Goal: Information Seeking & Learning: Learn about a topic

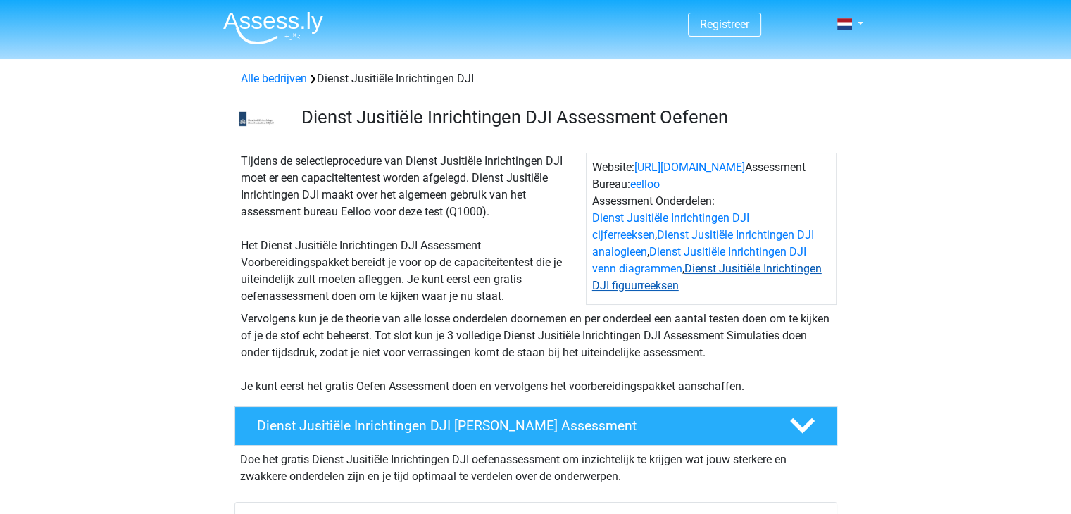
click at [766, 268] on link "Dienst Jusitiële Inrichtingen DJI figuurreeksen" at bounding box center [707, 277] width 230 height 30
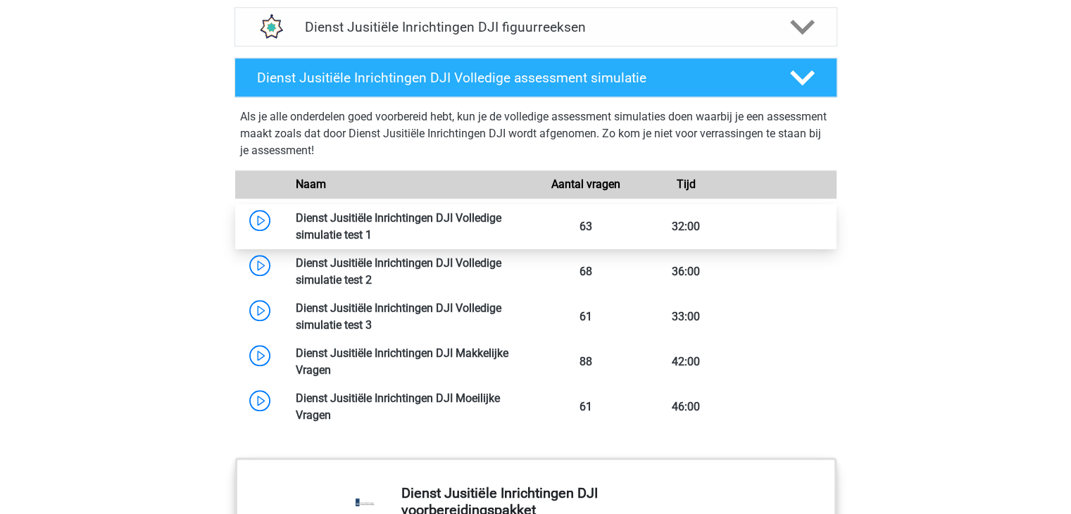
click at [372, 228] on link at bounding box center [372, 234] width 0 height 13
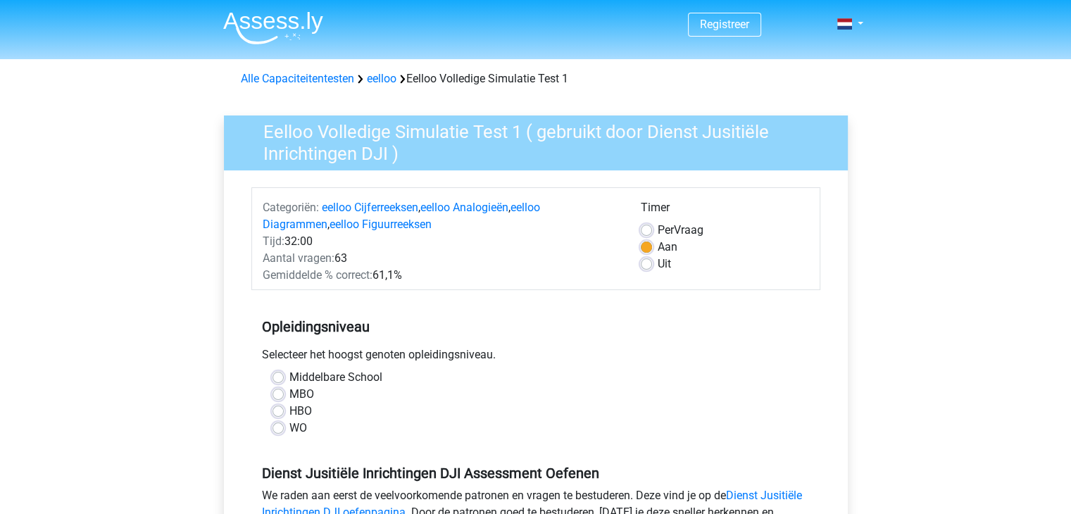
click at [658, 263] on label "Uit" at bounding box center [664, 264] width 13 height 17
click at [643, 263] on input "Uit" at bounding box center [646, 263] width 11 height 14
radio input "true"
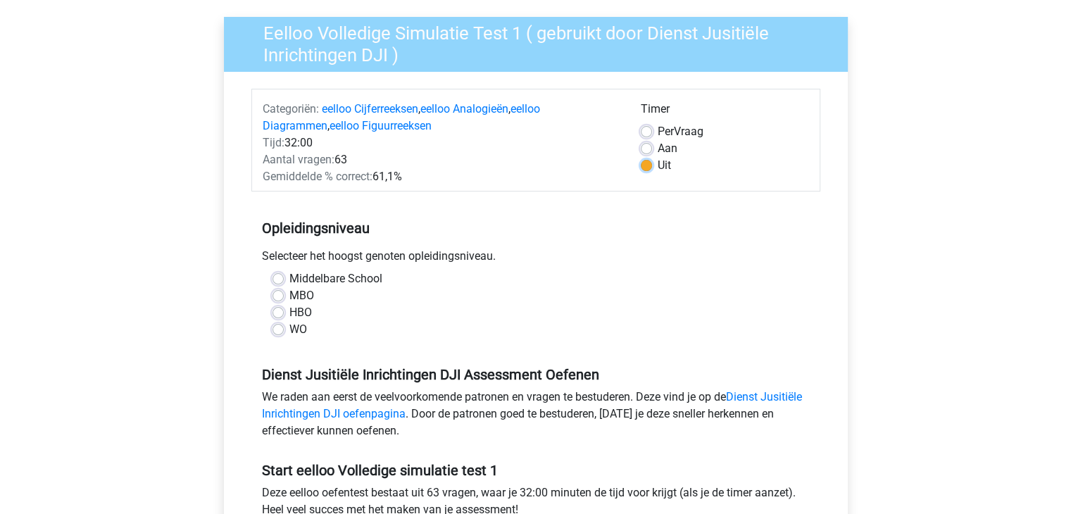
scroll to position [211, 0]
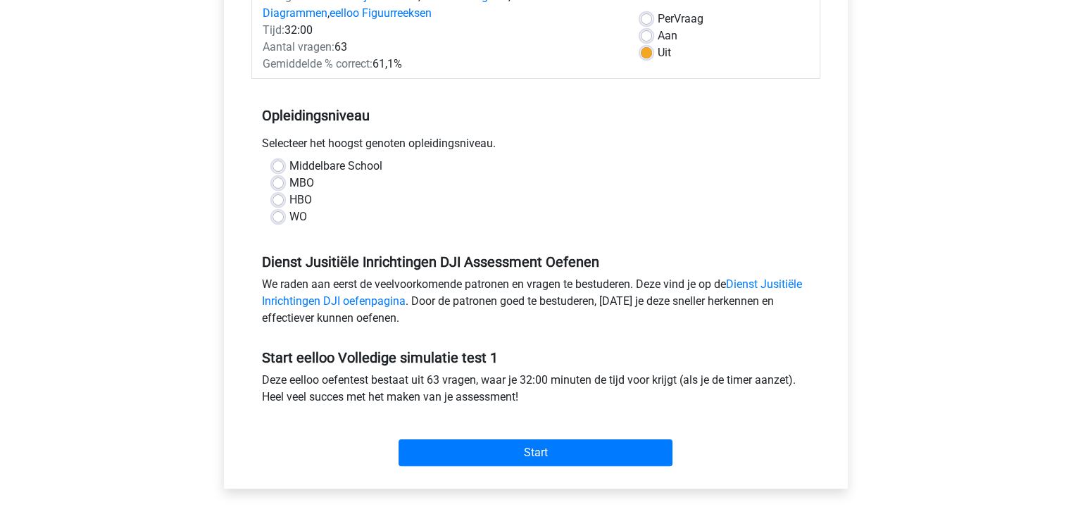
click at [285, 162] on div "Middelbare School" at bounding box center [536, 166] width 527 height 17
click at [290, 166] on label "Middelbare School" at bounding box center [336, 166] width 93 height 17
click at [273, 166] on input "Middelbare School" at bounding box center [278, 165] width 11 height 14
radio input "true"
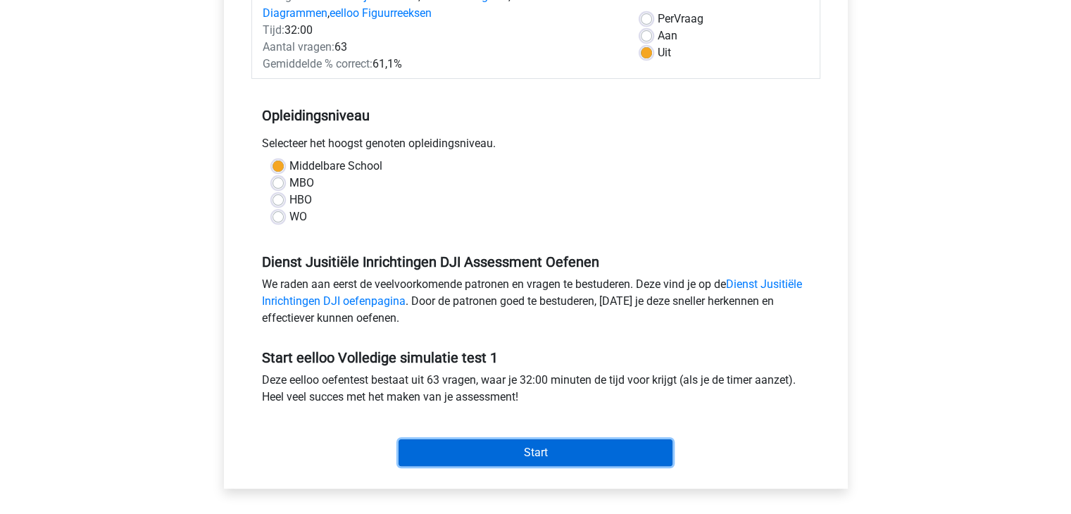
click at [560, 445] on input "Start" at bounding box center [536, 453] width 274 height 27
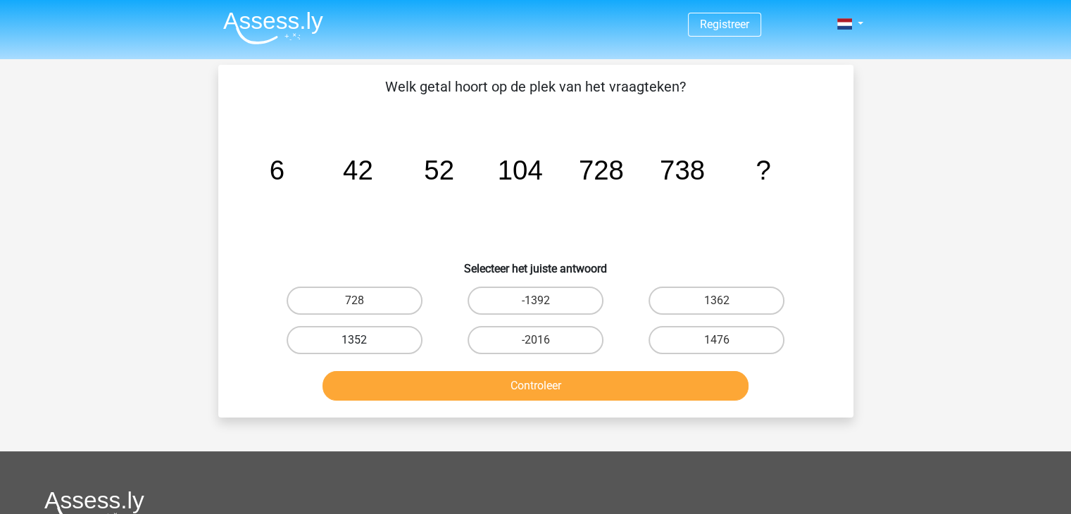
click at [375, 344] on label "1352" at bounding box center [355, 340] width 136 height 28
click at [363, 344] on input "1352" at bounding box center [358, 344] width 9 height 9
radio input "true"
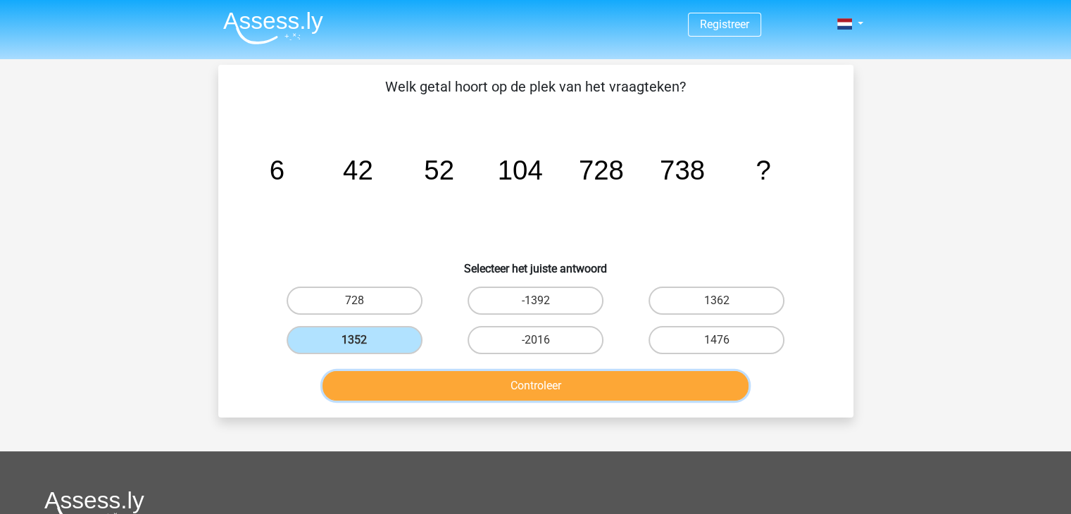
click at [559, 384] on button "Controleer" at bounding box center [536, 386] width 426 height 30
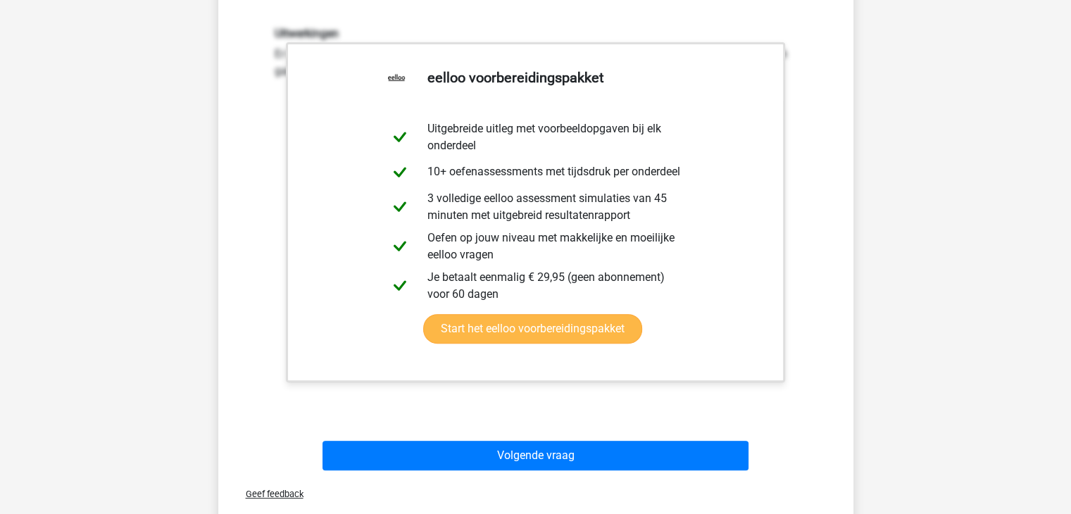
scroll to position [423, 0]
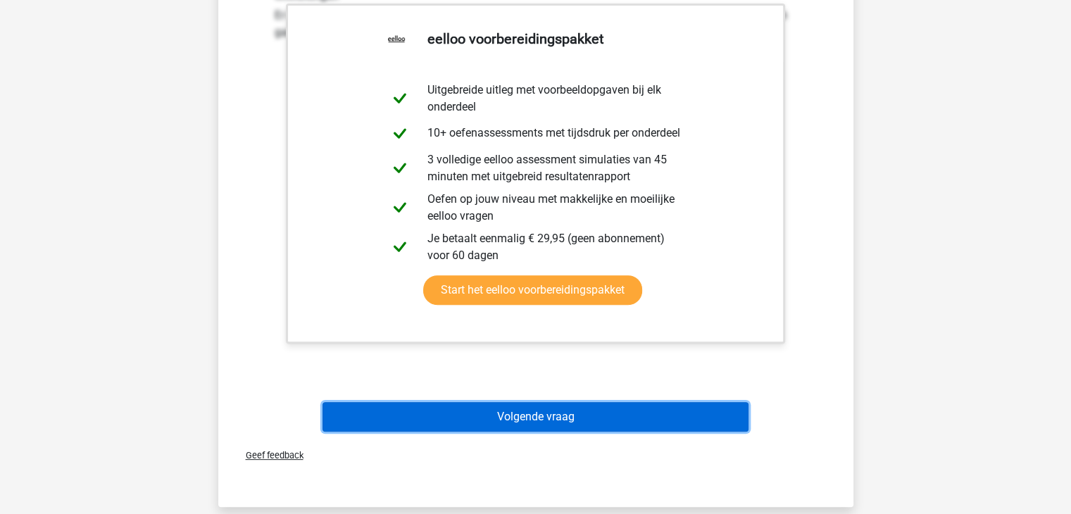
click at [537, 423] on button "Volgende vraag" at bounding box center [536, 417] width 426 height 30
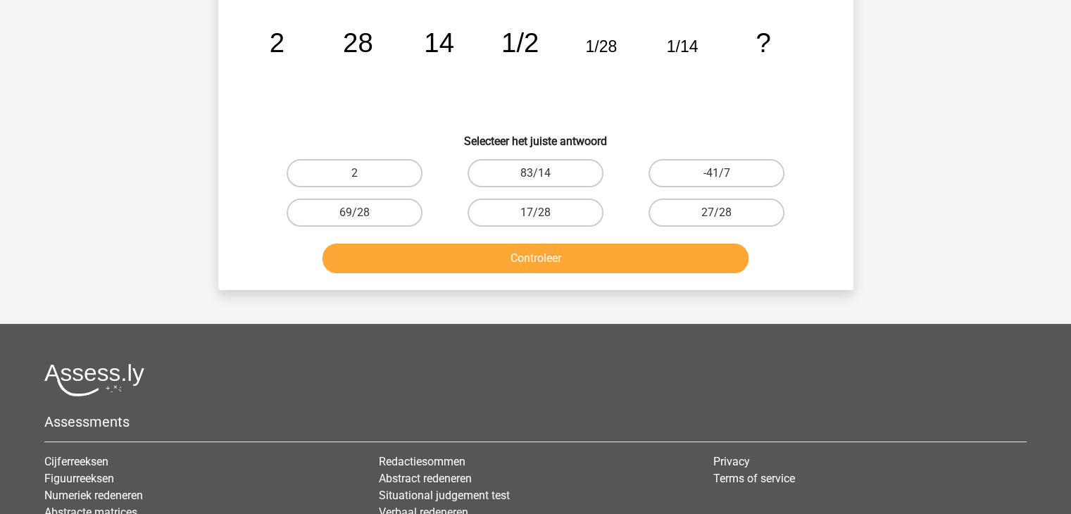
scroll to position [65, 0]
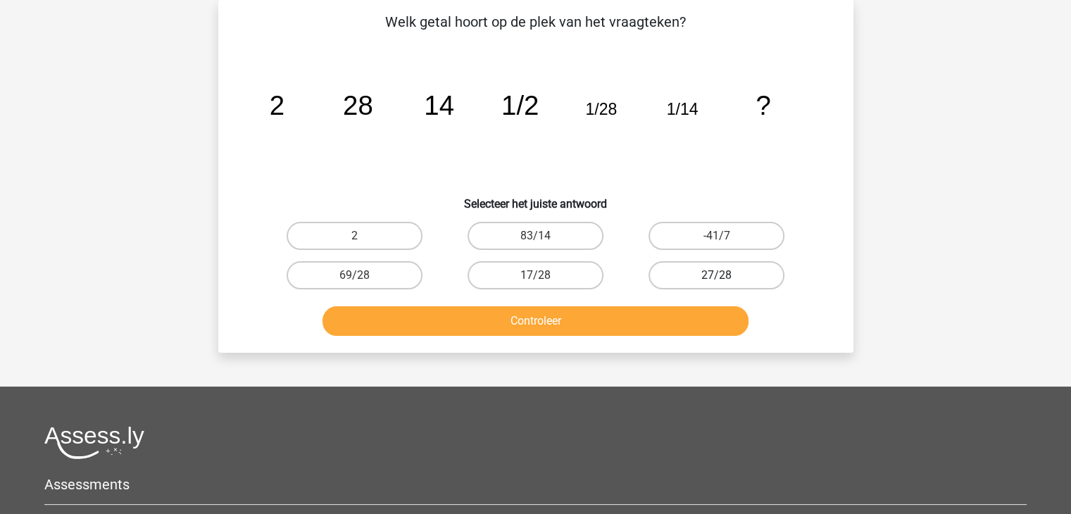
click at [695, 278] on label "27/28" at bounding box center [717, 275] width 136 height 28
click at [717, 278] on input "27/28" at bounding box center [721, 279] width 9 height 9
radio input "true"
click at [595, 336] on div "Controleer" at bounding box center [536, 323] width 544 height 35
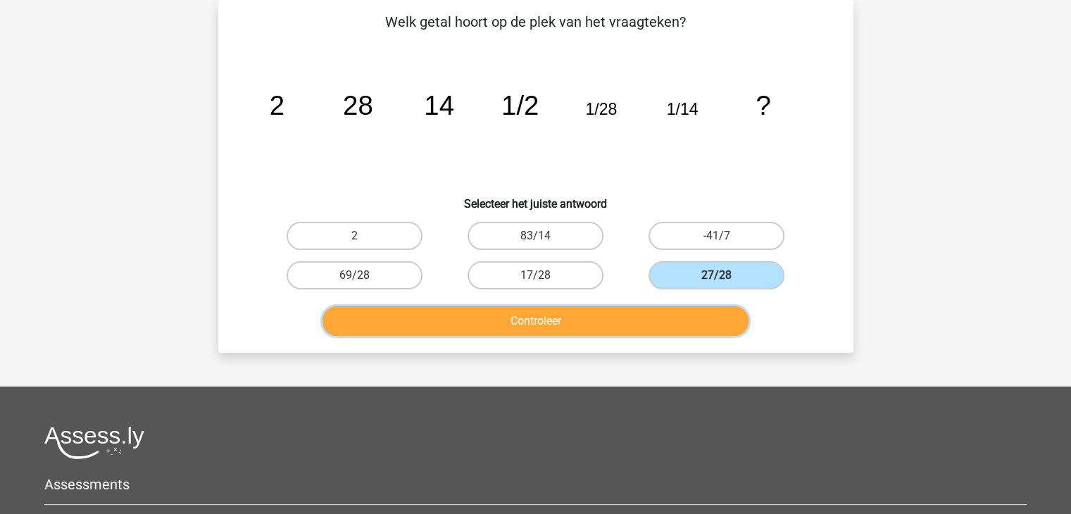
click at [599, 317] on button "Controleer" at bounding box center [536, 321] width 426 height 30
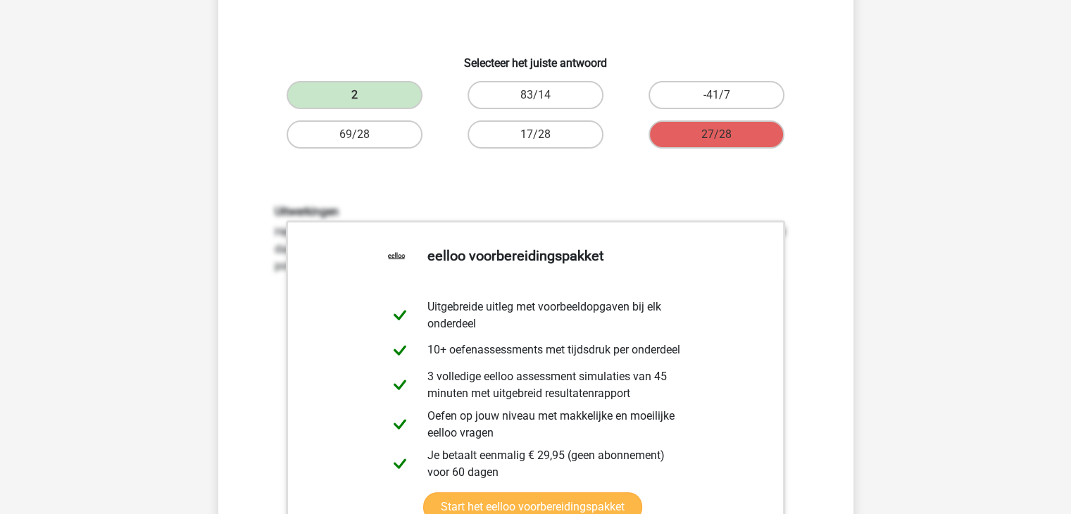
scroll to position [417, 0]
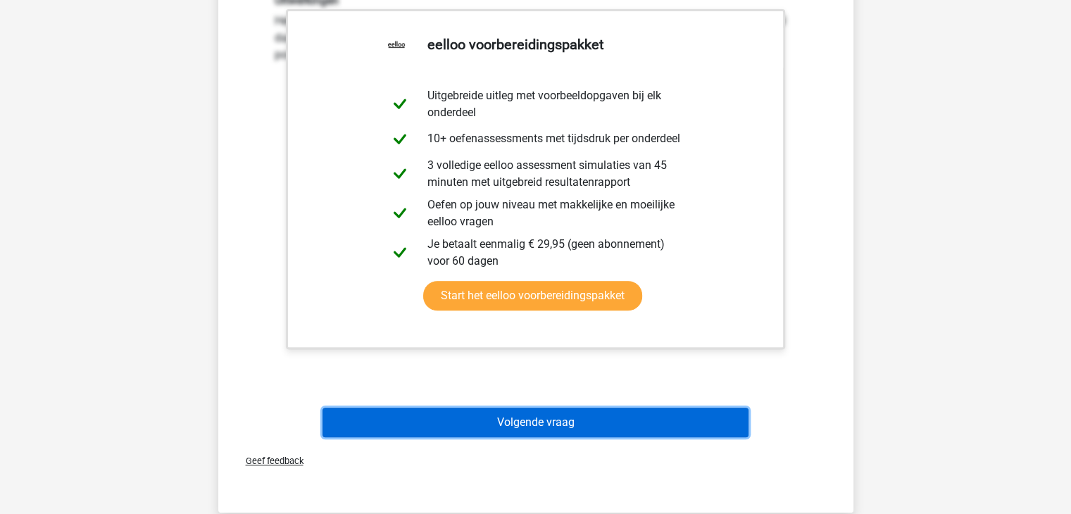
click at [564, 427] on button "Volgende vraag" at bounding box center [536, 423] width 426 height 30
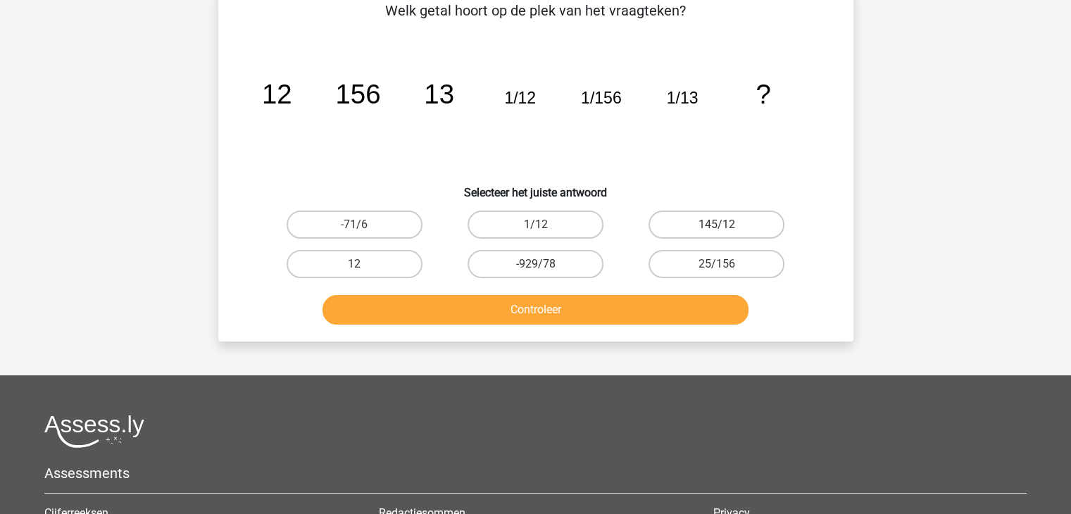
scroll to position [65, 0]
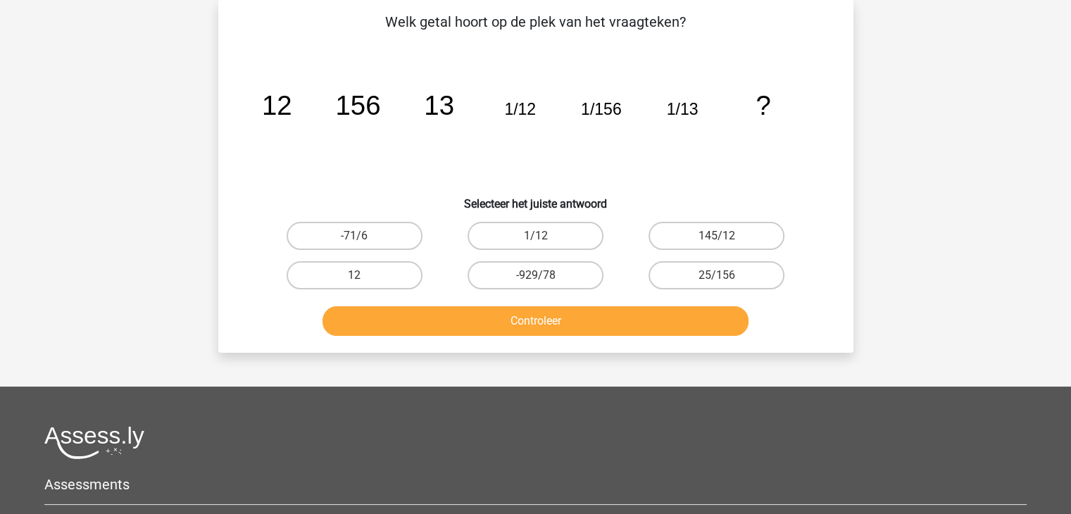
click at [595, 315] on button "Controleer" at bounding box center [536, 321] width 426 height 30
click at [566, 277] on label "-929/78" at bounding box center [536, 275] width 136 height 28
click at [545, 277] on input "-929/78" at bounding box center [539, 279] width 9 height 9
radio input "true"
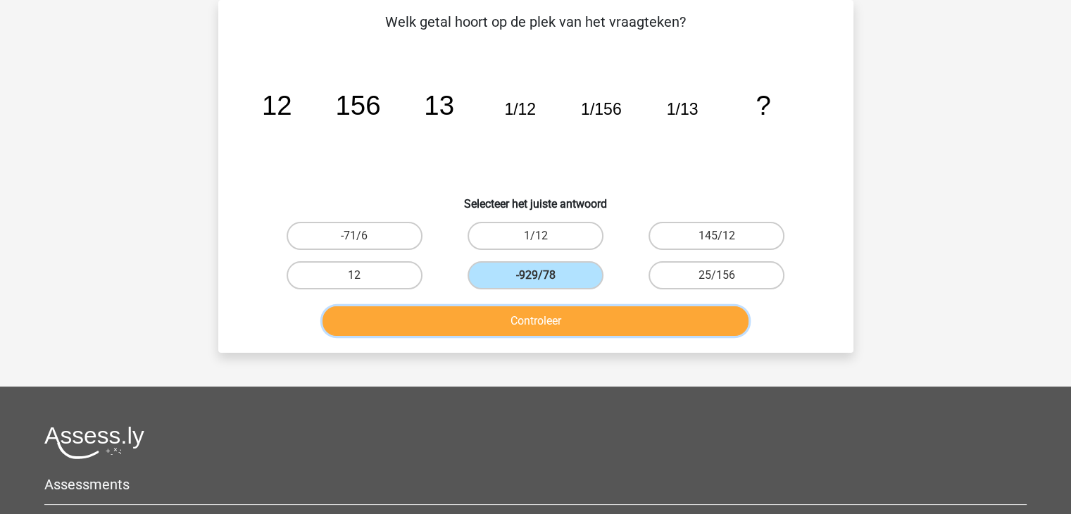
click at [556, 330] on button "Controleer" at bounding box center [536, 321] width 426 height 30
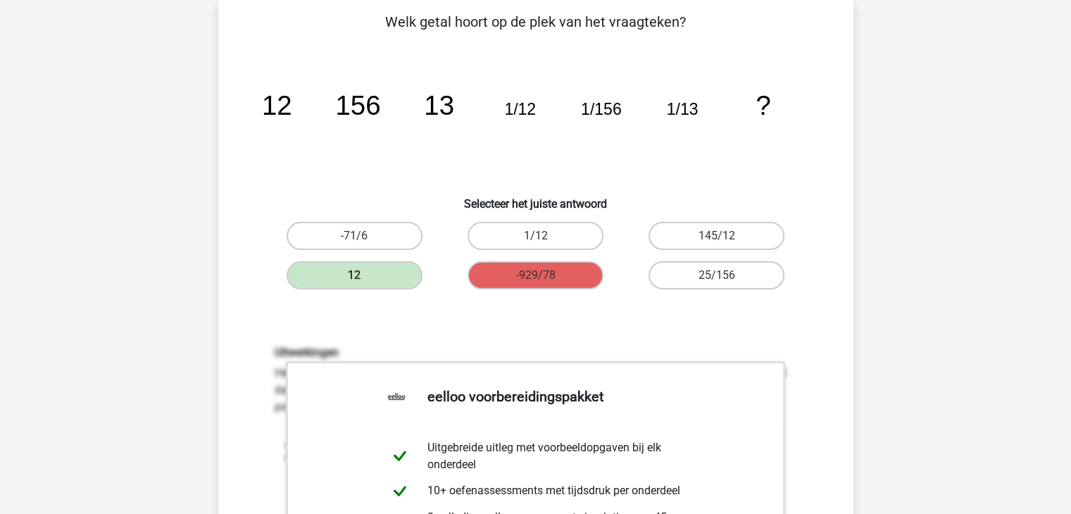
scroll to position [417, 0]
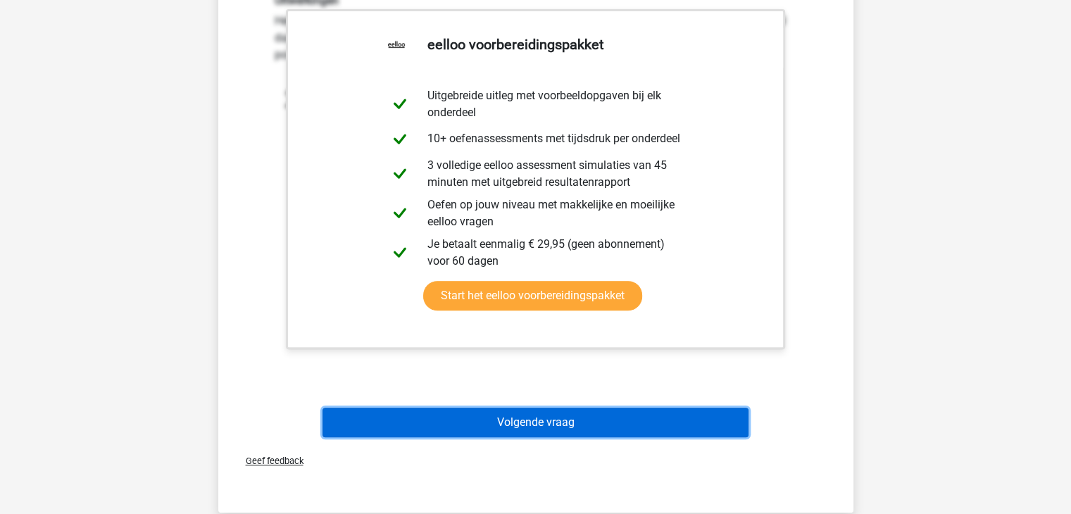
click at [562, 418] on button "Volgende vraag" at bounding box center [536, 423] width 426 height 30
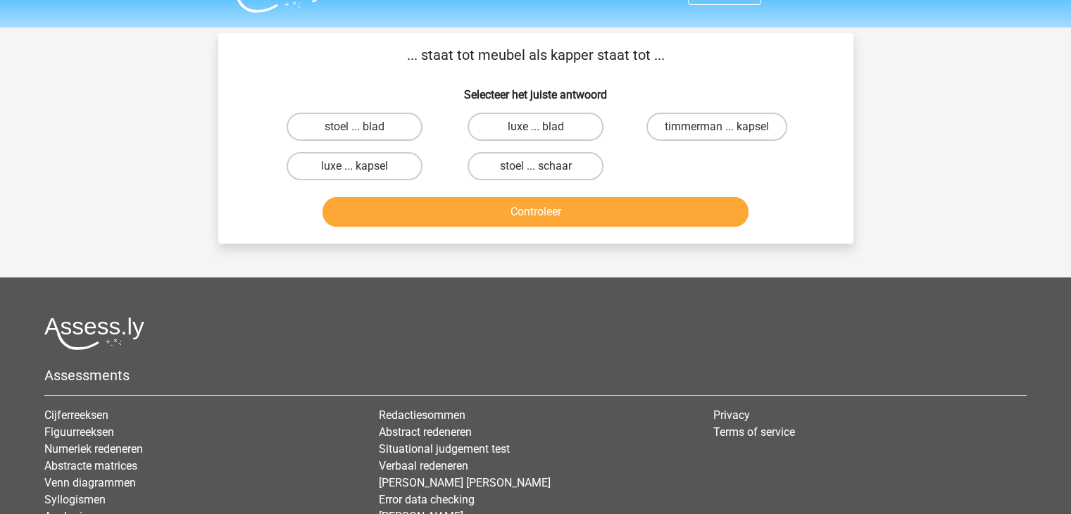
scroll to position [0, 0]
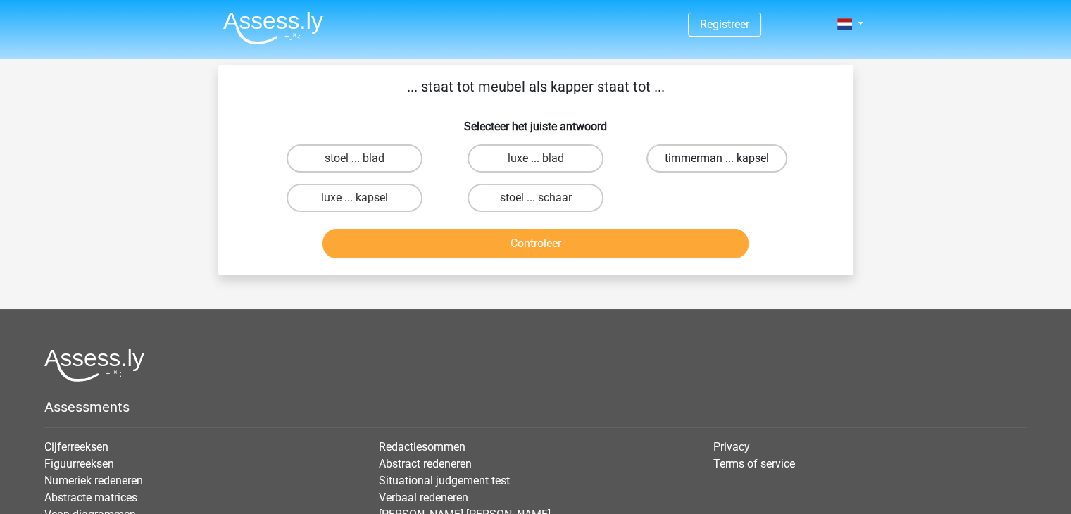
click at [687, 163] on label "timmerman ... kapsel" at bounding box center [717, 158] width 141 height 28
click at [717, 163] on input "timmerman ... kapsel" at bounding box center [721, 162] width 9 height 9
radio input "true"
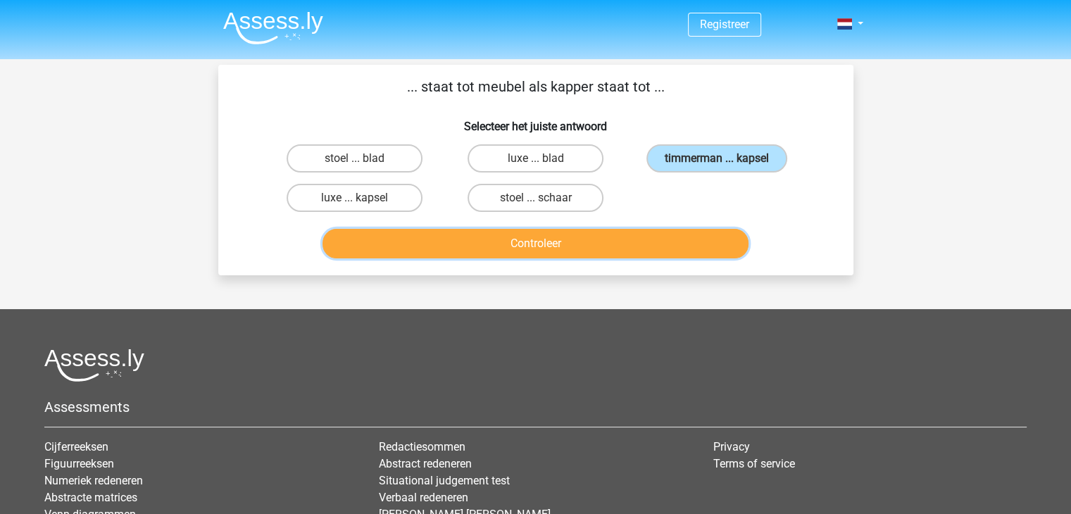
click at [604, 236] on button "Controleer" at bounding box center [536, 244] width 426 height 30
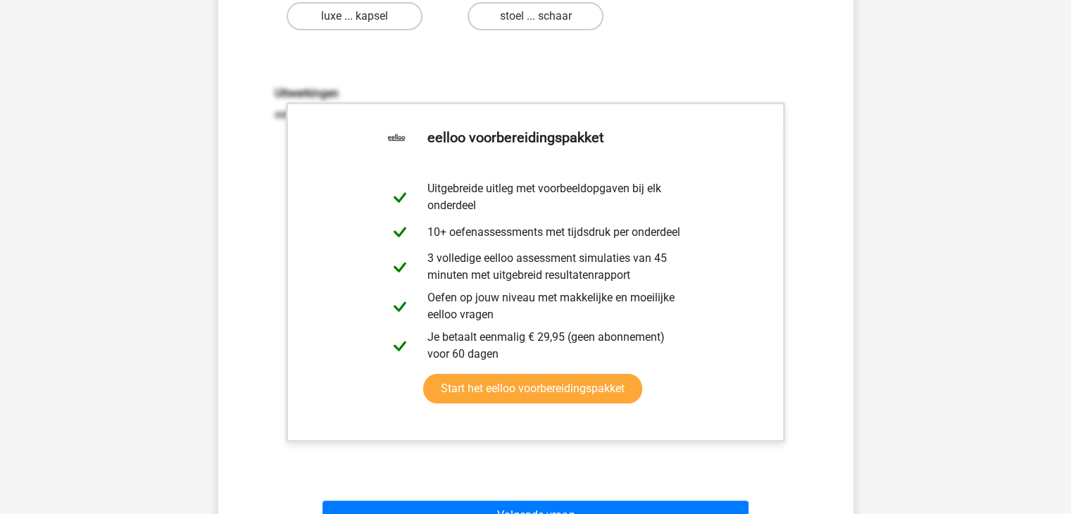
scroll to position [352, 0]
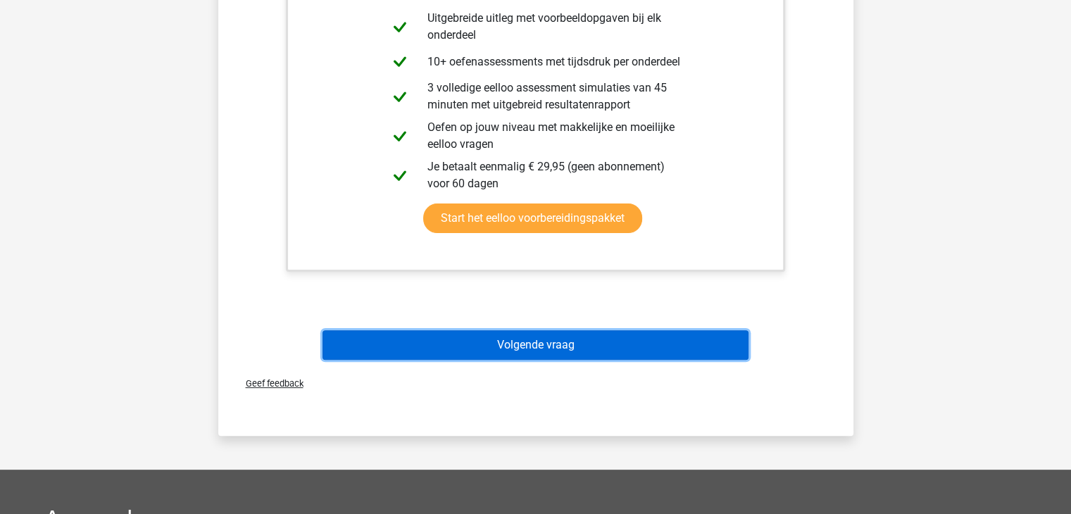
click at [606, 344] on button "Volgende vraag" at bounding box center [536, 345] width 426 height 30
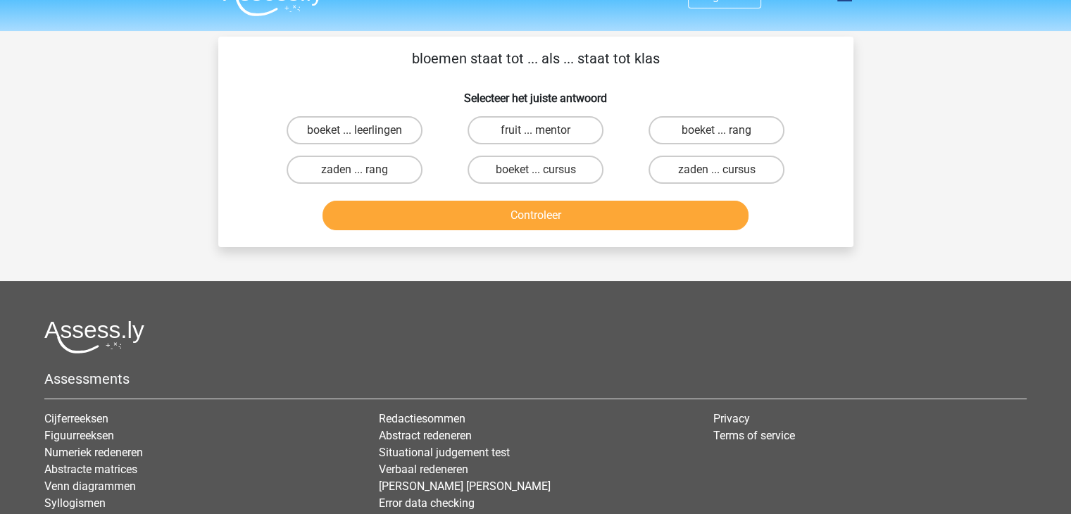
scroll to position [0, 0]
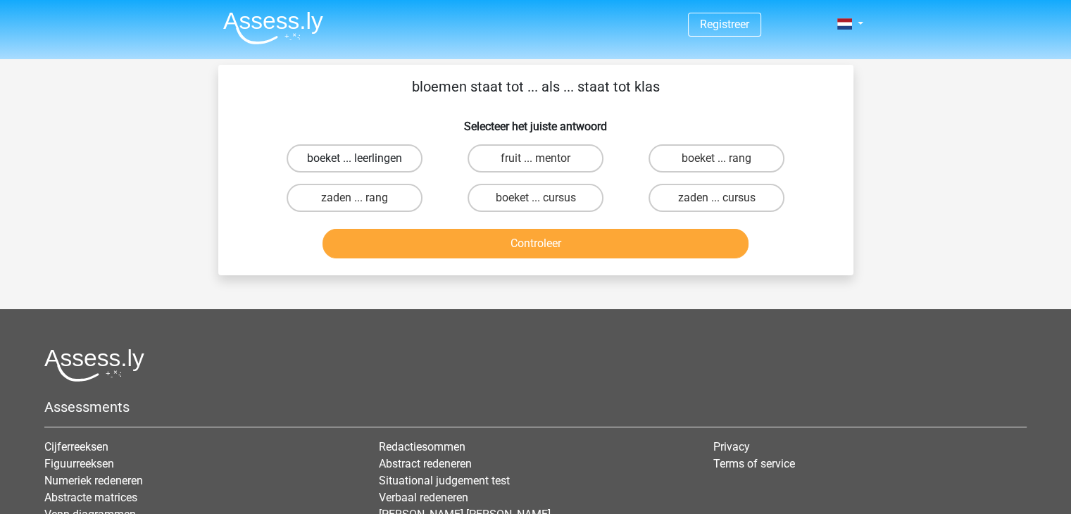
click at [332, 149] on label "boeket ... leerlingen" at bounding box center [355, 158] width 136 height 28
click at [354, 158] on input "boeket ... leerlingen" at bounding box center [358, 162] width 9 height 9
radio input "true"
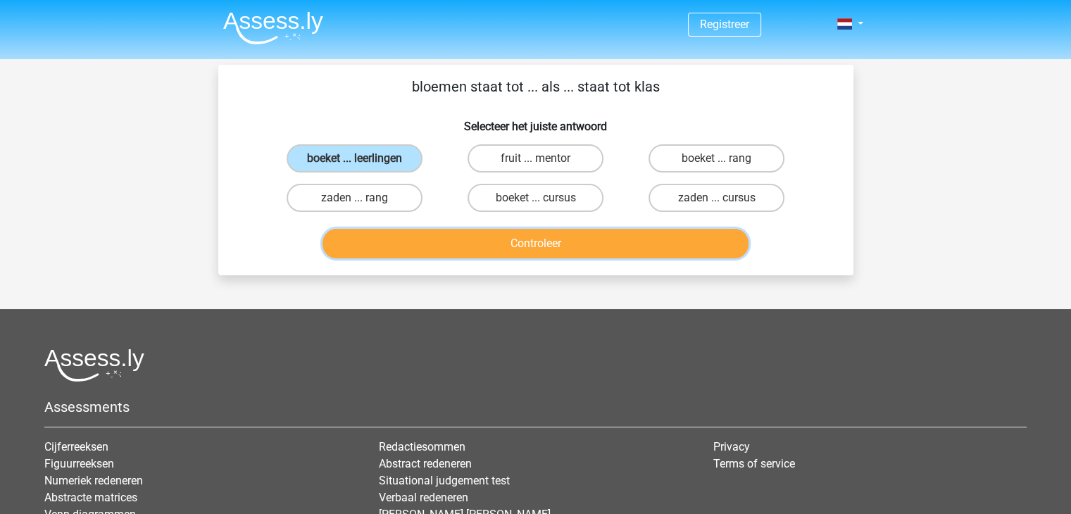
click at [530, 247] on button "Controleer" at bounding box center [536, 244] width 426 height 30
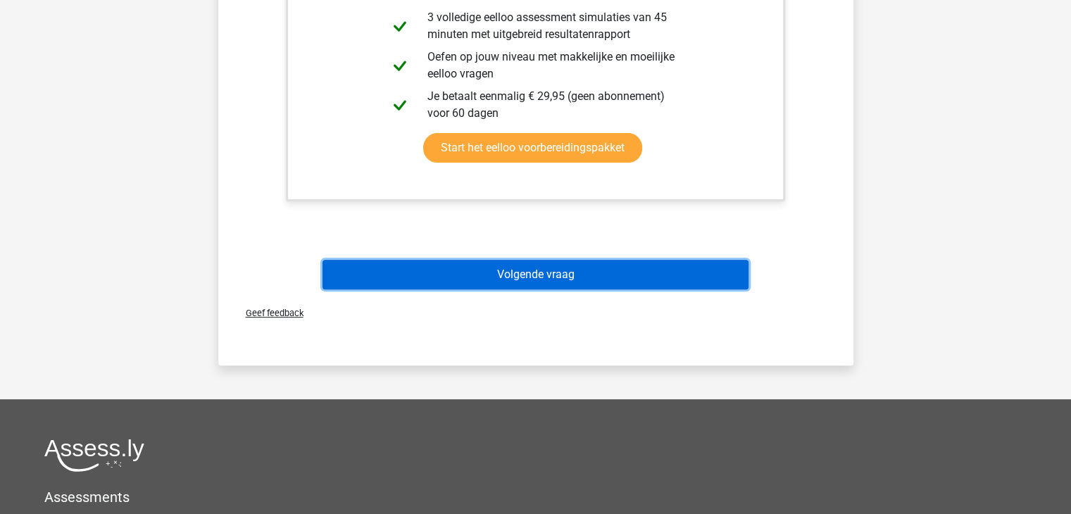
click at [597, 273] on button "Volgende vraag" at bounding box center [536, 275] width 426 height 30
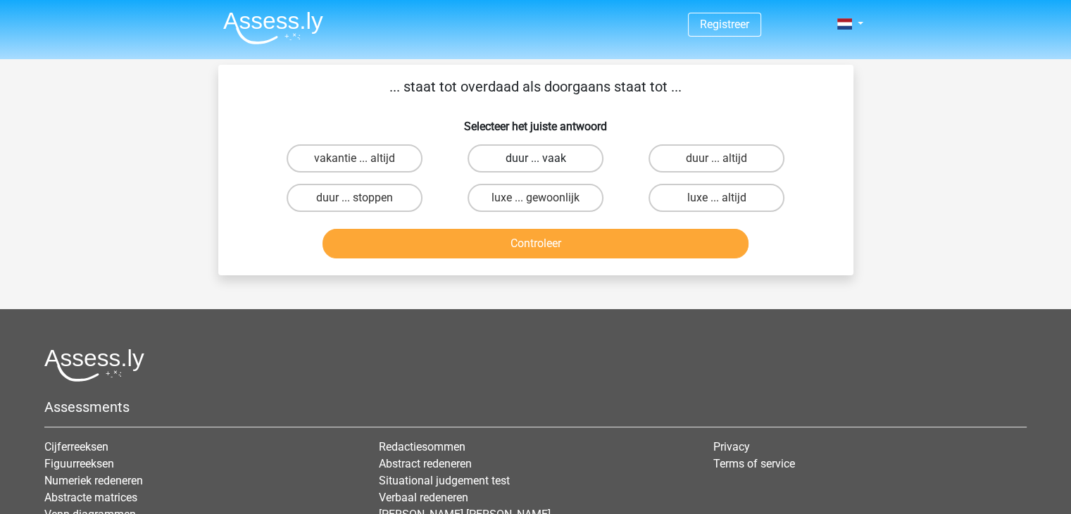
click at [557, 160] on label "duur ... vaak" at bounding box center [536, 158] width 136 height 28
click at [545, 160] on input "duur ... vaak" at bounding box center [539, 162] width 9 height 9
radio input "true"
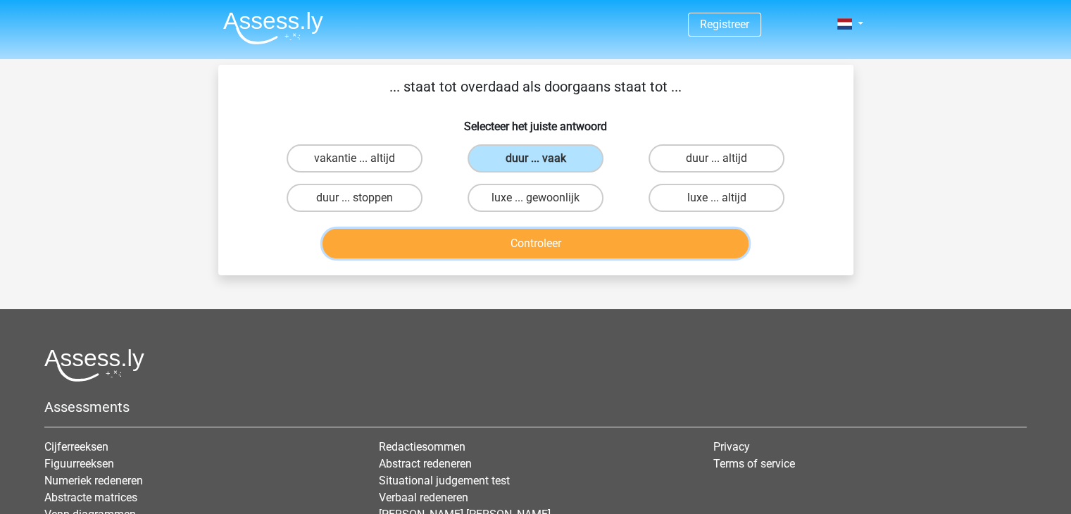
click at [523, 254] on button "Controleer" at bounding box center [536, 244] width 426 height 30
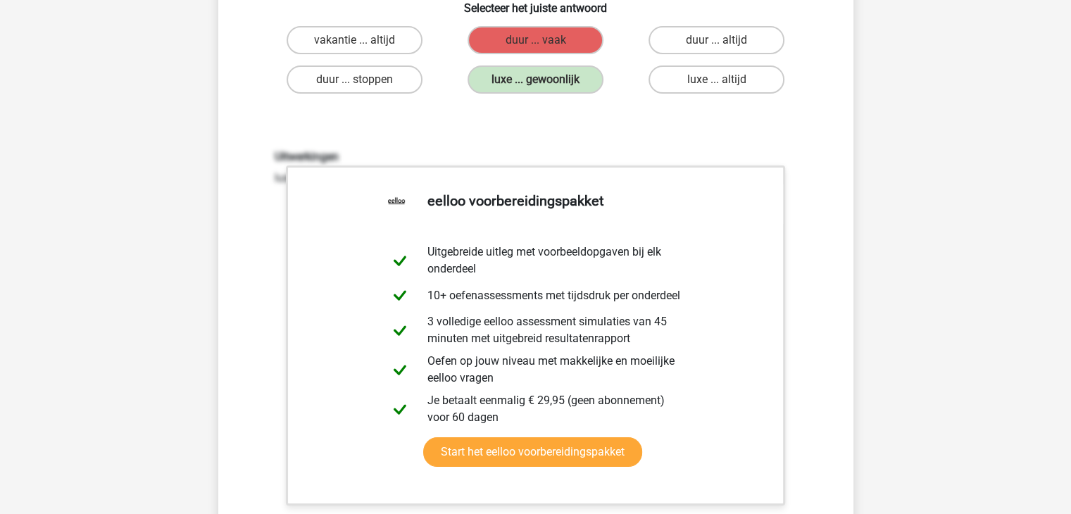
scroll to position [352, 0]
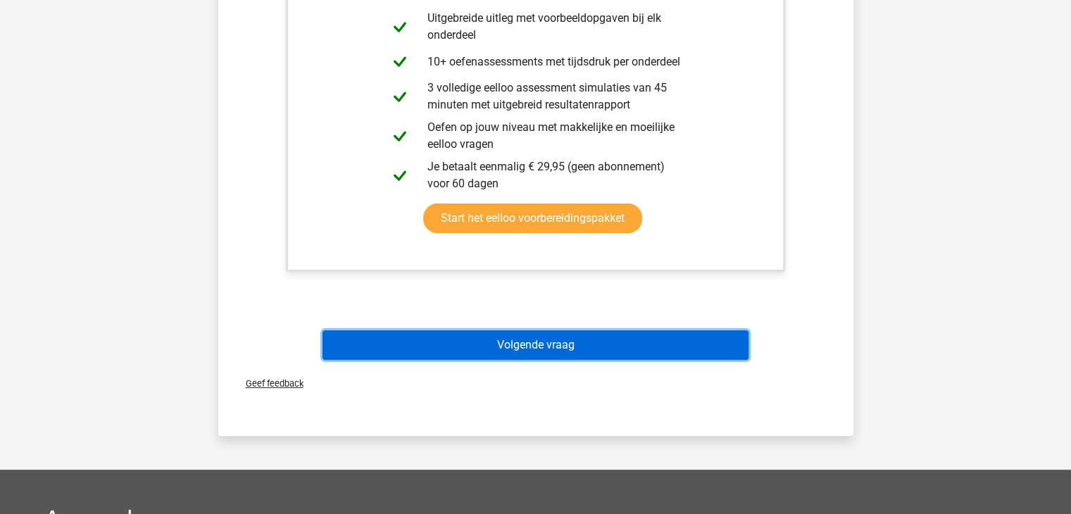
click at [518, 333] on button "Volgende vraag" at bounding box center [536, 345] width 426 height 30
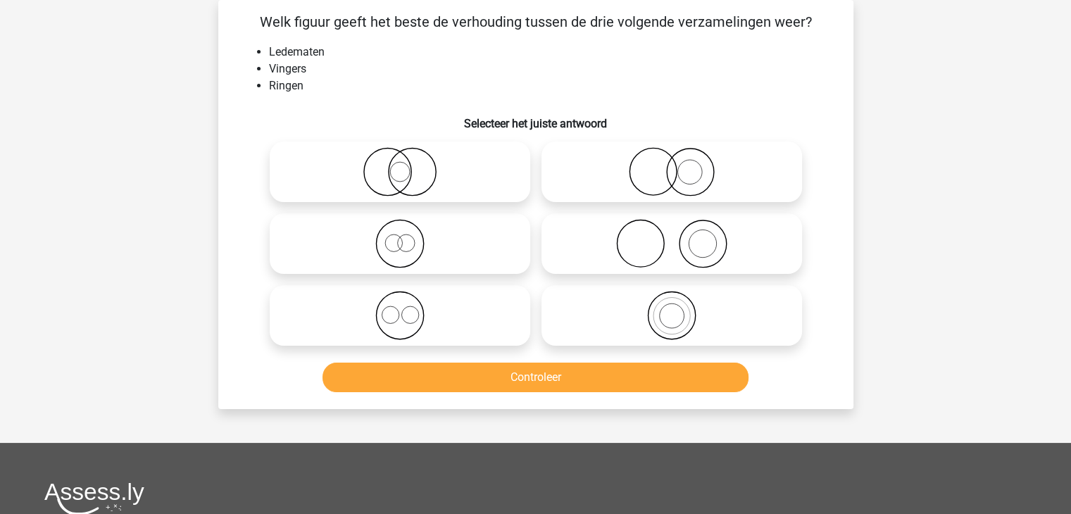
scroll to position [0, 0]
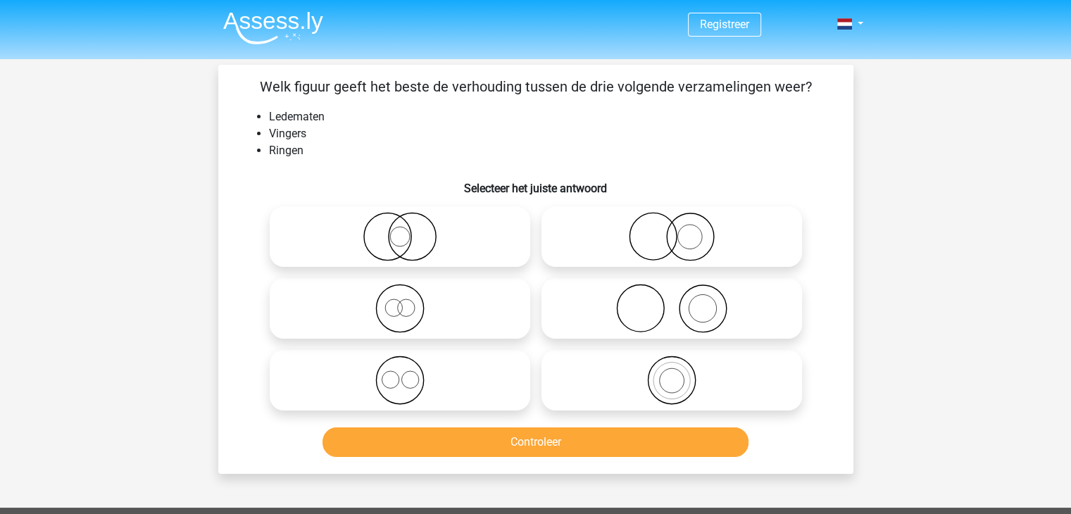
click at [661, 313] on icon at bounding box center [671, 308] width 249 height 49
click at [672, 301] on input "radio" at bounding box center [676, 296] width 9 height 9
radio input "true"
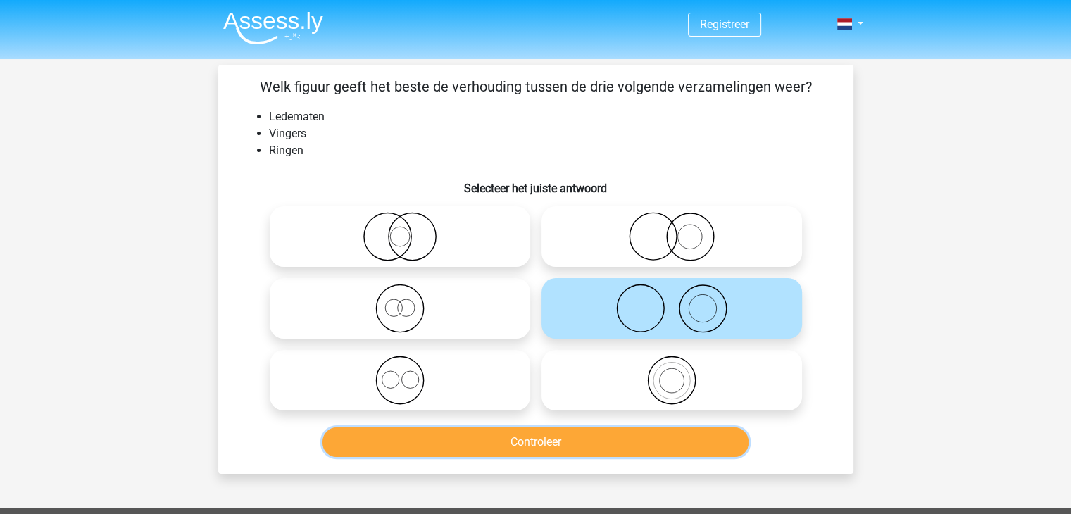
click at [600, 446] on button "Controleer" at bounding box center [536, 443] width 426 height 30
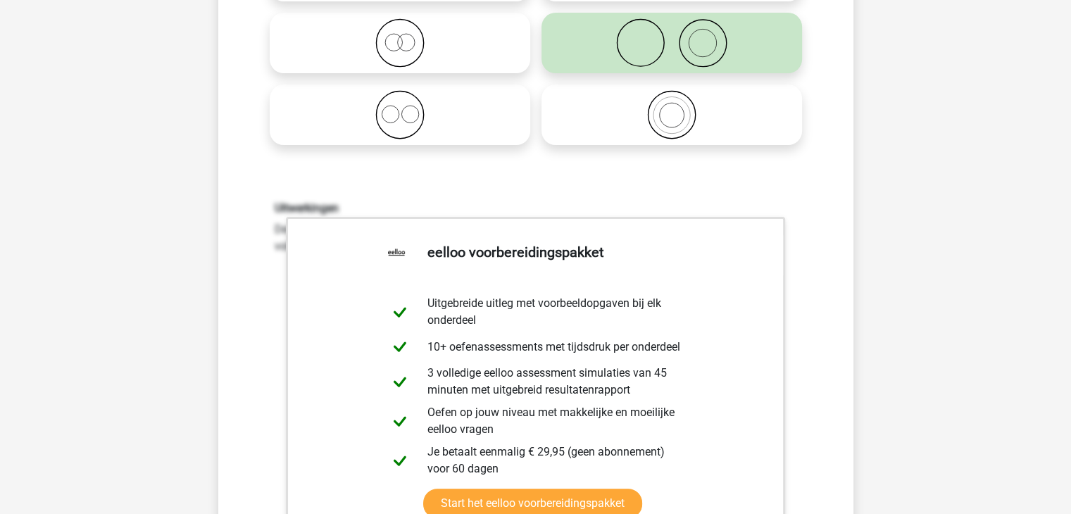
scroll to position [423, 0]
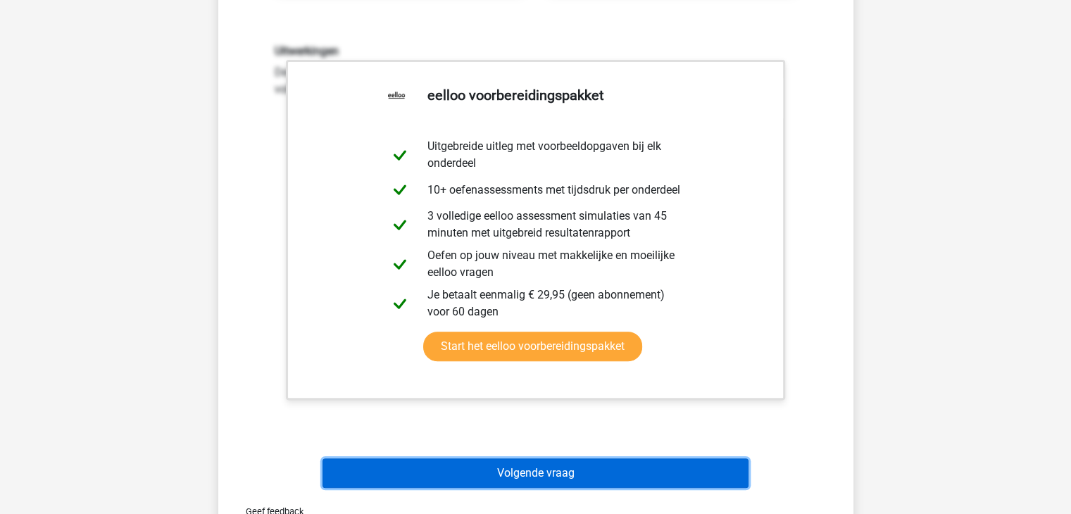
click at [571, 478] on button "Volgende vraag" at bounding box center [536, 474] width 426 height 30
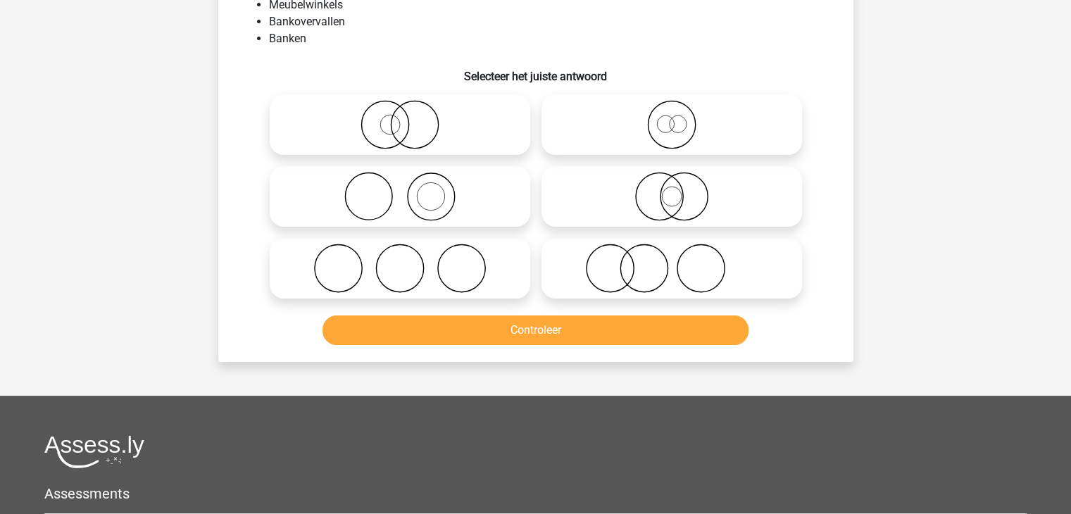
scroll to position [65, 0]
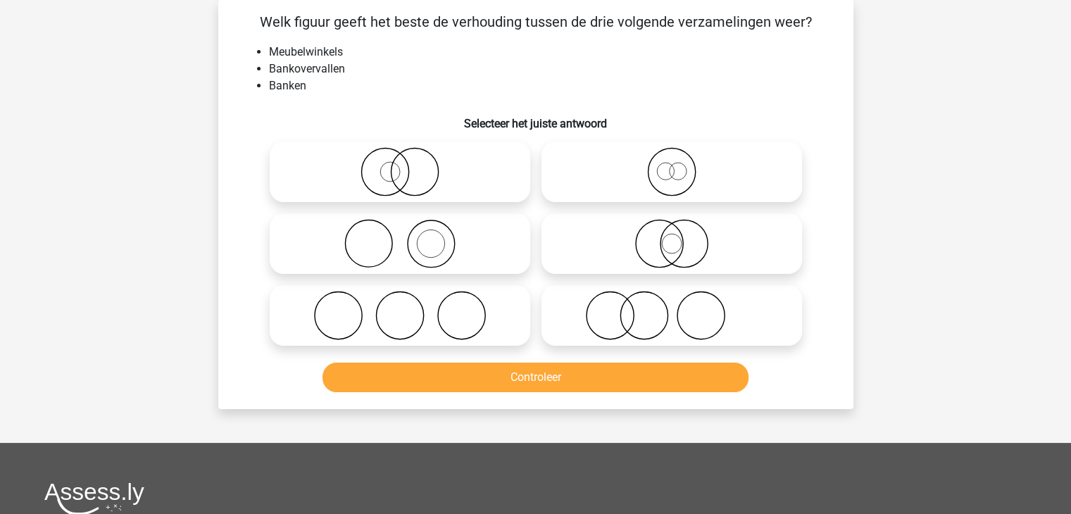
click at [423, 322] on circle at bounding box center [399, 315] width 47 height 47
click at [409, 309] on input "radio" at bounding box center [404, 303] width 9 height 9
radio input "true"
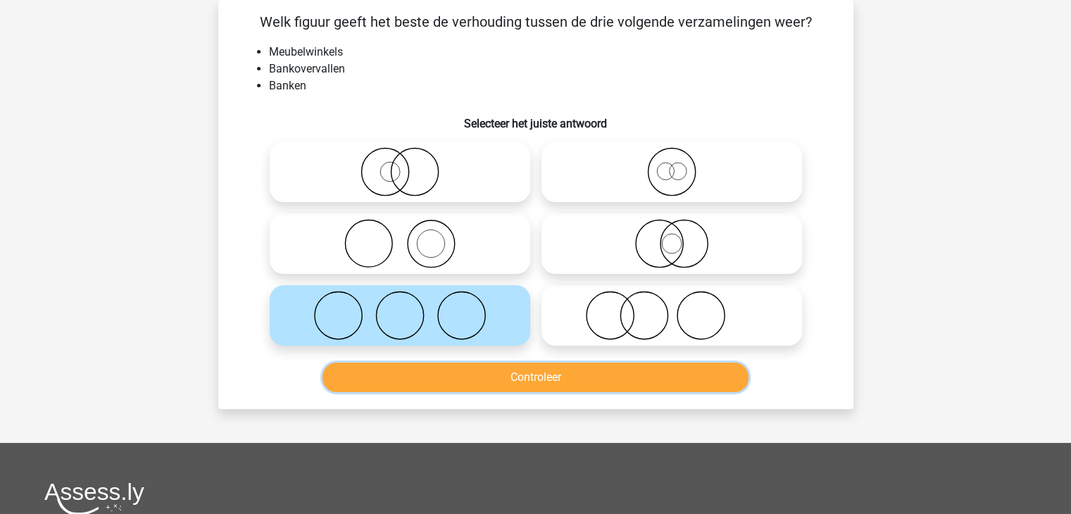
click at [535, 381] on button "Controleer" at bounding box center [536, 378] width 426 height 30
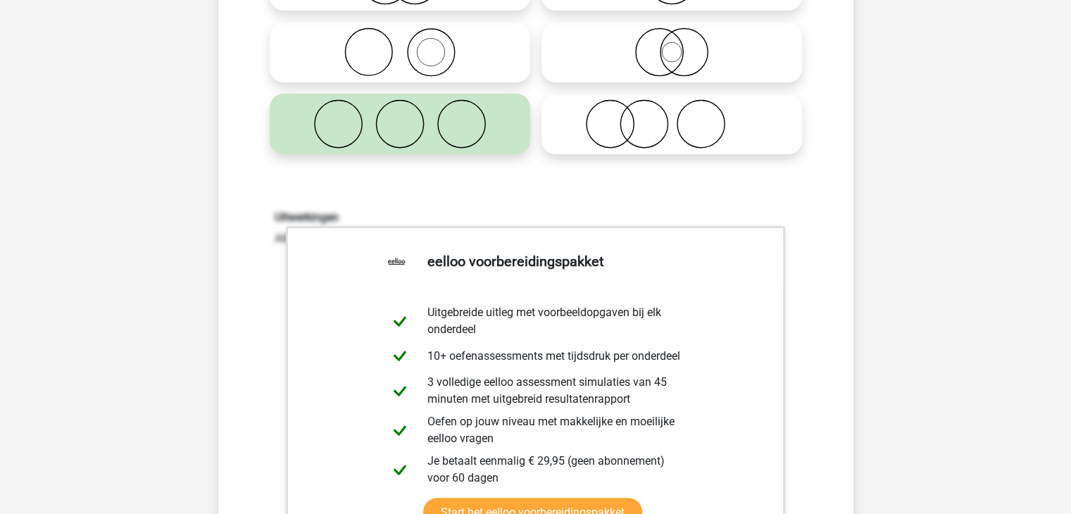
scroll to position [487, 0]
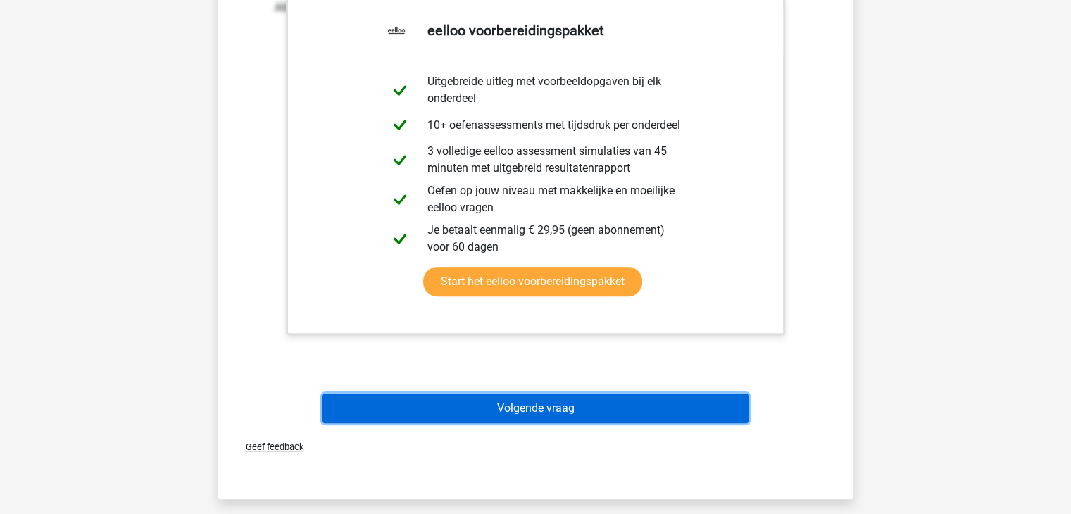
click at [538, 412] on button "Volgende vraag" at bounding box center [536, 409] width 426 height 30
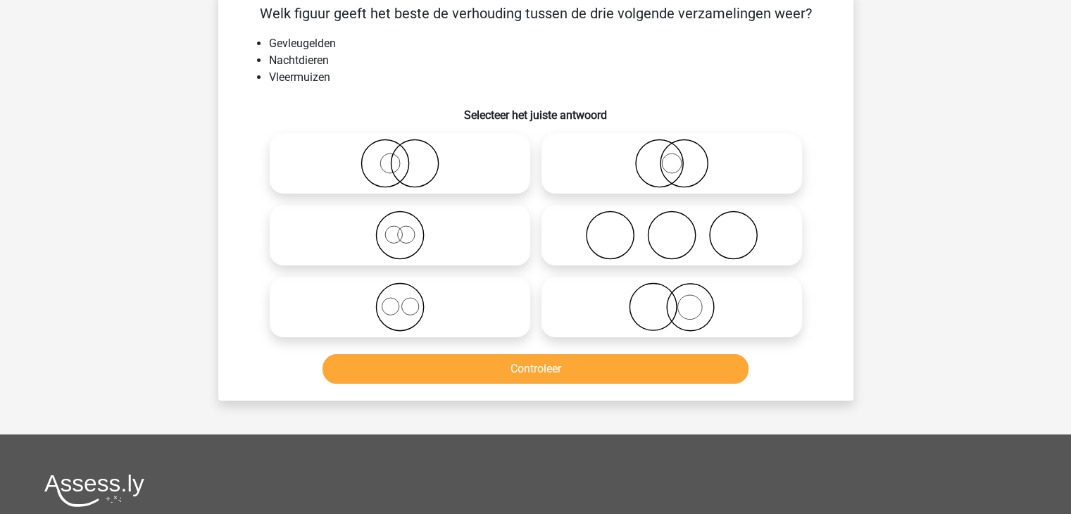
scroll to position [65, 0]
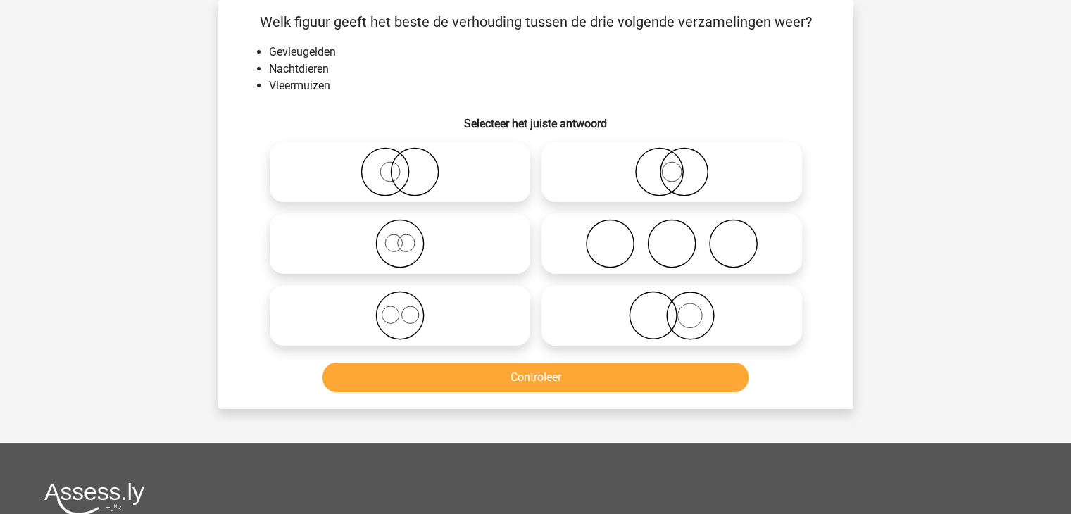
click at [676, 189] on icon at bounding box center [671, 171] width 249 height 49
click at [676, 165] on input "radio" at bounding box center [676, 160] width 9 height 9
radio input "true"
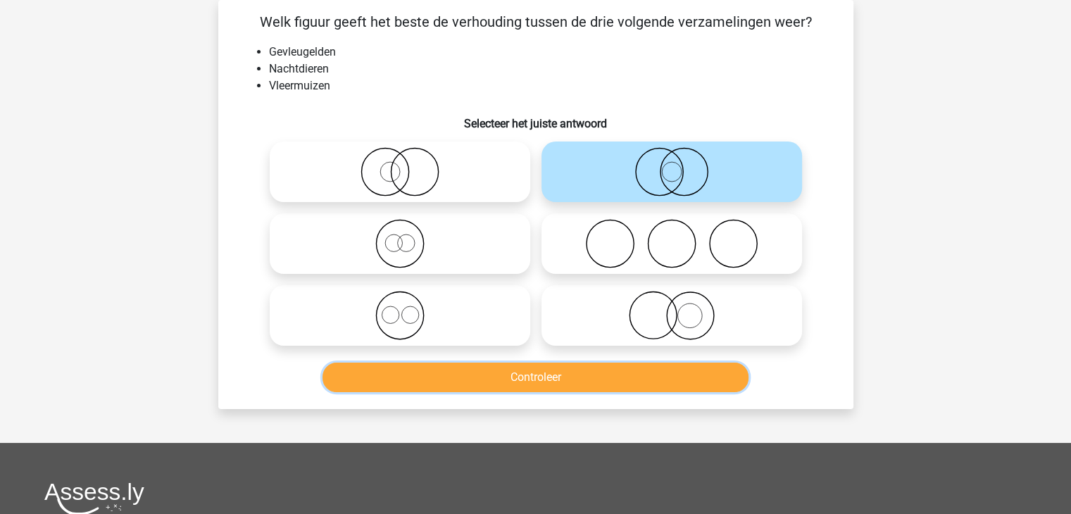
click at [578, 387] on button "Controleer" at bounding box center [536, 378] width 426 height 30
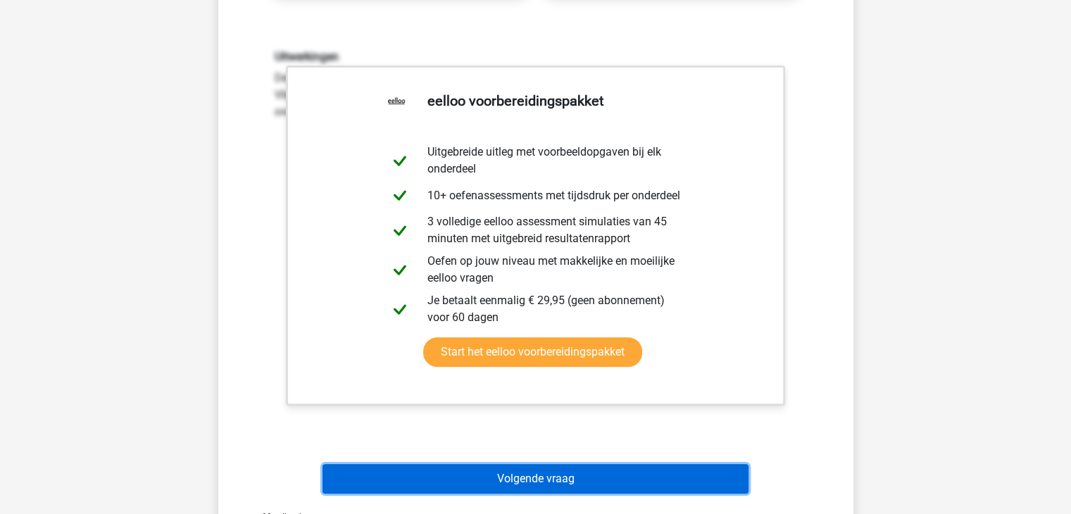
click at [559, 475] on button "Volgende vraag" at bounding box center [536, 479] width 426 height 30
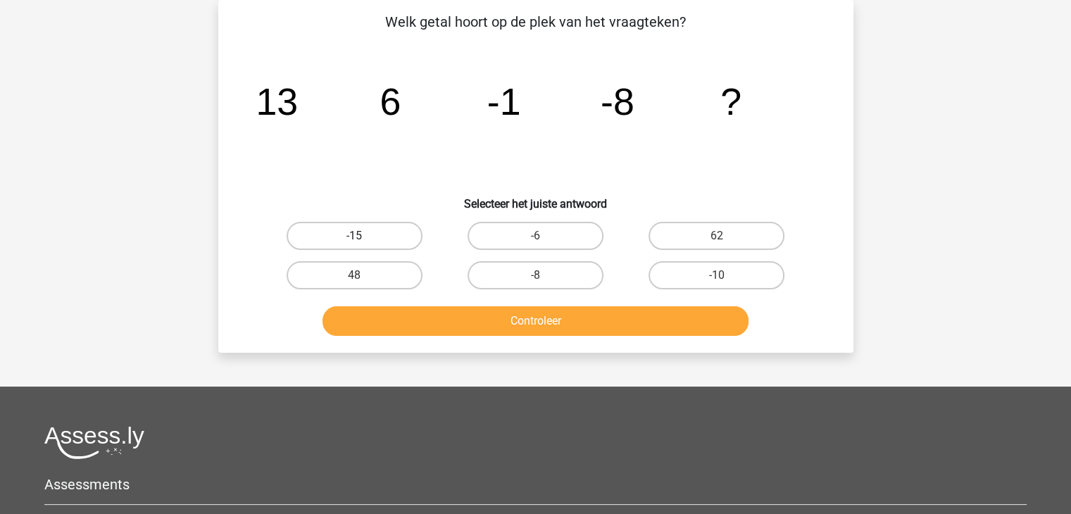
click at [390, 234] on label "-15" at bounding box center [355, 236] width 136 height 28
click at [363, 236] on input "-15" at bounding box center [358, 240] width 9 height 9
radio input "true"
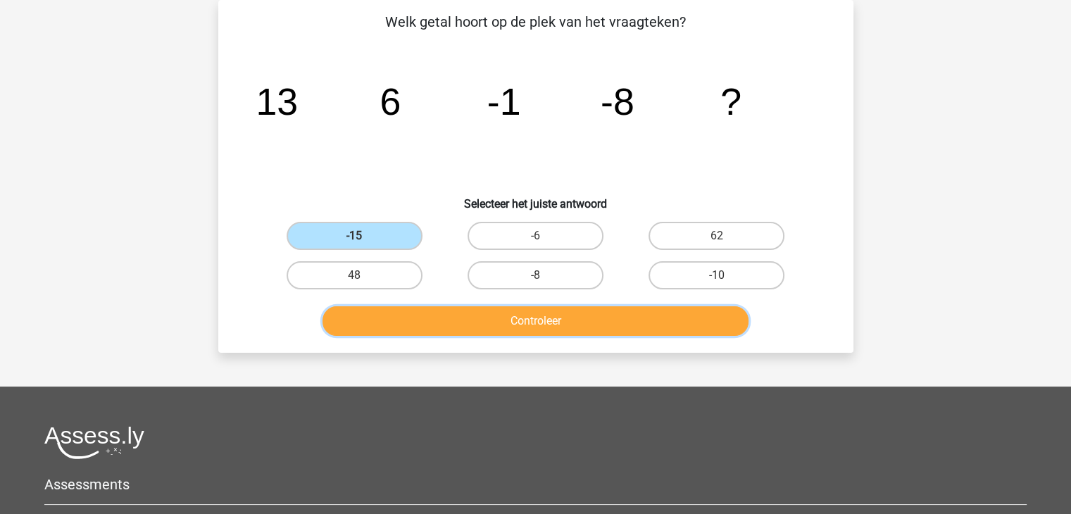
click at [521, 319] on button "Controleer" at bounding box center [536, 321] width 426 height 30
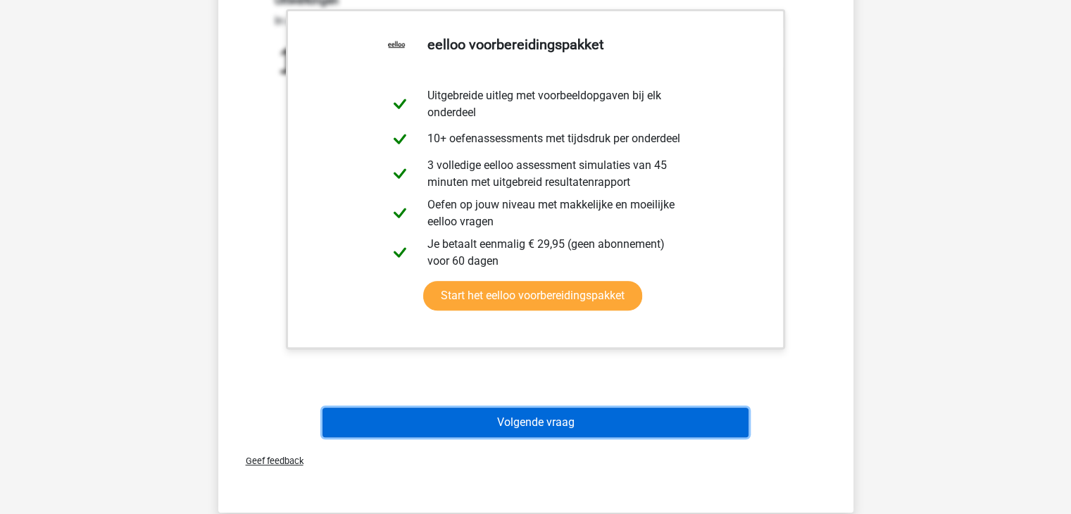
click at [619, 426] on button "Volgende vraag" at bounding box center [536, 423] width 426 height 30
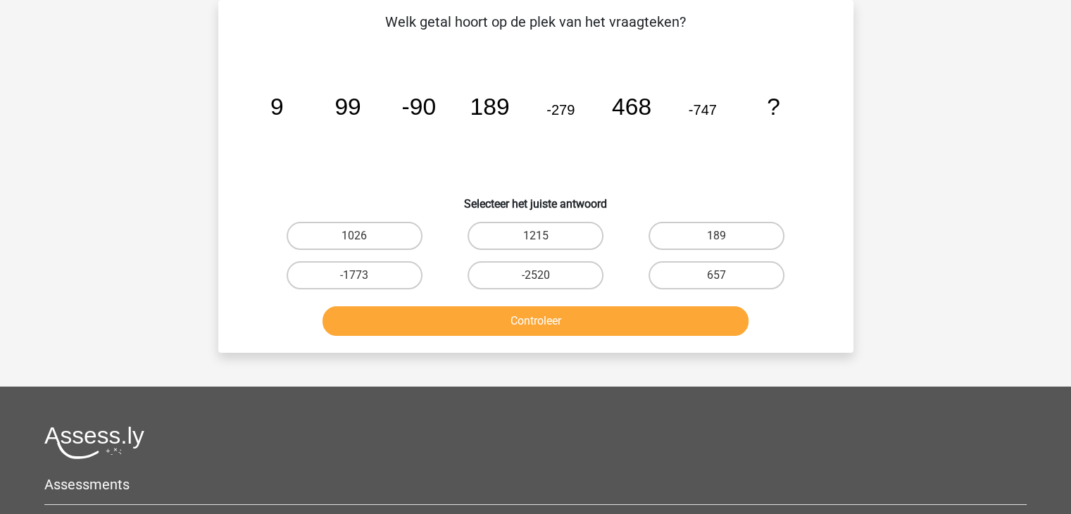
click at [521, 258] on div "-2520" at bounding box center [535, 275] width 181 height 39
click at [516, 271] on label "-2520" at bounding box center [536, 275] width 136 height 28
click at [535, 275] on input "-2520" at bounding box center [539, 279] width 9 height 9
radio input "true"
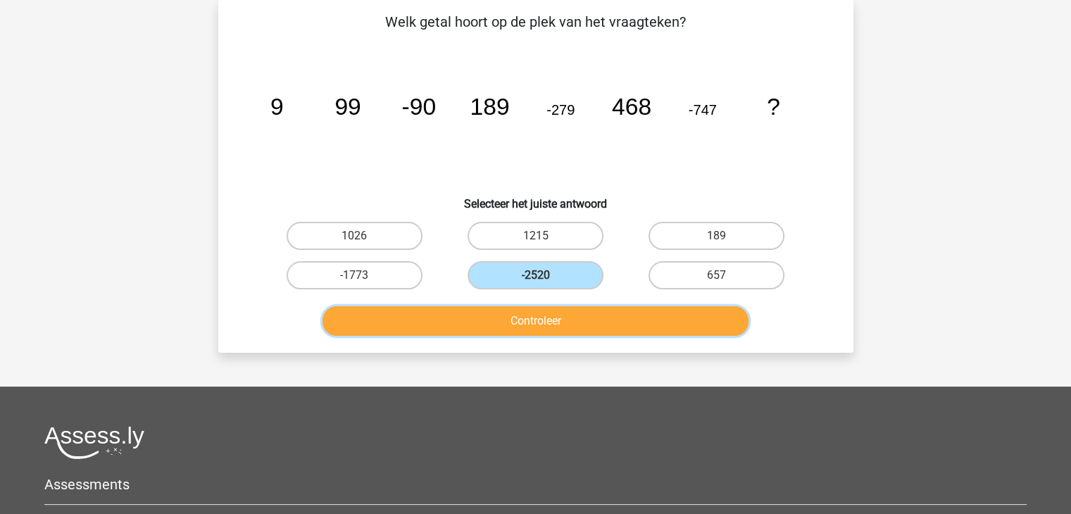
click at [527, 311] on button "Controleer" at bounding box center [536, 321] width 426 height 30
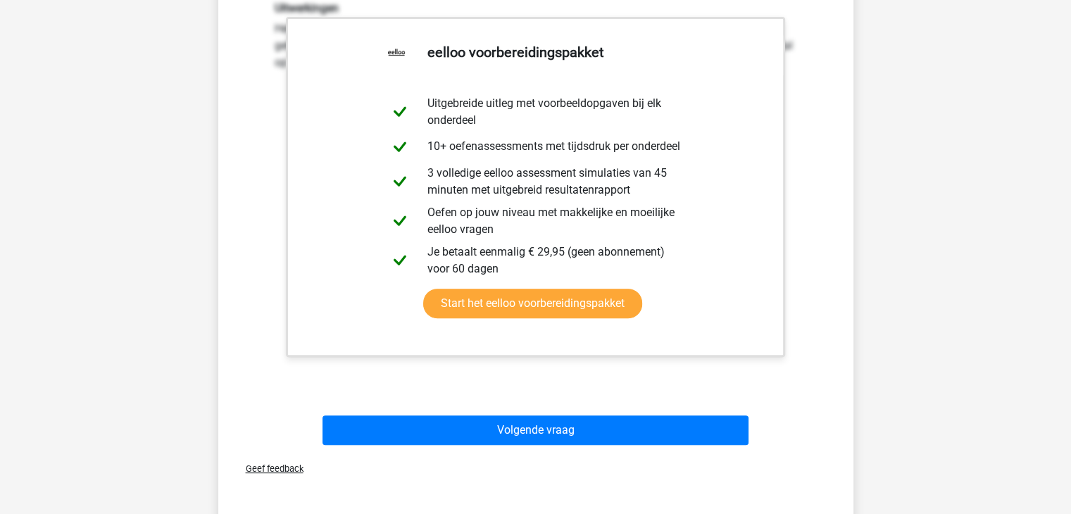
scroll to position [417, 0]
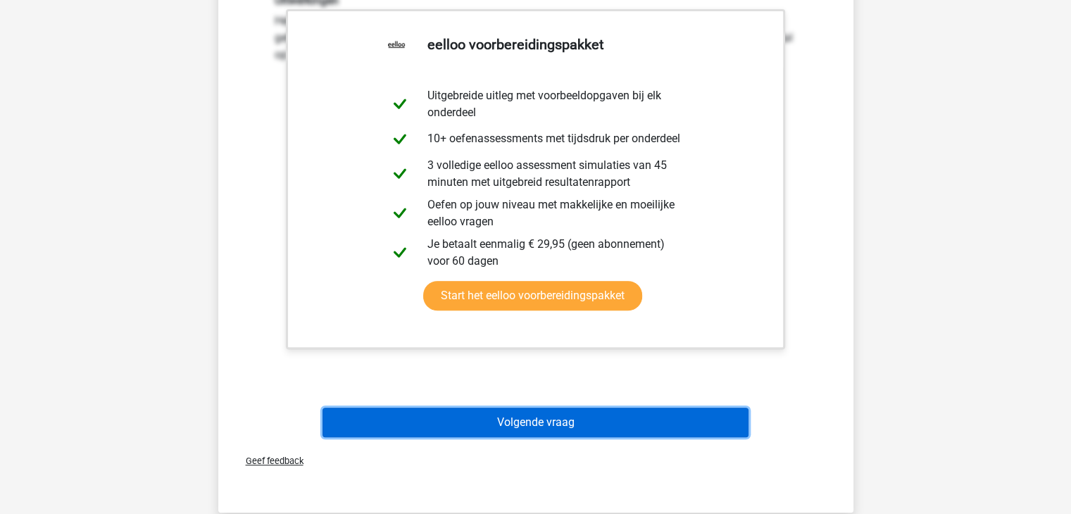
click at [566, 421] on button "Volgende vraag" at bounding box center [536, 423] width 426 height 30
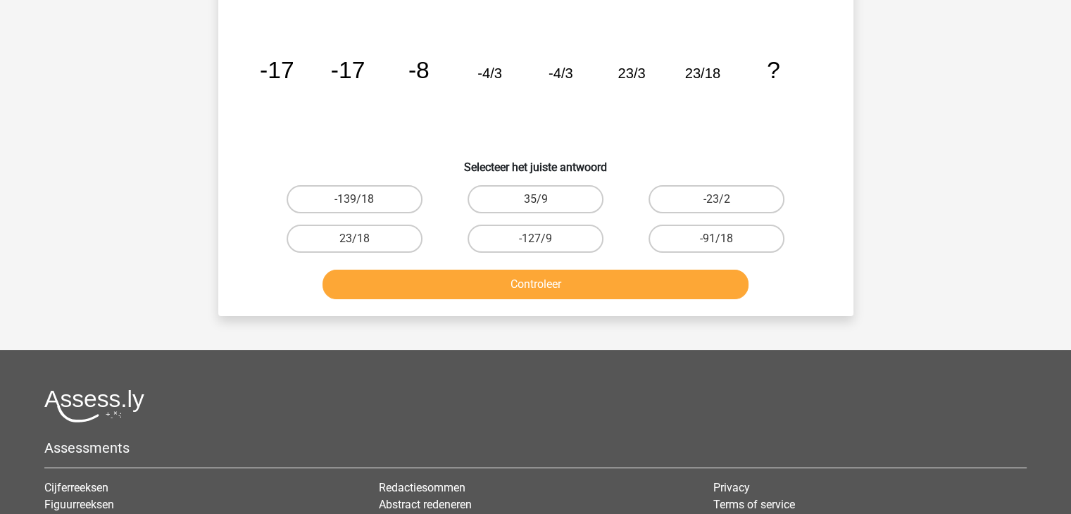
scroll to position [65, 0]
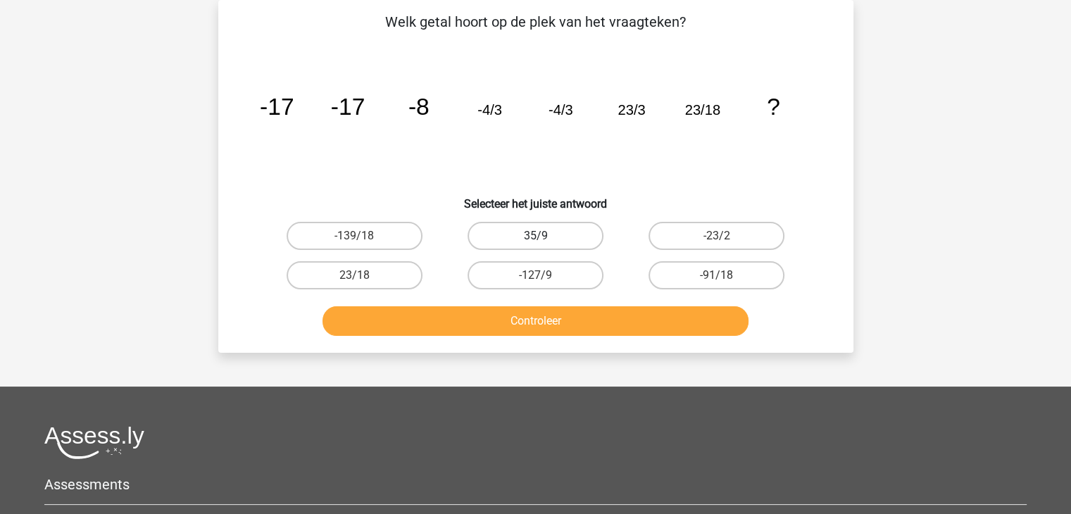
click at [554, 237] on label "35/9" at bounding box center [536, 236] width 136 height 28
click at [545, 237] on input "35/9" at bounding box center [539, 240] width 9 height 9
radio input "true"
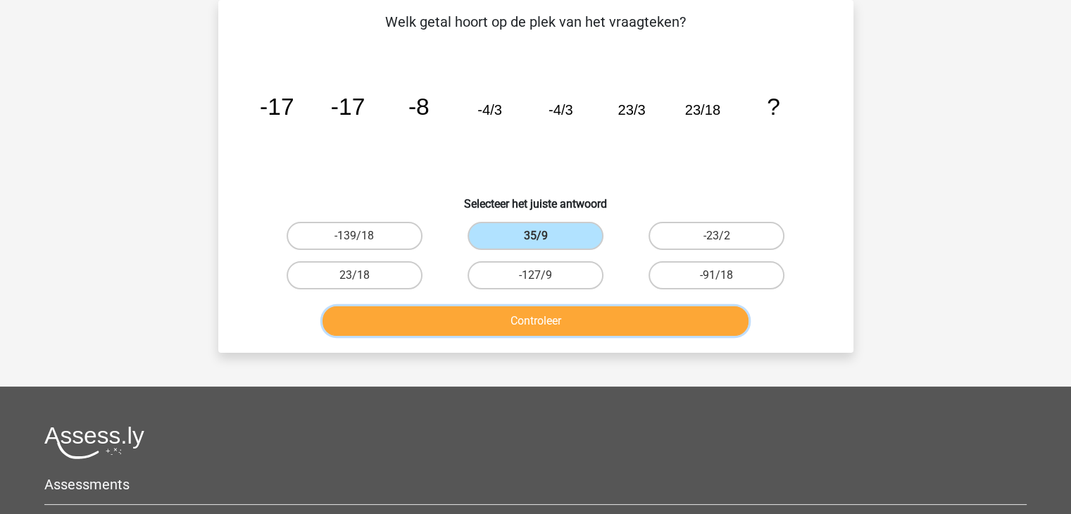
click at [533, 313] on button "Controleer" at bounding box center [536, 321] width 426 height 30
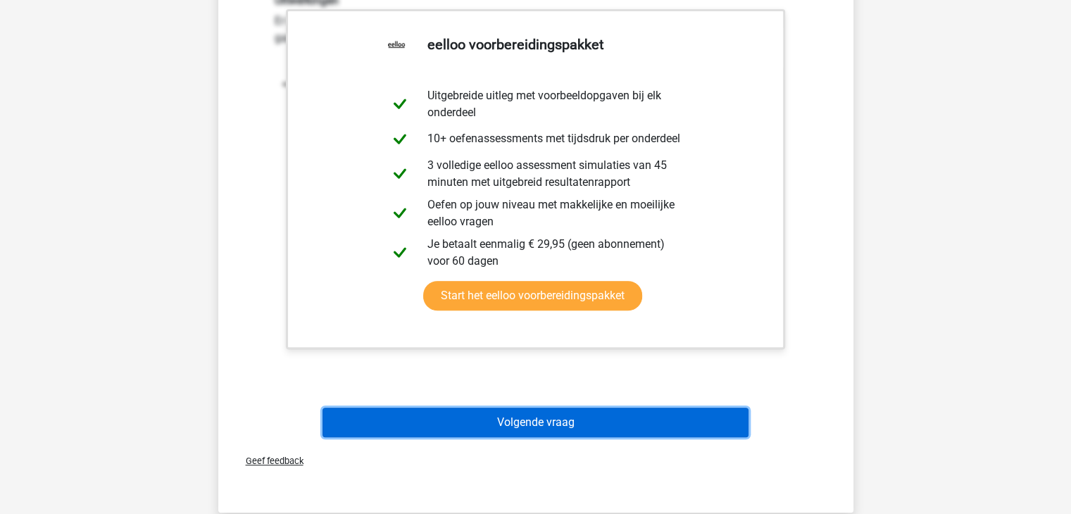
click at [541, 418] on button "Volgende vraag" at bounding box center [536, 423] width 426 height 30
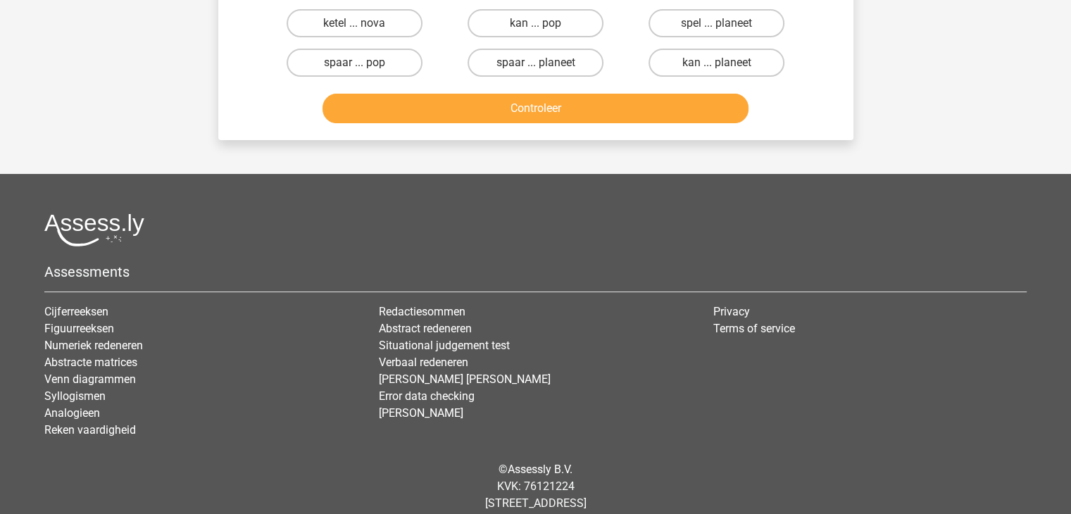
scroll to position [0, 0]
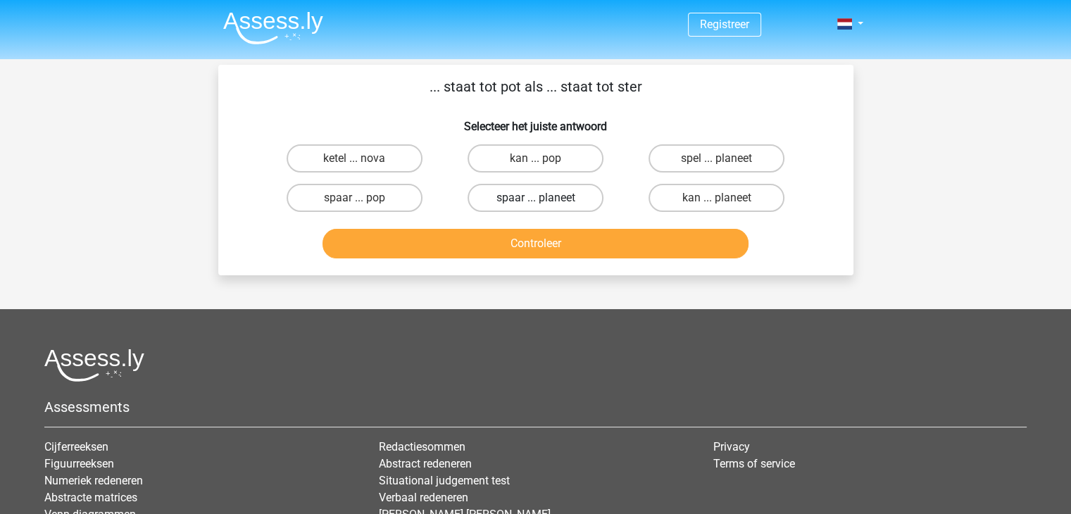
click at [529, 201] on label "spaar ... planeet" at bounding box center [536, 198] width 136 height 28
click at [535, 201] on input "spaar ... planeet" at bounding box center [539, 202] width 9 height 9
radio input "true"
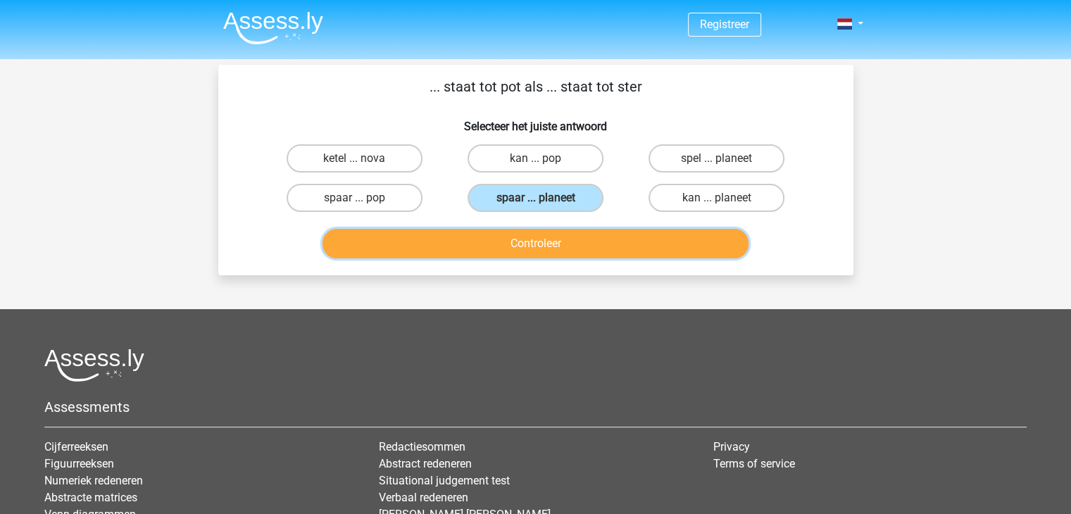
click at [544, 246] on button "Controleer" at bounding box center [536, 244] width 426 height 30
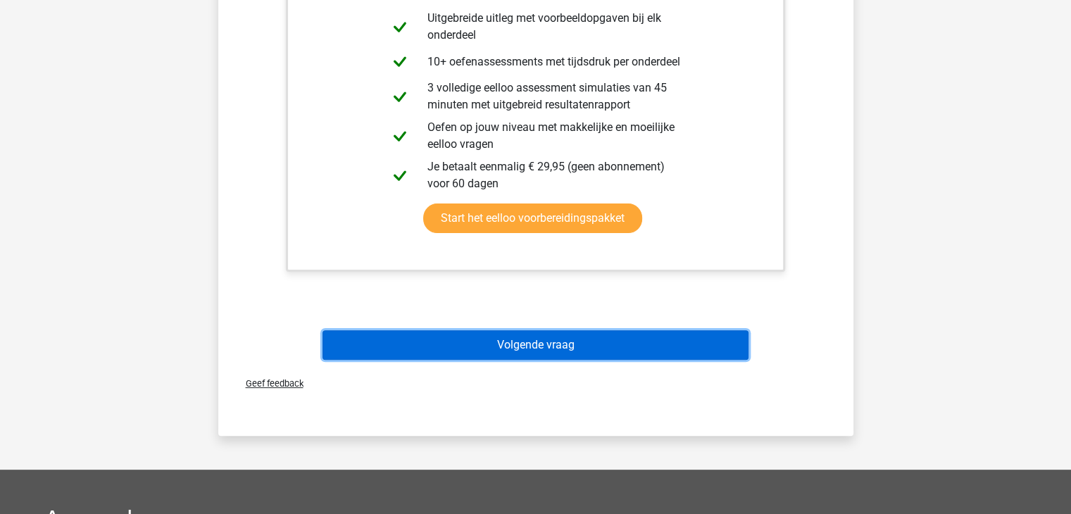
click at [573, 344] on button "Volgende vraag" at bounding box center [536, 345] width 426 height 30
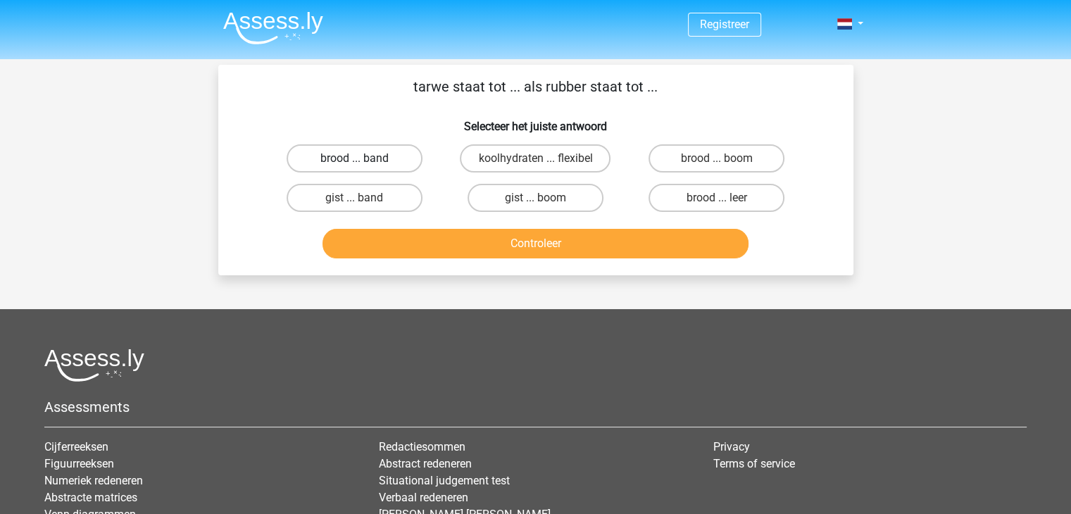
click at [346, 162] on label "brood ... band" at bounding box center [355, 158] width 136 height 28
click at [354, 162] on input "brood ... band" at bounding box center [358, 162] width 9 height 9
radio input "true"
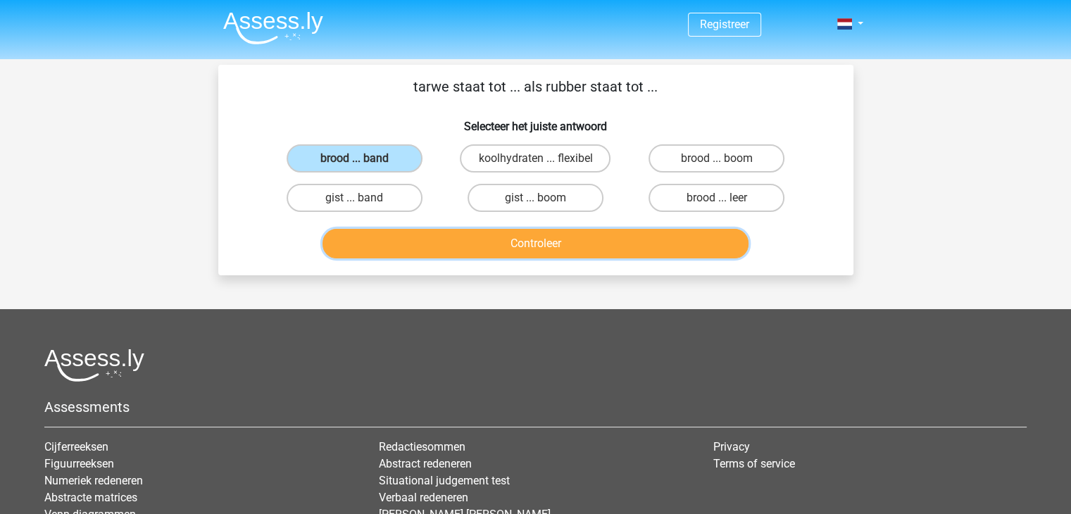
click at [485, 237] on button "Controleer" at bounding box center [536, 244] width 426 height 30
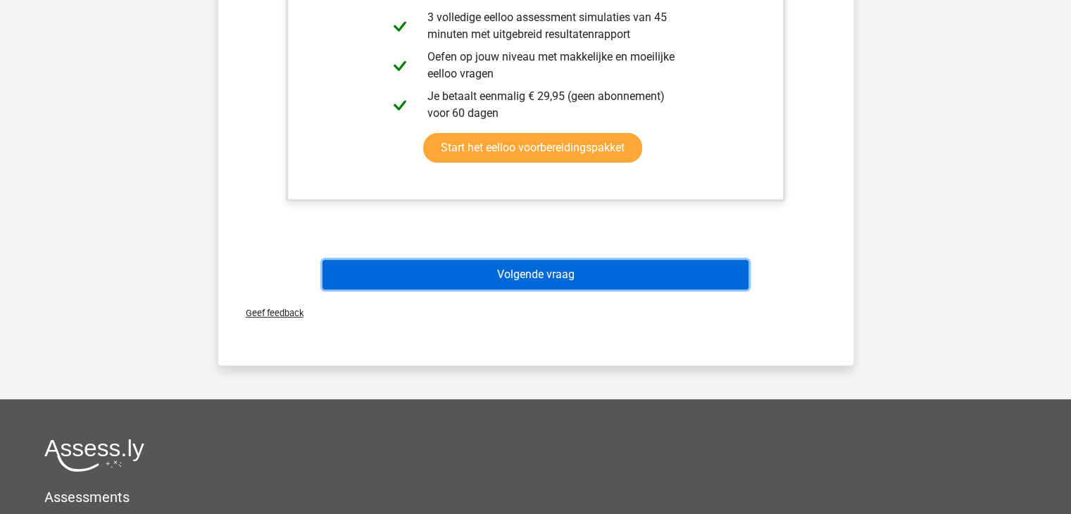
click at [529, 271] on button "Volgende vraag" at bounding box center [536, 275] width 426 height 30
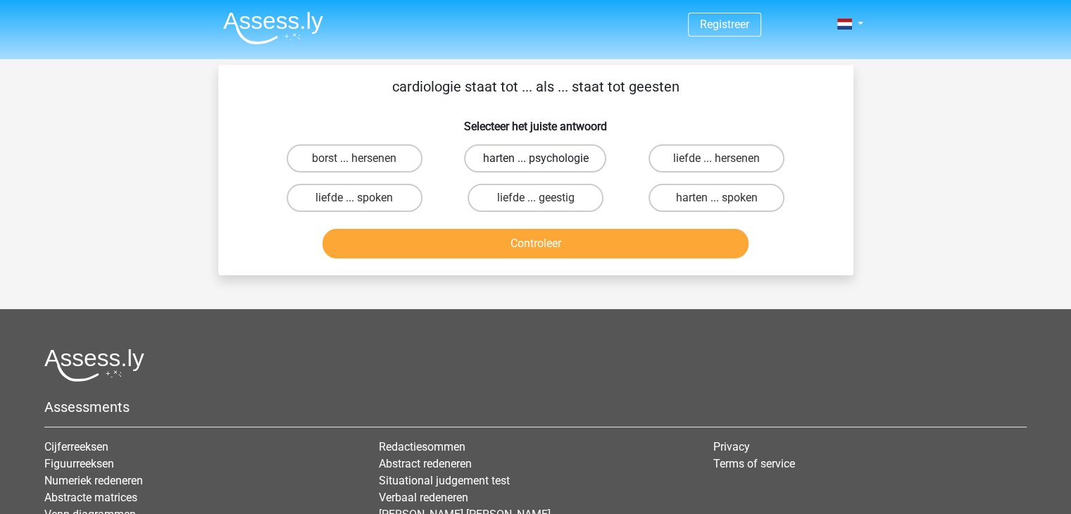
click at [524, 154] on label "harten ... psychologie" at bounding box center [535, 158] width 142 height 28
click at [535, 158] on input "harten ... psychologie" at bounding box center [539, 162] width 9 height 9
radio input "true"
click at [702, 197] on label "harten ... spoken" at bounding box center [717, 198] width 136 height 28
click at [717, 198] on input "harten ... spoken" at bounding box center [721, 202] width 9 height 9
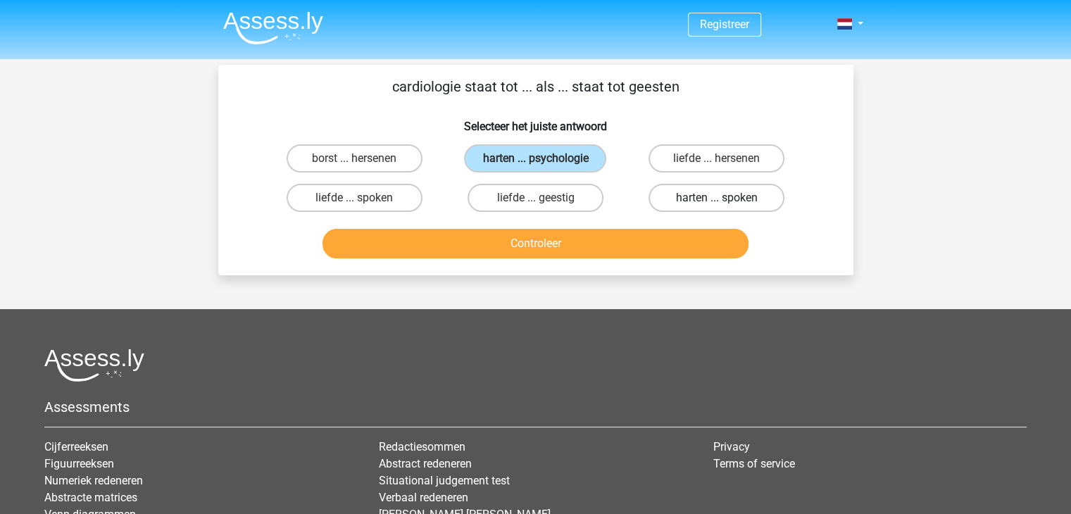
radio input "true"
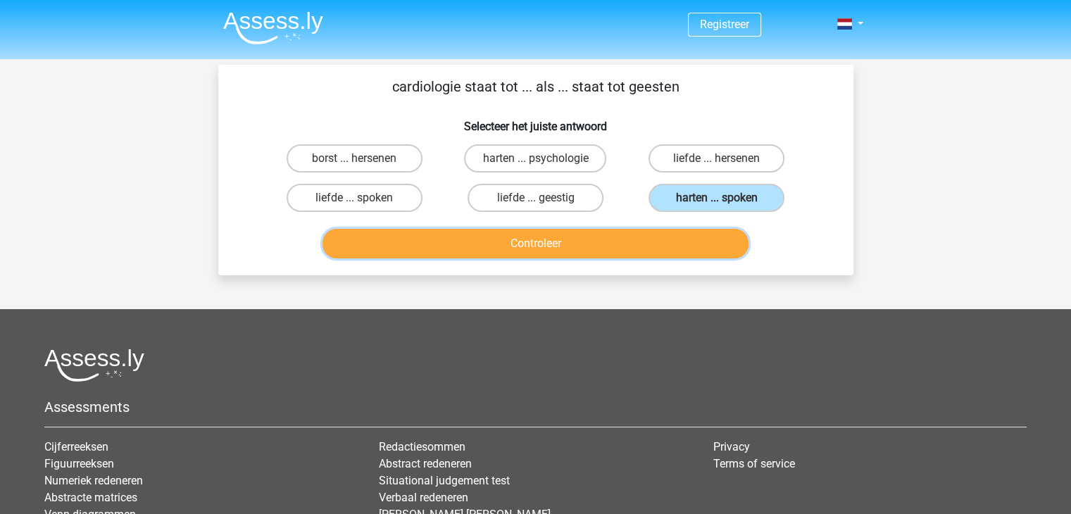
click at [561, 251] on button "Controleer" at bounding box center [536, 244] width 426 height 30
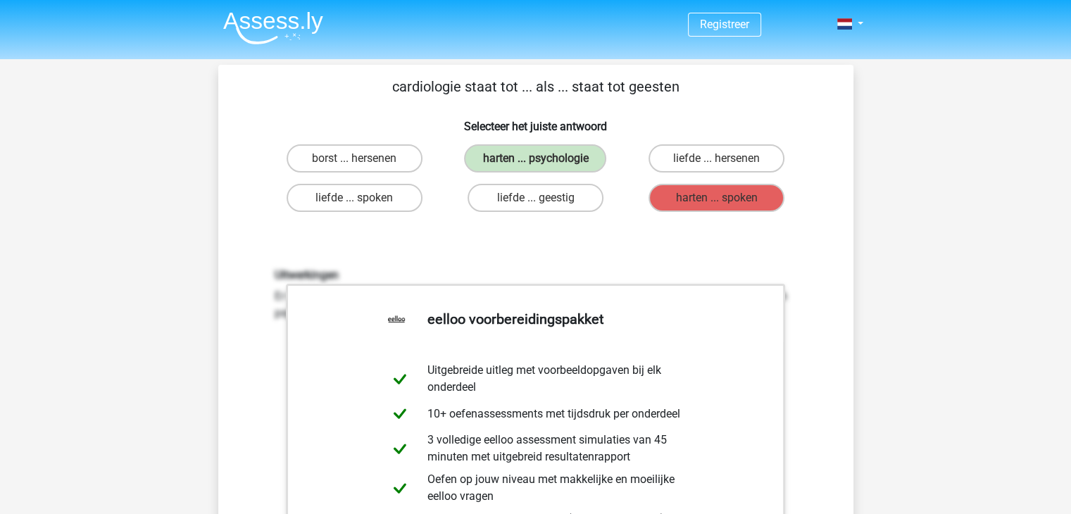
scroll to position [423, 0]
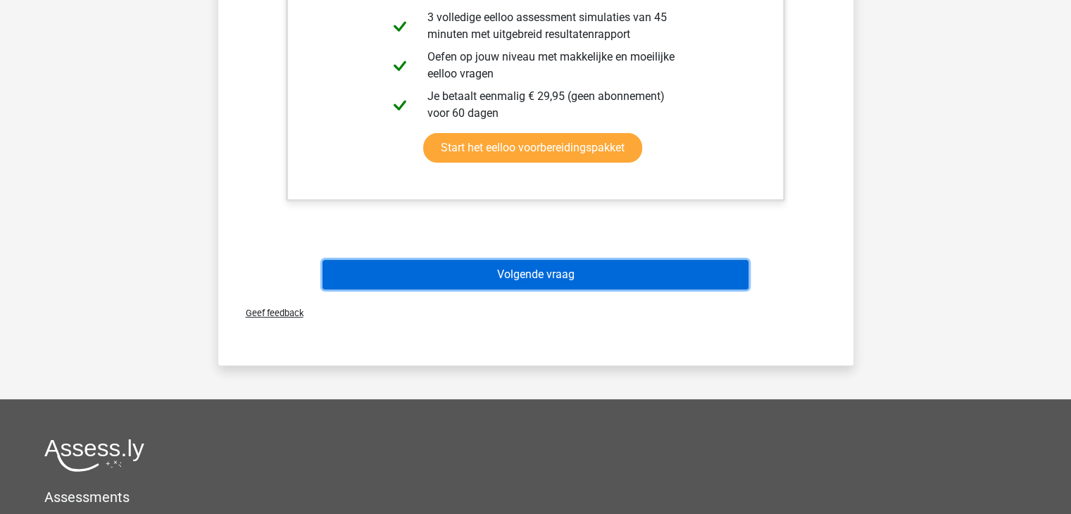
click at [575, 278] on button "Volgende vraag" at bounding box center [536, 275] width 426 height 30
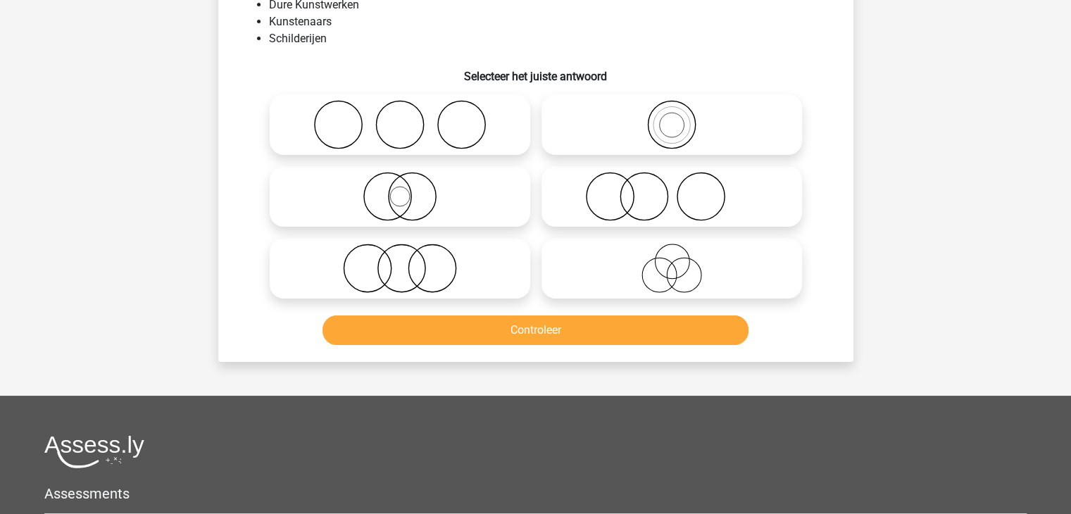
scroll to position [65, 0]
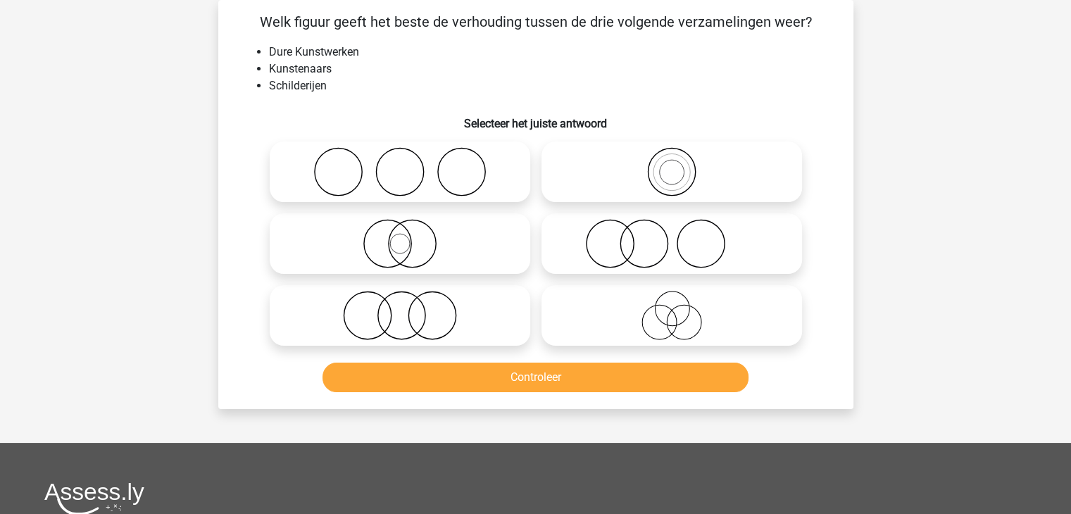
click at [396, 322] on icon at bounding box center [399, 315] width 249 height 49
click at [400, 309] on input "radio" at bounding box center [404, 303] width 9 height 9
radio input "true"
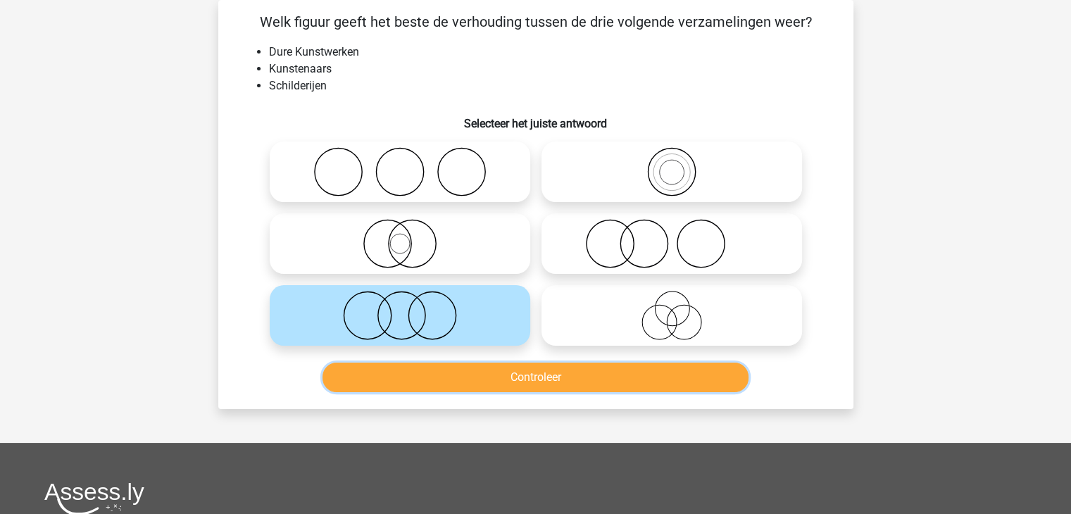
click at [534, 378] on button "Controleer" at bounding box center [536, 378] width 426 height 30
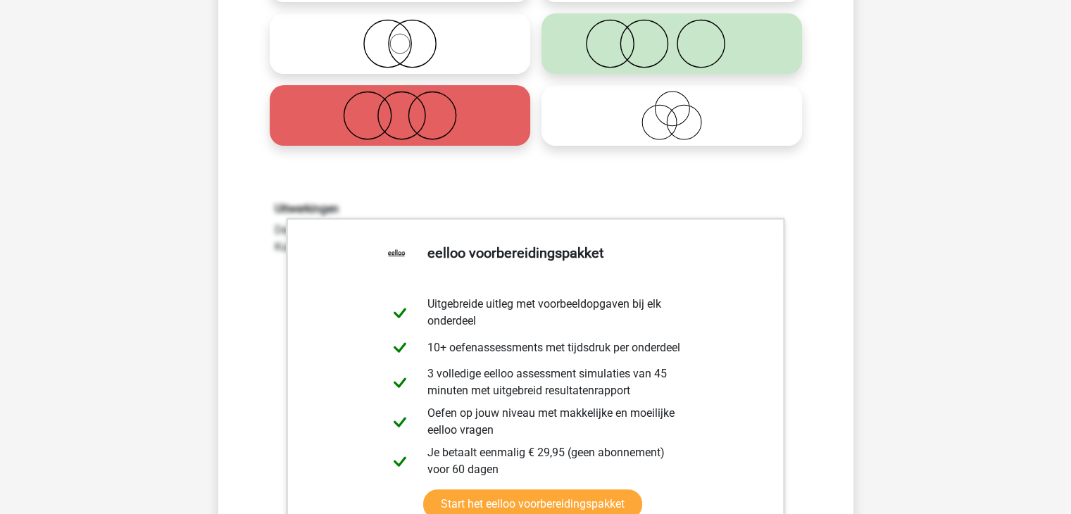
scroll to position [417, 0]
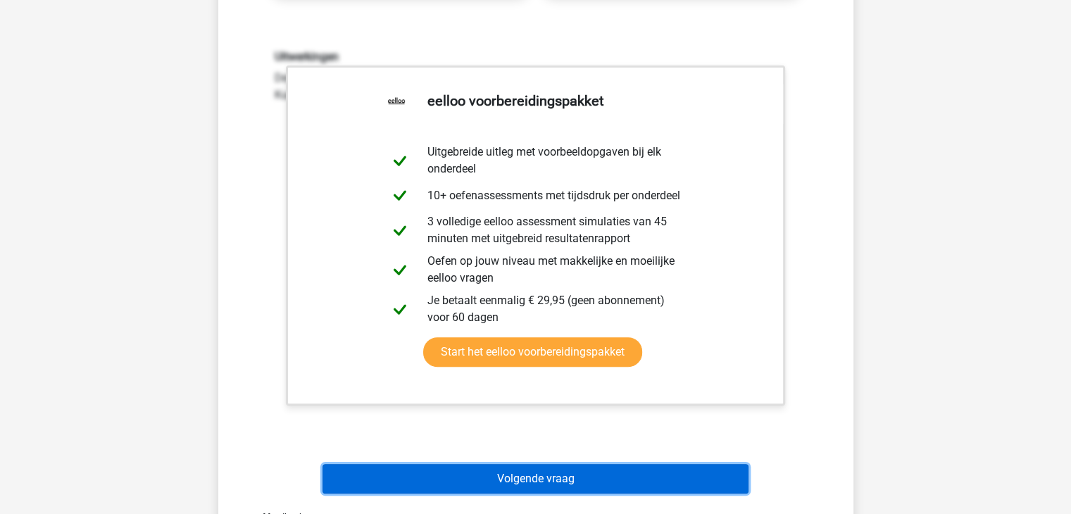
click at [547, 475] on button "Volgende vraag" at bounding box center [536, 479] width 426 height 30
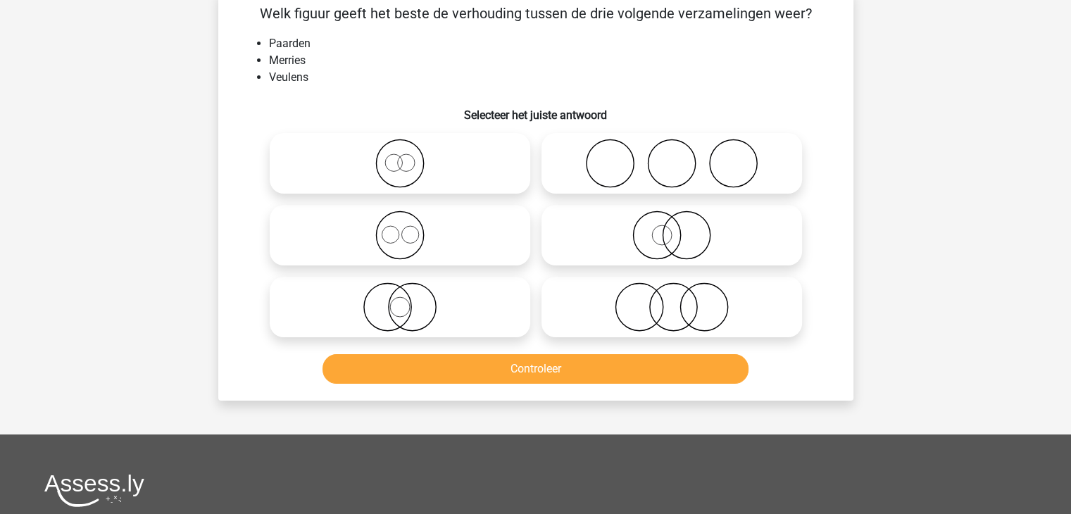
scroll to position [65, 0]
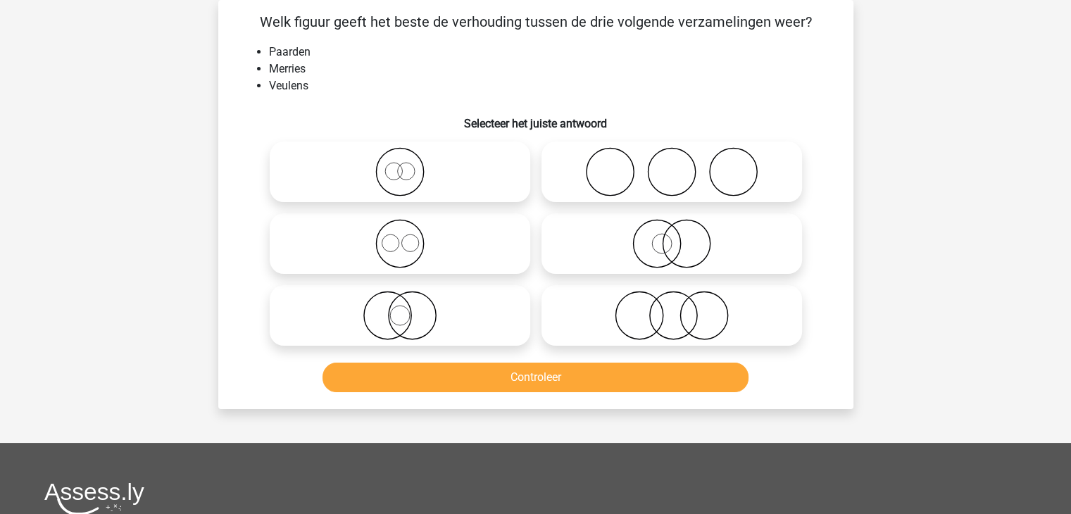
click at [396, 175] on icon at bounding box center [399, 171] width 249 height 49
click at [400, 165] on input "radio" at bounding box center [404, 160] width 9 height 9
radio input "true"
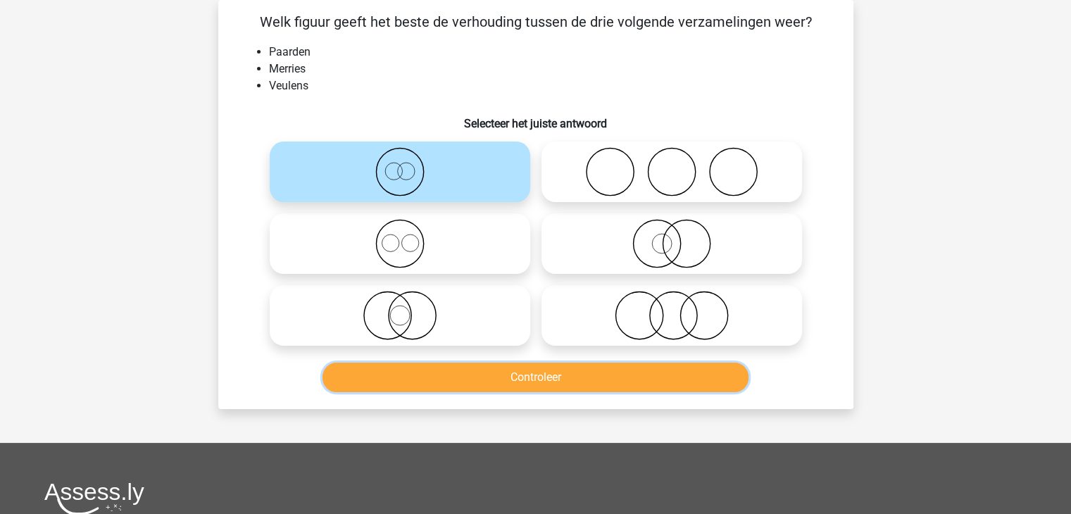
click at [515, 375] on button "Controleer" at bounding box center [536, 378] width 426 height 30
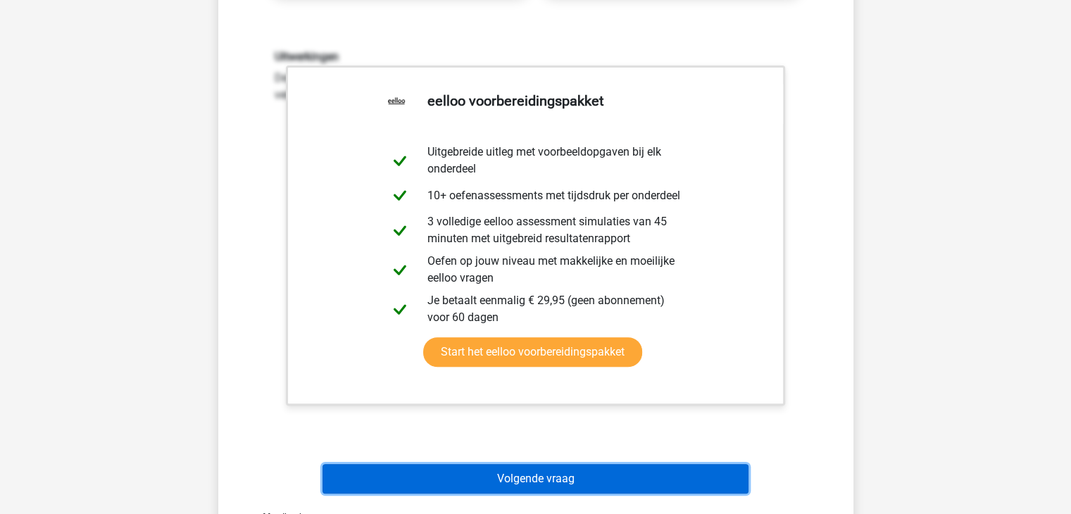
click at [538, 487] on button "Volgende vraag" at bounding box center [536, 479] width 426 height 30
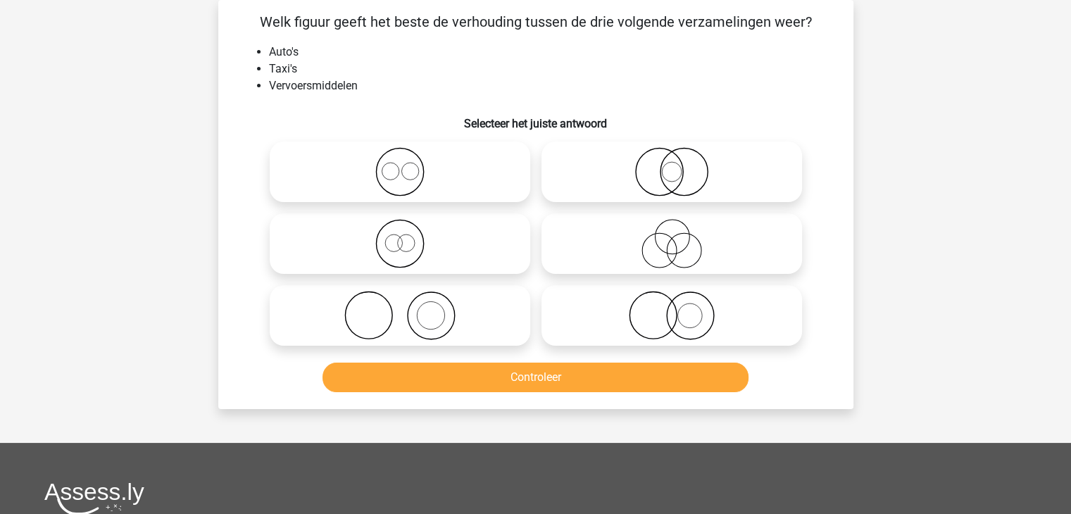
click at [396, 232] on icon at bounding box center [399, 243] width 249 height 49
click at [400, 232] on input "radio" at bounding box center [404, 232] width 9 height 9
radio input "true"
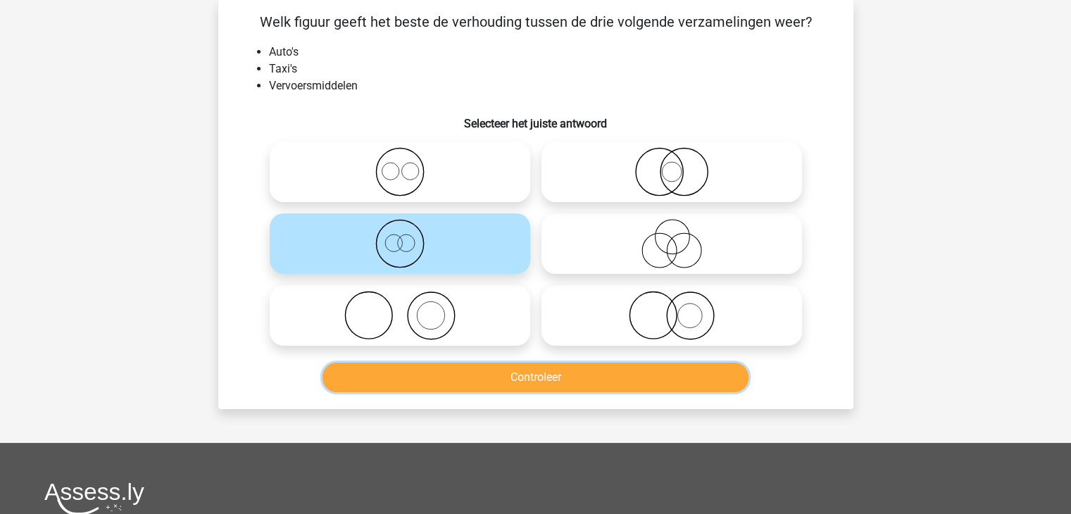
click at [521, 378] on button "Controleer" at bounding box center [536, 378] width 426 height 30
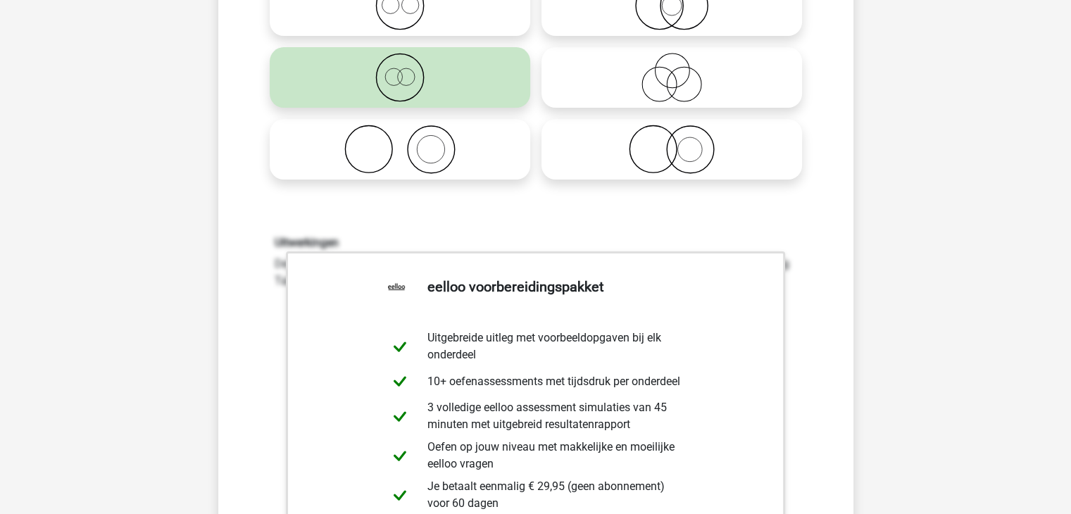
scroll to position [417, 0]
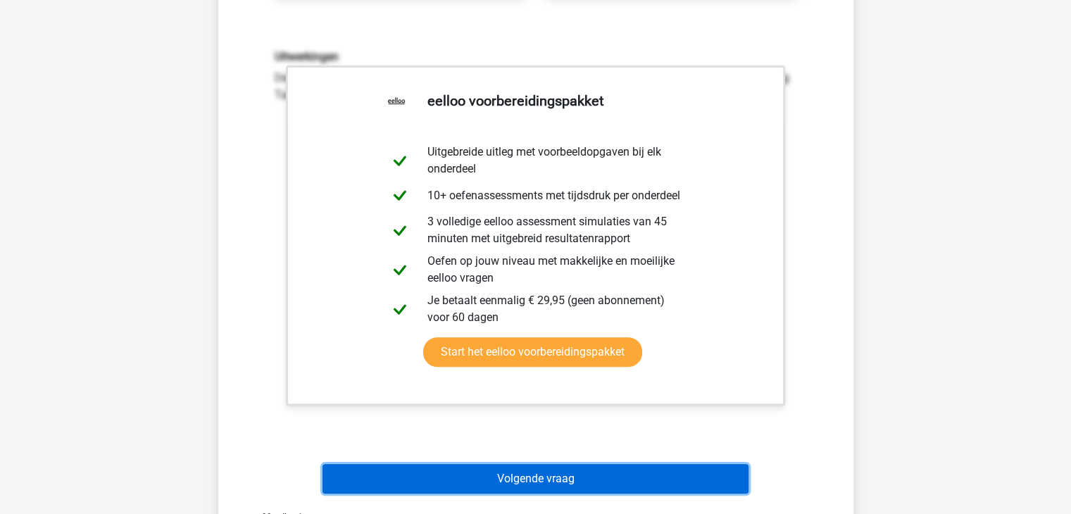
click at [586, 484] on button "Volgende vraag" at bounding box center [536, 479] width 426 height 30
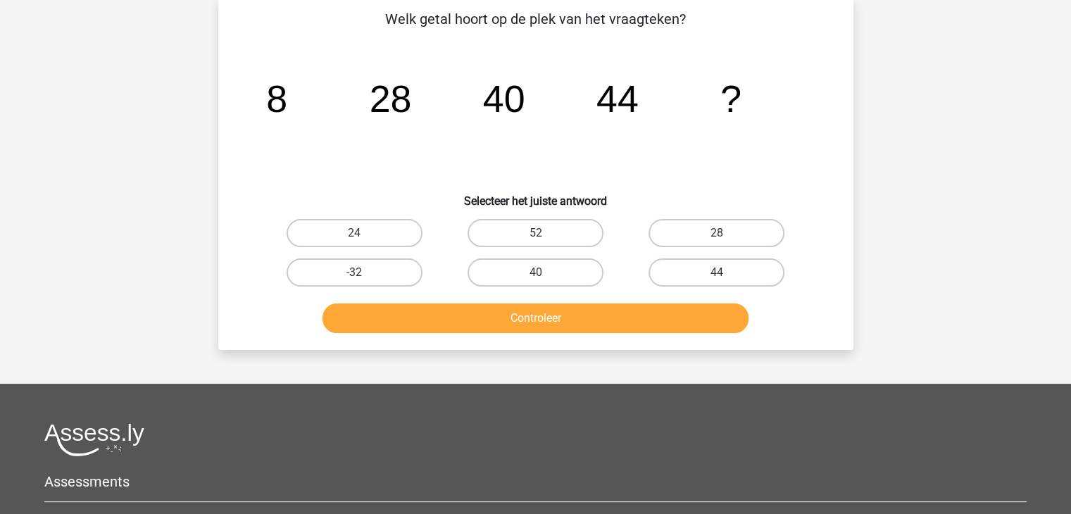
scroll to position [65, 0]
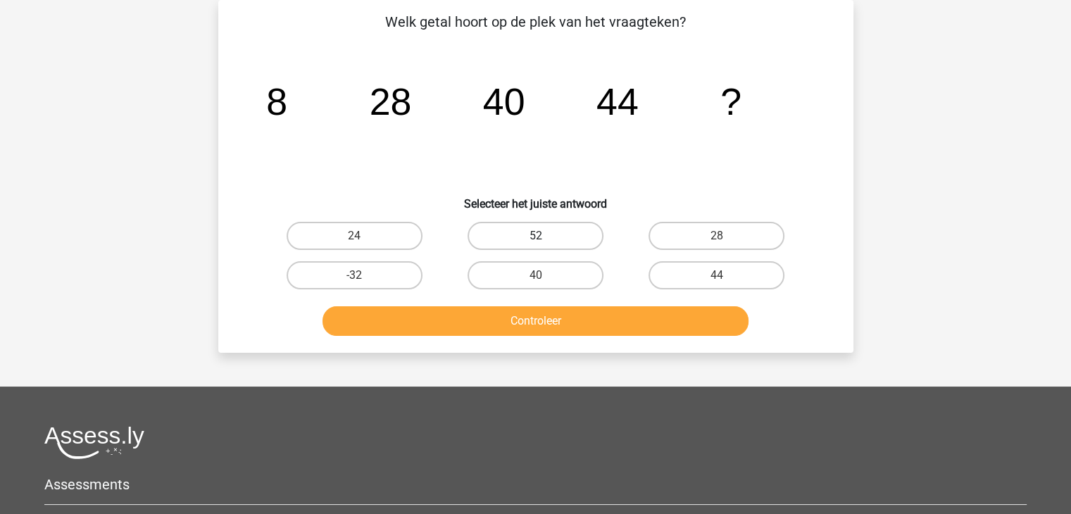
click at [538, 231] on label "52" at bounding box center [536, 236] width 136 height 28
click at [538, 236] on input "52" at bounding box center [539, 240] width 9 height 9
radio input "true"
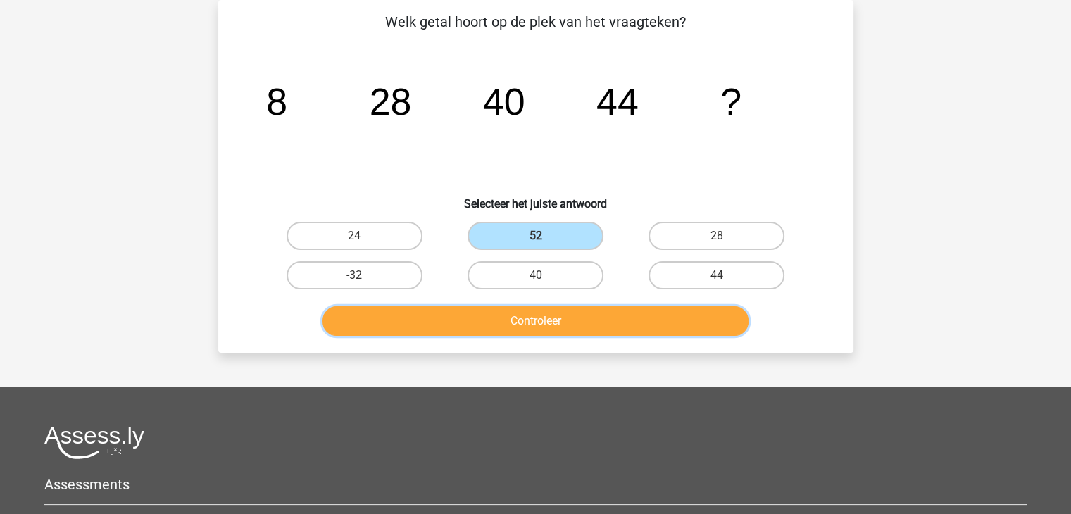
click at [523, 327] on button "Controleer" at bounding box center [536, 321] width 426 height 30
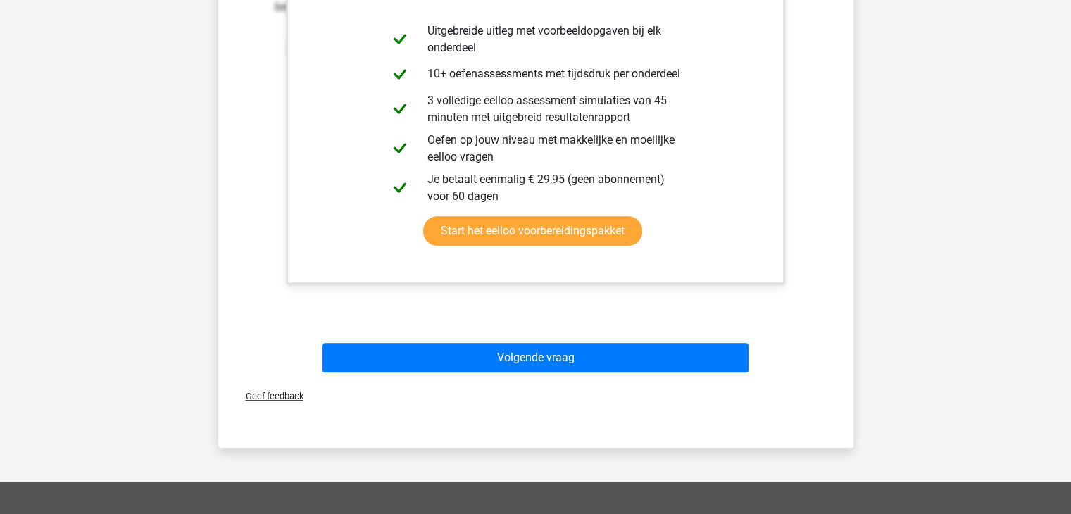
scroll to position [487, 0]
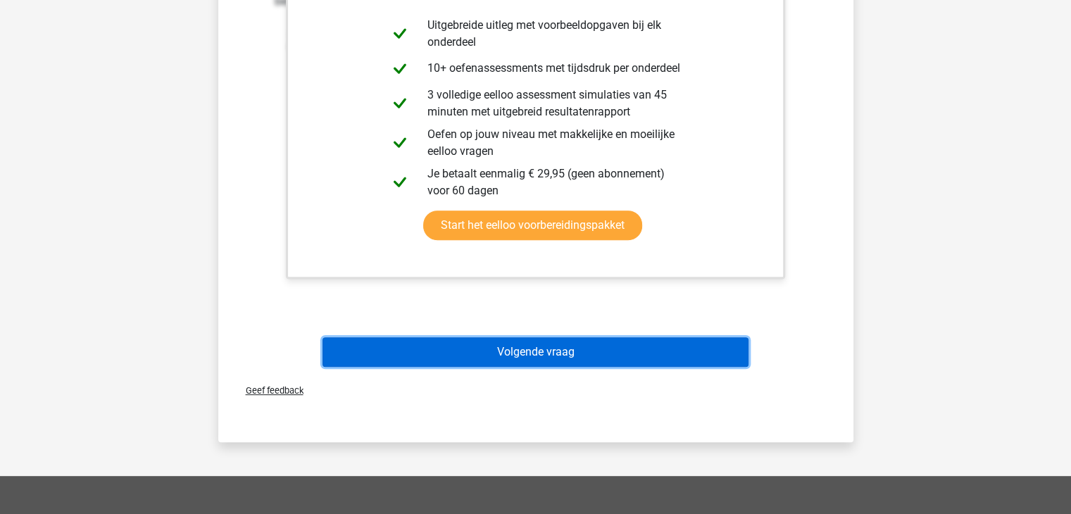
click at [522, 351] on button "Volgende vraag" at bounding box center [536, 352] width 426 height 30
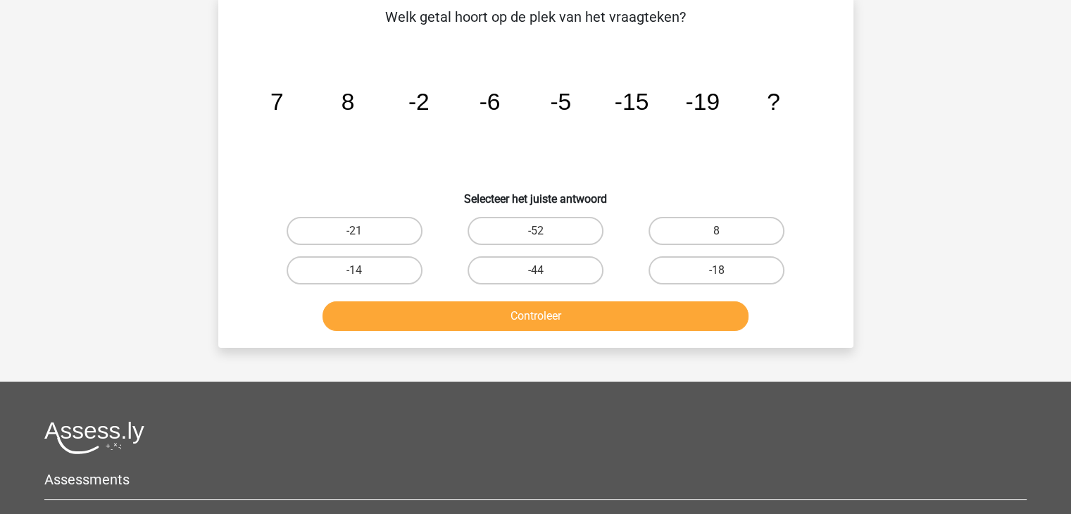
scroll to position [65, 0]
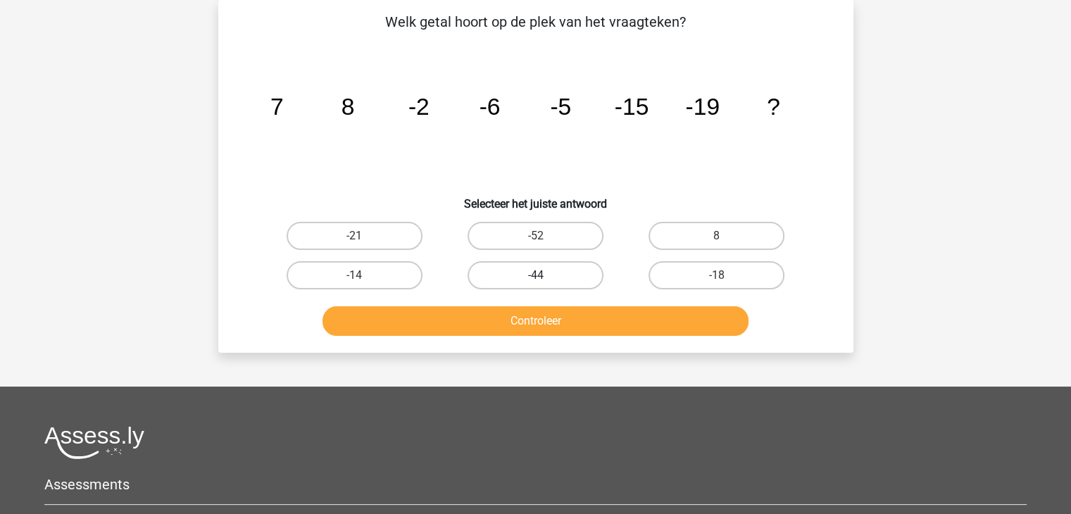
click at [527, 287] on label "-44" at bounding box center [536, 275] width 136 height 28
click at [535, 285] on input "-44" at bounding box center [539, 279] width 9 height 9
radio input "true"
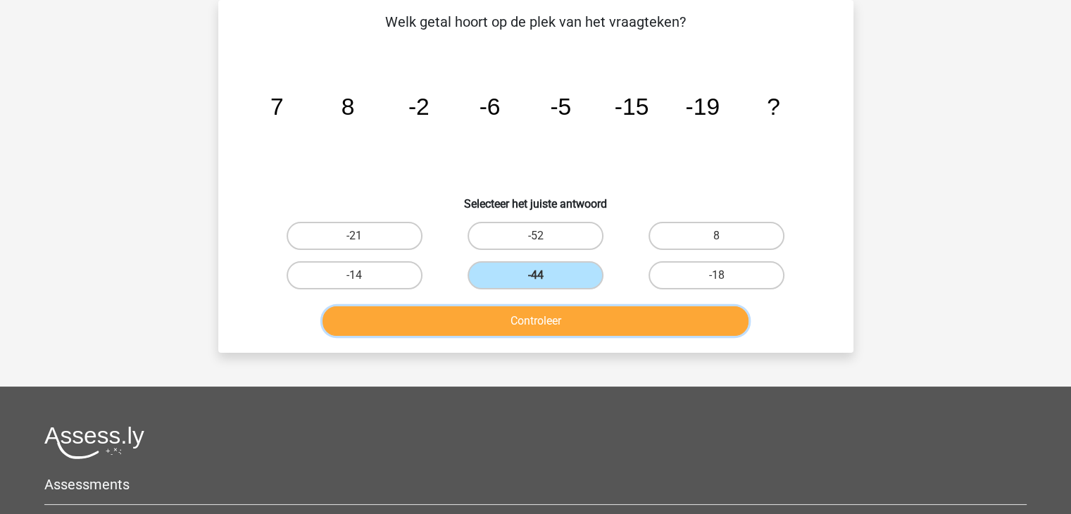
click at [529, 312] on button "Controleer" at bounding box center [536, 321] width 426 height 30
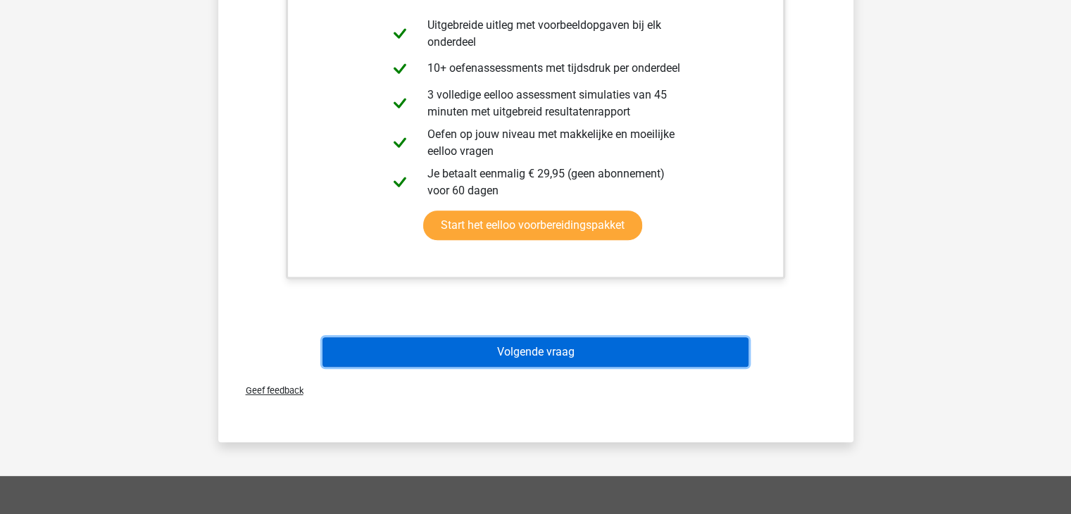
click at [527, 347] on button "Volgende vraag" at bounding box center [536, 352] width 426 height 30
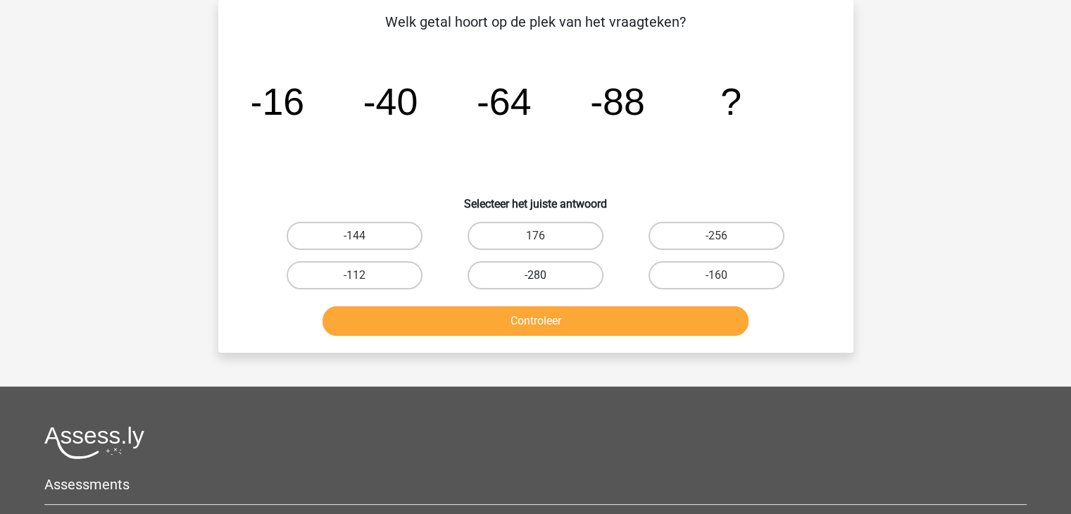
click at [527, 268] on label "-280" at bounding box center [536, 275] width 136 height 28
click at [535, 275] on input "-280" at bounding box center [539, 279] width 9 height 9
radio input "true"
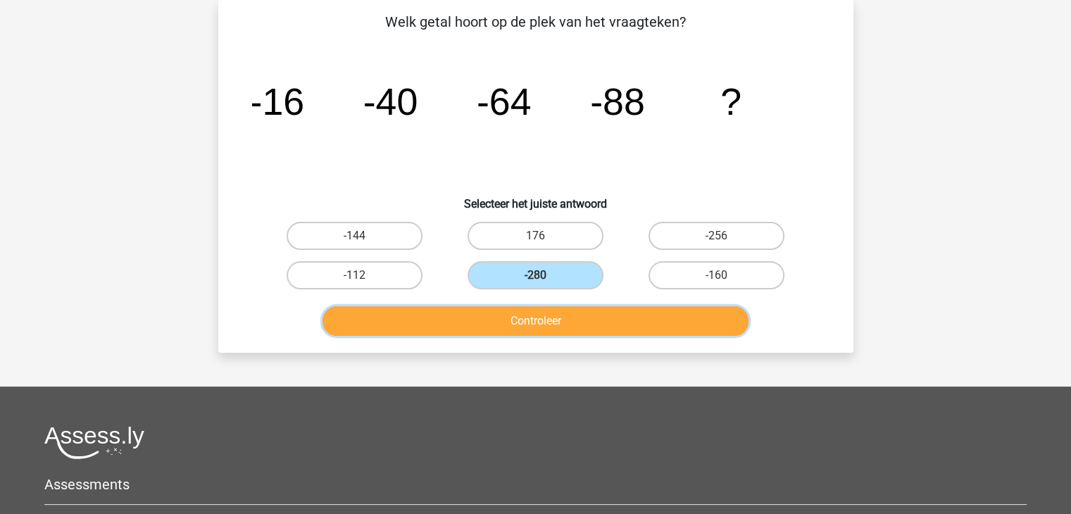
click at [516, 322] on button "Controleer" at bounding box center [536, 321] width 426 height 30
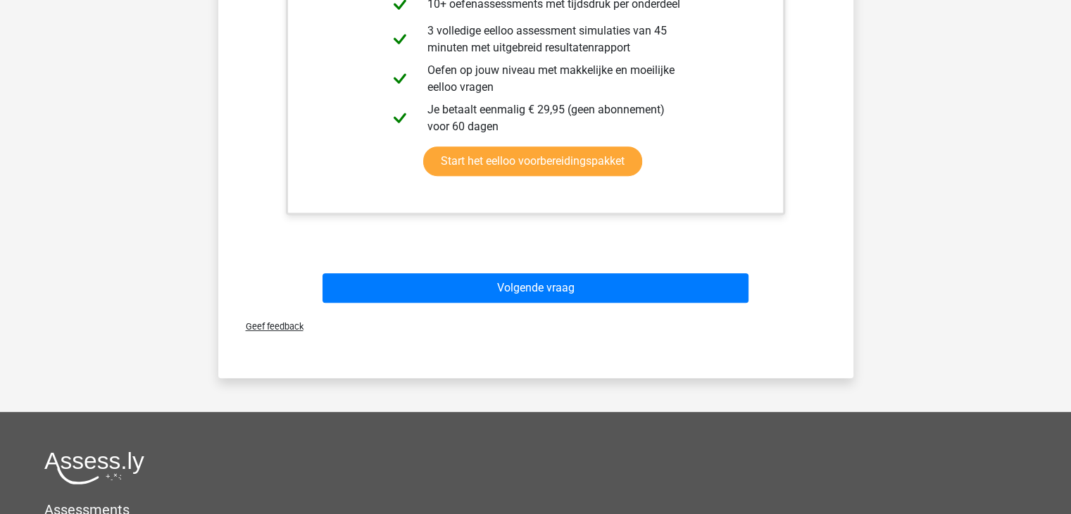
scroll to position [558, 0]
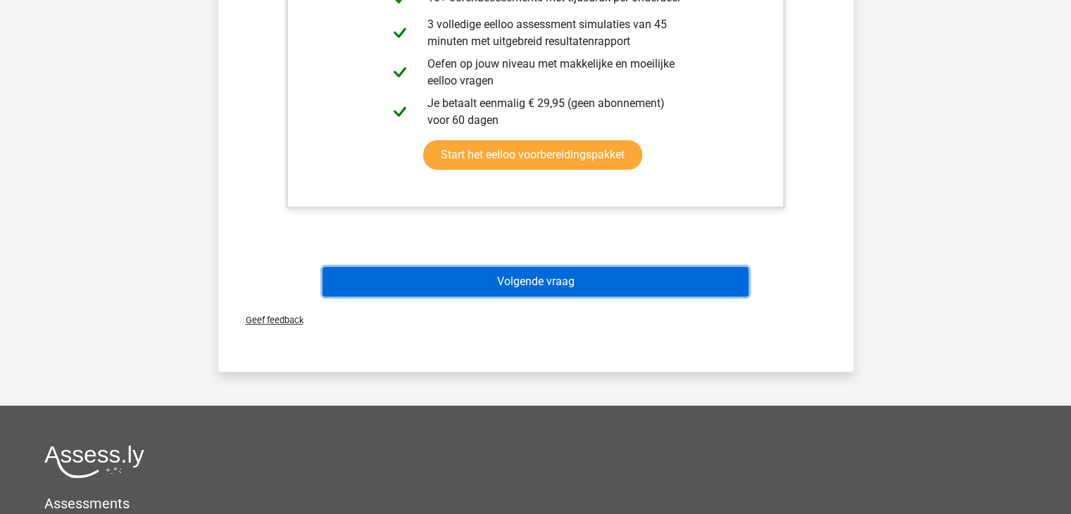
click at [522, 279] on button "Volgende vraag" at bounding box center [536, 282] width 426 height 30
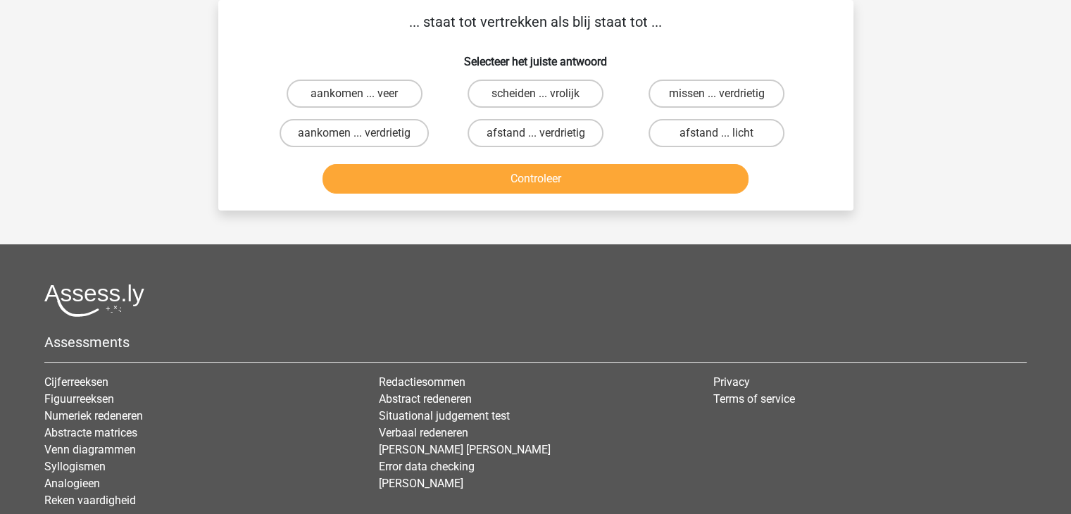
scroll to position [0, 0]
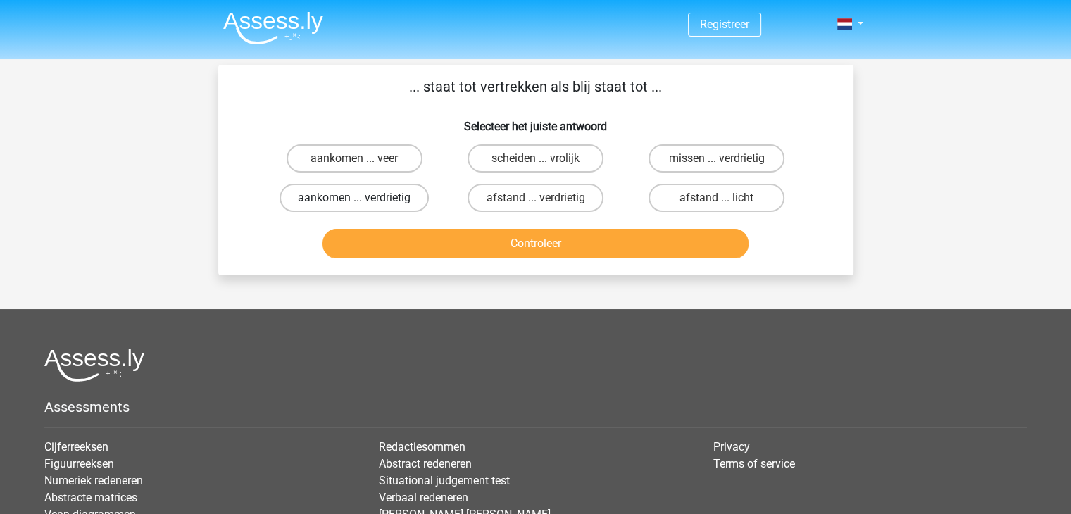
click at [389, 201] on label "aankomen ... verdrietig" at bounding box center [354, 198] width 149 height 28
click at [363, 201] on input "aankomen ... verdrietig" at bounding box center [358, 202] width 9 height 9
radio input "true"
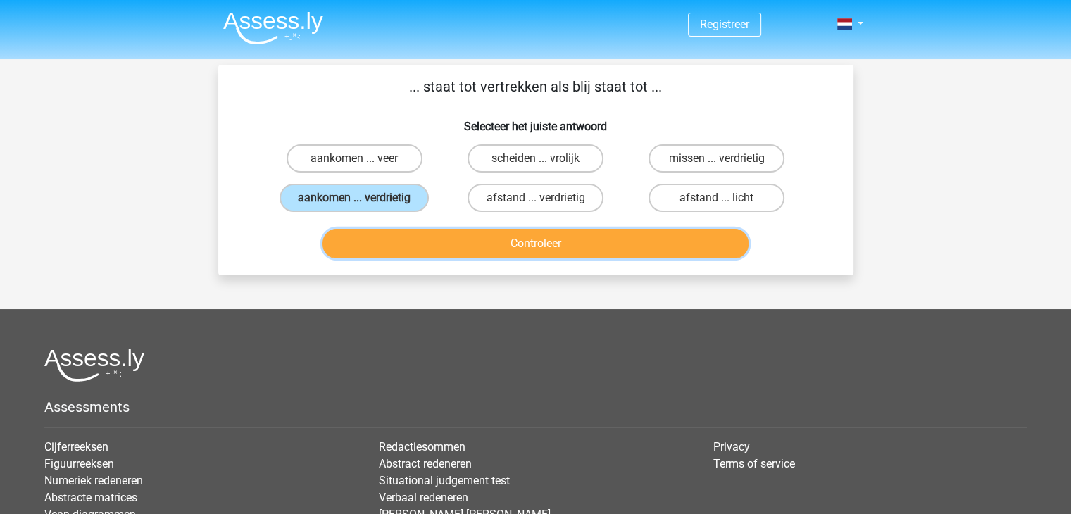
click at [531, 246] on button "Controleer" at bounding box center [536, 244] width 426 height 30
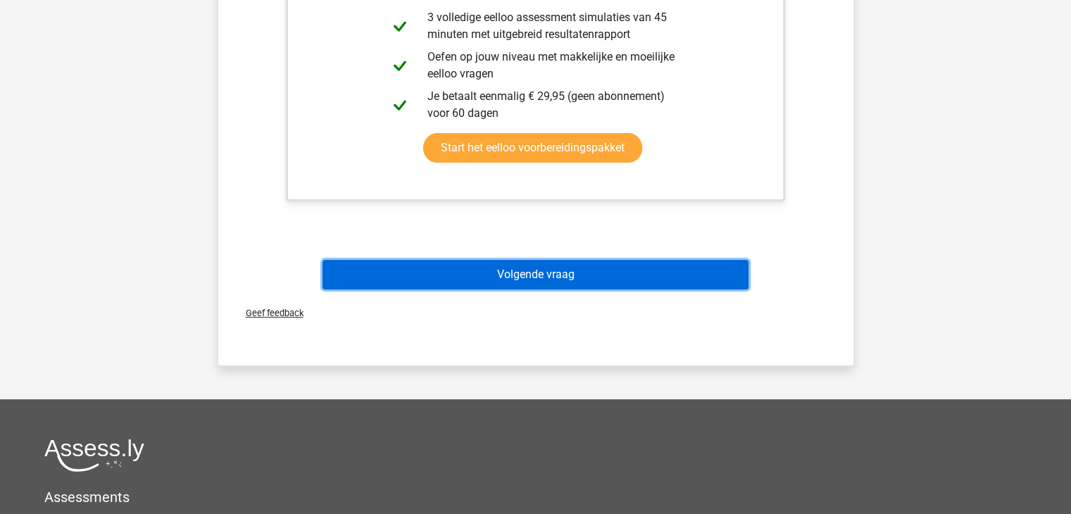
click at [566, 285] on button "Volgende vraag" at bounding box center [536, 275] width 426 height 30
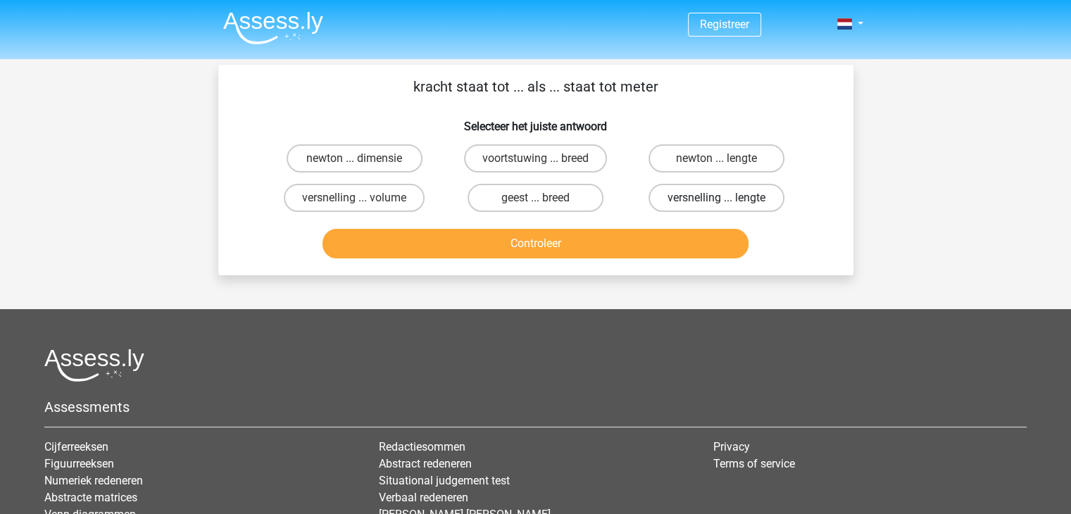
click at [710, 204] on label "versnelling ... lengte" at bounding box center [717, 198] width 136 height 28
click at [717, 204] on input "versnelling ... lengte" at bounding box center [721, 202] width 9 height 9
radio input "true"
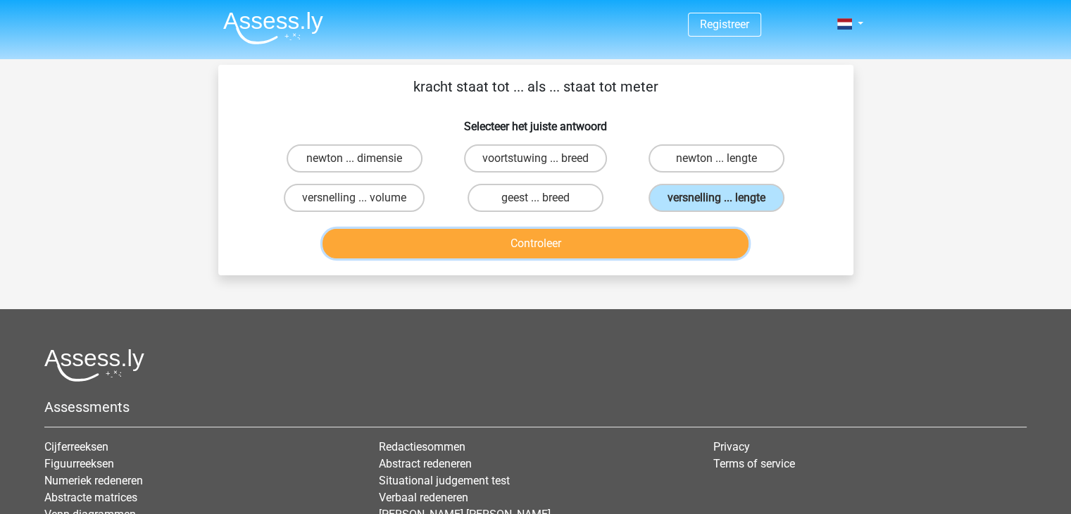
click at [552, 248] on button "Controleer" at bounding box center [536, 244] width 426 height 30
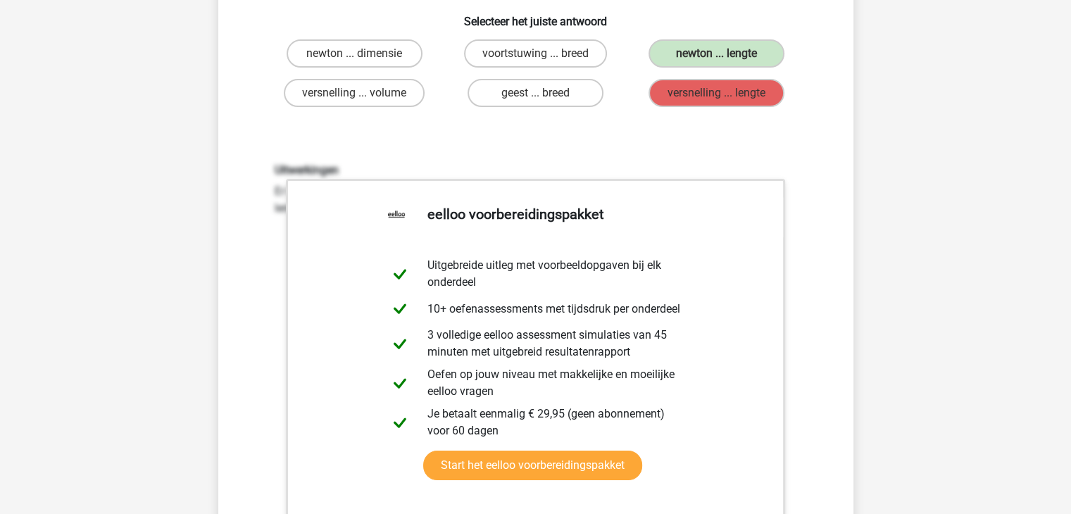
scroll to position [352, 0]
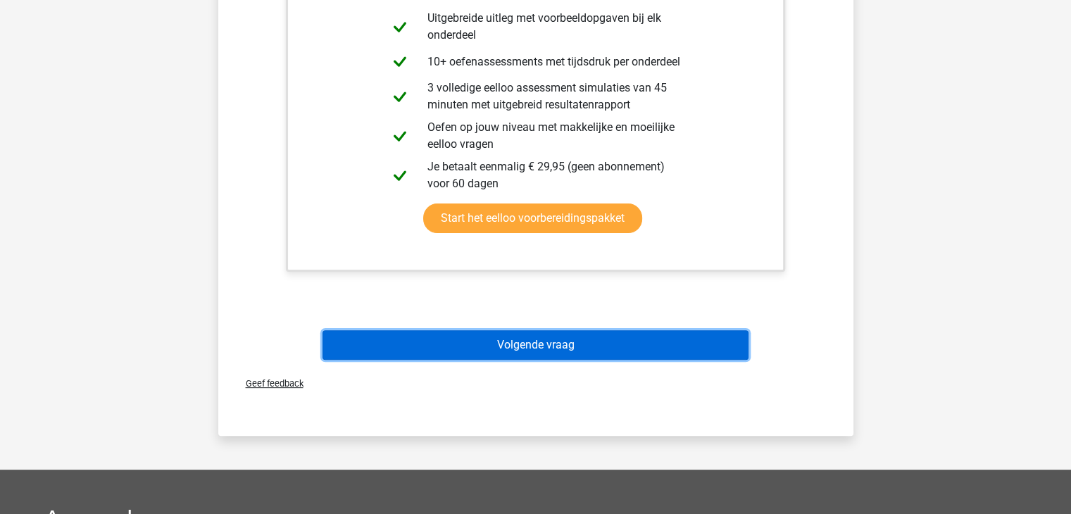
click at [531, 359] on button "Volgende vraag" at bounding box center [536, 345] width 426 height 30
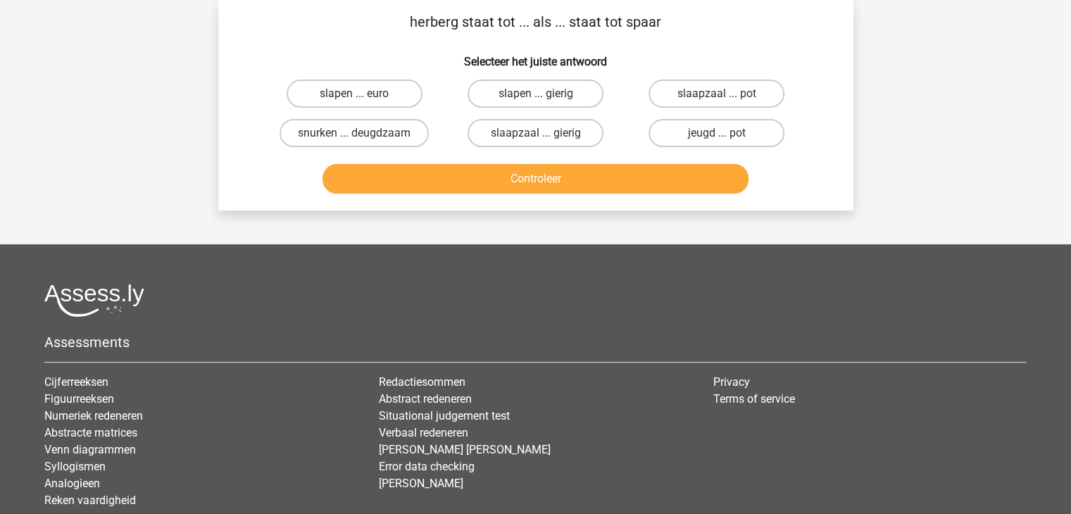
scroll to position [0, 0]
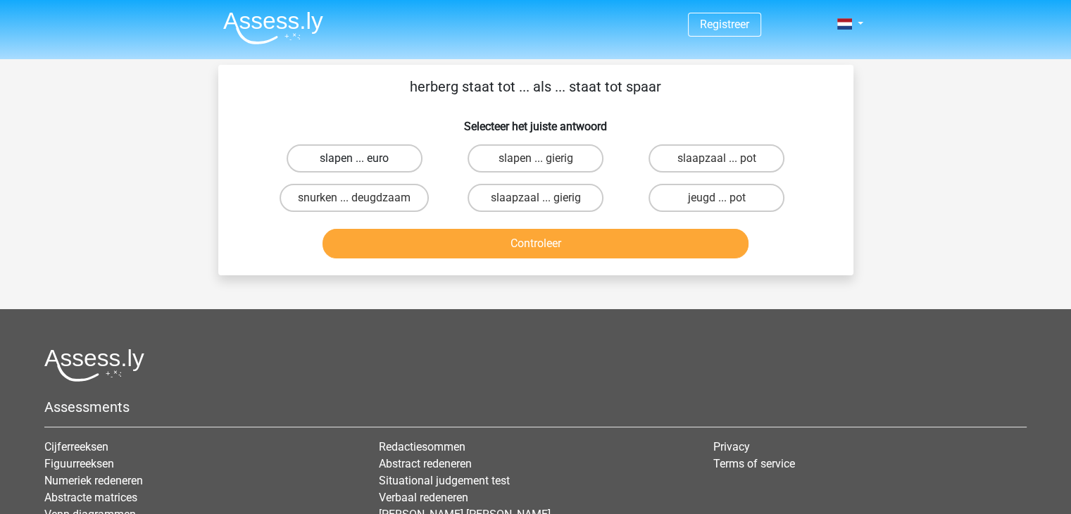
click at [379, 160] on label "slapen ... euro" at bounding box center [355, 158] width 136 height 28
click at [363, 160] on input "slapen ... euro" at bounding box center [358, 162] width 9 height 9
radio input "true"
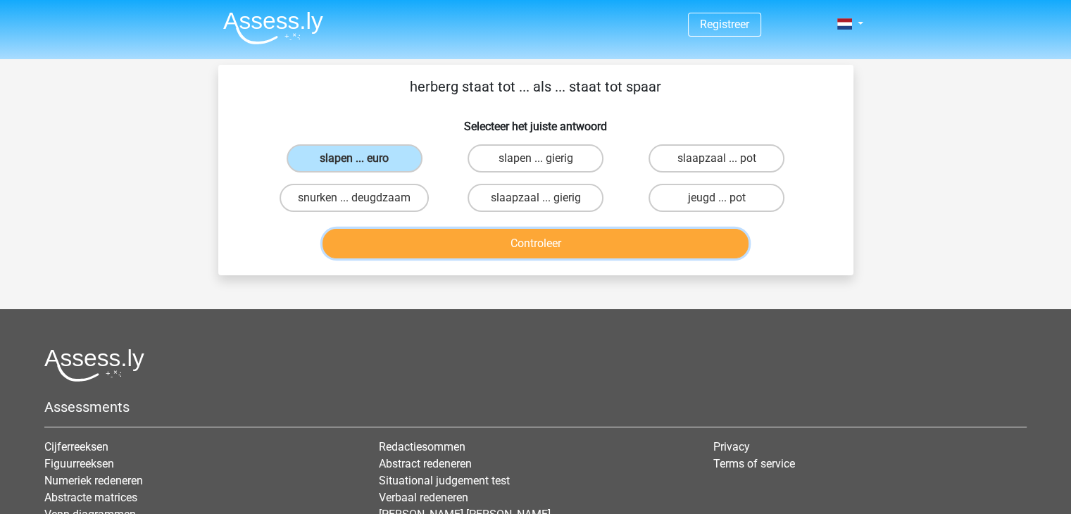
click at [563, 243] on button "Controleer" at bounding box center [536, 244] width 426 height 30
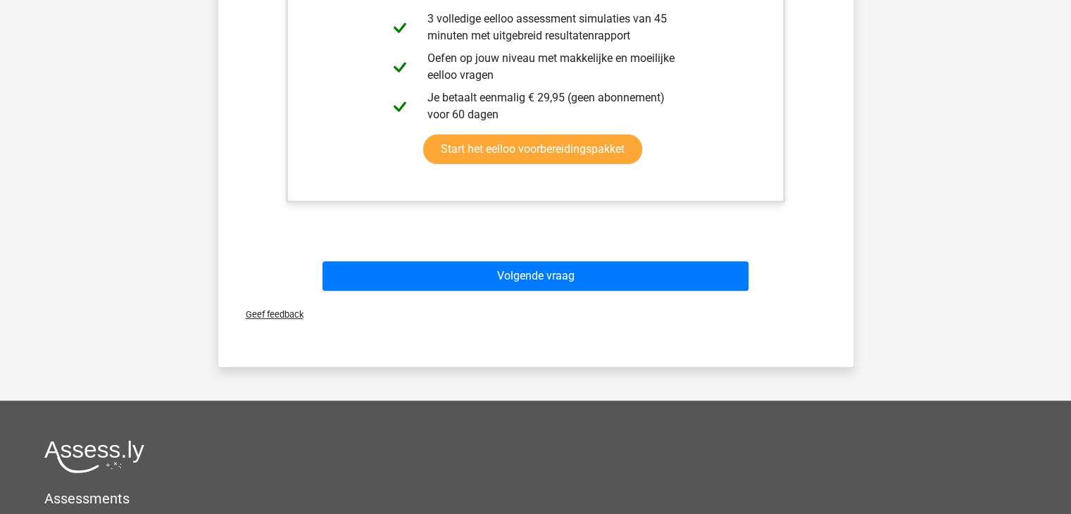
scroll to position [423, 0]
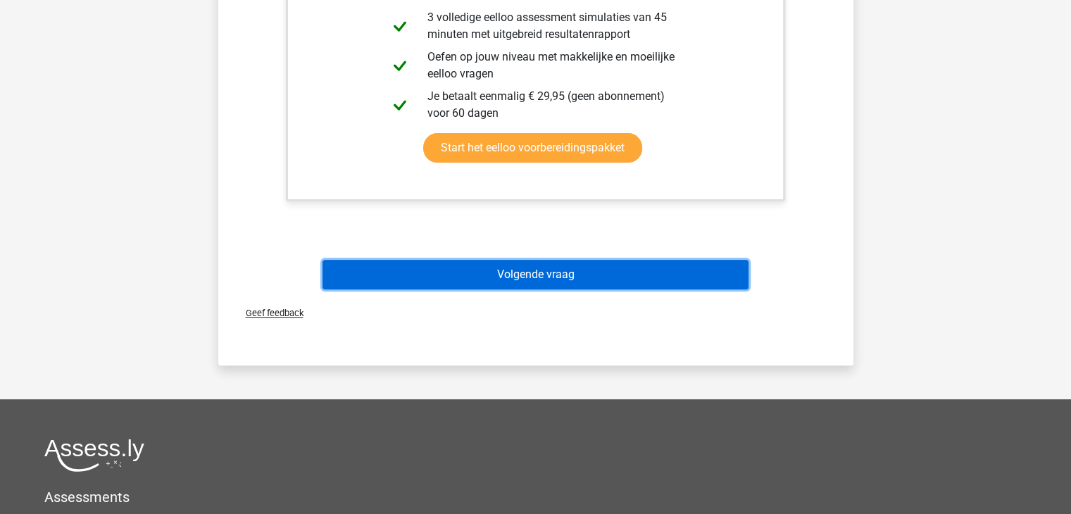
click at [552, 276] on button "Volgende vraag" at bounding box center [536, 275] width 426 height 30
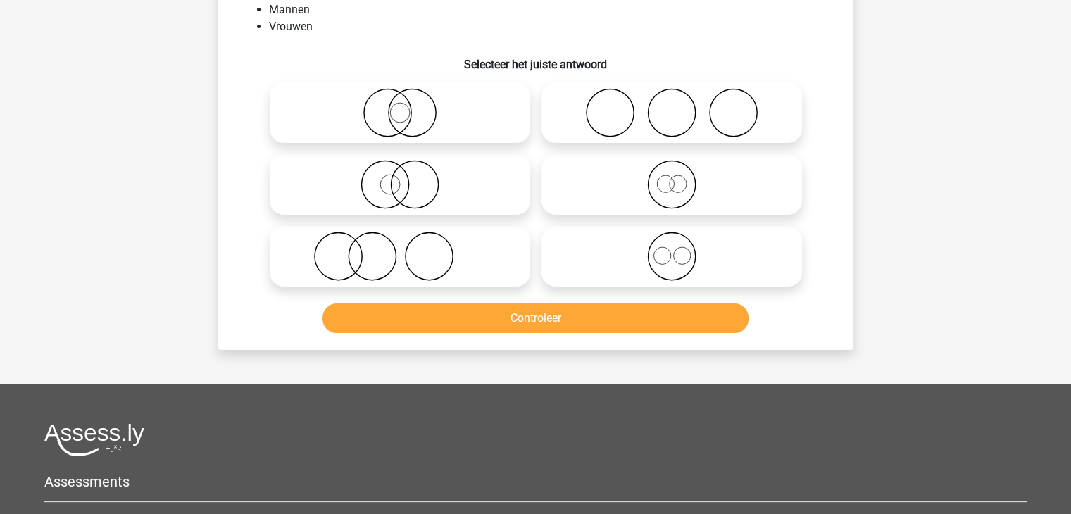
scroll to position [65, 0]
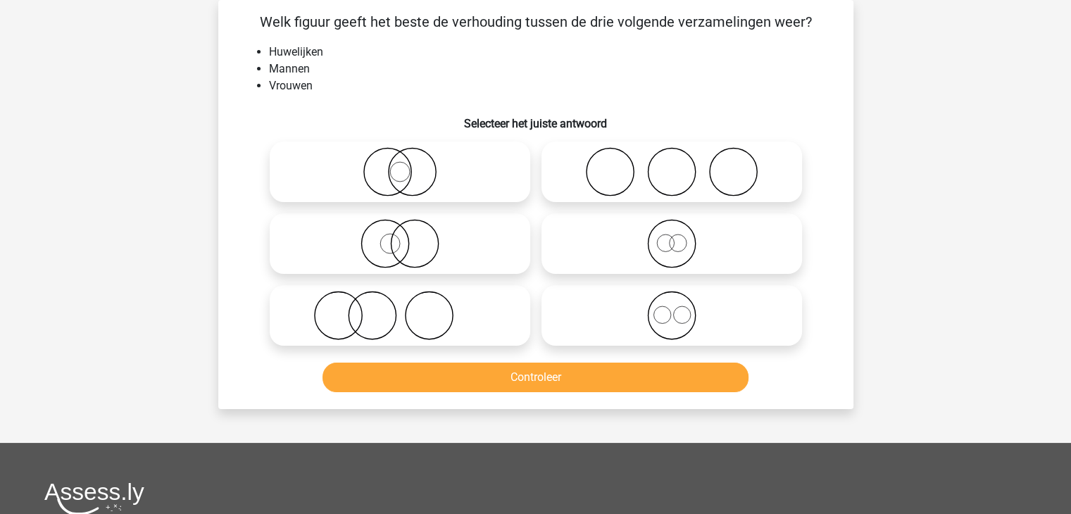
click at [664, 262] on icon at bounding box center [671, 243] width 249 height 49
click at [672, 237] on input "radio" at bounding box center [676, 232] width 9 height 9
radio input "true"
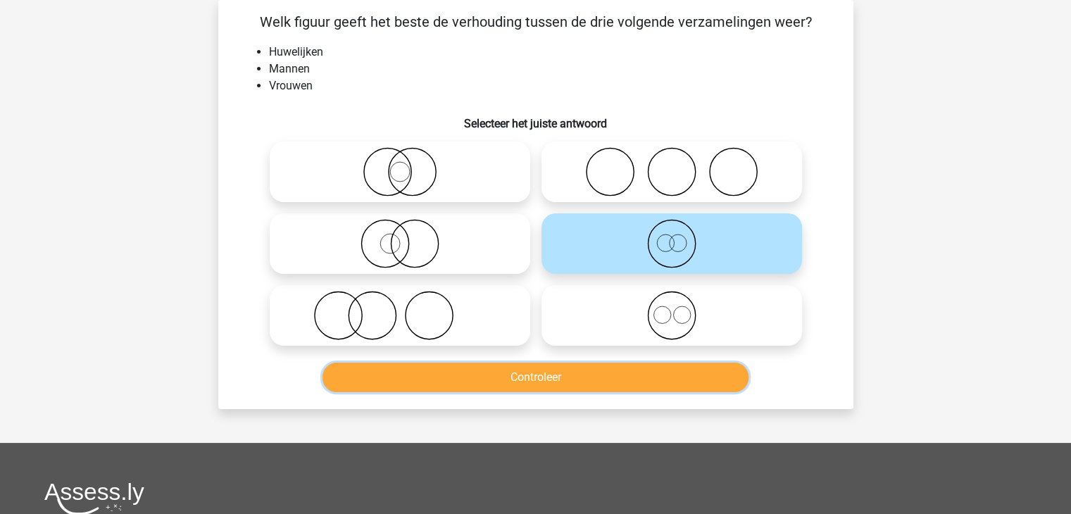
click at [584, 372] on button "Controleer" at bounding box center [536, 378] width 426 height 30
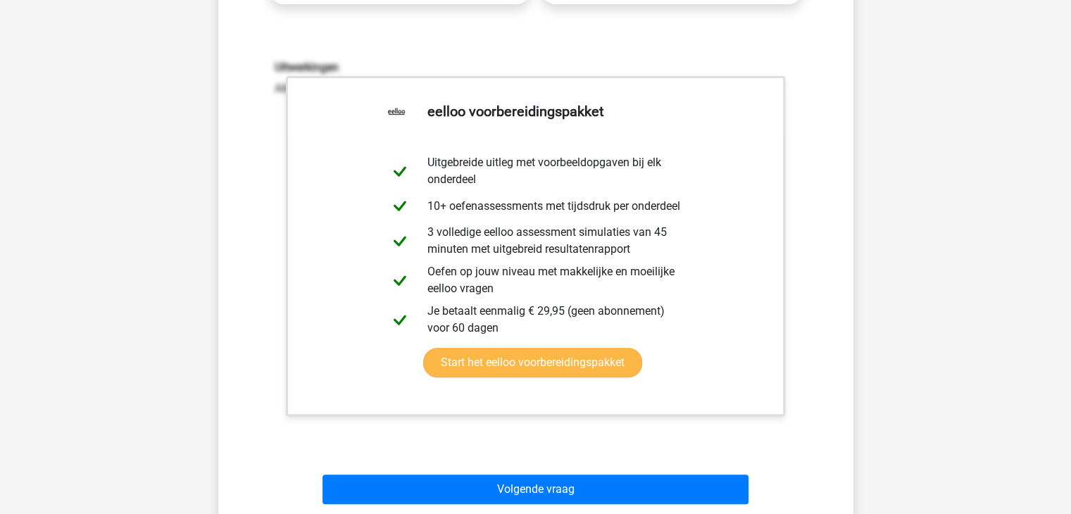
scroll to position [558, 0]
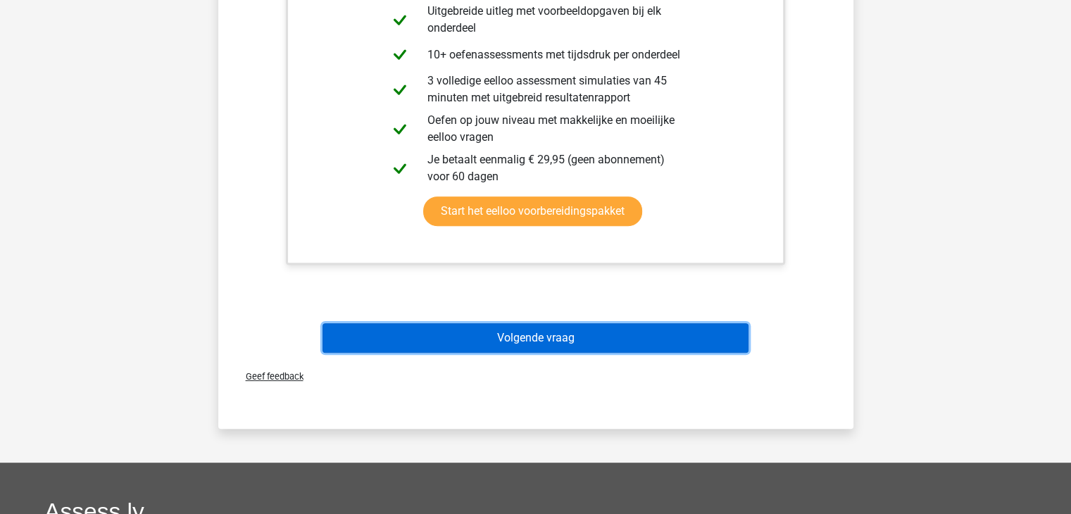
click at [578, 332] on button "Volgende vraag" at bounding box center [536, 338] width 426 height 30
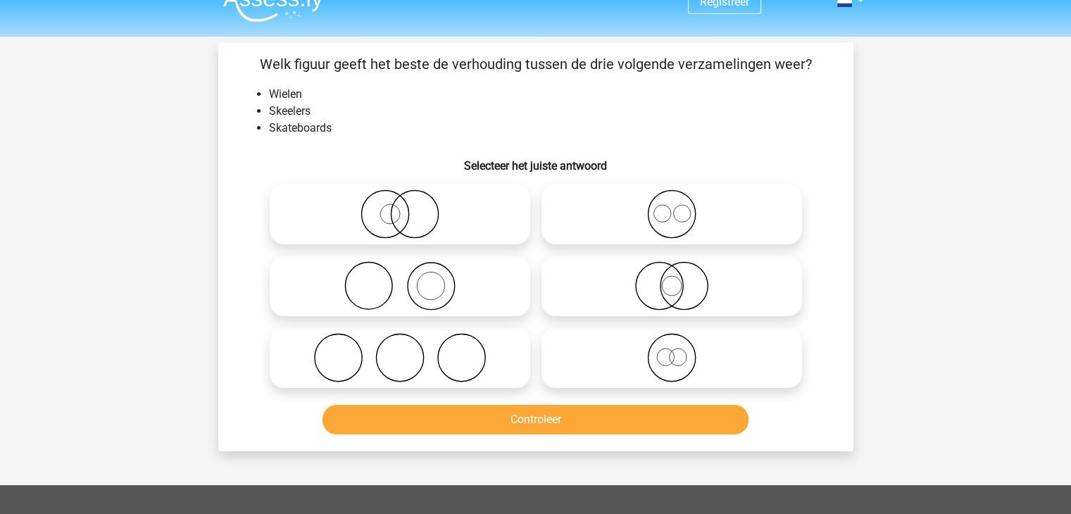
scroll to position [0, 0]
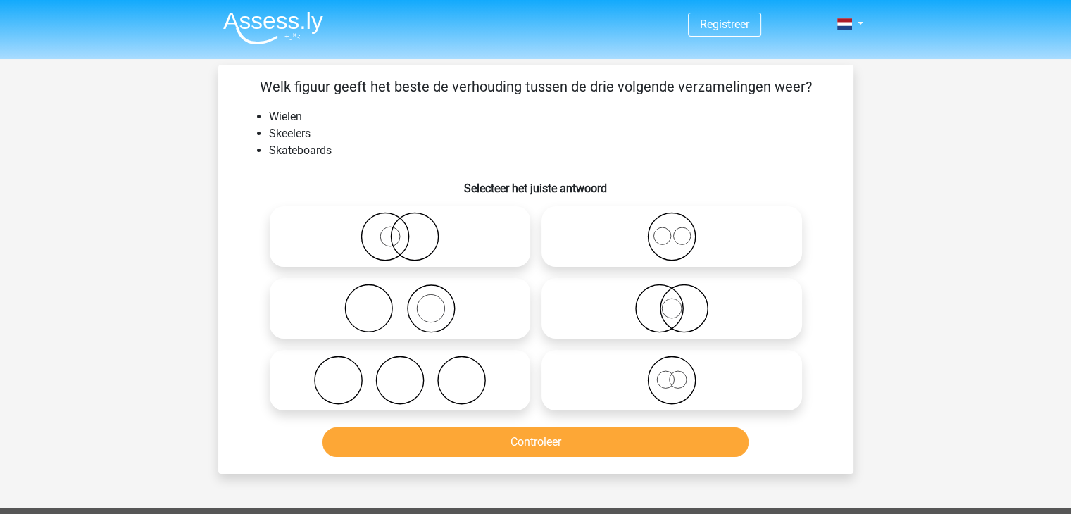
click at [480, 384] on icon at bounding box center [399, 380] width 249 height 49
click at [409, 373] on input "radio" at bounding box center [404, 368] width 9 height 9
radio input "true"
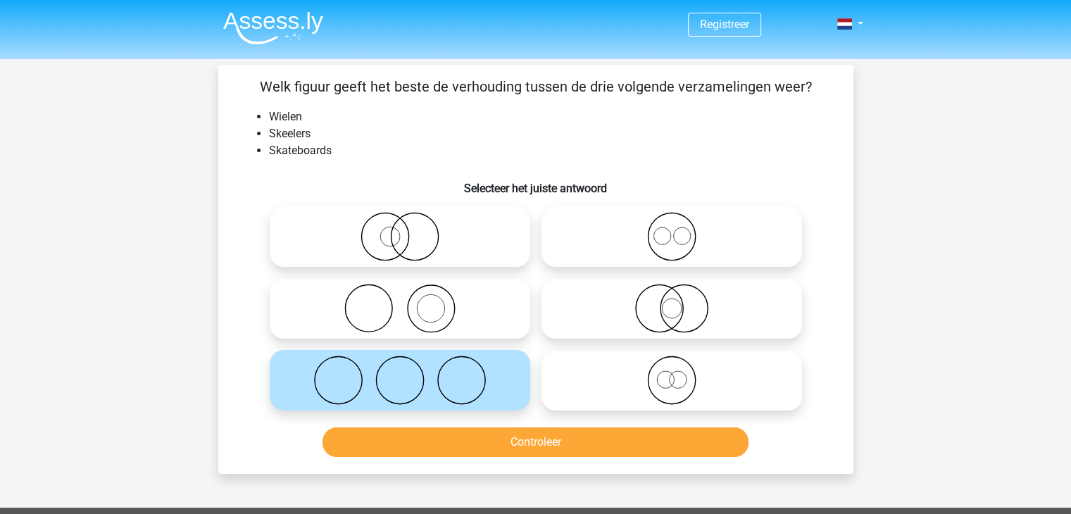
click at [676, 380] on icon at bounding box center [671, 380] width 249 height 49
click at [676, 373] on input "radio" at bounding box center [676, 368] width 9 height 9
radio input "true"
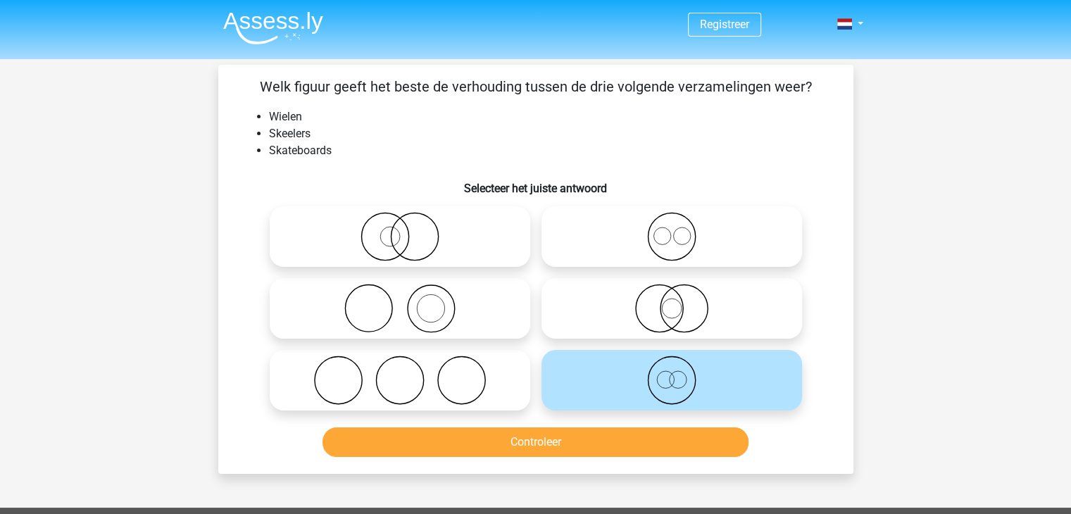
click at [597, 461] on div "Controleer" at bounding box center [536, 445] width 544 height 35
click at [599, 438] on button "Controleer" at bounding box center [536, 443] width 426 height 30
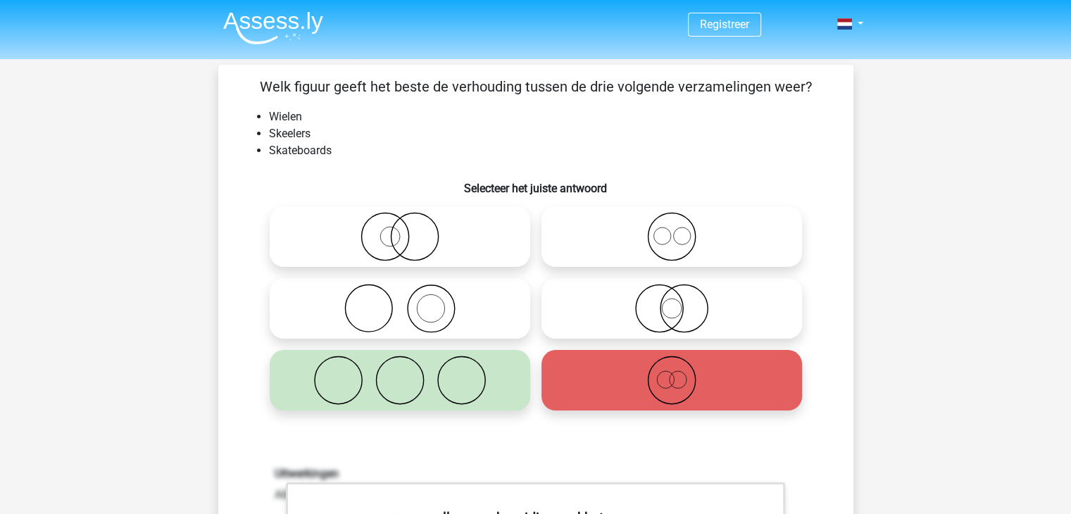
scroll to position [352, 0]
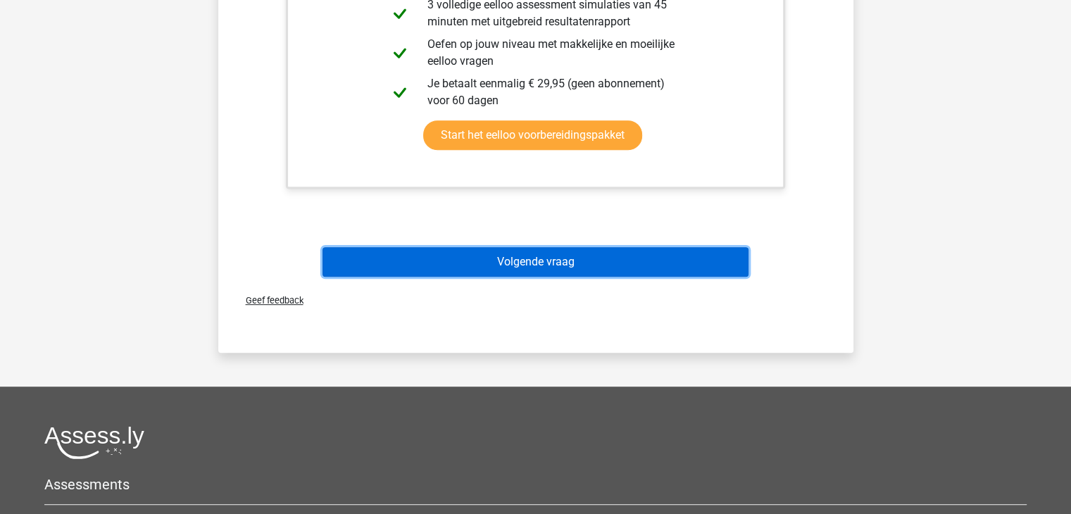
click at [562, 256] on button "Volgende vraag" at bounding box center [536, 262] width 426 height 30
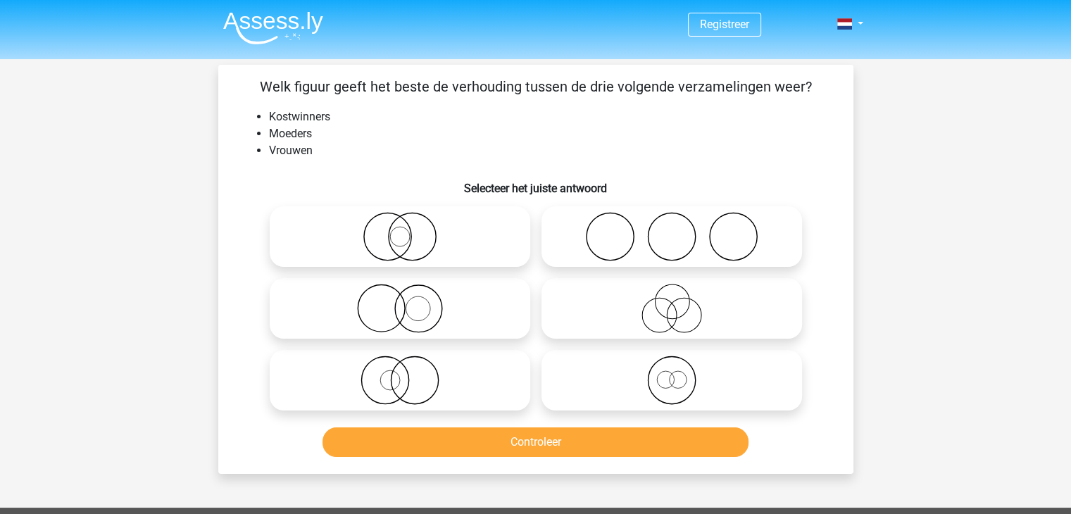
scroll to position [0, 0]
click at [411, 325] on icon at bounding box center [399, 308] width 249 height 49
click at [409, 301] on input "radio" at bounding box center [404, 296] width 9 height 9
radio input "true"
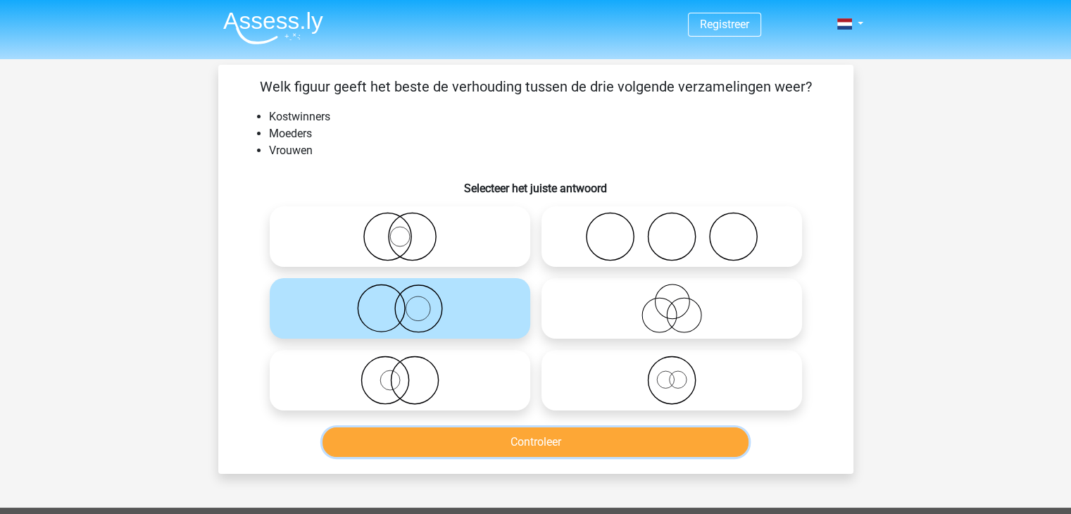
click at [504, 437] on button "Controleer" at bounding box center [536, 443] width 426 height 30
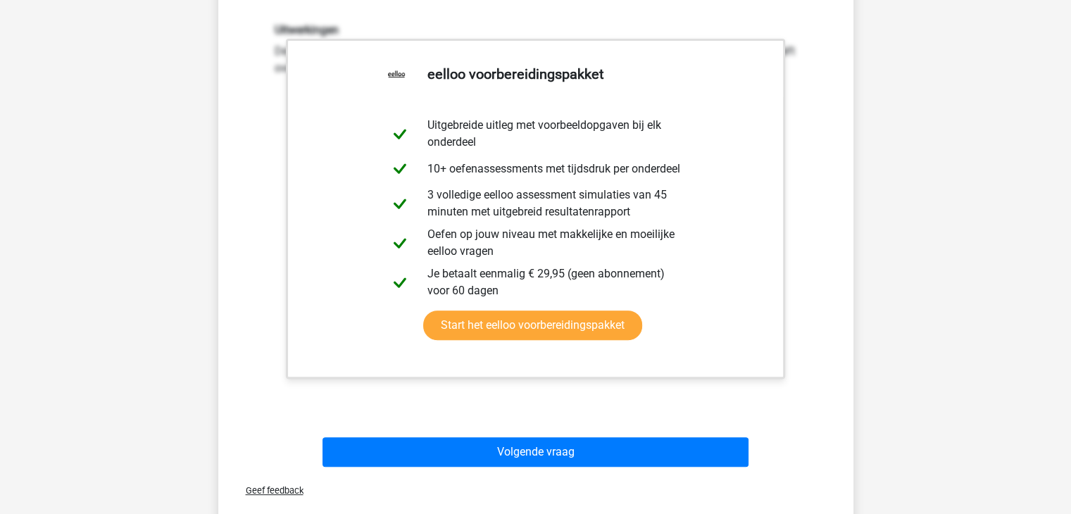
scroll to position [564, 0]
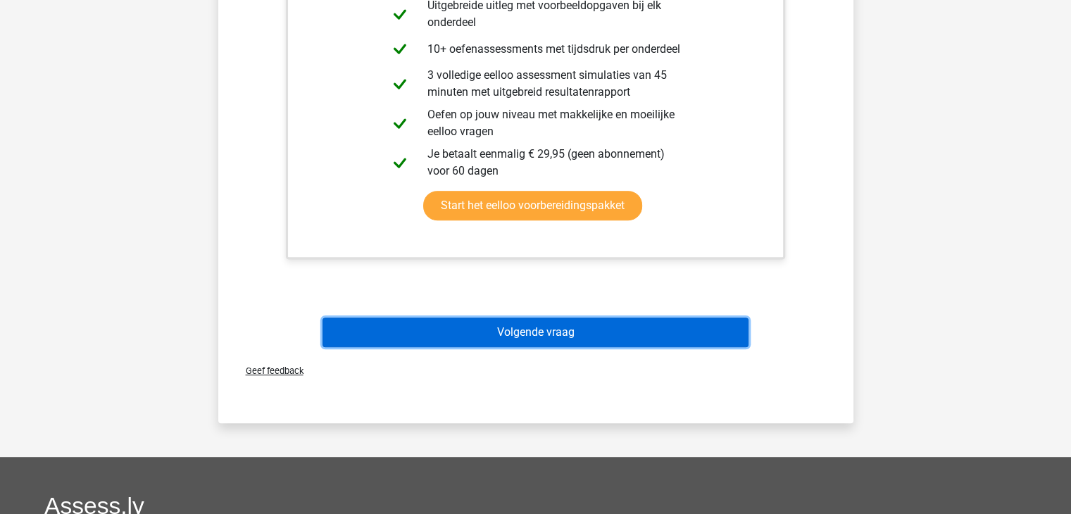
click at [537, 330] on button "Volgende vraag" at bounding box center [536, 333] width 426 height 30
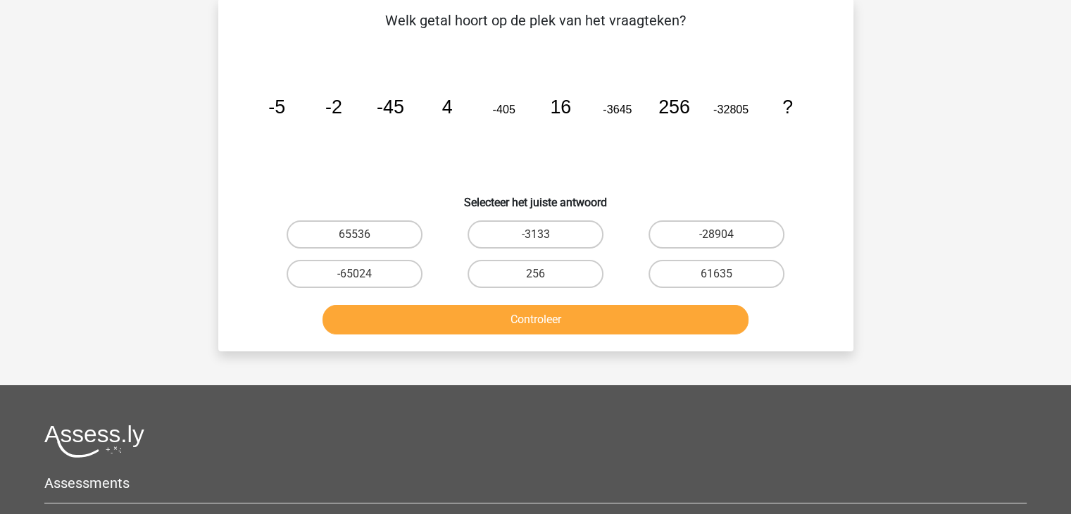
scroll to position [65, 0]
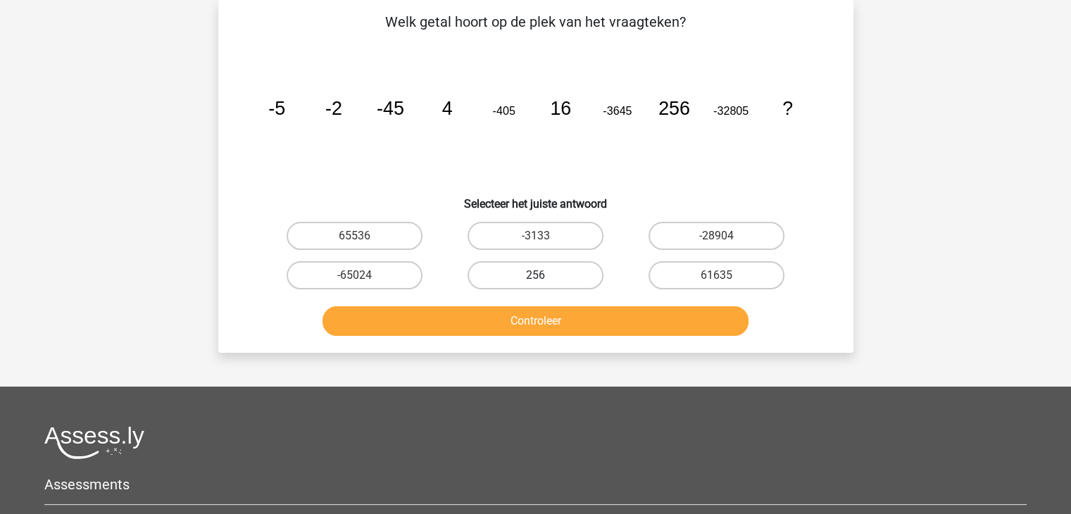
click at [554, 261] on label "256" at bounding box center [536, 275] width 136 height 28
click at [545, 275] on input "256" at bounding box center [539, 279] width 9 height 9
radio input "true"
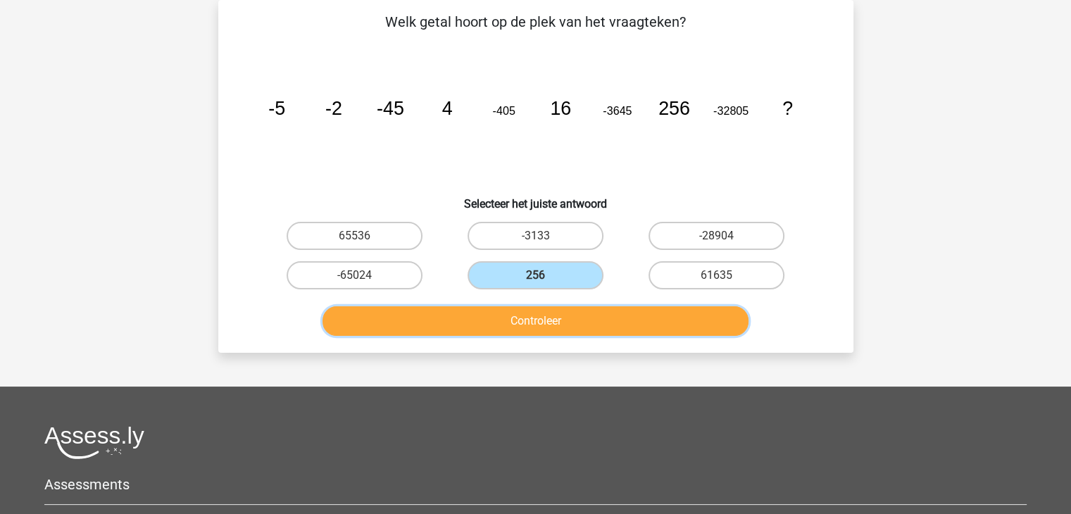
click at [539, 328] on button "Controleer" at bounding box center [536, 321] width 426 height 30
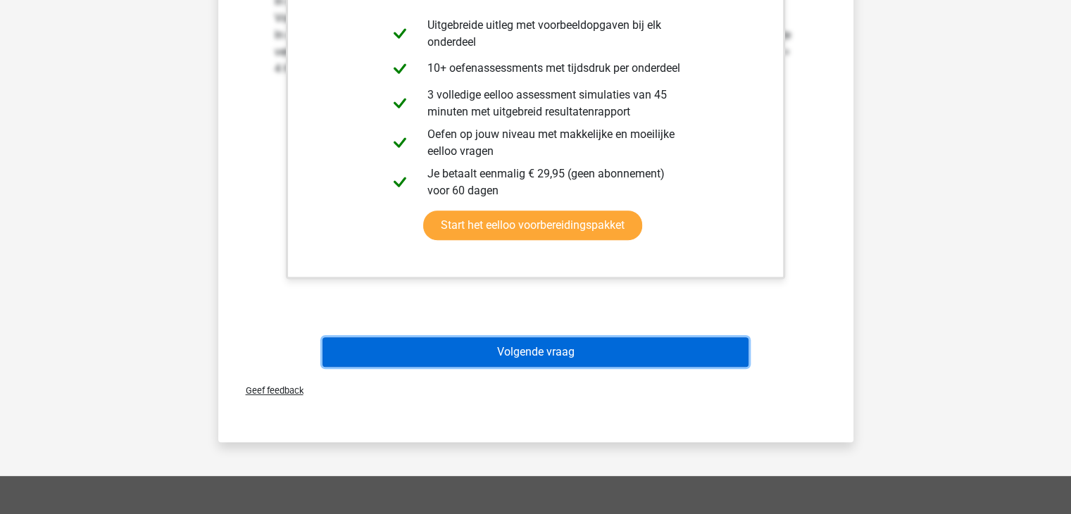
click at [538, 350] on button "Volgende vraag" at bounding box center [536, 352] width 426 height 30
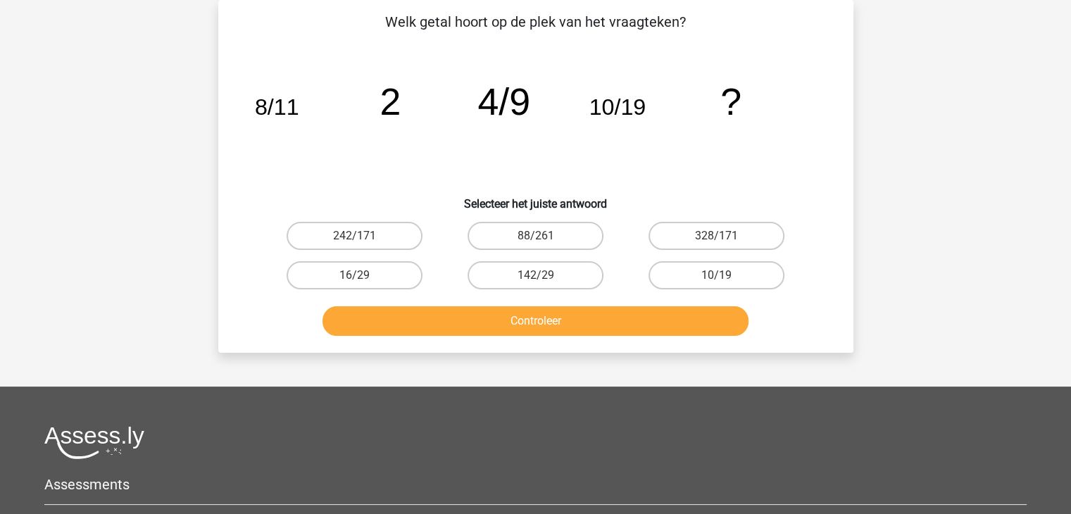
click at [537, 278] on input "142/29" at bounding box center [539, 279] width 9 height 9
radio input "true"
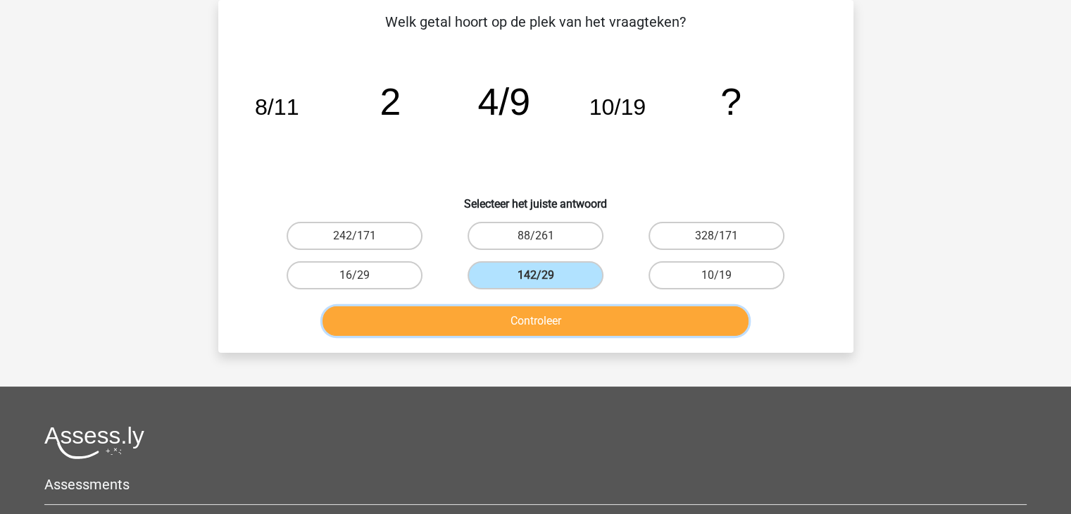
click at [532, 311] on button "Controleer" at bounding box center [536, 321] width 426 height 30
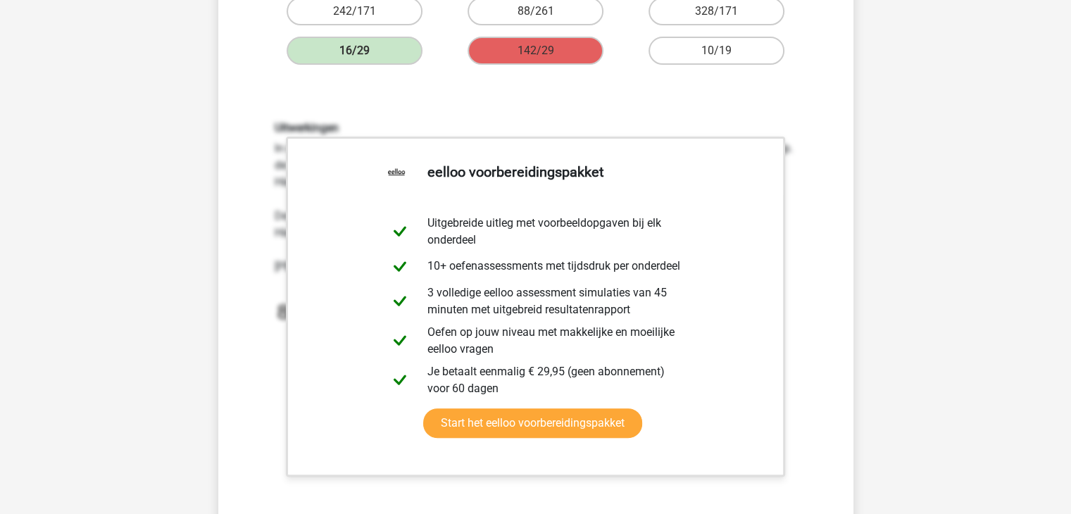
scroll to position [487, 0]
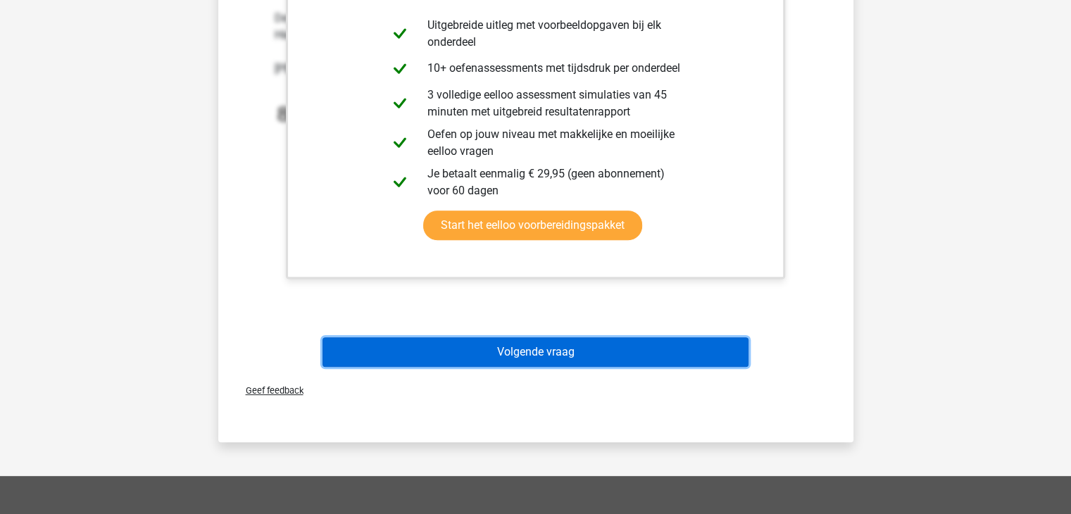
click at [521, 356] on button "Volgende vraag" at bounding box center [536, 352] width 426 height 30
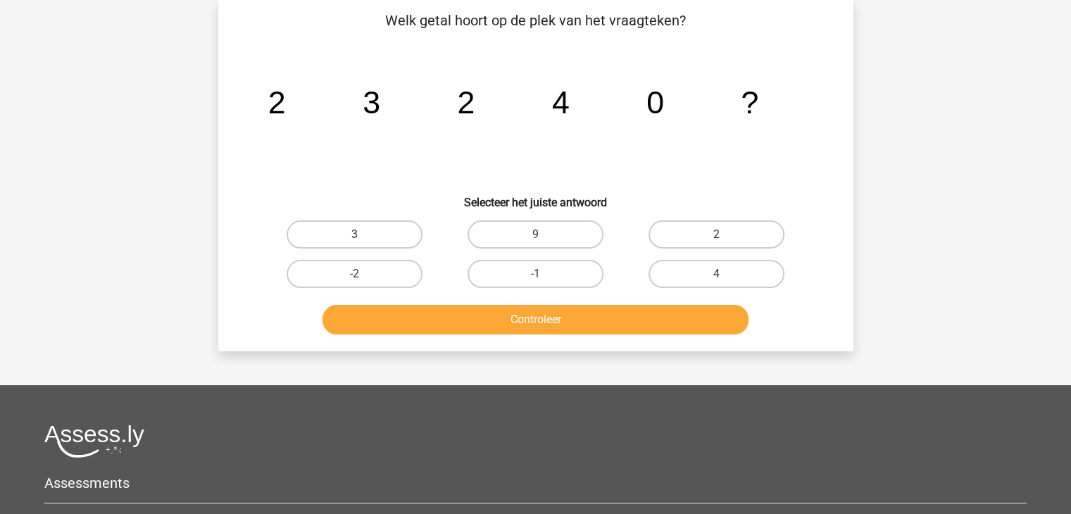
scroll to position [65, 0]
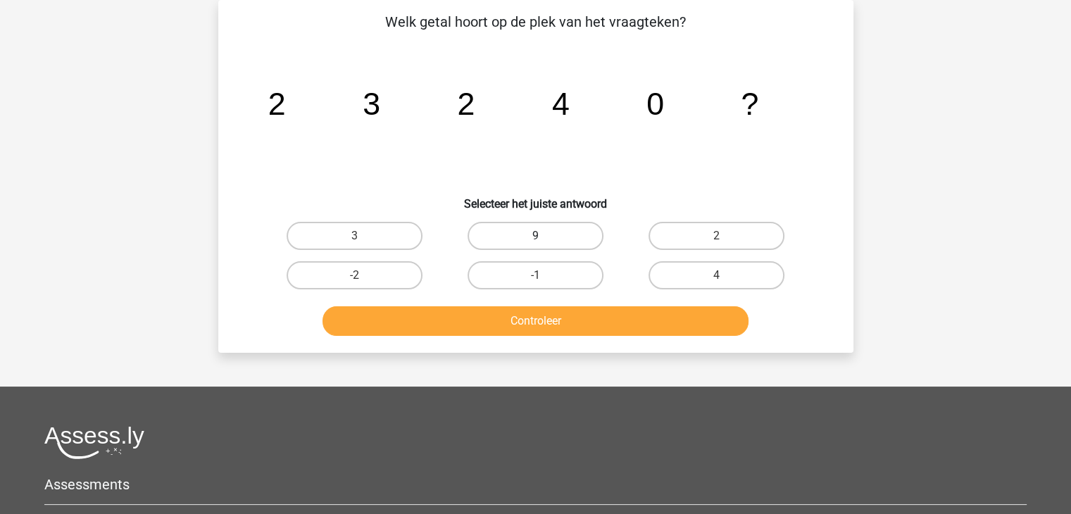
click at [562, 238] on label "9" at bounding box center [536, 236] width 136 height 28
click at [545, 238] on input "9" at bounding box center [539, 240] width 9 height 9
radio input "true"
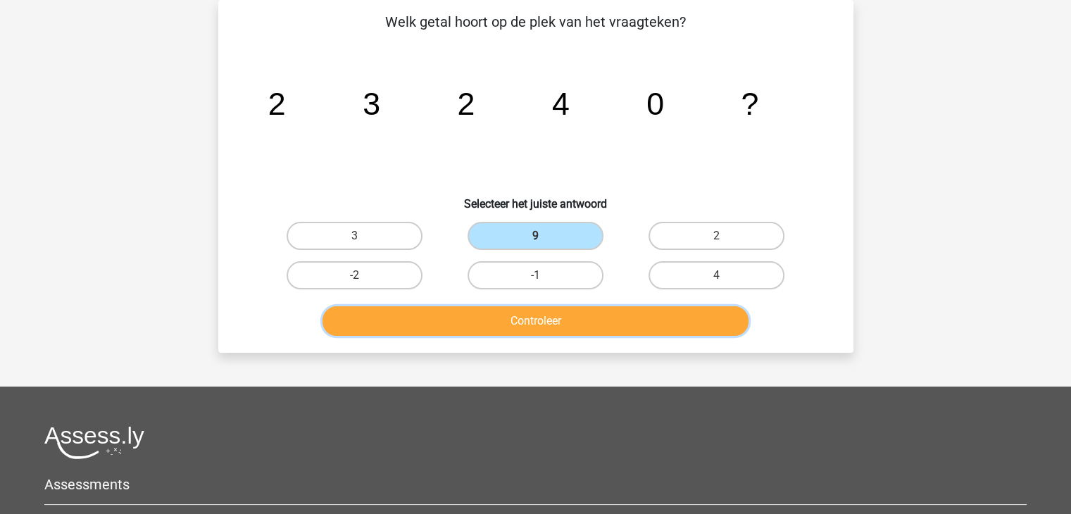
click at [549, 331] on button "Controleer" at bounding box center [536, 321] width 426 height 30
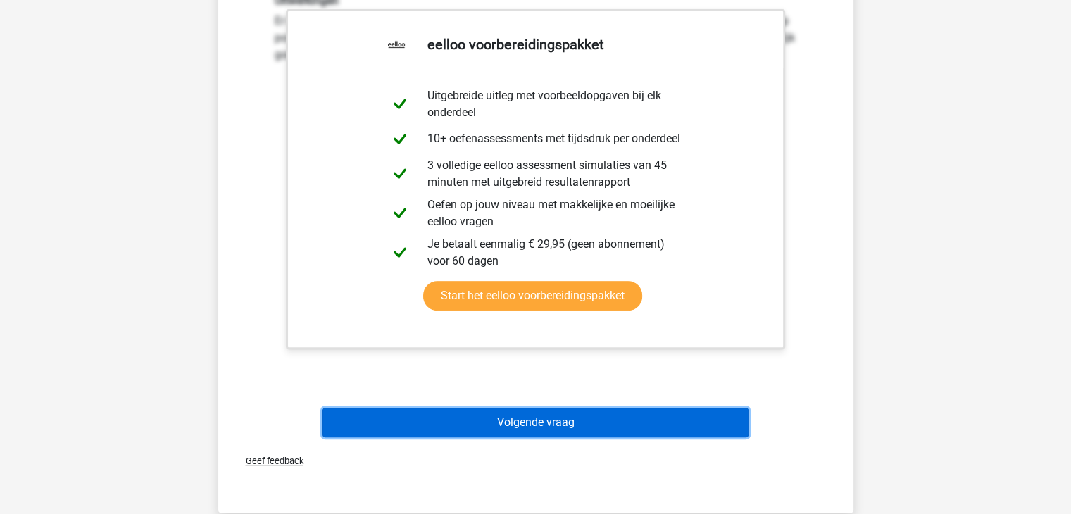
click at [535, 415] on button "Volgende vraag" at bounding box center [536, 423] width 426 height 30
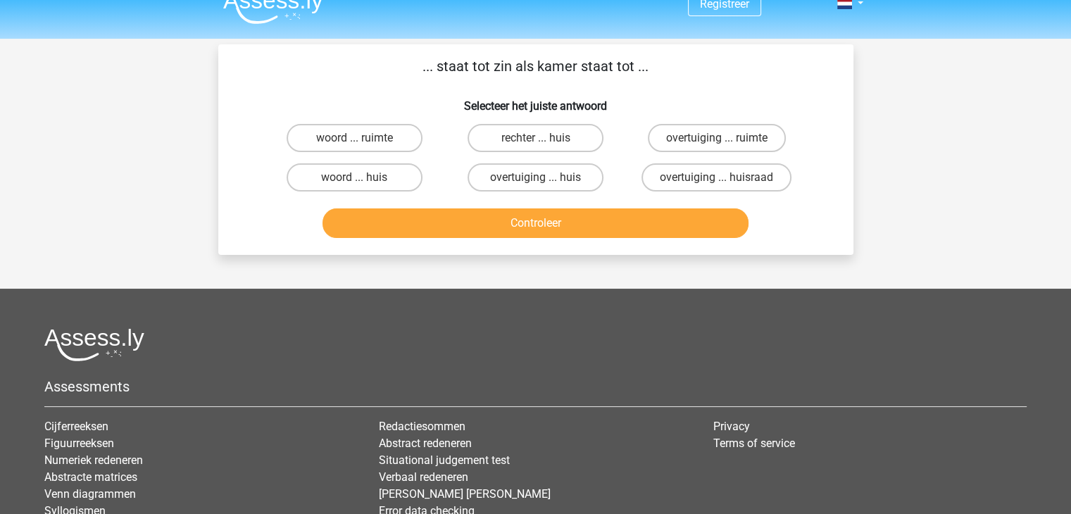
scroll to position [0, 0]
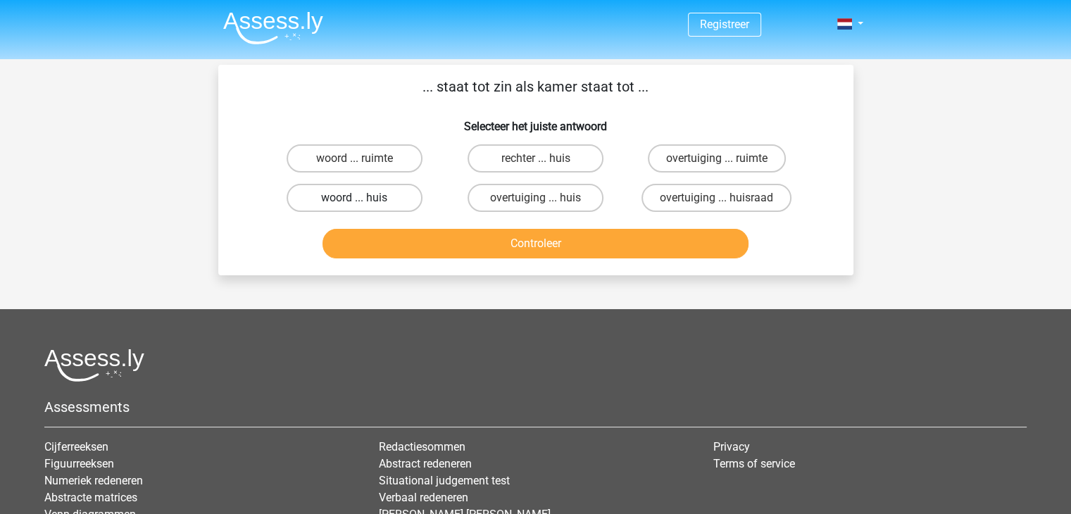
click at [376, 201] on label "woord ... huis" at bounding box center [355, 198] width 136 height 28
click at [363, 201] on input "woord ... huis" at bounding box center [358, 202] width 9 height 9
radio input "true"
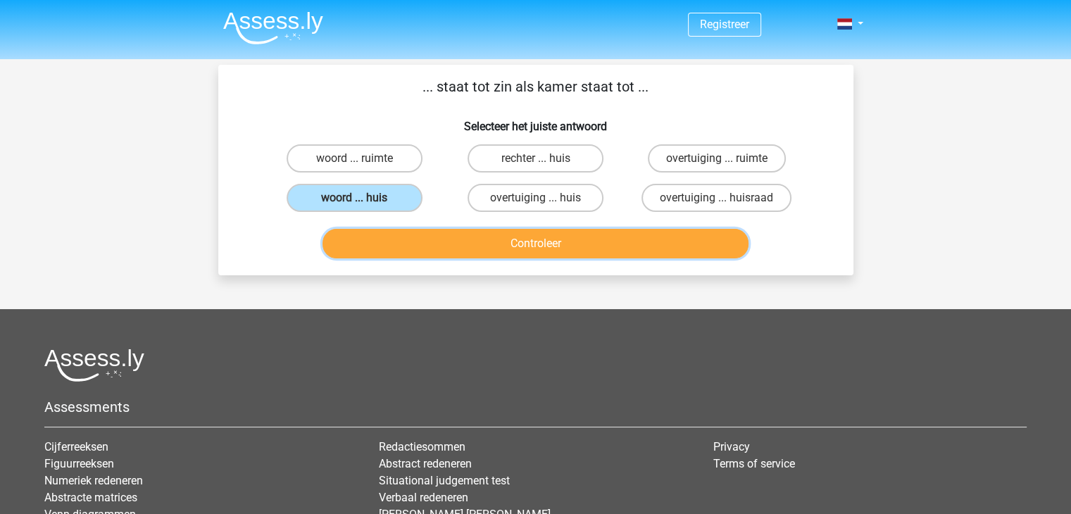
click at [515, 237] on button "Controleer" at bounding box center [536, 244] width 426 height 30
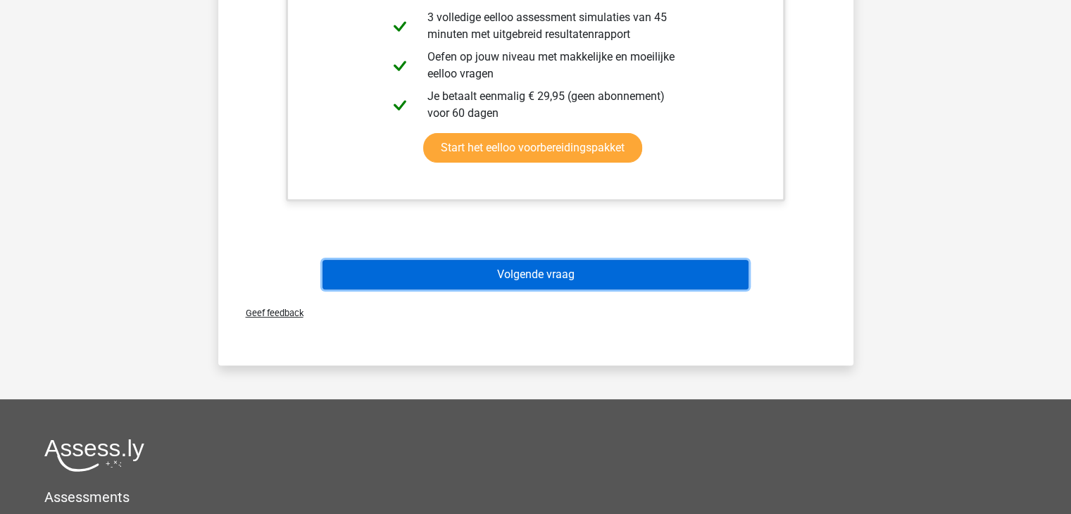
click at [523, 278] on button "Volgende vraag" at bounding box center [536, 275] width 426 height 30
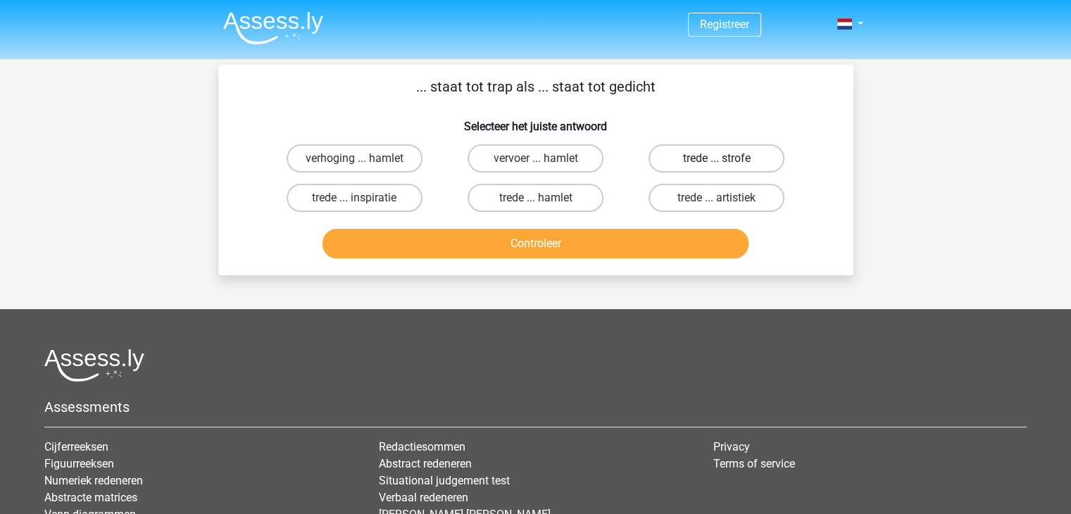
click at [737, 157] on label "trede ... strofe" at bounding box center [717, 158] width 136 height 28
click at [726, 158] on input "trede ... strofe" at bounding box center [721, 162] width 9 height 9
radio input "true"
click at [725, 197] on label "trede ... artistiek" at bounding box center [717, 198] width 136 height 28
click at [725, 198] on input "trede ... artistiek" at bounding box center [721, 202] width 9 height 9
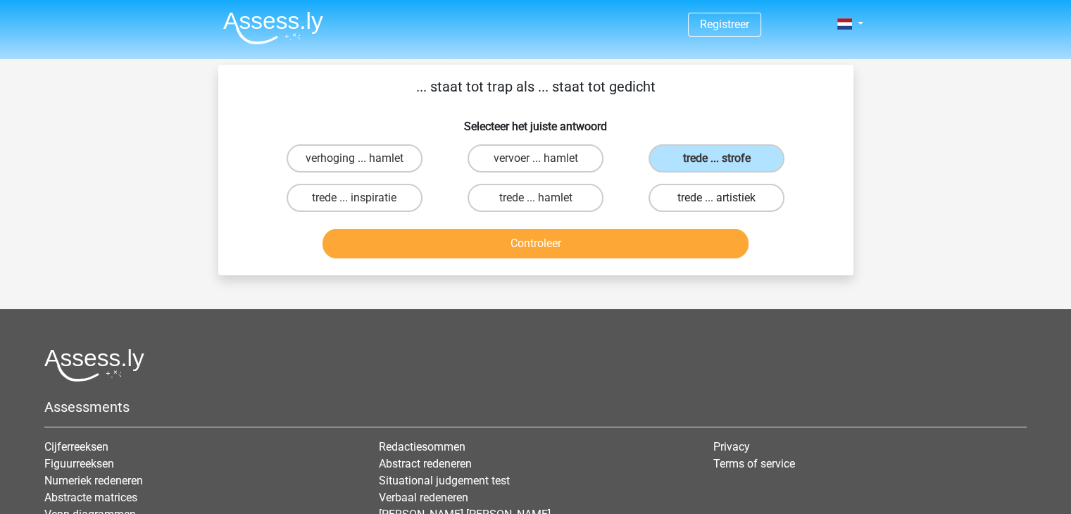
radio input "true"
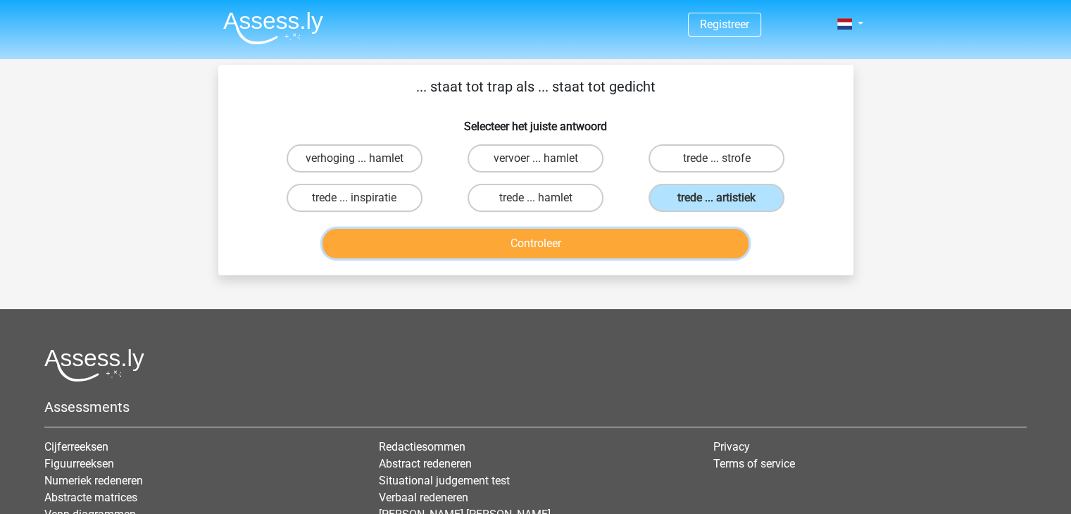
click at [668, 247] on button "Controleer" at bounding box center [536, 244] width 426 height 30
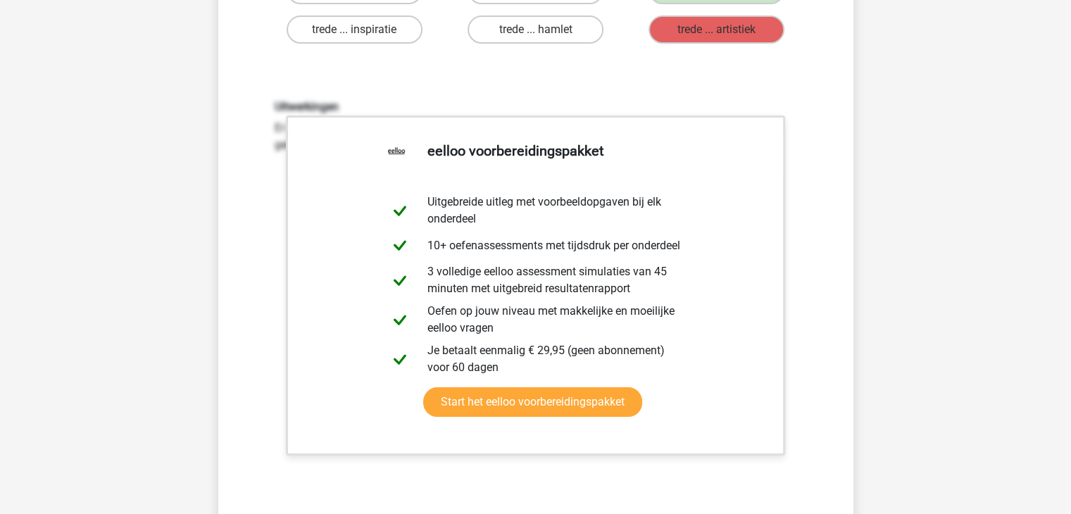
scroll to position [352, 0]
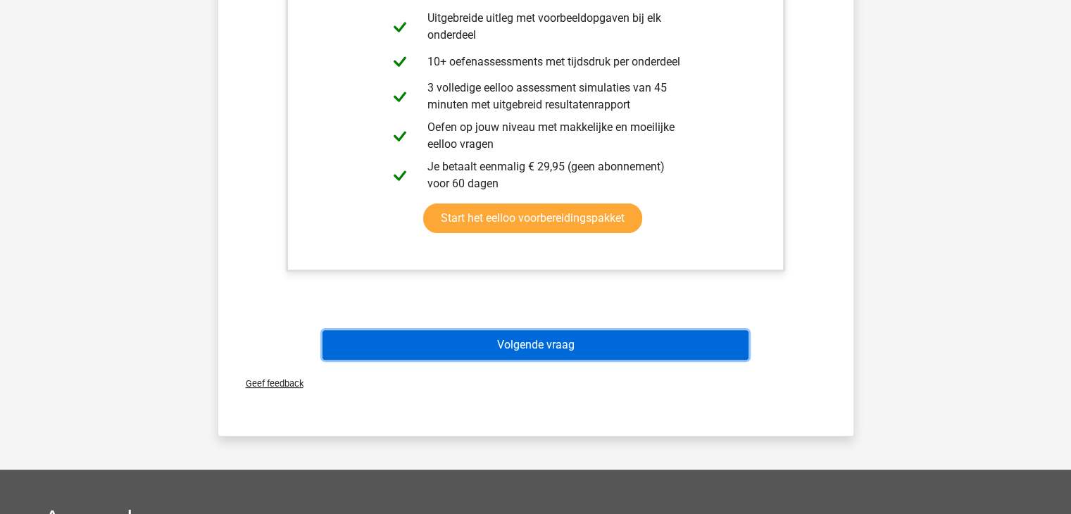
click at [583, 345] on button "Volgende vraag" at bounding box center [536, 345] width 426 height 30
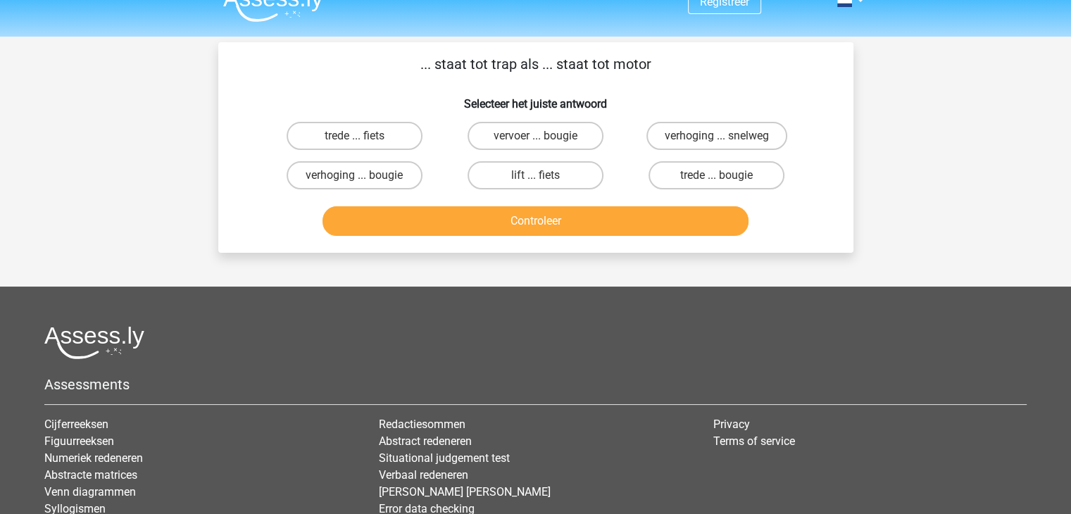
scroll to position [0, 0]
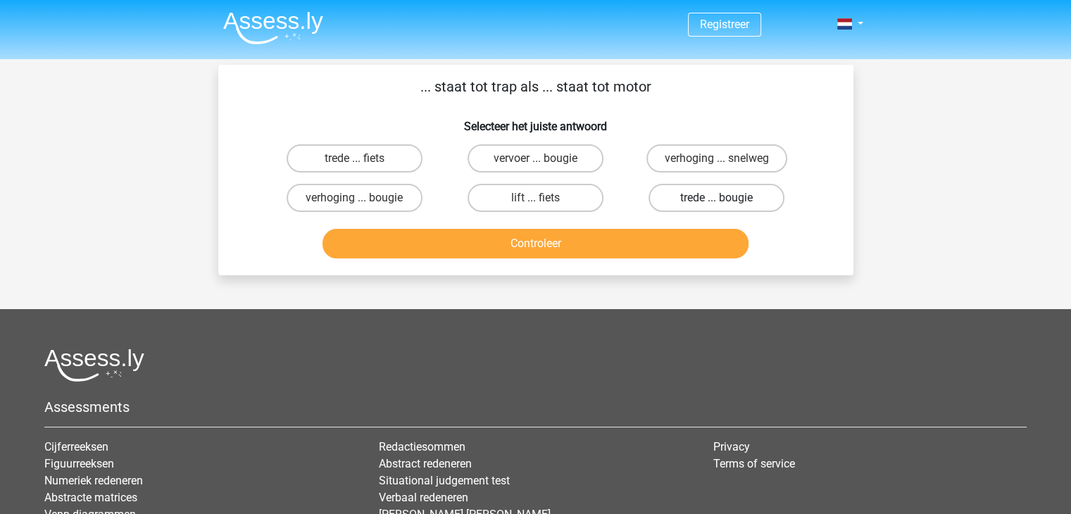
click at [700, 201] on label "trede ... bougie" at bounding box center [717, 198] width 136 height 28
click at [717, 201] on input "trede ... bougie" at bounding box center [721, 202] width 9 height 9
radio input "true"
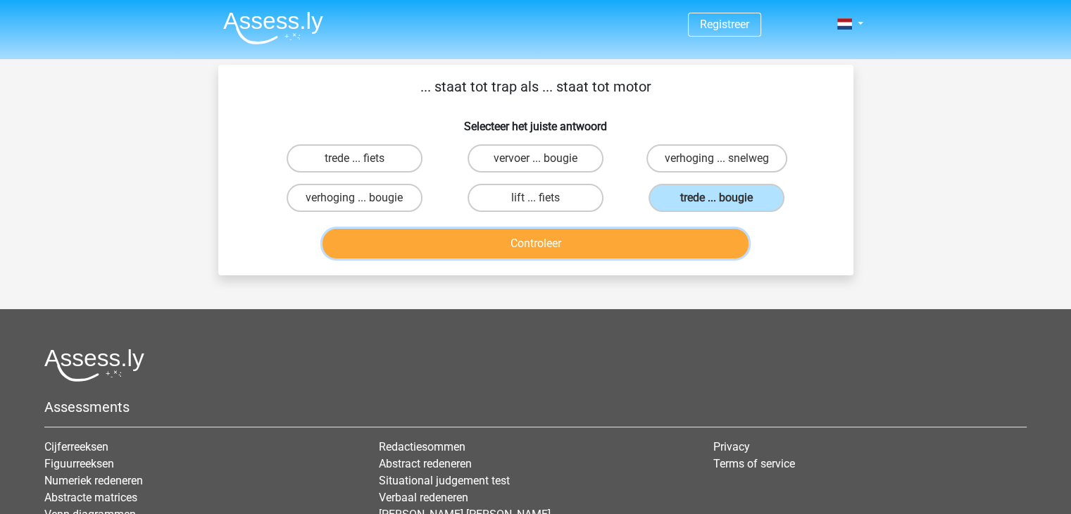
click at [619, 244] on button "Controleer" at bounding box center [536, 244] width 426 height 30
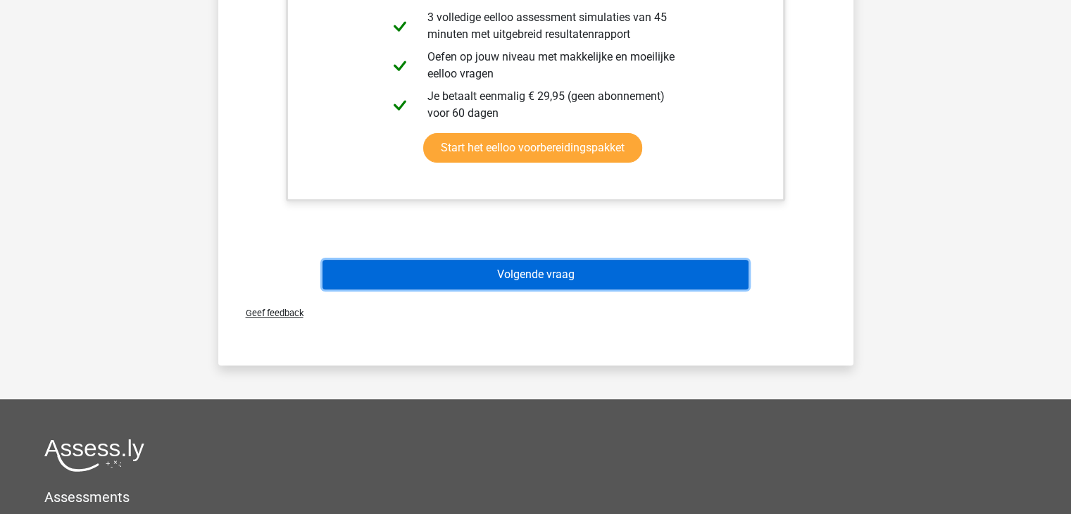
click at [592, 282] on button "Volgende vraag" at bounding box center [536, 275] width 426 height 30
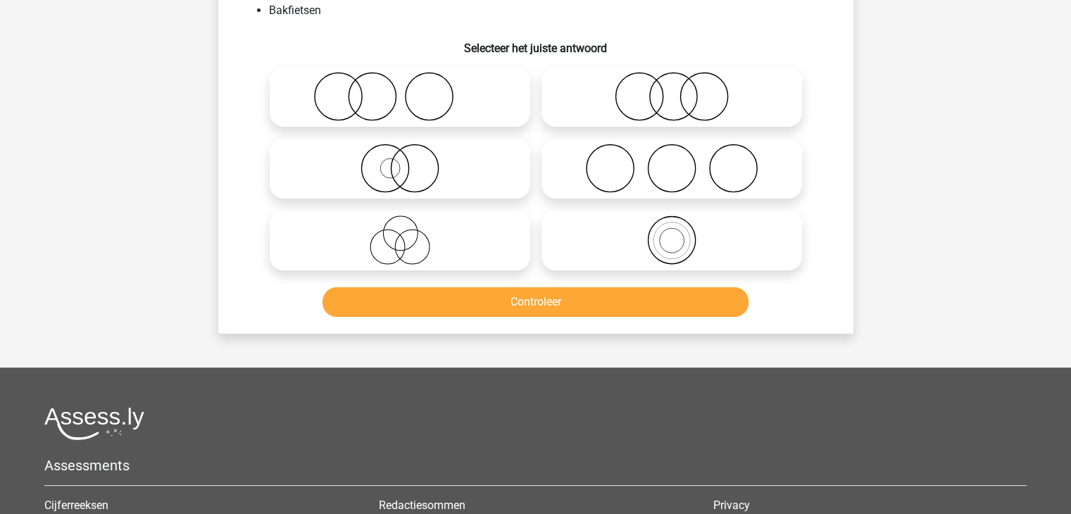
scroll to position [65, 0]
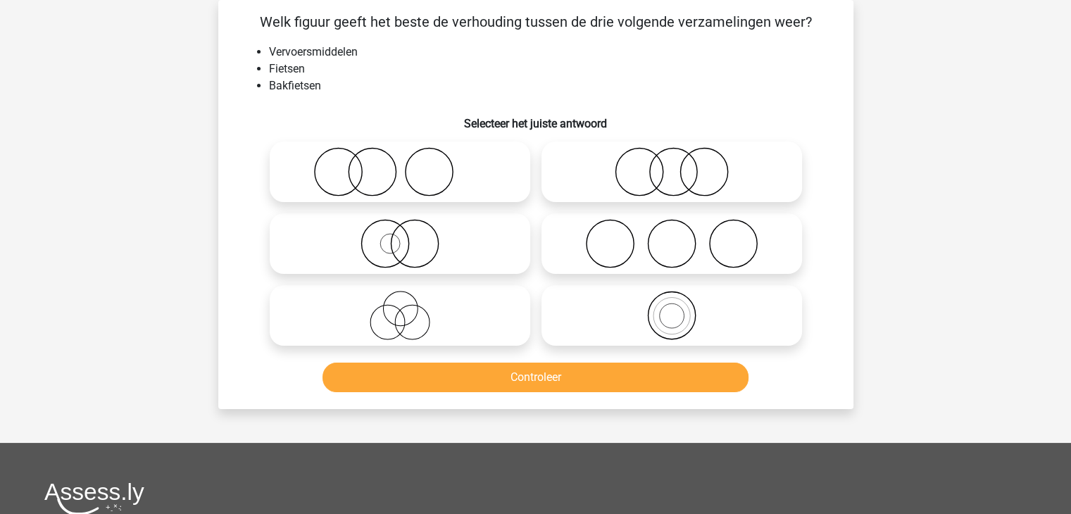
click at [417, 330] on icon at bounding box center [399, 315] width 249 height 49
click at [409, 309] on input "radio" at bounding box center [404, 303] width 9 height 9
radio input "true"
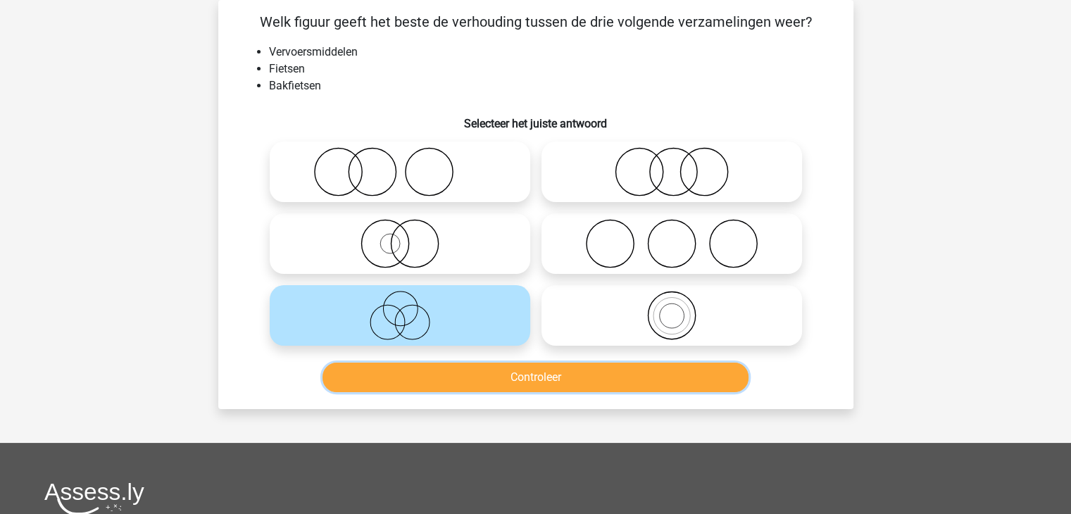
click at [472, 373] on button "Controleer" at bounding box center [536, 378] width 426 height 30
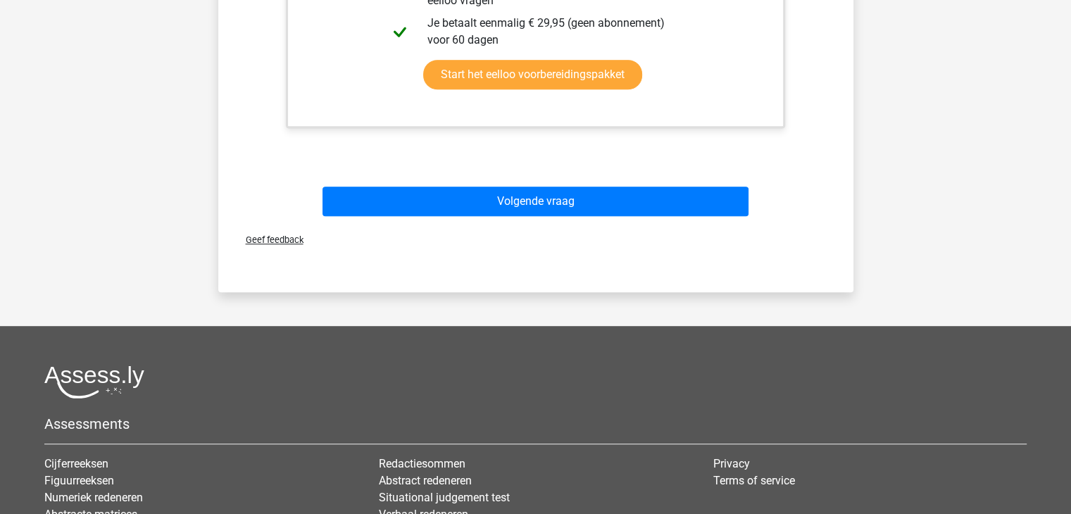
scroll to position [699, 0]
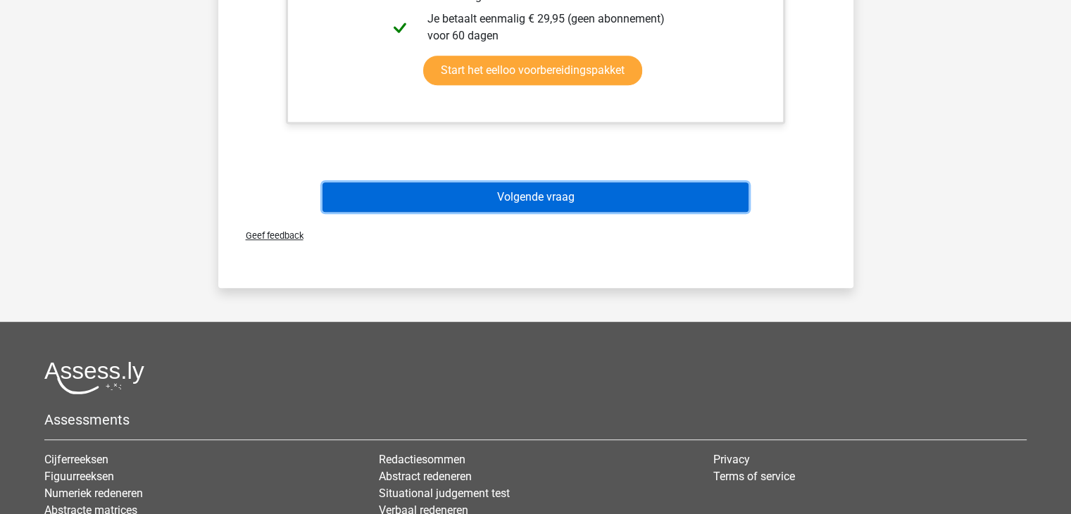
click at [554, 204] on button "Volgende vraag" at bounding box center [536, 197] width 426 height 30
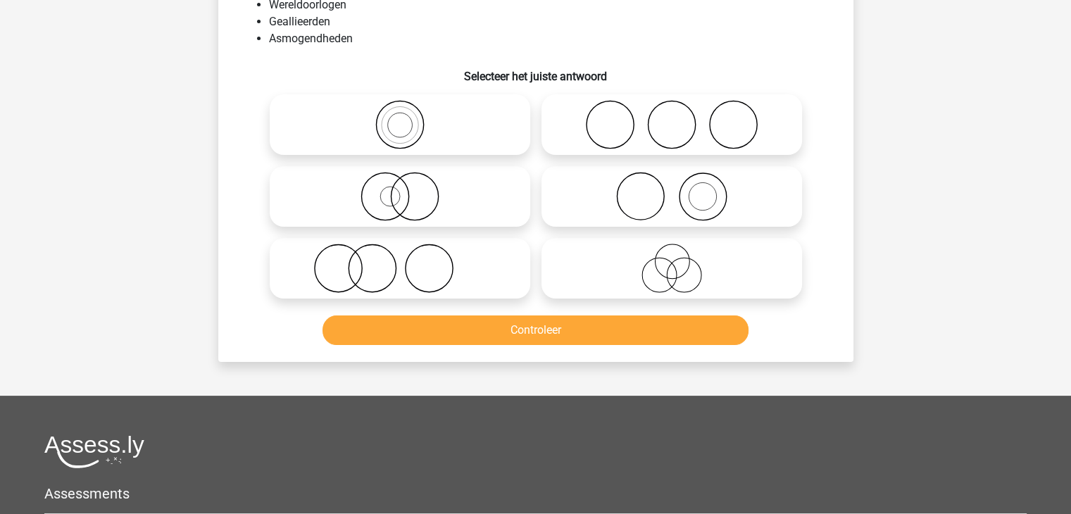
scroll to position [65, 0]
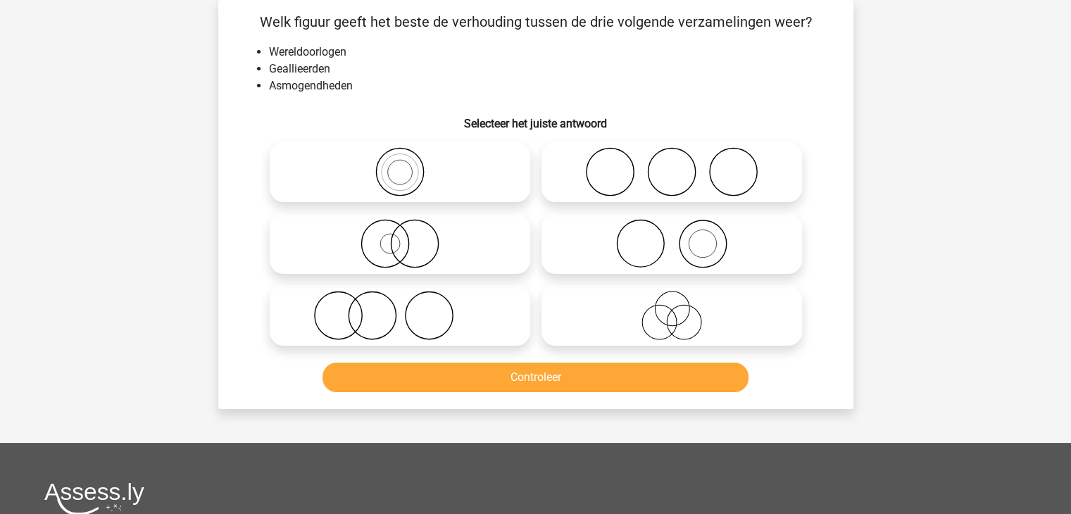
click at [483, 325] on icon at bounding box center [399, 315] width 249 height 49
click at [409, 309] on input "radio" at bounding box center [404, 303] width 9 height 9
radio input "true"
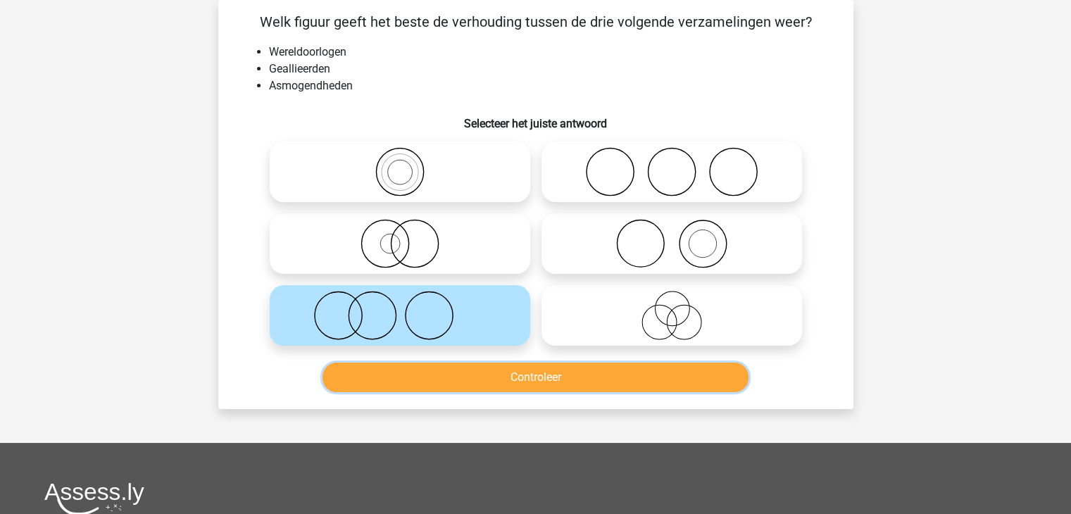
click at [480, 370] on button "Controleer" at bounding box center [536, 378] width 426 height 30
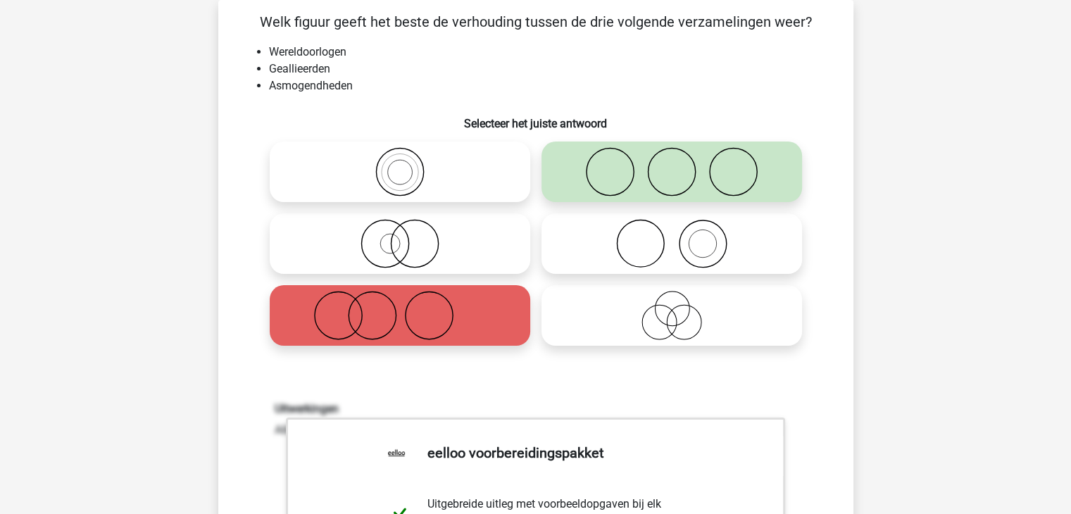
scroll to position [417, 0]
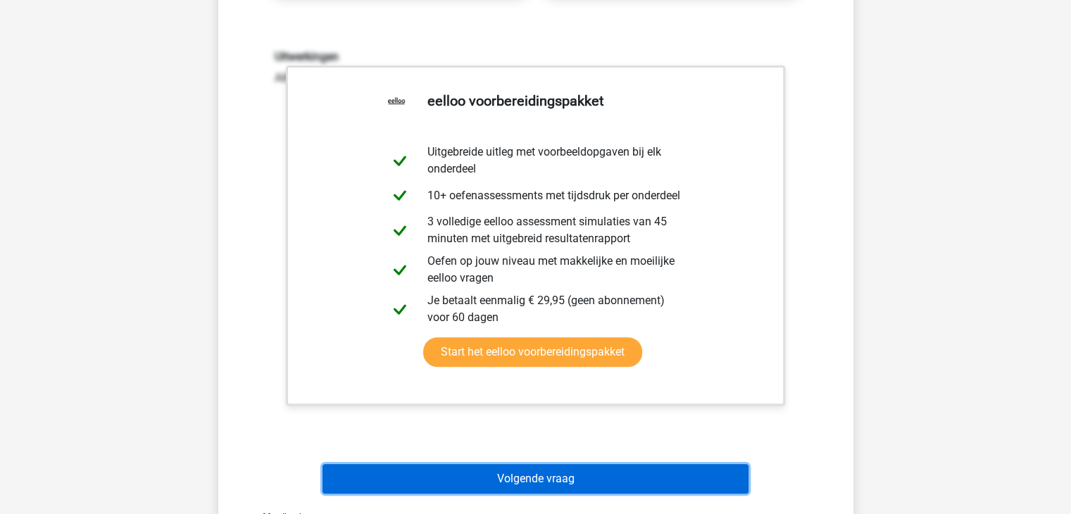
click at [540, 483] on button "Volgende vraag" at bounding box center [536, 479] width 426 height 30
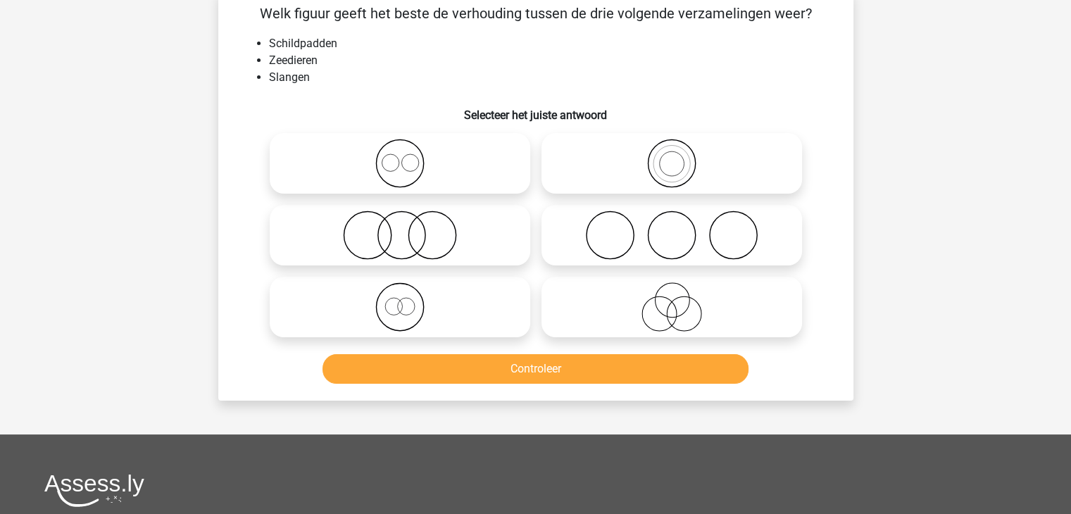
scroll to position [65, 0]
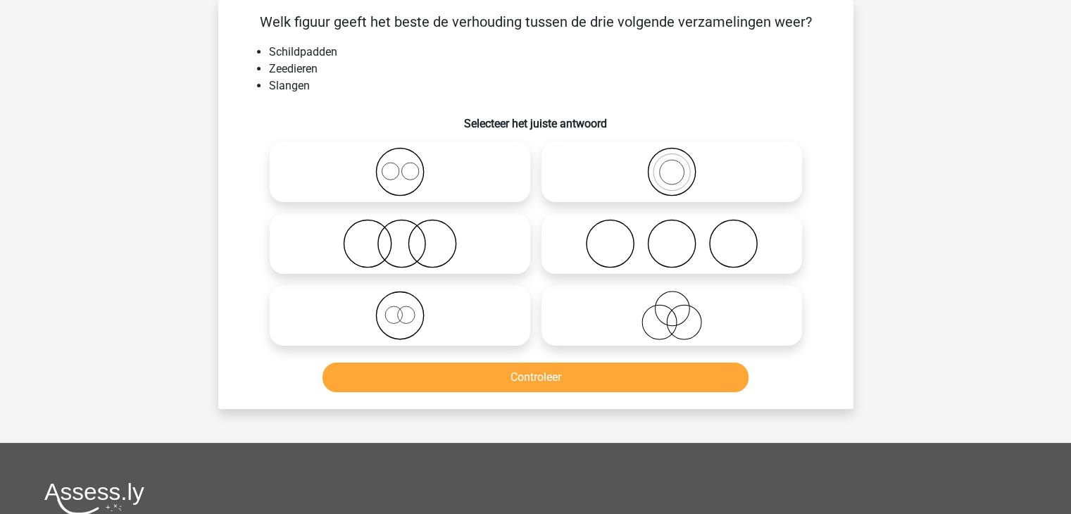
click at [631, 240] on icon at bounding box center [671, 243] width 249 height 49
click at [672, 237] on input "radio" at bounding box center [676, 232] width 9 height 9
radio input "true"
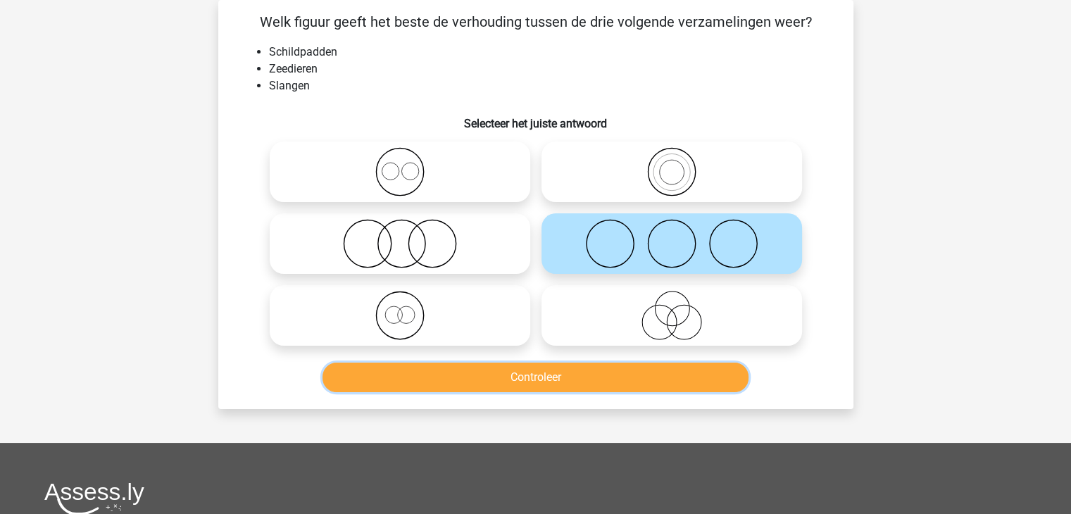
click at [603, 366] on button "Controleer" at bounding box center [536, 378] width 426 height 30
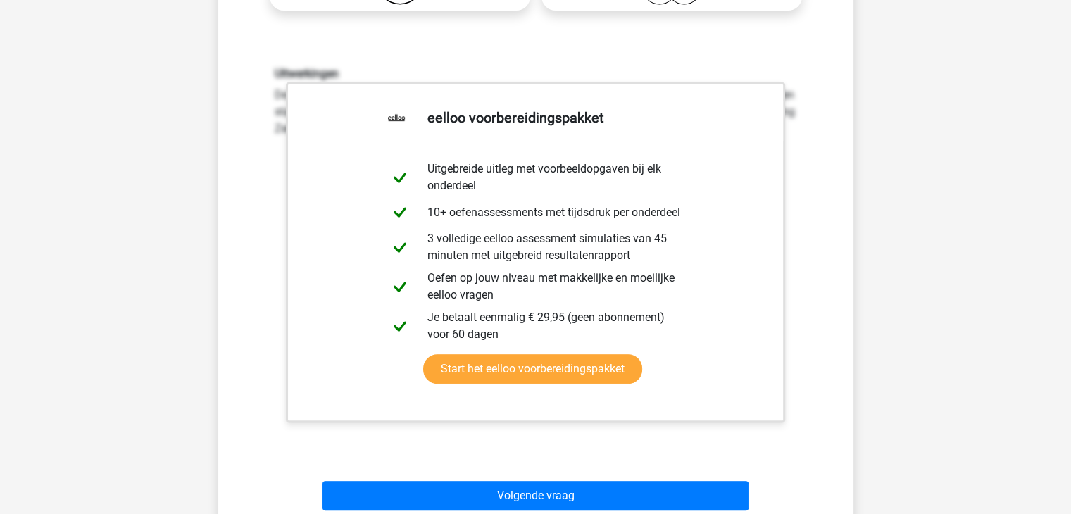
scroll to position [417, 0]
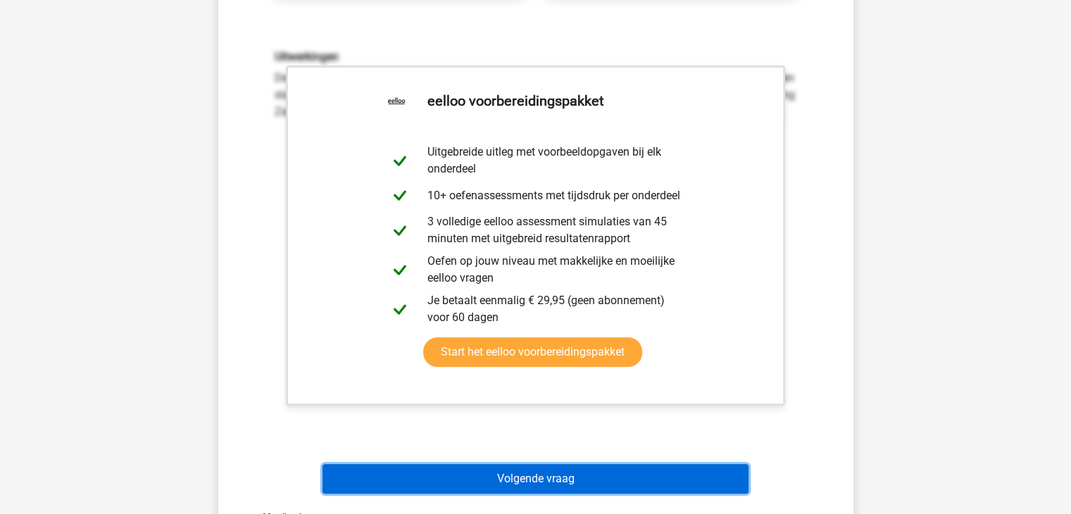
click at [564, 479] on div "Volgende vraag" at bounding box center [536, 476] width 590 height 46
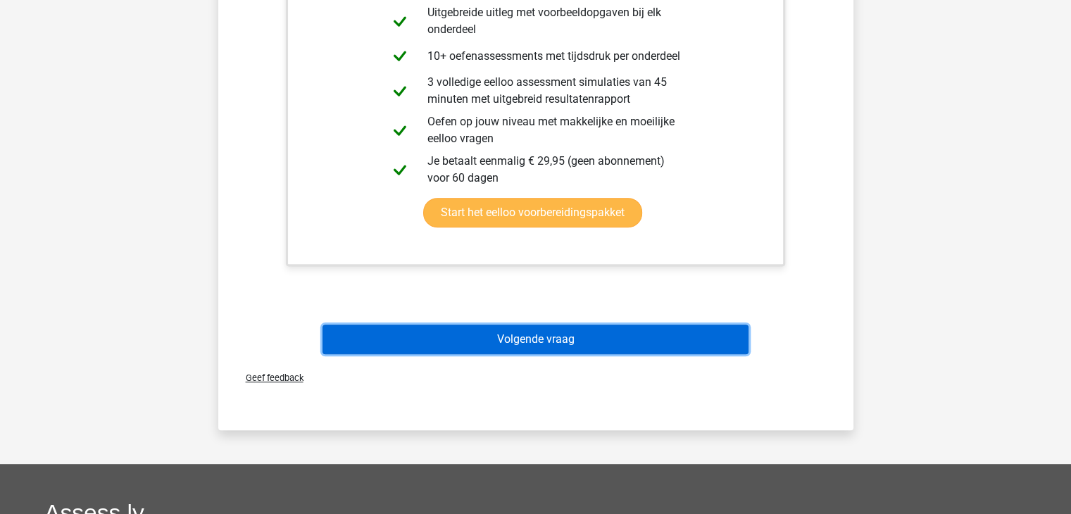
scroll to position [564, 0]
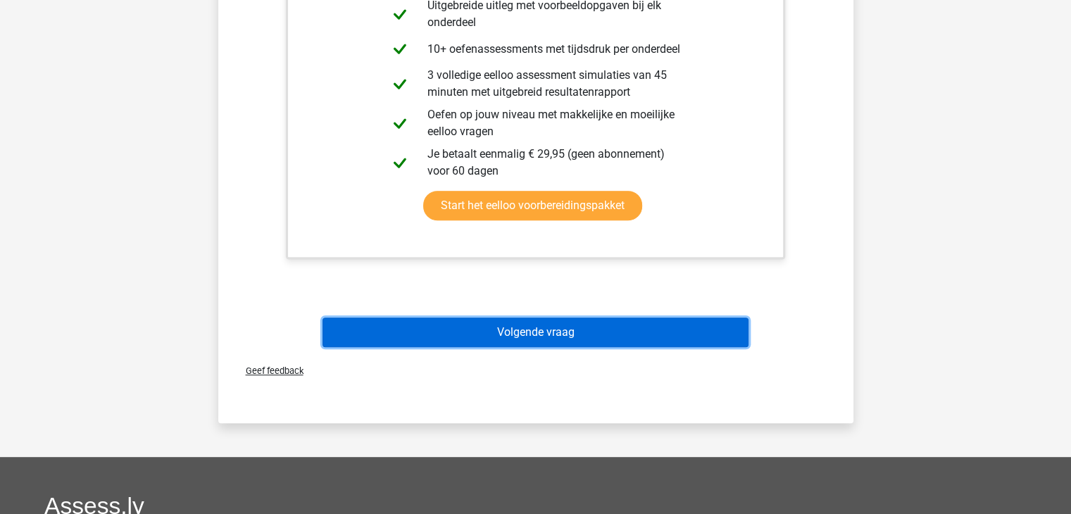
click at [559, 338] on button "Volgende vraag" at bounding box center [536, 333] width 426 height 30
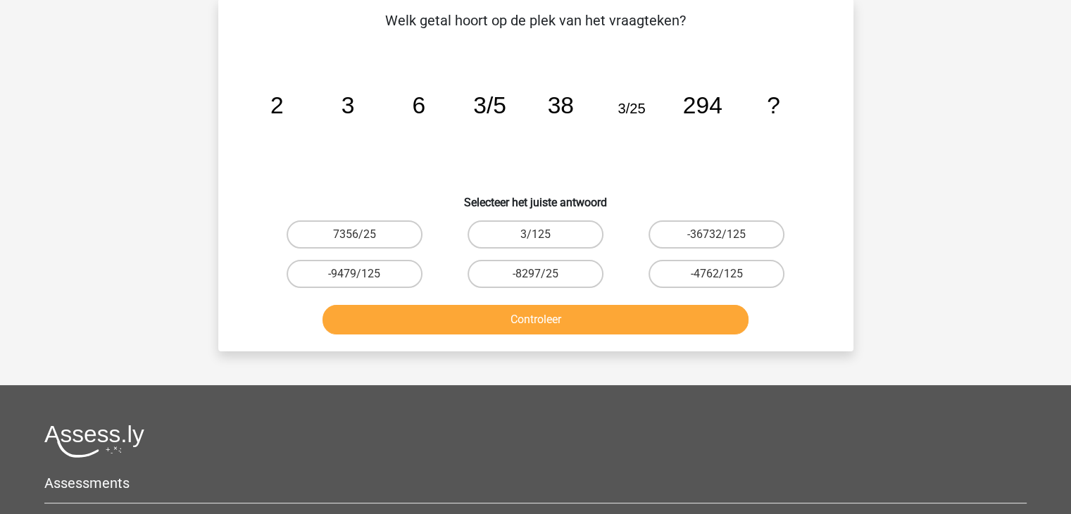
scroll to position [65, 0]
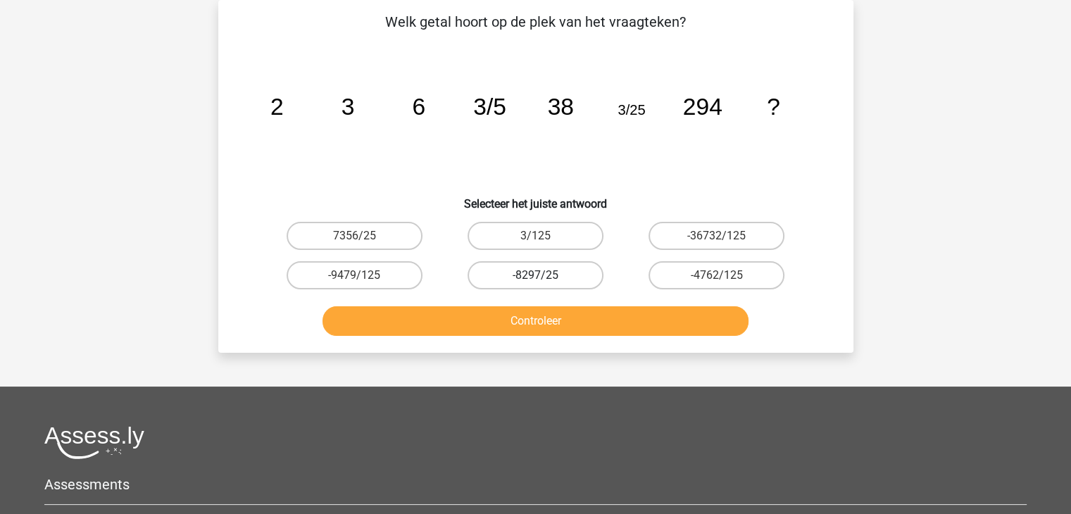
click at [552, 275] on label "-8297/25" at bounding box center [536, 275] width 136 height 28
click at [545, 275] on input "-8297/25" at bounding box center [539, 279] width 9 height 9
radio input "true"
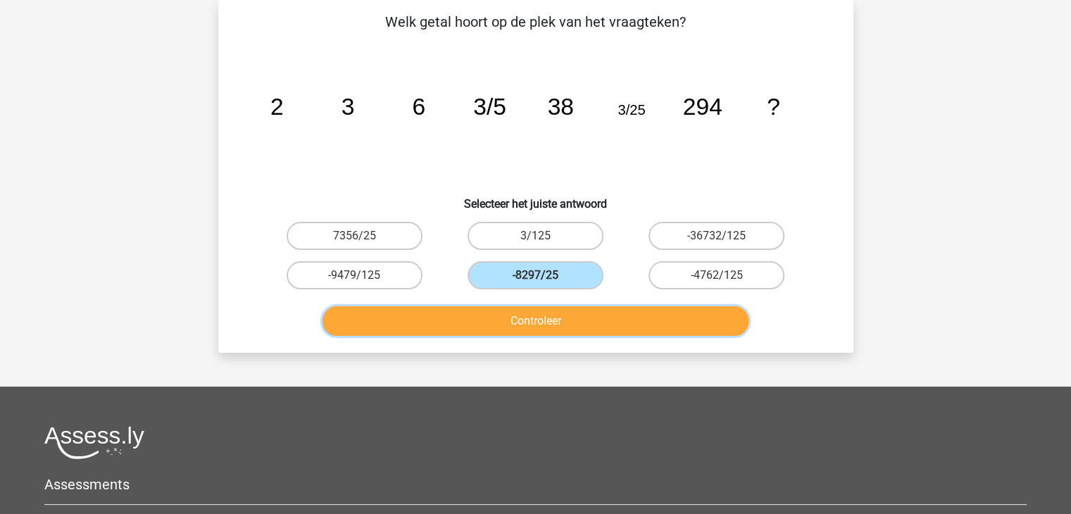
click at [537, 315] on button "Controleer" at bounding box center [536, 321] width 426 height 30
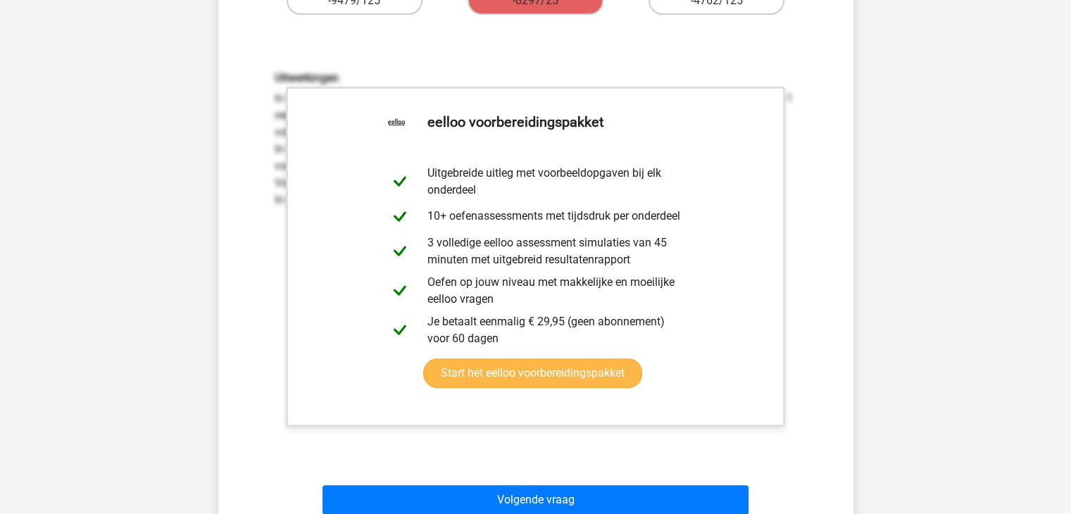
scroll to position [417, 0]
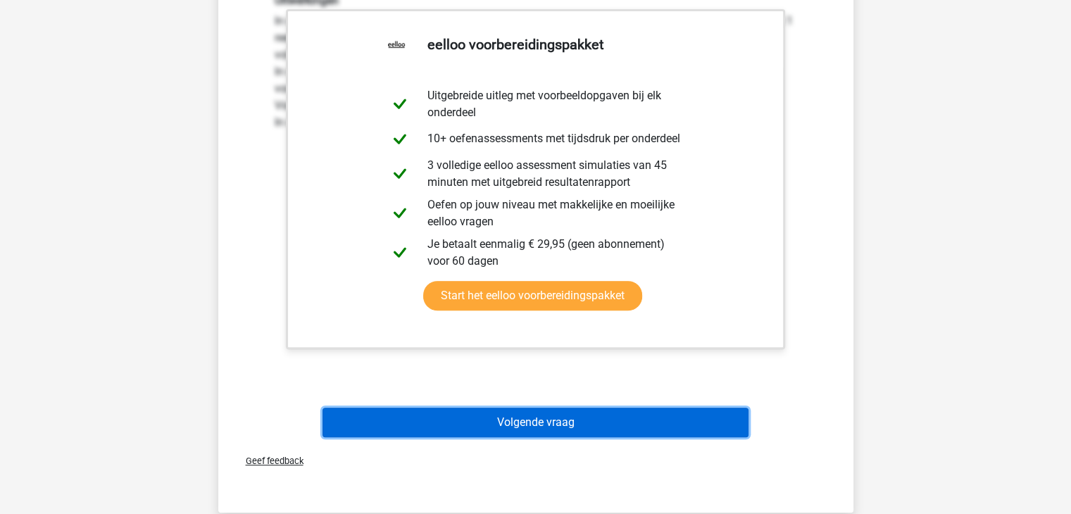
click at [539, 420] on button "Volgende vraag" at bounding box center [536, 423] width 426 height 30
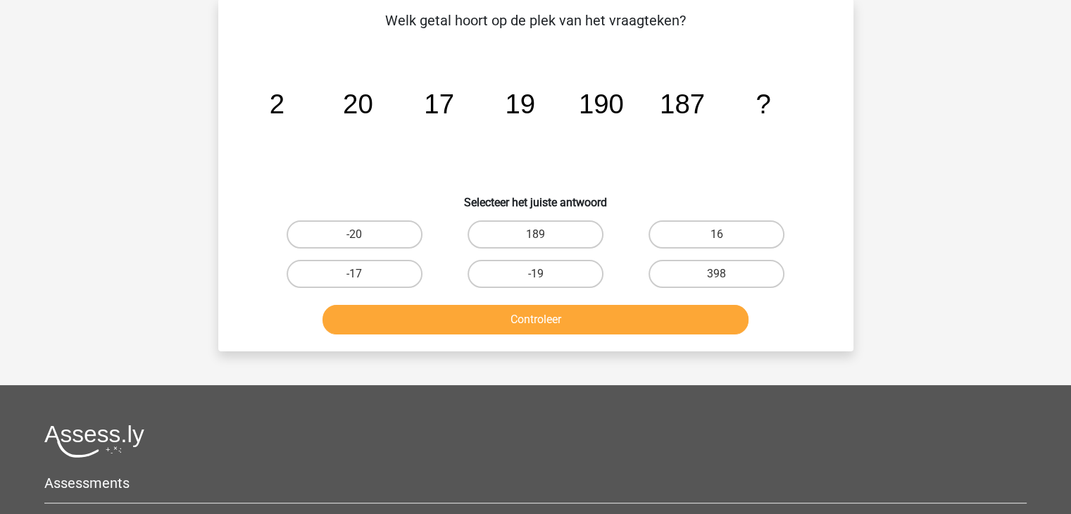
scroll to position [65, 0]
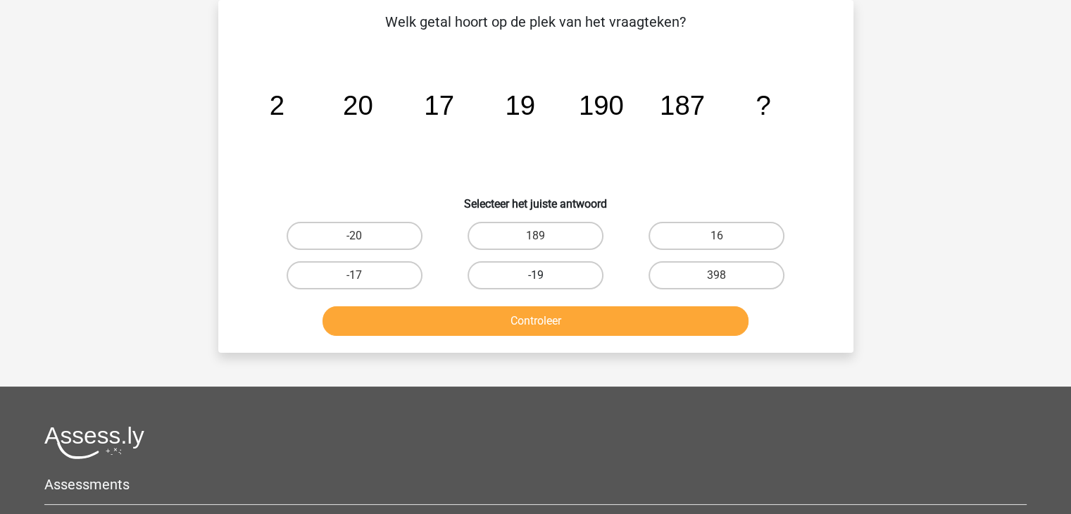
click at [547, 277] on label "-19" at bounding box center [536, 275] width 136 height 28
click at [545, 277] on input "-19" at bounding box center [539, 279] width 9 height 9
radio input "true"
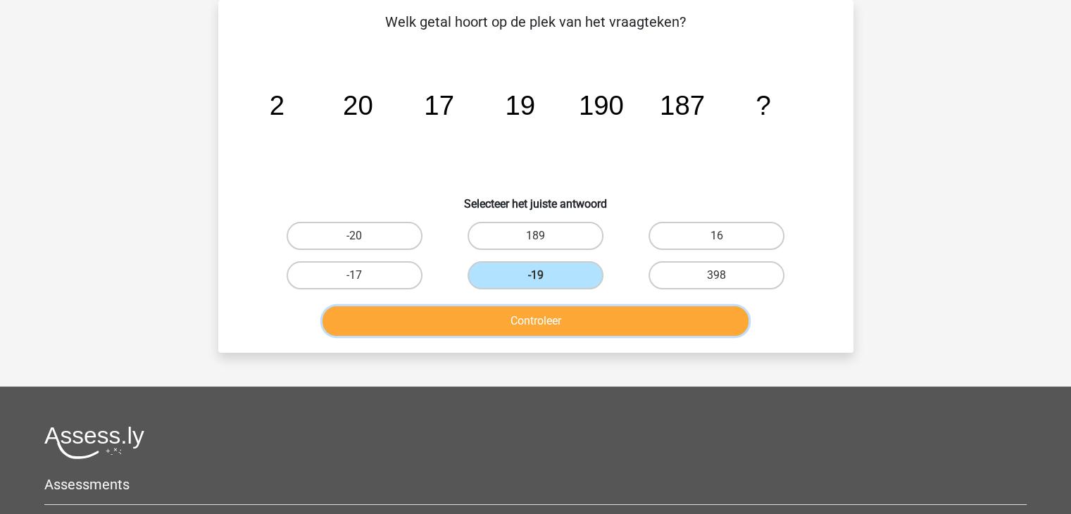
click at [537, 309] on button "Controleer" at bounding box center [536, 321] width 426 height 30
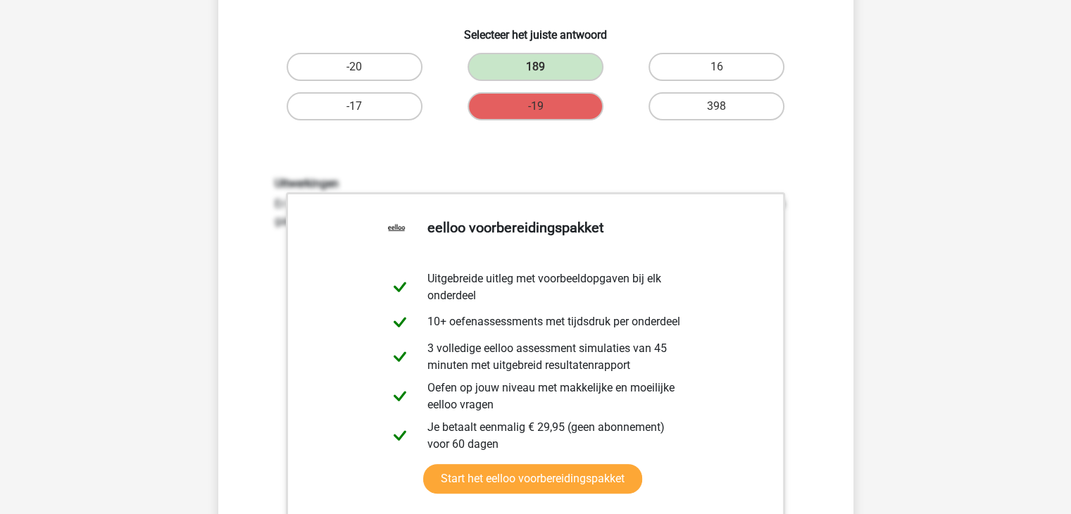
scroll to position [487, 0]
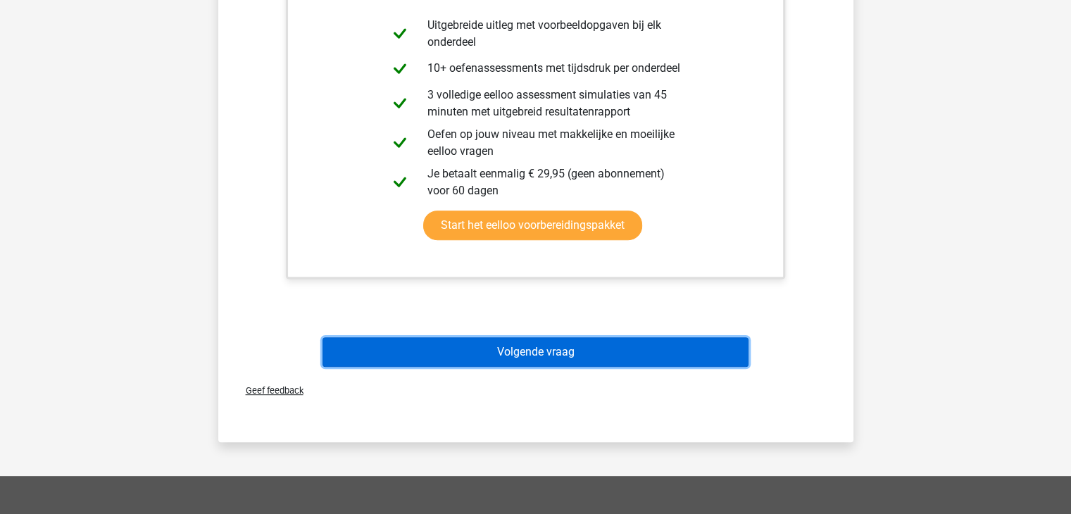
click at [537, 361] on button "Volgende vraag" at bounding box center [536, 352] width 426 height 30
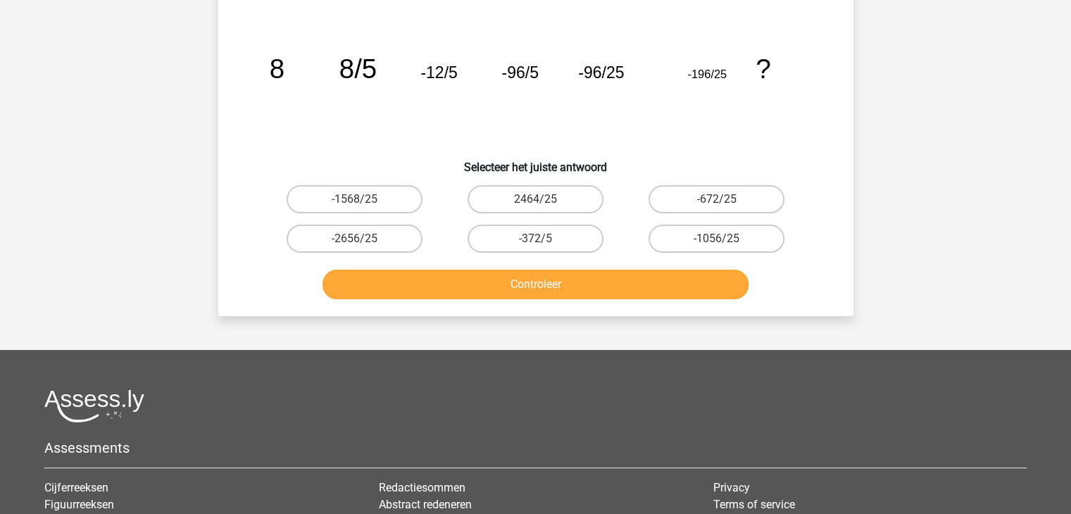
scroll to position [65, 0]
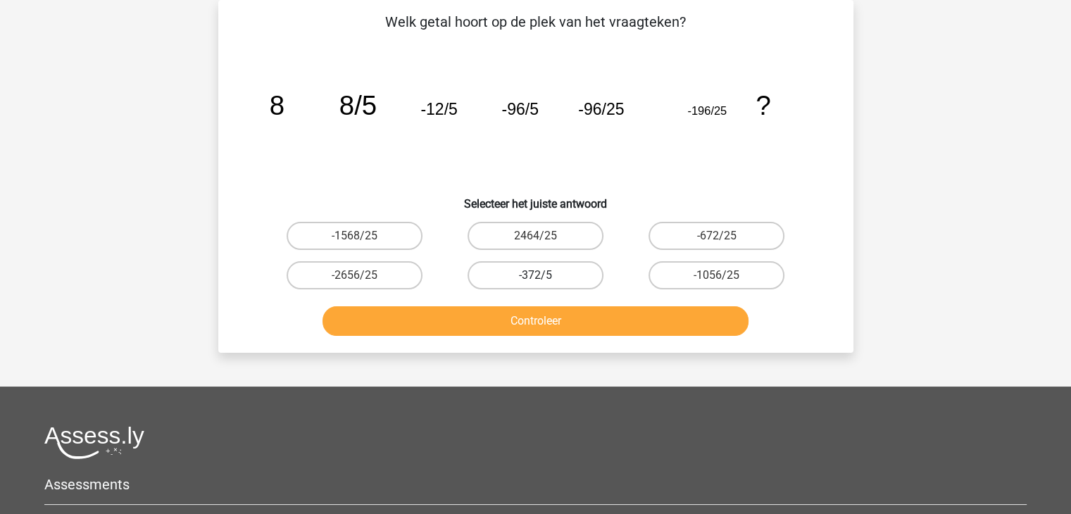
click at [556, 278] on label "-372/5" at bounding box center [536, 275] width 136 height 28
click at [545, 278] on input "-372/5" at bounding box center [539, 279] width 9 height 9
radio input "true"
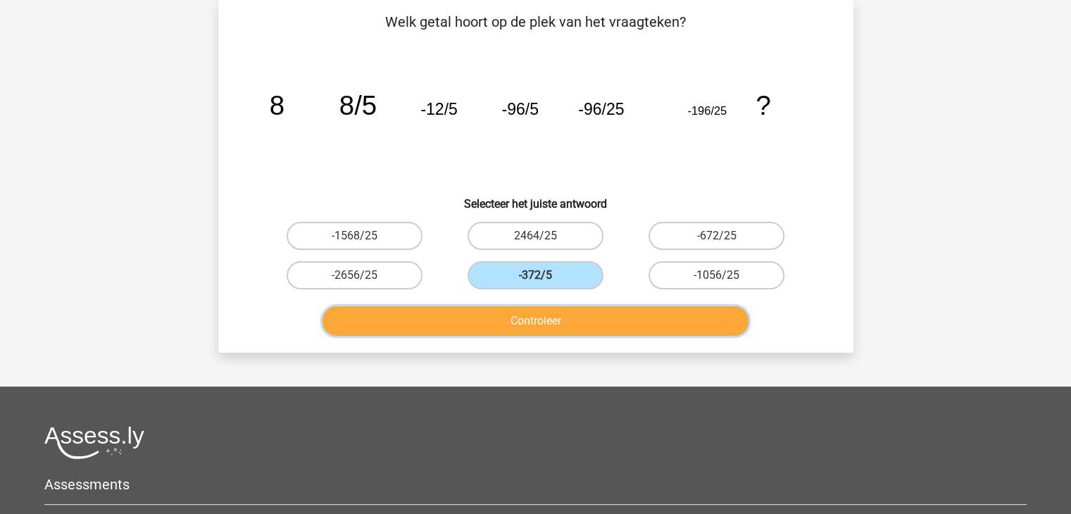
click at [539, 311] on button "Controleer" at bounding box center [536, 321] width 426 height 30
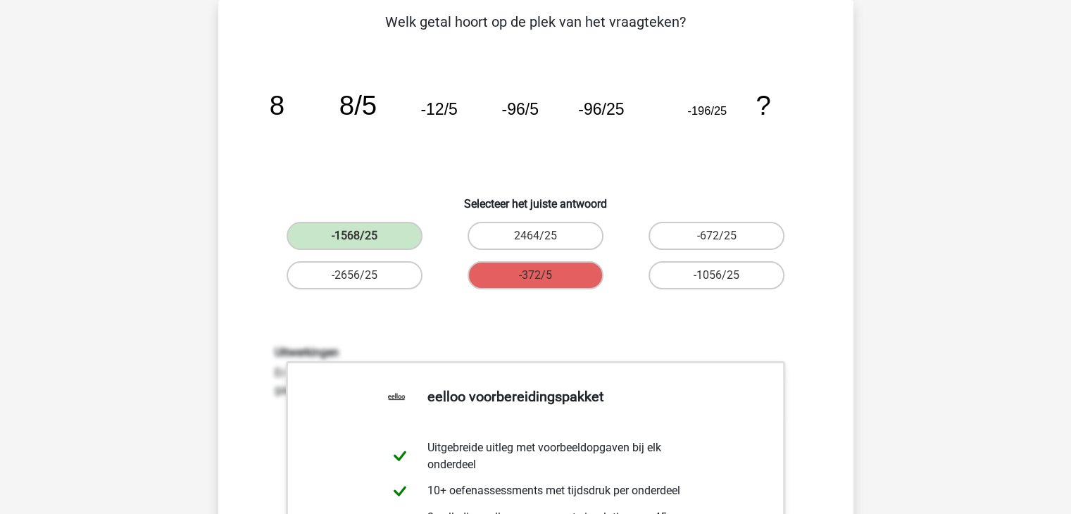
scroll to position [487, 0]
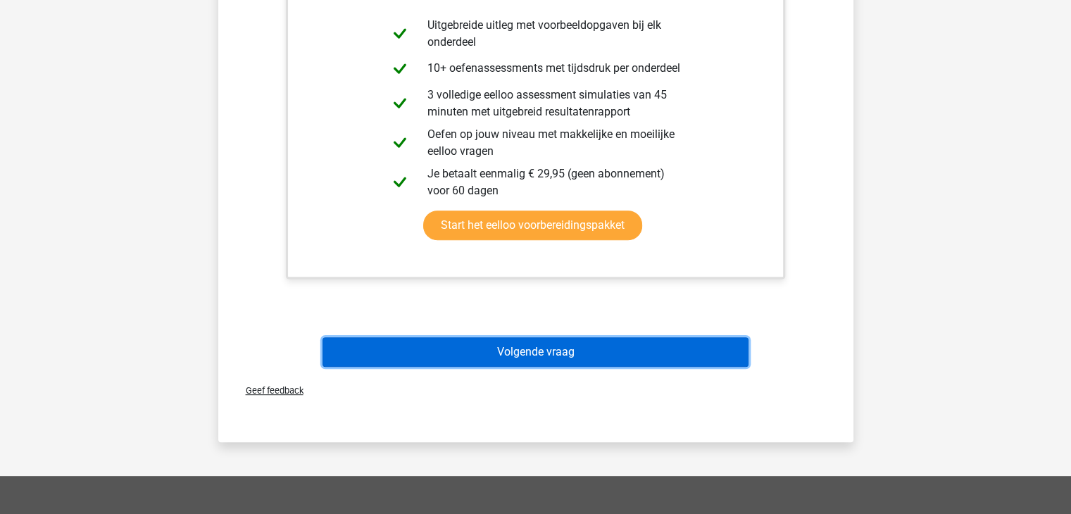
click at [540, 359] on button "Volgende vraag" at bounding box center [536, 352] width 426 height 30
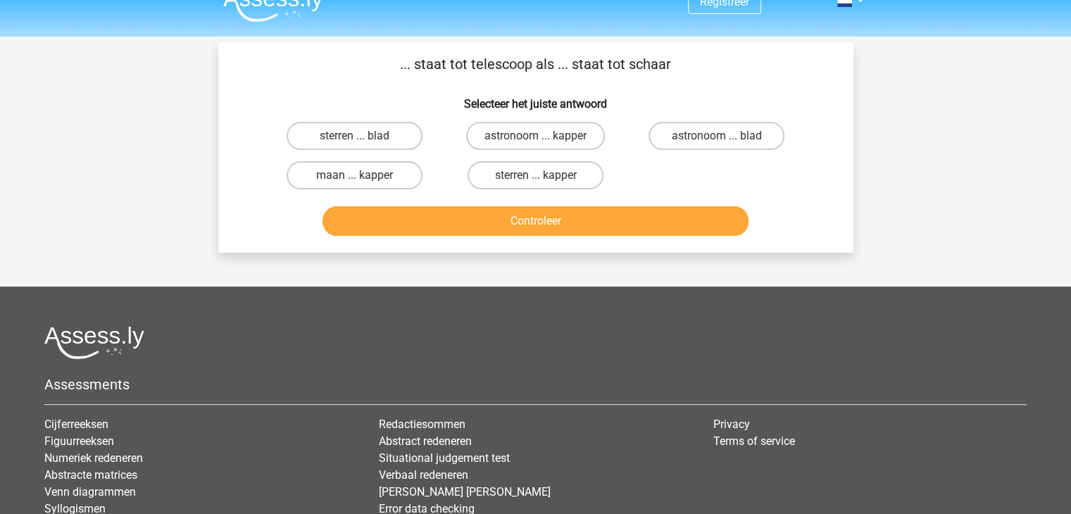
scroll to position [0, 0]
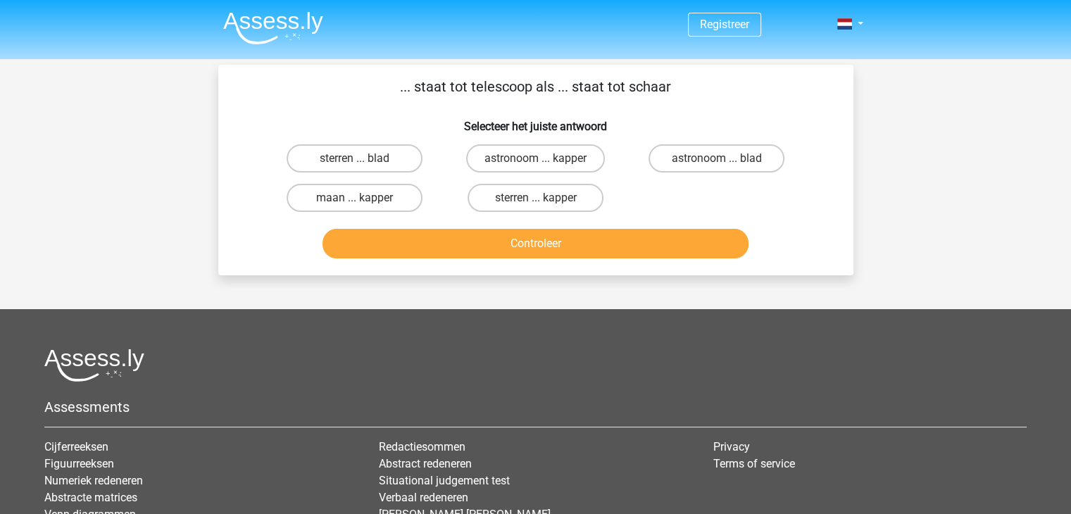
click at [273, 25] on img at bounding box center [273, 27] width 100 height 33
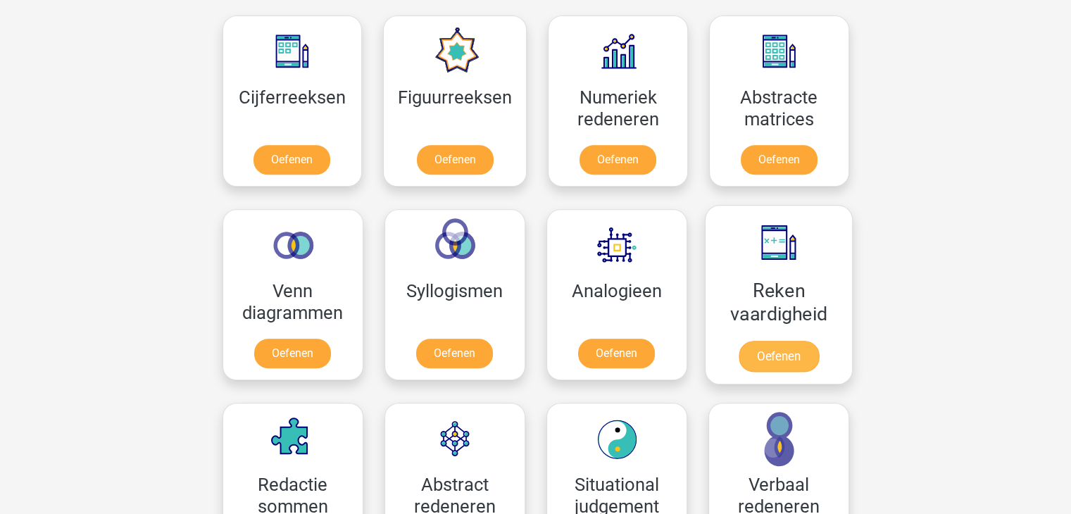
scroll to position [704, 0]
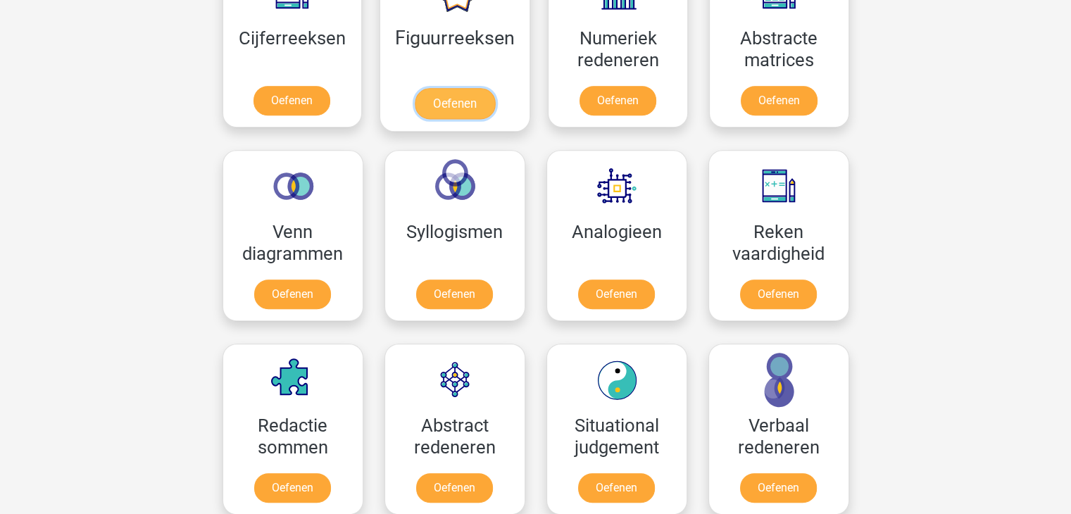
click at [450, 97] on link "Oefenen" at bounding box center [455, 103] width 80 height 31
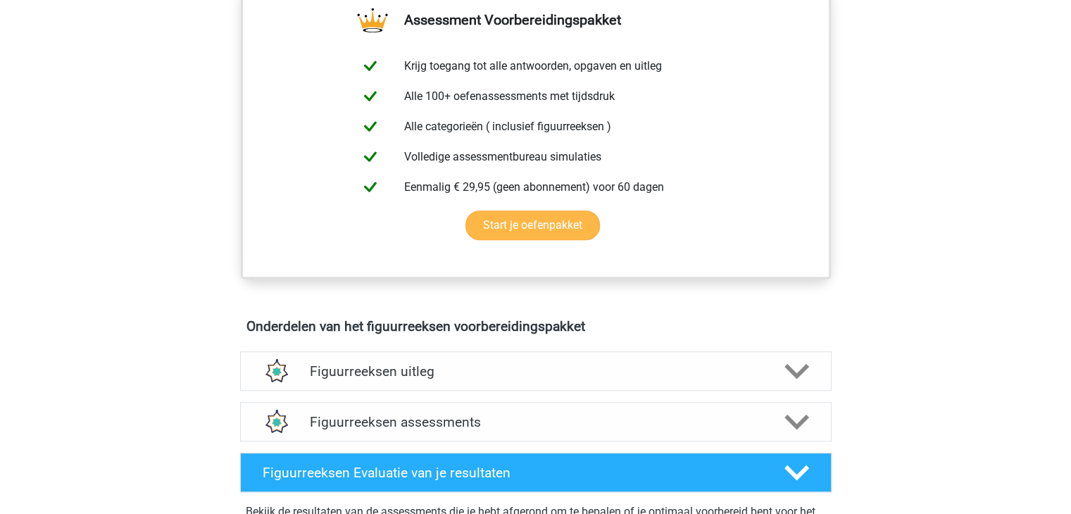
scroll to position [352, 0]
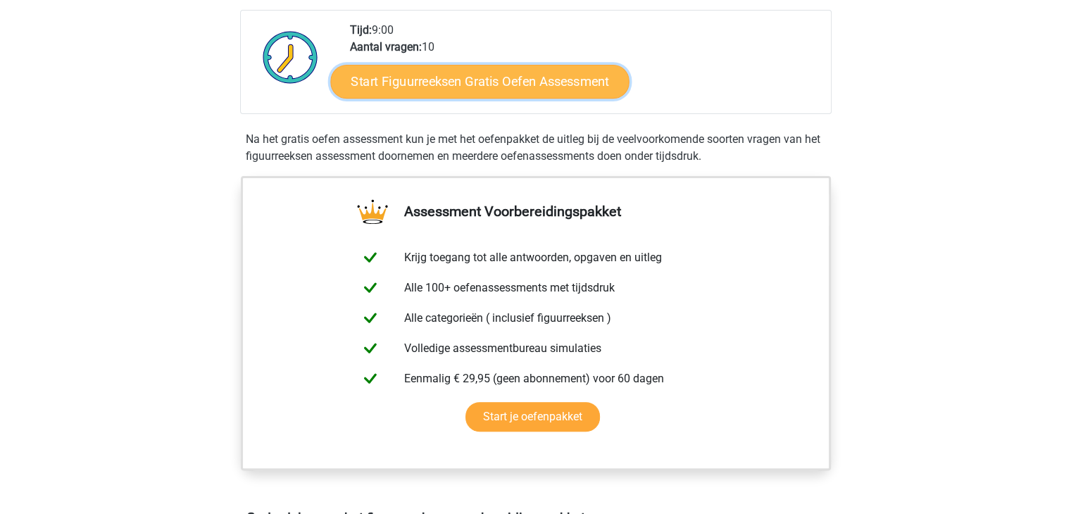
click at [459, 82] on link "Start Figuurreeksen Gratis Oefen Assessment" at bounding box center [479, 81] width 299 height 34
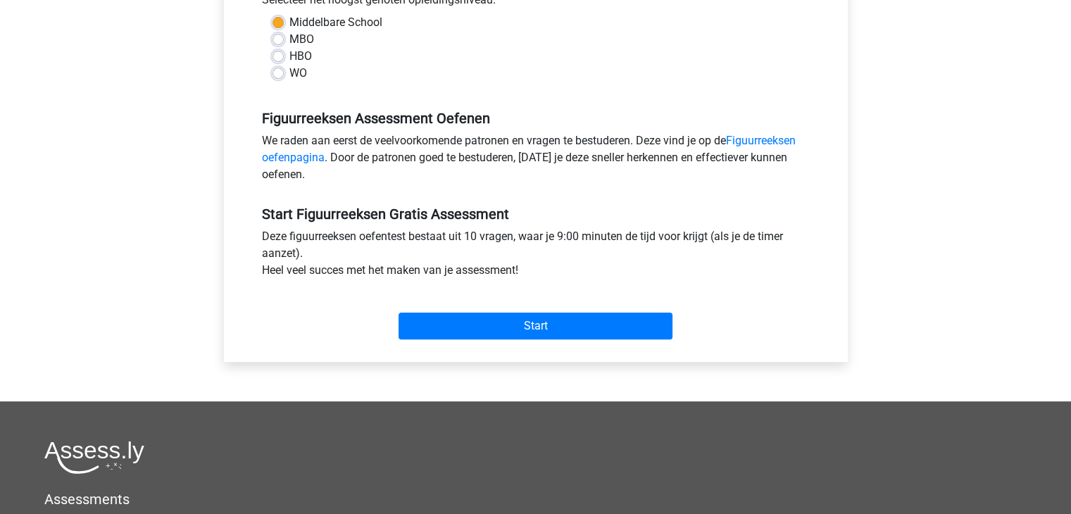
scroll to position [352, 0]
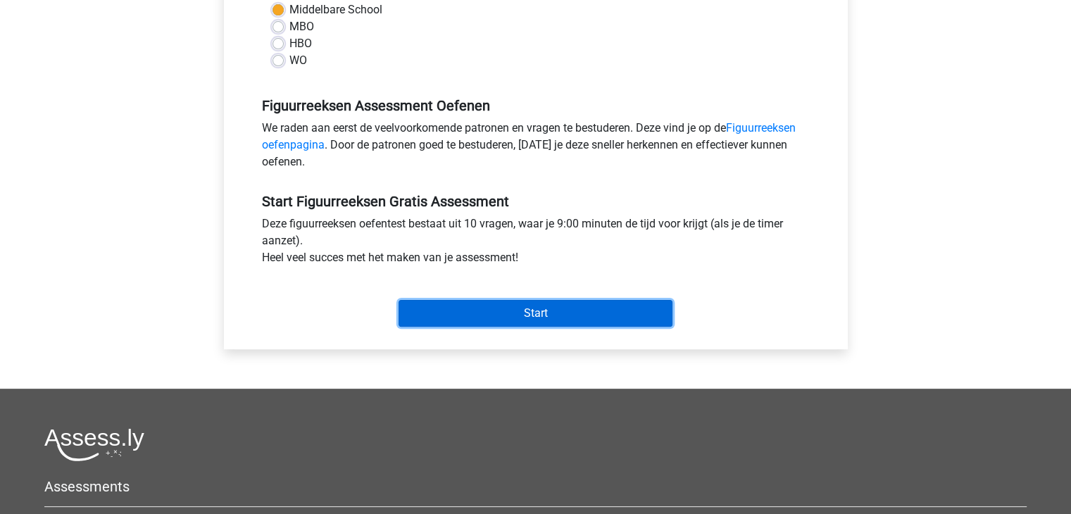
click at [575, 306] on input "Start" at bounding box center [536, 313] width 274 height 27
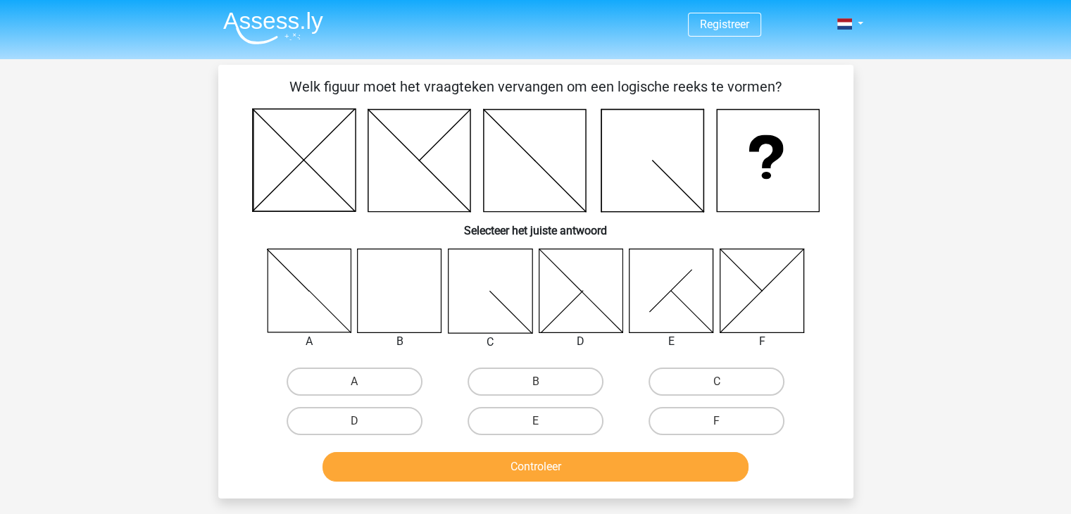
click at [402, 313] on icon at bounding box center [400, 291] width 84 height 84
click at [510, 380] on label "B" at bounding box center [536, 382] width 136 height 28
click at [535, 382] on input "B" at bounding box center [539, 386] width 9 height 9
radio input "true"
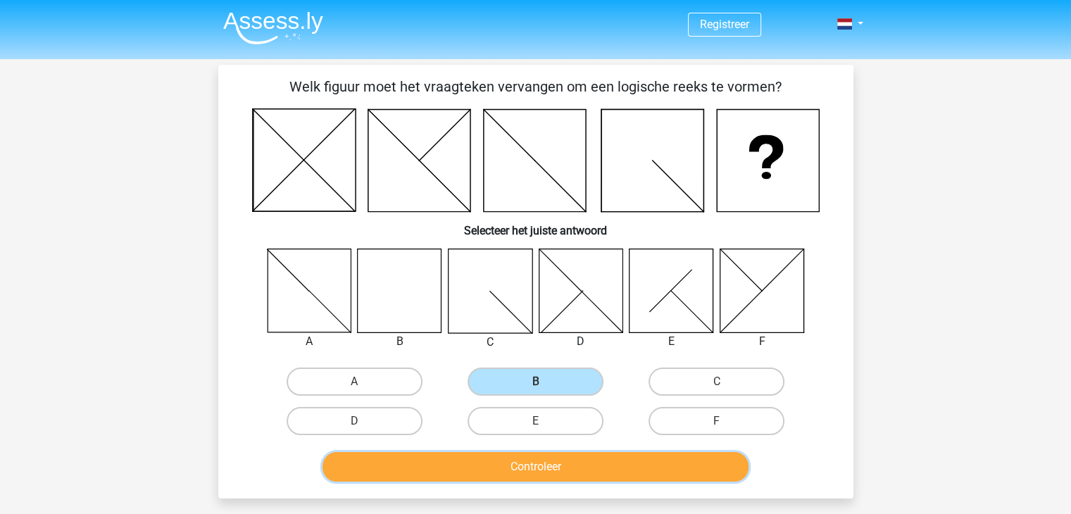
click at [664, 452] on button "Controleer" at bounding box center [536, 467] width 426 height 30
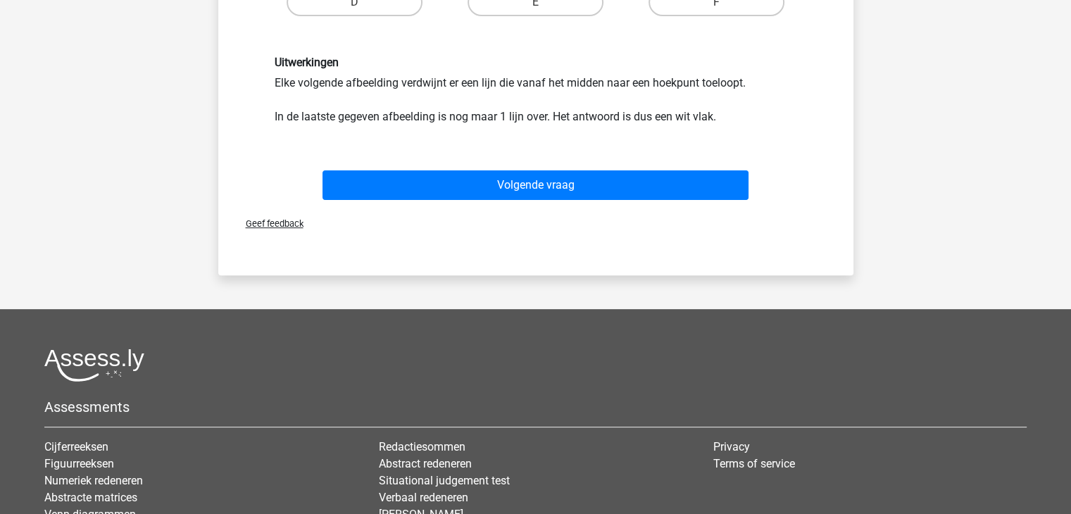
scroll to position [423, 0]
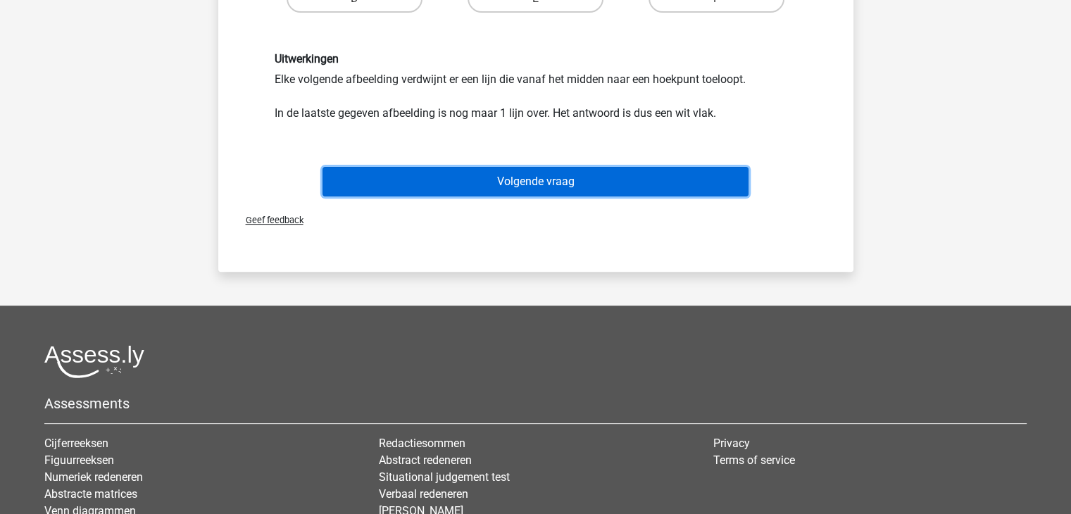
click at [549, 185] on button "Volgende vraag" at bounding box center [536, 182] width 426 height 30
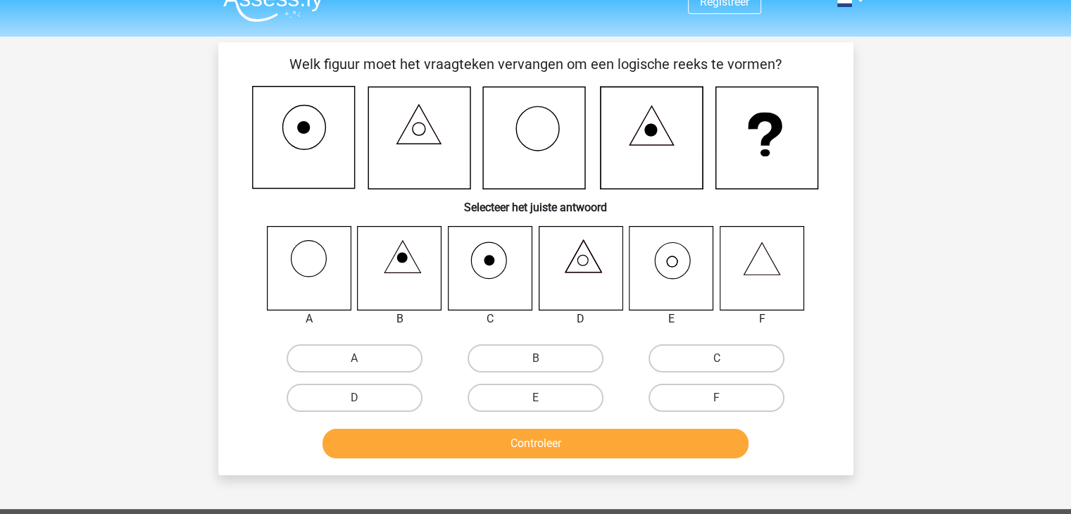
scroll to position [0, 0]
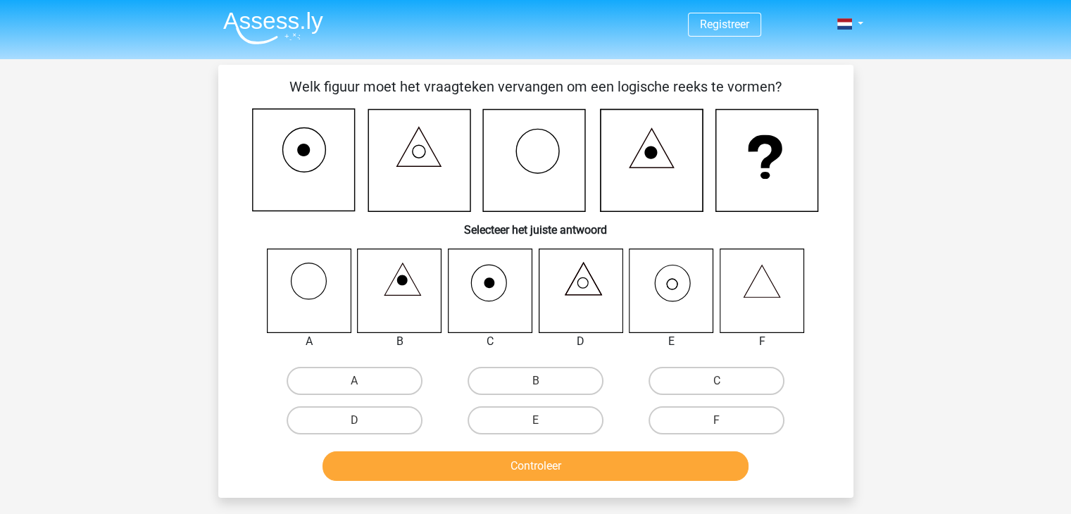
click at [666, 292] on icon at bounding box center [672, 291] width 84 height 84
click at [564, 428] on label "E" at bounding box center [536, 420] width 136 height 28
click at [545, 428] on input "E" at bounding box center [539, 425] width 9 height 9
radio input "true"
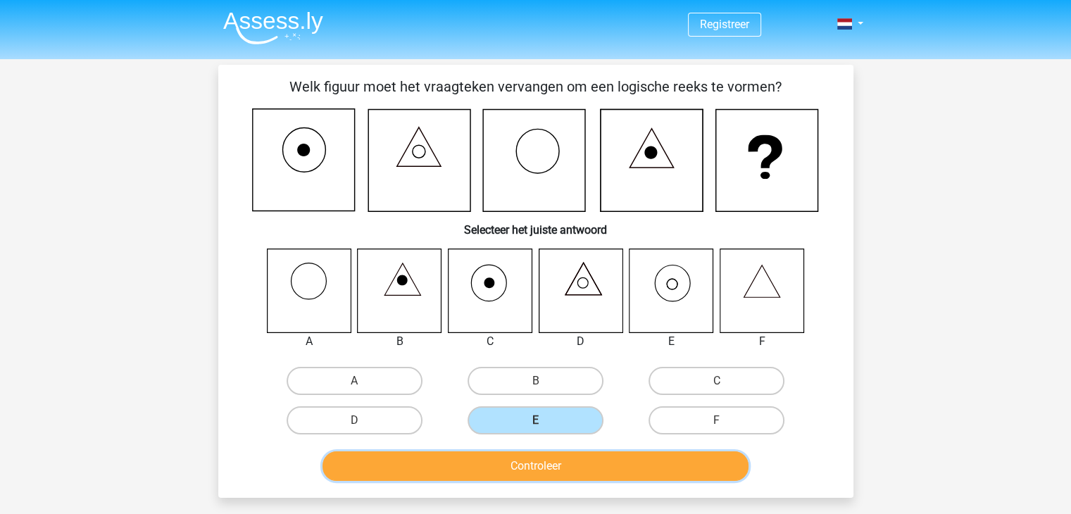
click at [569, 463] on button "Controleer" at bounding box center [536, 467] width 426 height 30
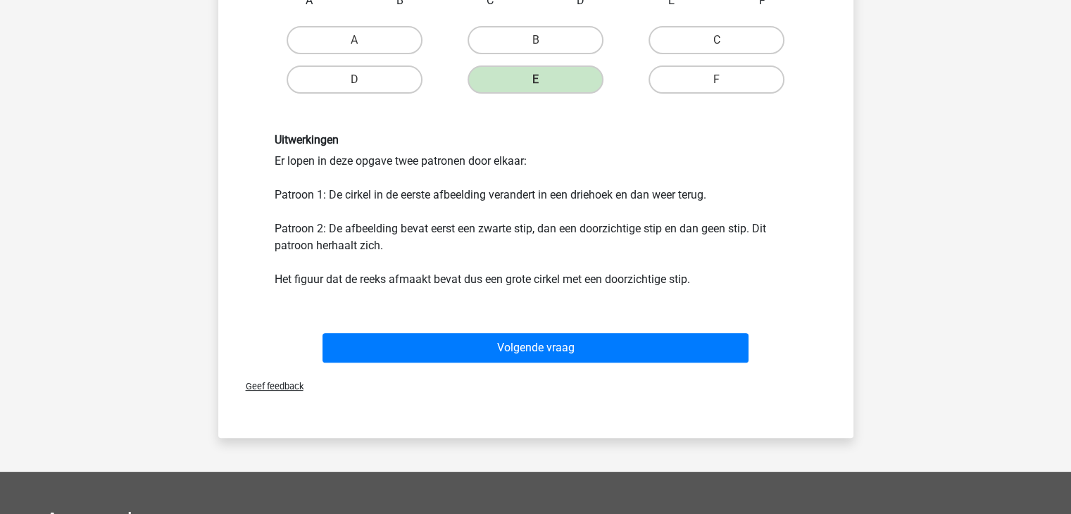
scroll to position [352, 0]
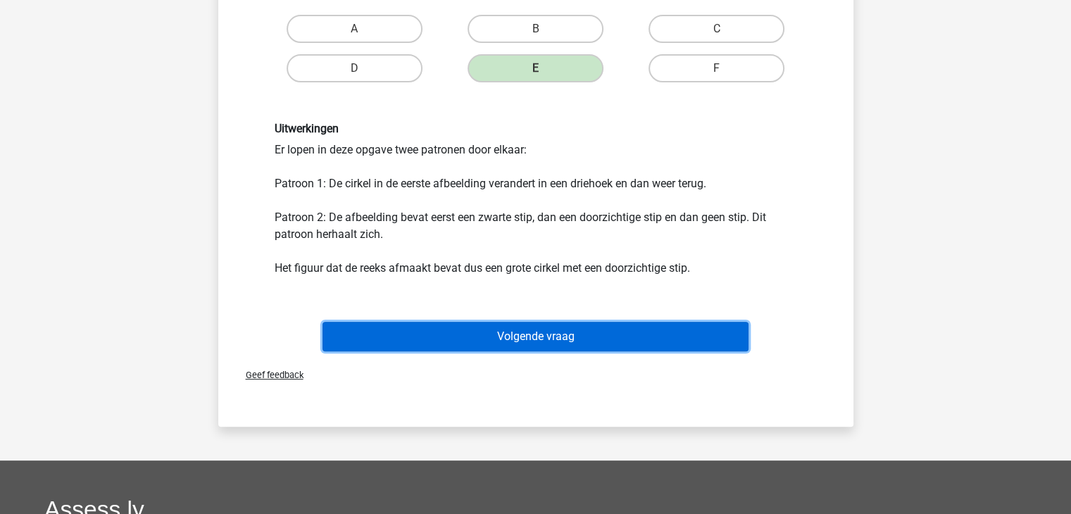
click at [584, 342] on button "Volgende vraag" at bounding box center [536, 337] width 426 height 30
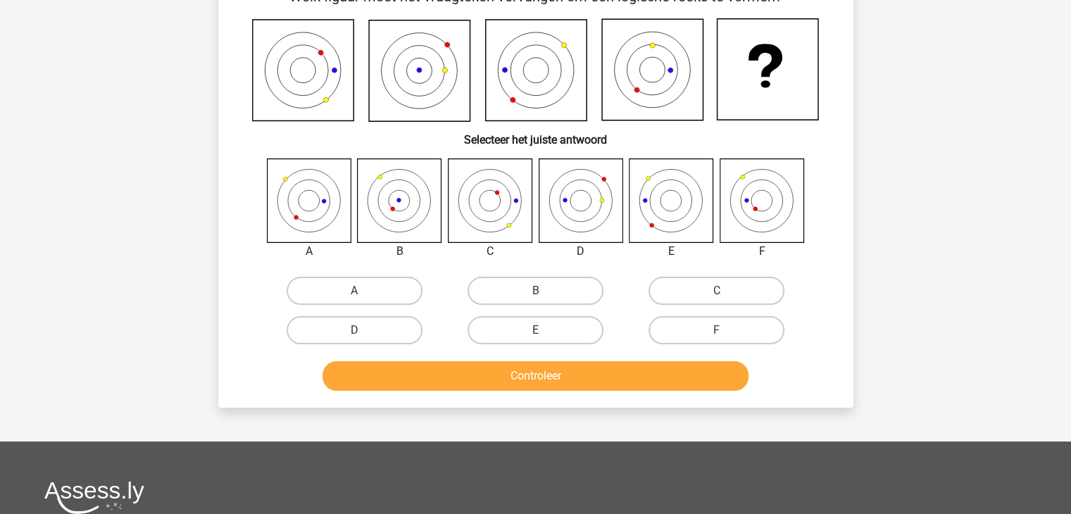
scroll to position [65, 0]
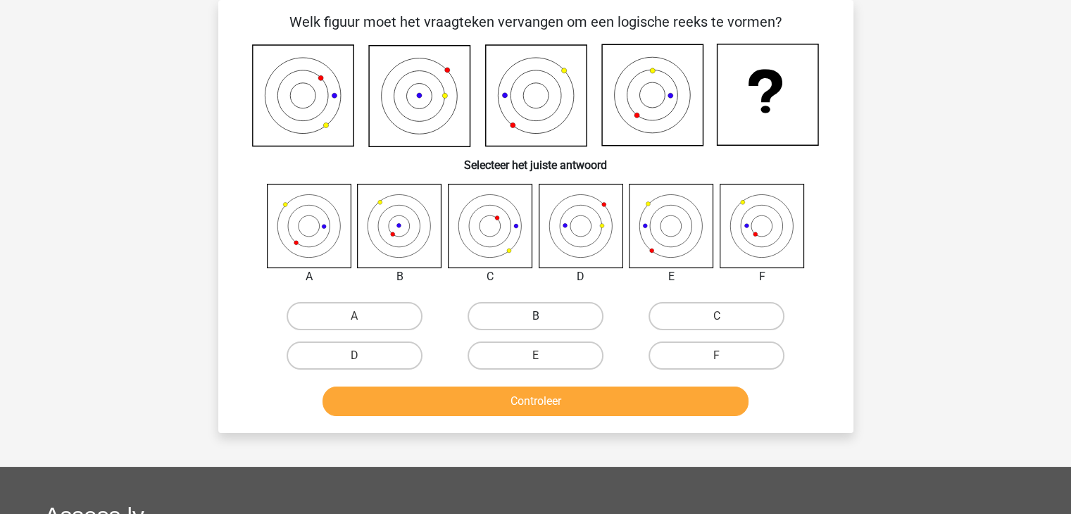
click at [516, 306] on label "B" at bounding box center [536, 316] width 136 height 28
click at [535, 316] on input "B" at bounding box center [539, 320] width 9 height 9
radio input "true"
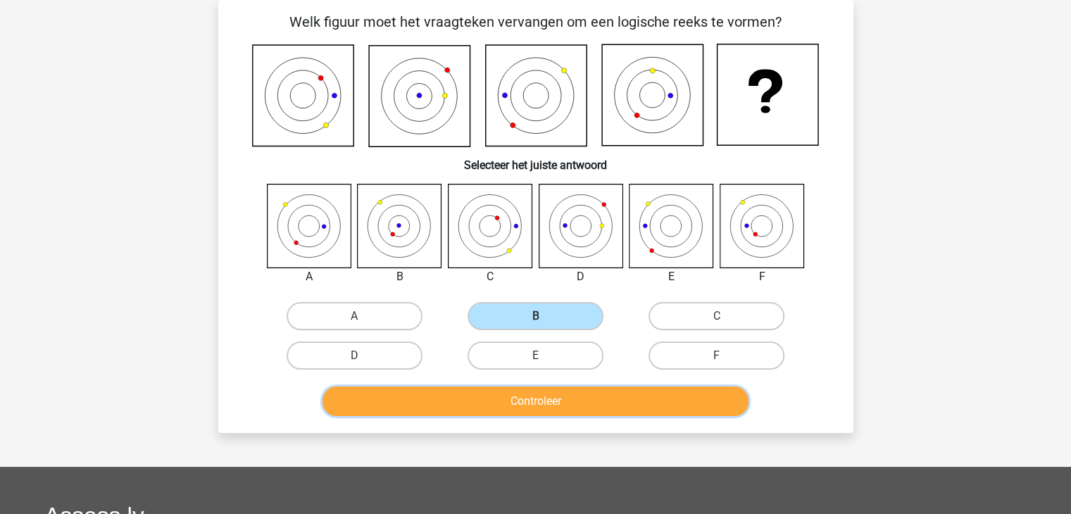
click at [528, 402] on button "Controleer" at bounding box center [536, 402] width 426 height 30
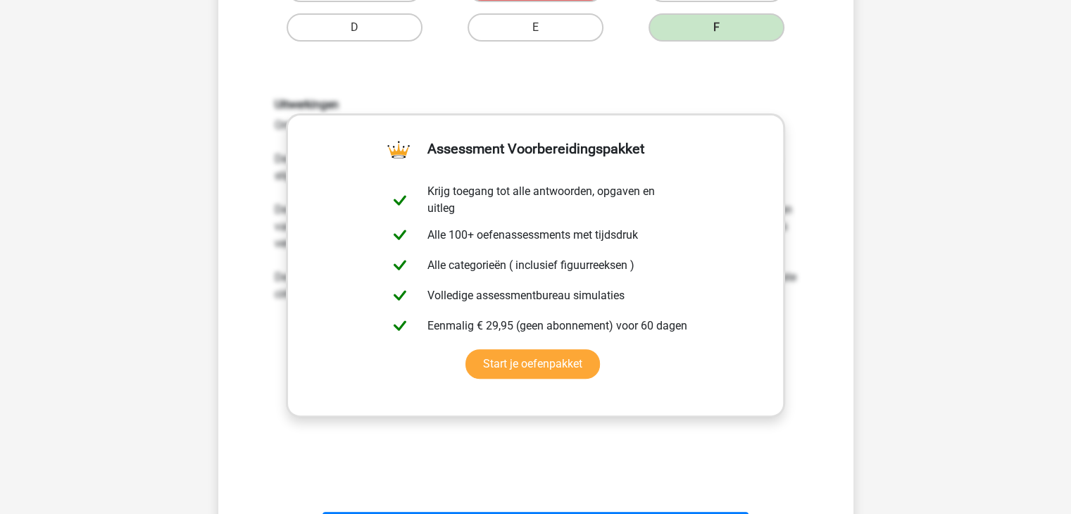
scroll to position [417, 0]
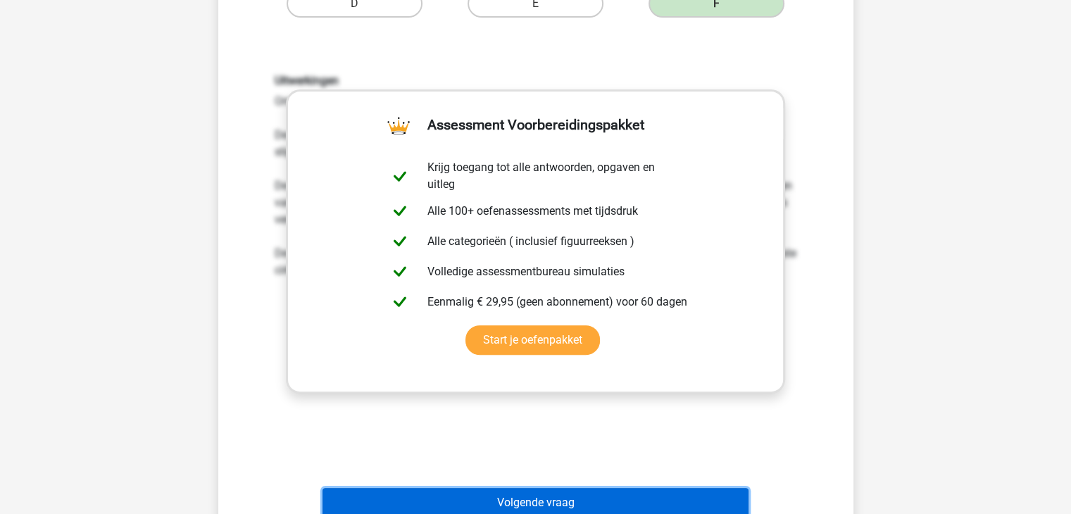
click at [517, 499] on button "Volgende vraag" at bounding box center [536, 503] width 426 height 30
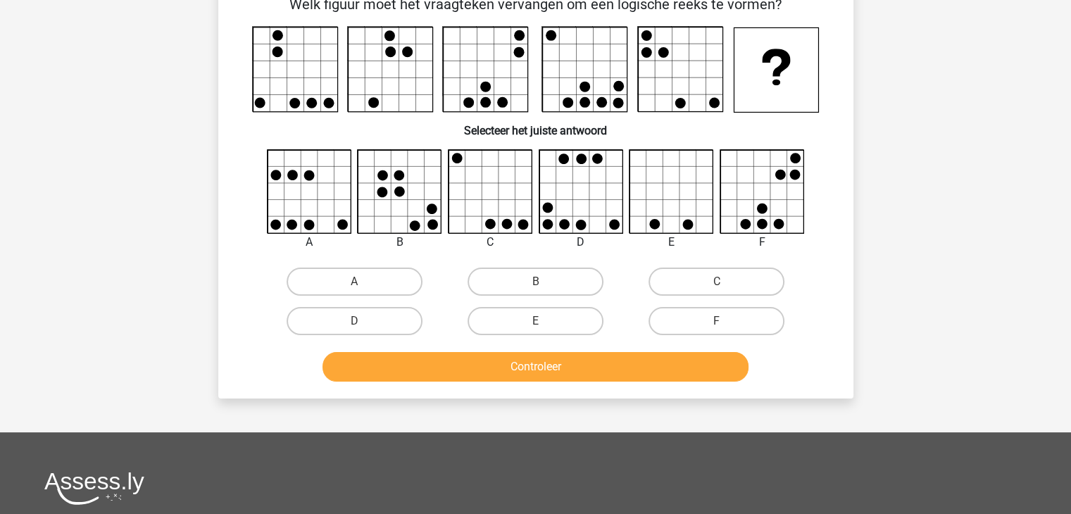
scroll to position [0, 0]
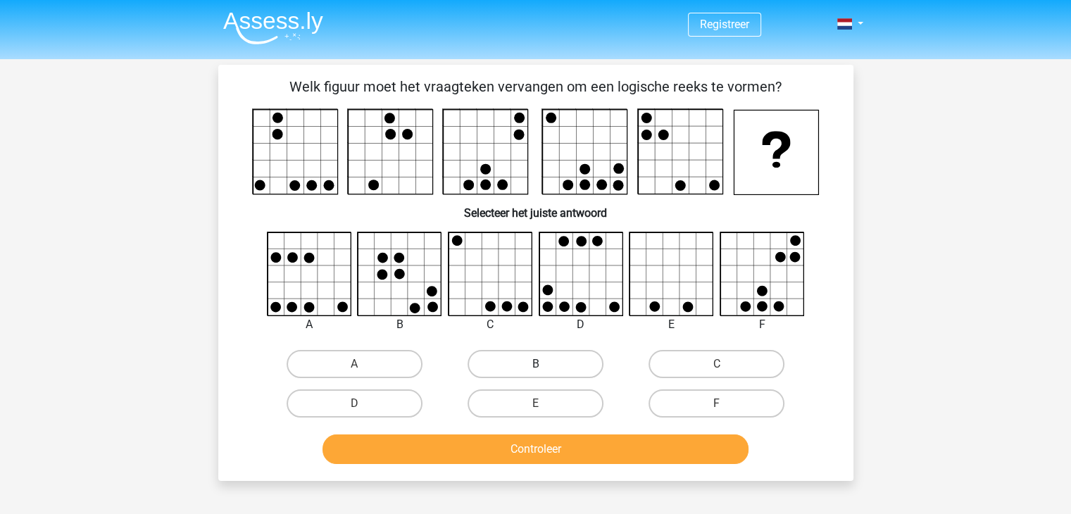
click at [587, 354] on label "B" at bounding box center [536, 364] width 136 height 28
click at [545, 364] on input "B" at bounding box center [539, 368] width 9 height 9
radio input "true"
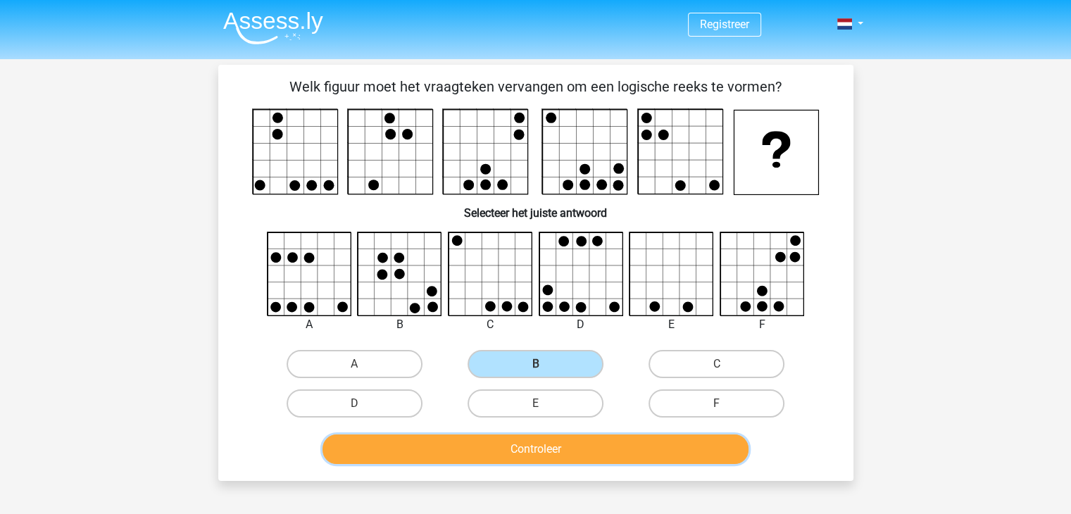
click at [590, 446] on button "Controleer" at bounding box center [536, 450] width 426 height 30
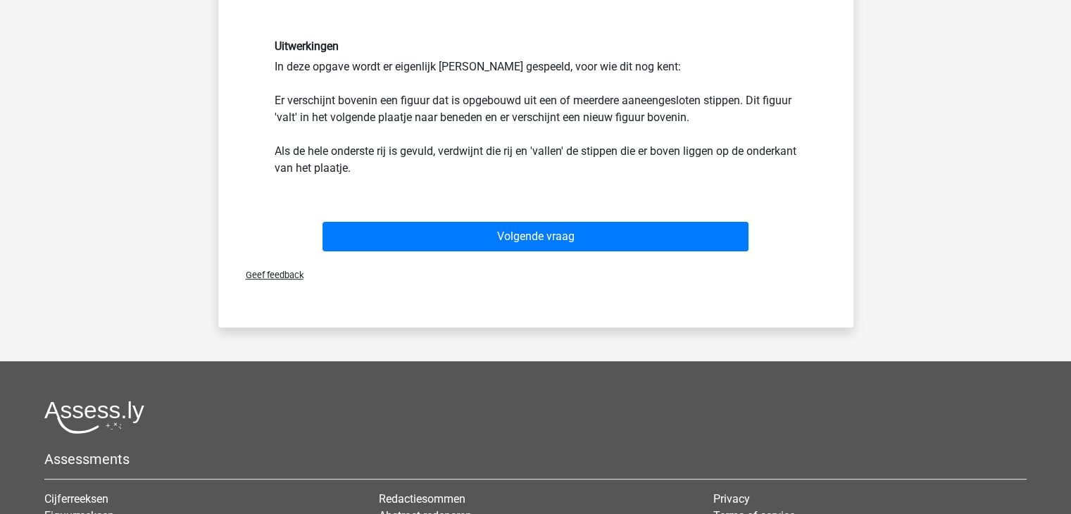
scroll to position [423, 0]
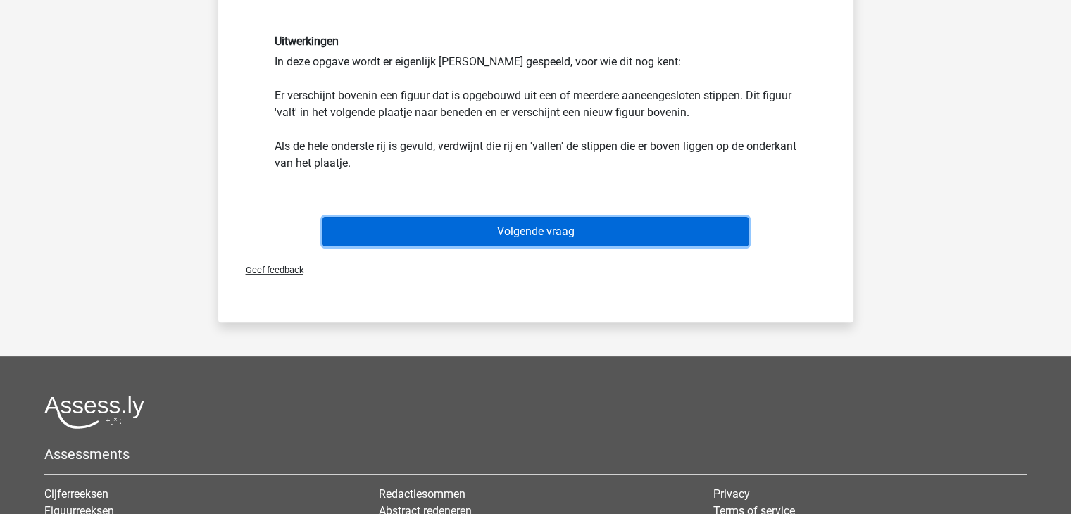
click at [561, 237] on button "Volgende vraag" at bounding box center [536, 232] width 426 height 30
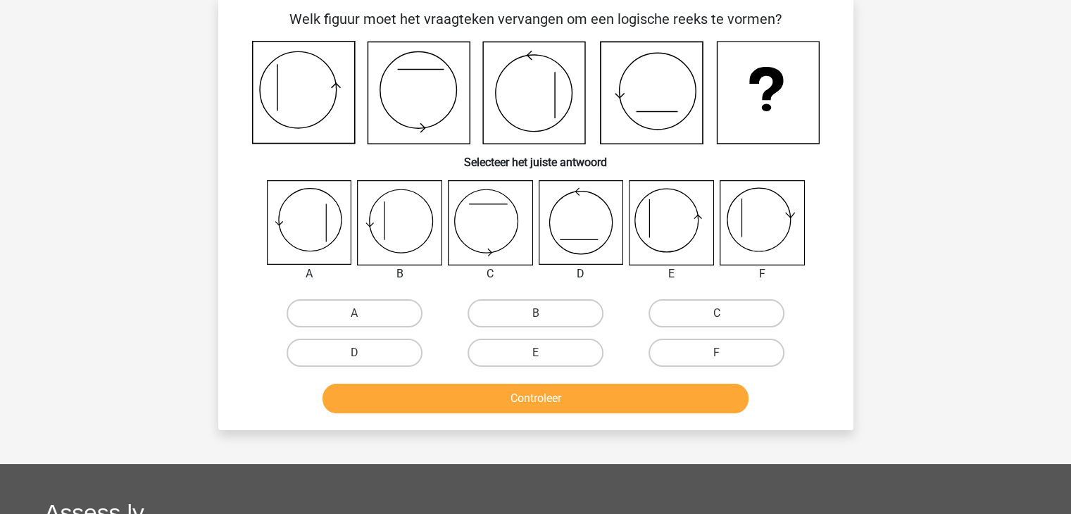
scroll to position [65, 0]
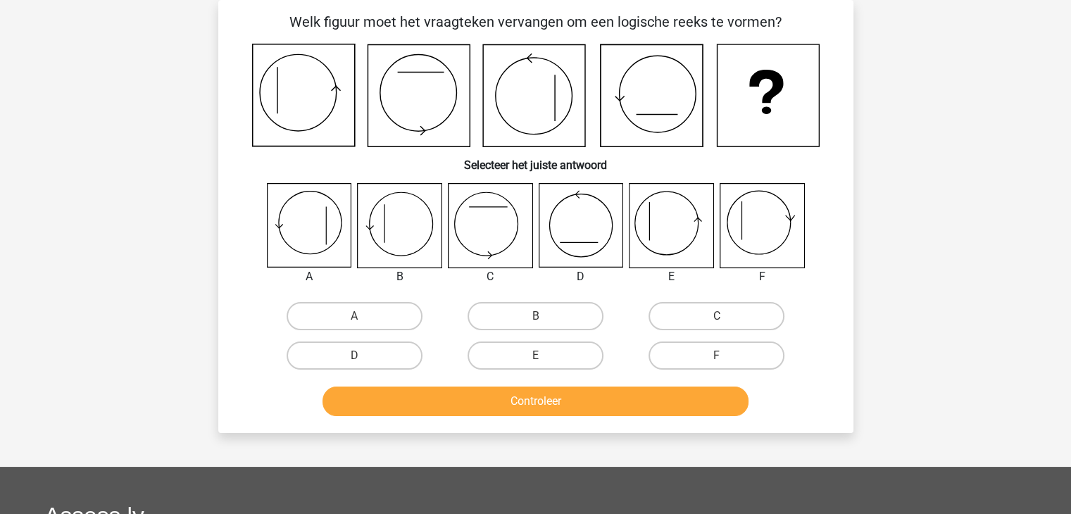
click at [648, 225] on icon at bounding box center [672, 226] width 84 height 84
click at [556, 356] on label "E" at bounding box center [536, 356] width 136 height 28
click at [545, 356] on input "E" at bounding box center [539, 360] width 9 height 9
radio input "true"
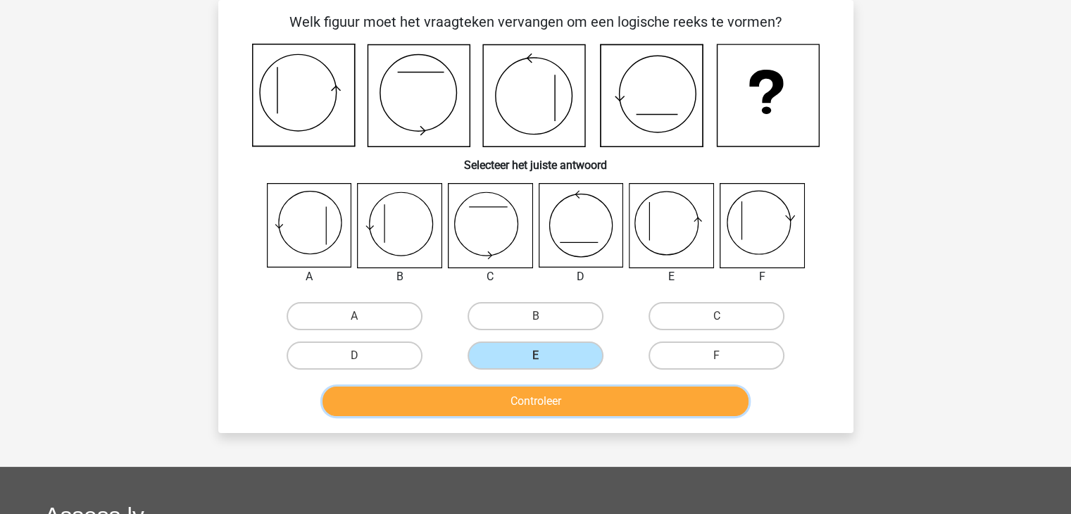
click at [578, 404] on button "Controleer" at bounding box center [536, 402] width 426 height 30
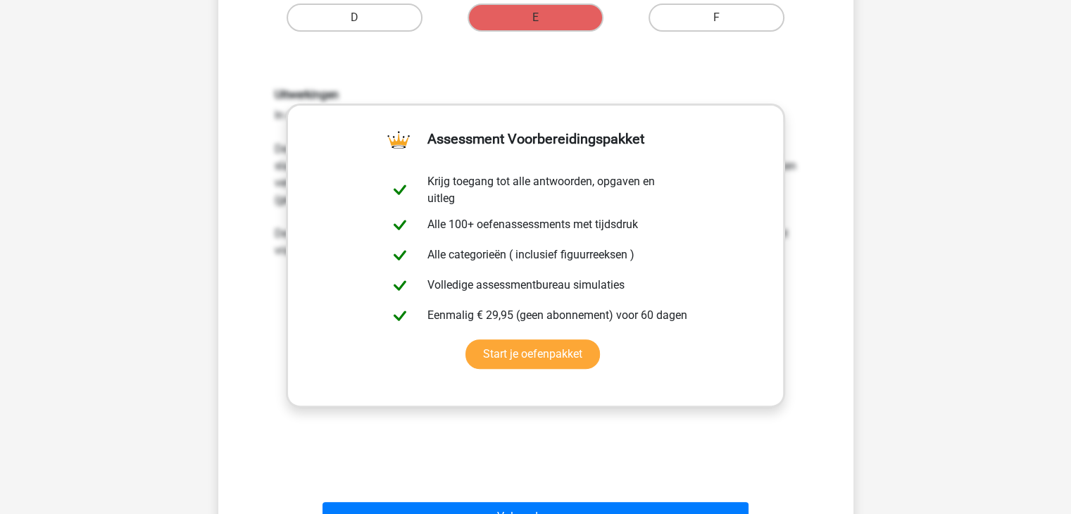
scroll to position [417, 0]
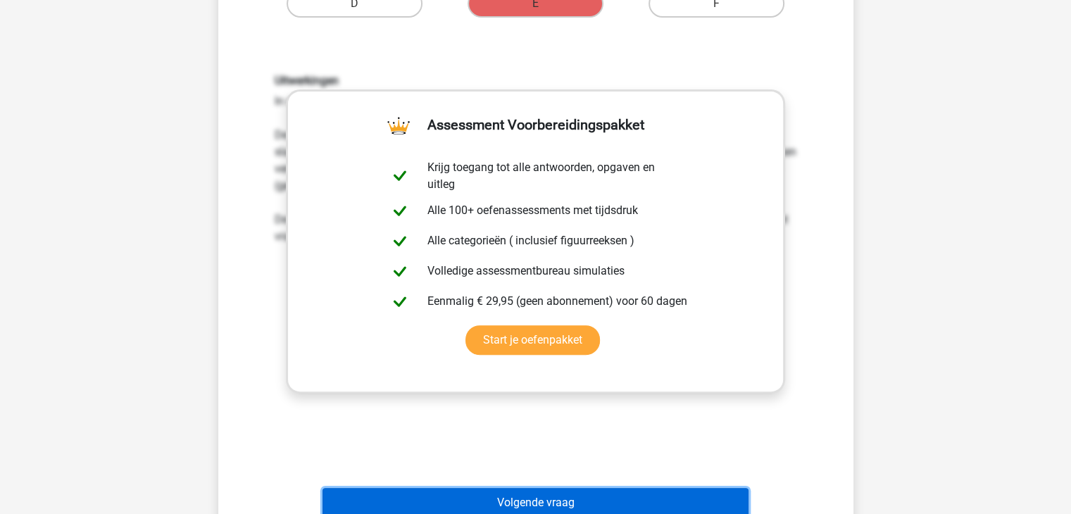
click at [517, 509] on button "Volgende vraag" at bounding box center [536, 503] width 426 height 30
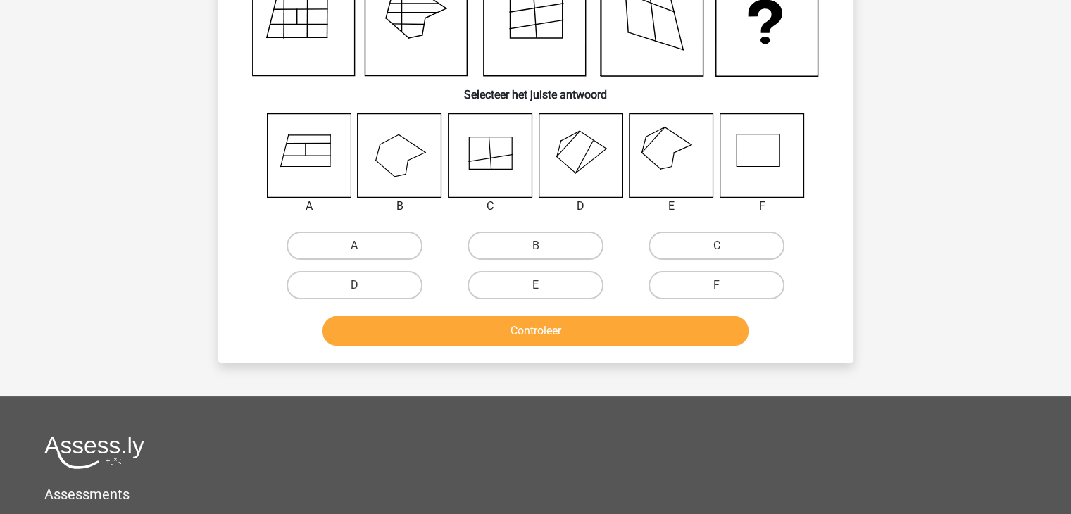
scroll to position [65, 0]
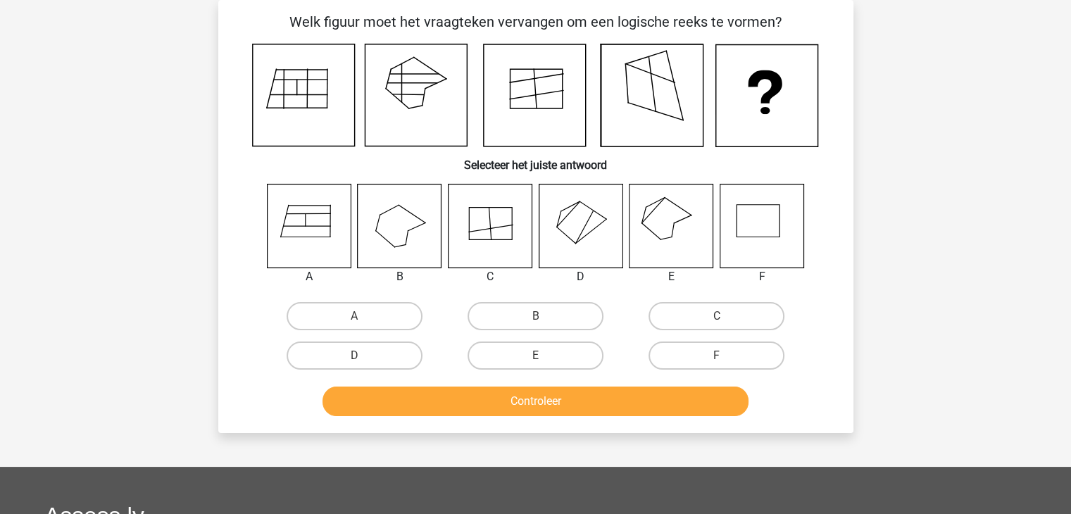
click at [537, 356] on input "E" at bounding box center [539, 360] width 9 height 9
radio input "true"
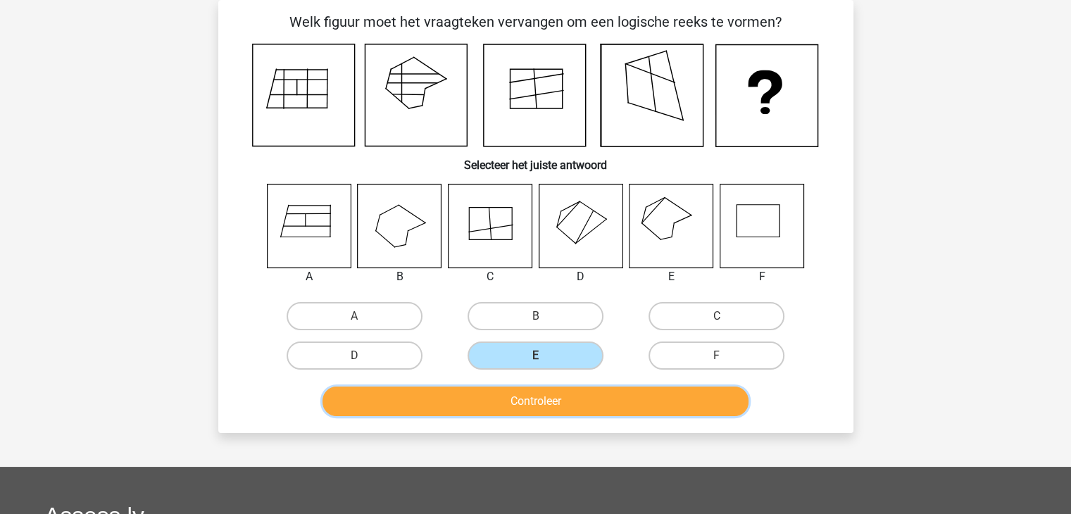
click at [525, 400] on button "Controleer" at bounding box center [536, 402] width 426 height 30
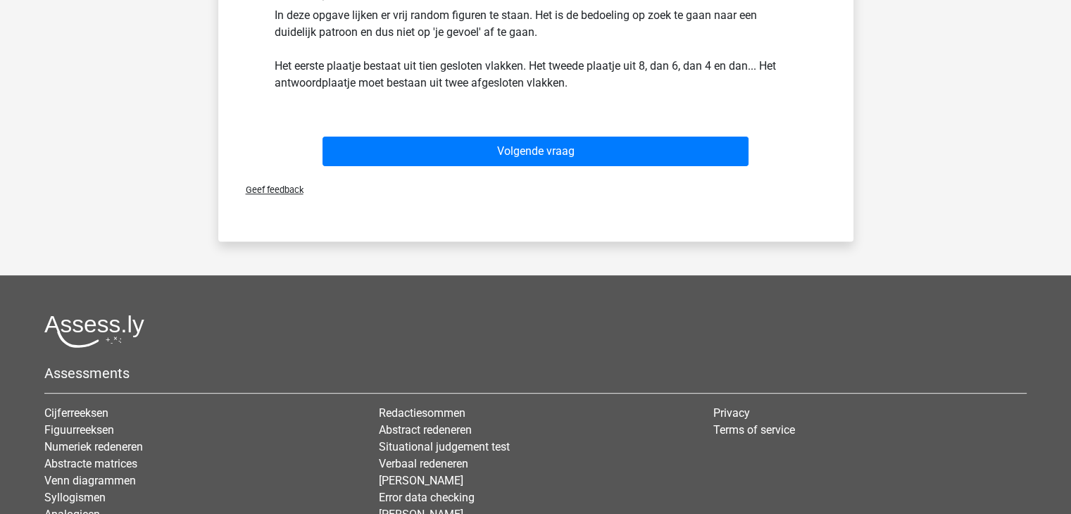
scroll to position [487, 0]
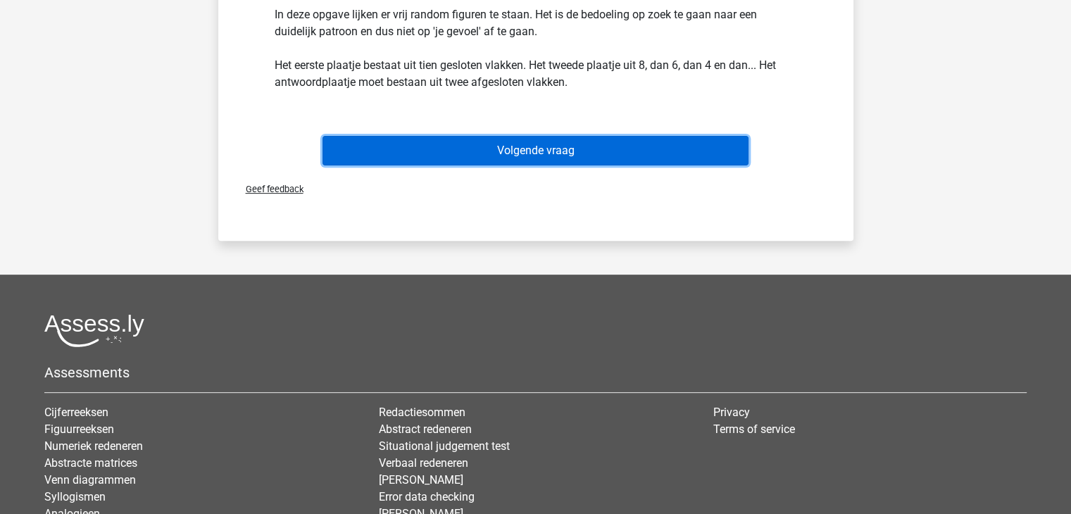
click at [537, 158] on button "Volgende vraag" at bounding box center [536, 151] width 426 height 30
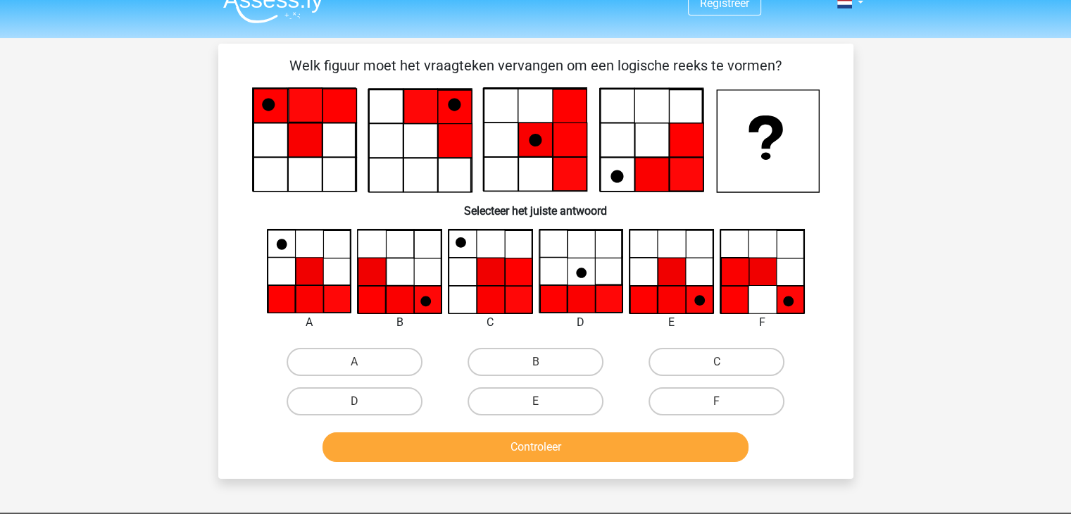
scroll to position [0, 0]
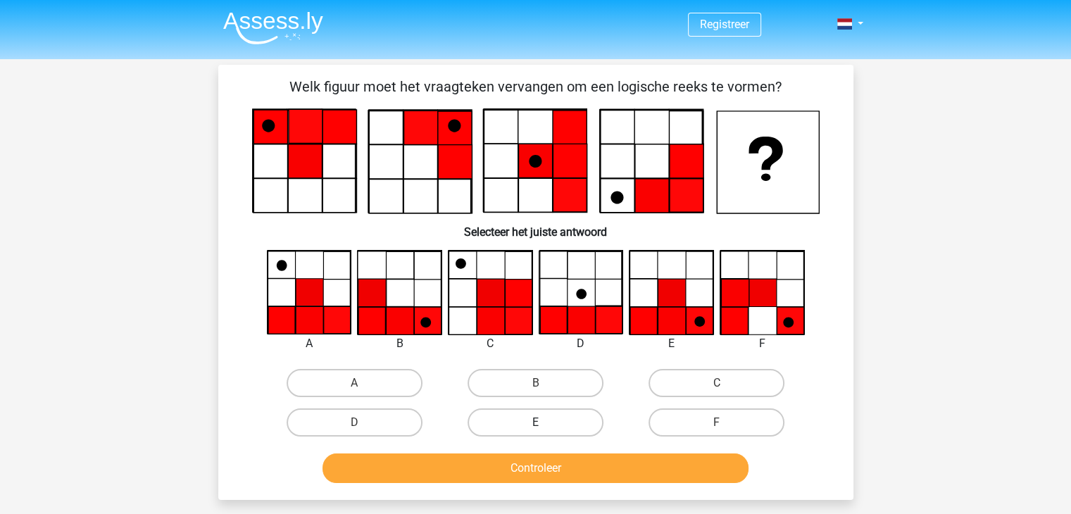
click at [564, 414] on label "E" at bounding box center [536, 423] width 136 height 28
click at [545, 423] on input "E" at bounding box center [539, 427] width 9 height 9
radio input "true"
click at [316, 375] on label "A" at bounding box center [355, 383] width 136 height 28
click at [354, 383] on input "A" at bounding box center [358, 387] width 9 height 9
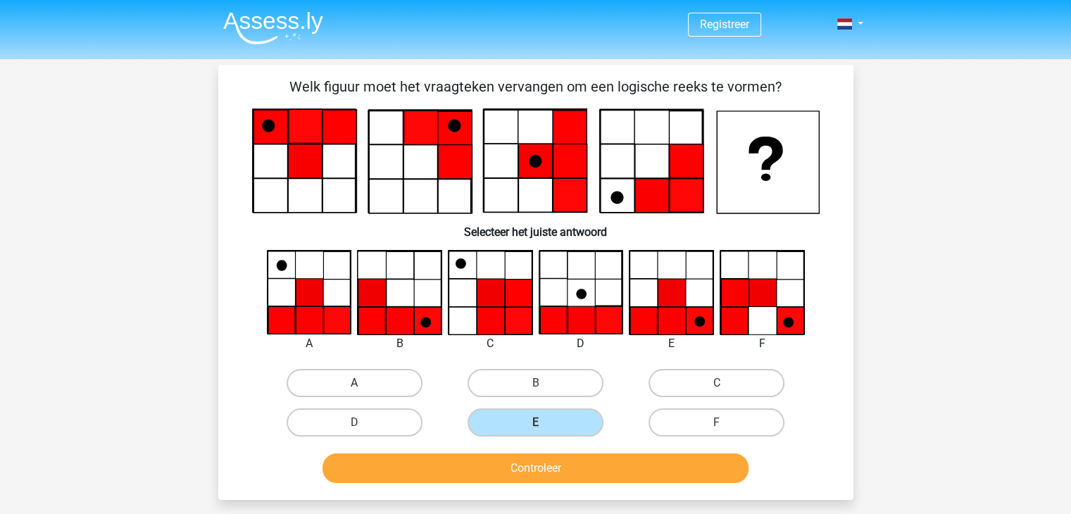
radio input "true"
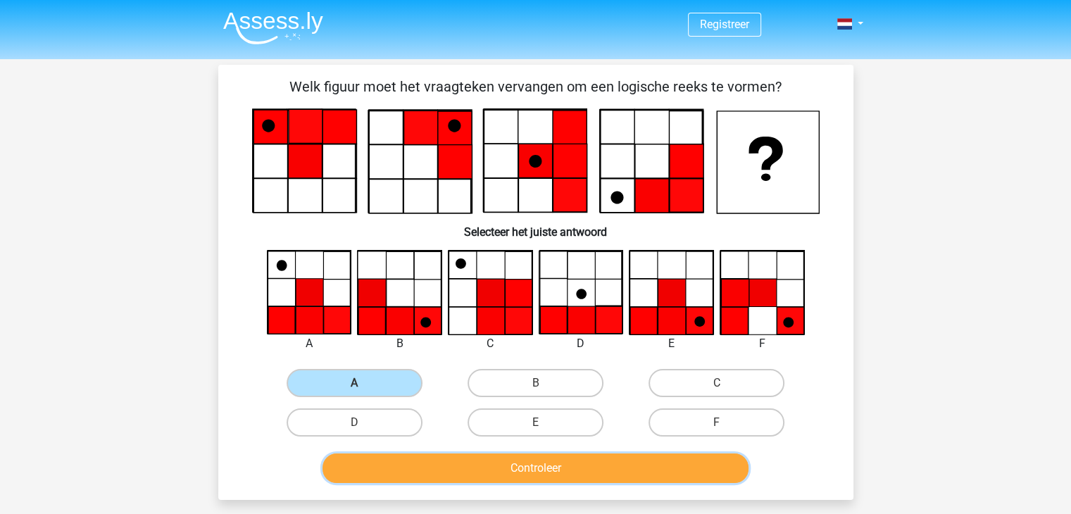
click at [484, 471] on button "Controleer" at bounding box center [536, 469] width 426 height 30
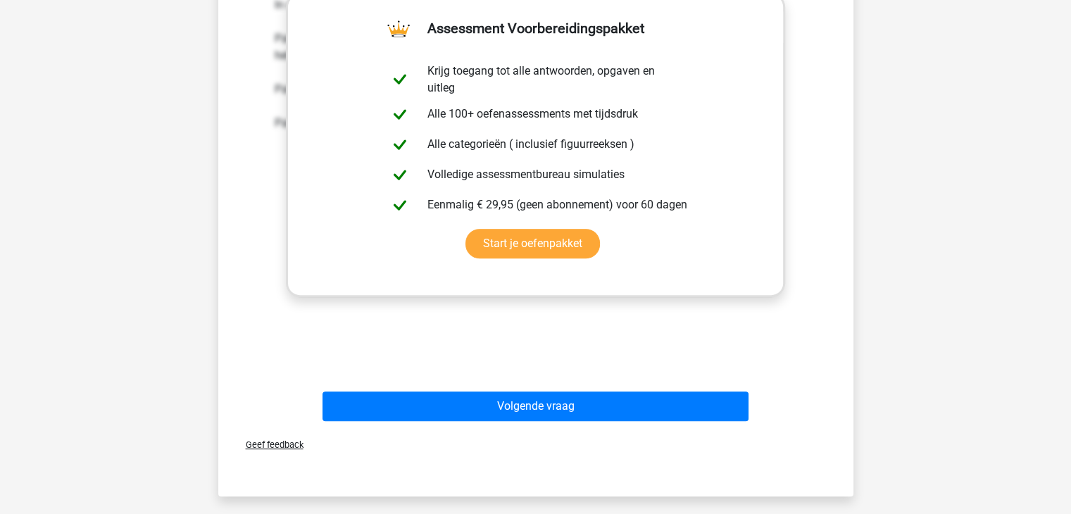
scroll to position [634, 0]
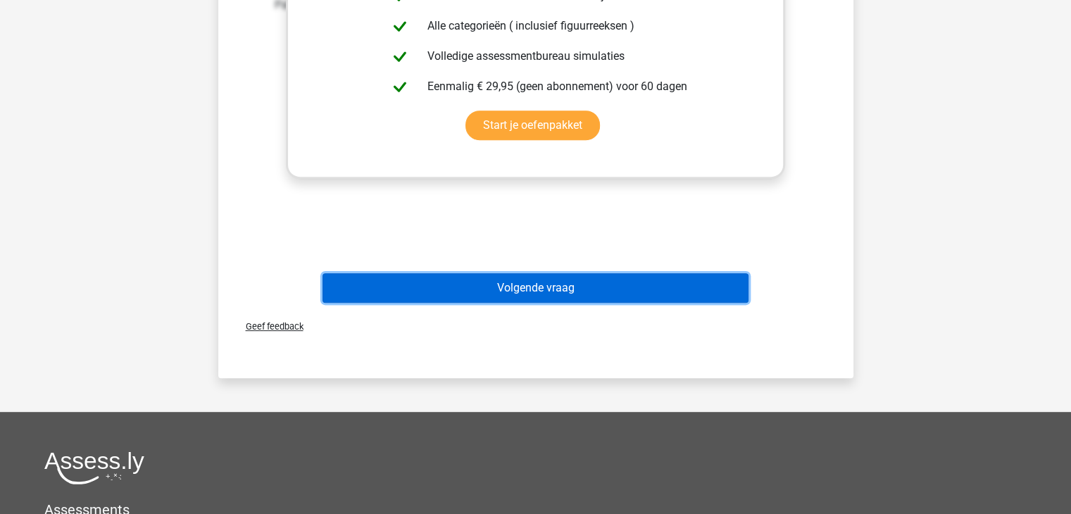
click at [507, 296] on button "Volgende vraag" at bounding box center [536, 288] width 426 height 30
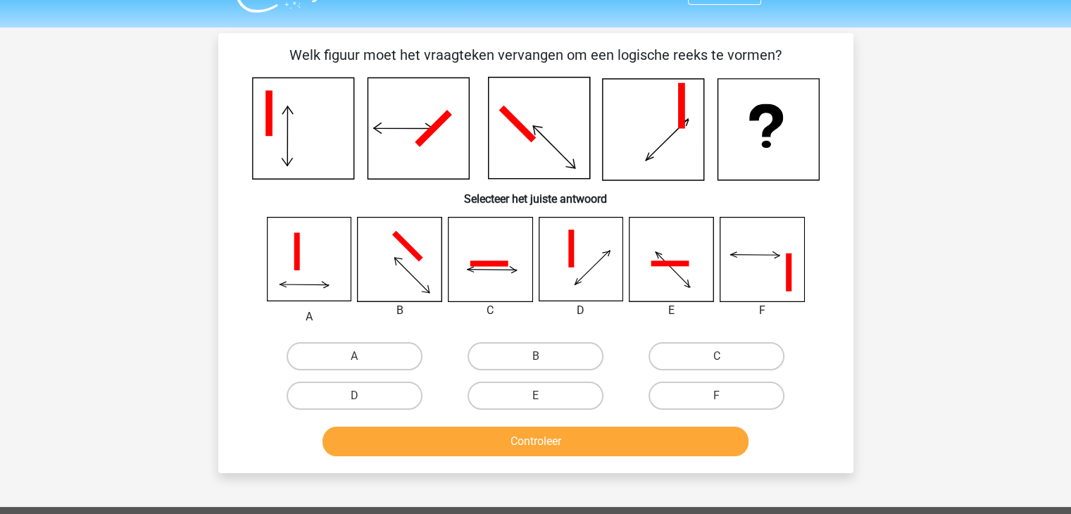
scroll to position [0, 0]
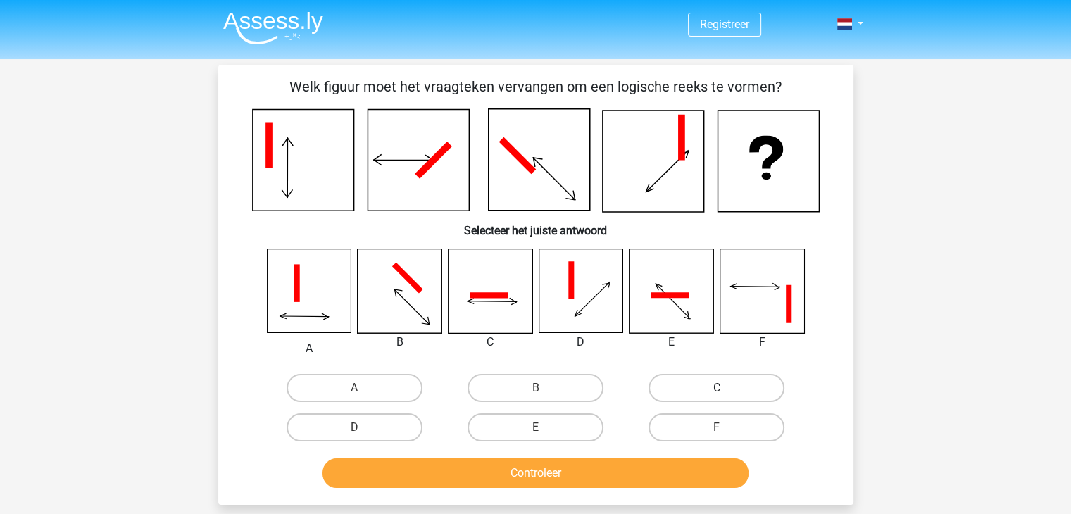
click at [716, 390] on label "C" at bounding box center [717, 388] width 136 height 28
click at [717, 390] on input "C" at bounding box center [721, 392] width 9 height 9
radio input "true"
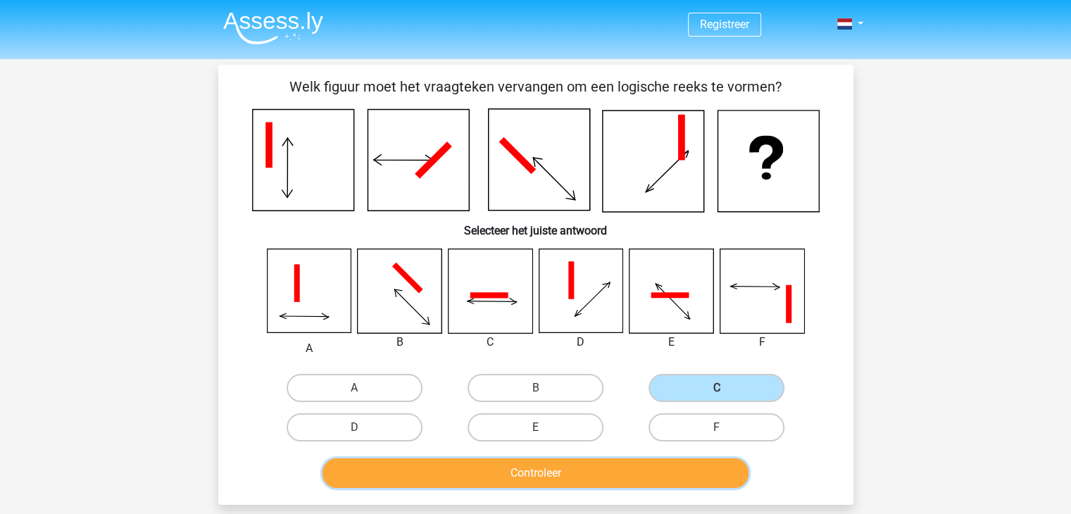
click at [499, 485] on button "Controleer" at bounding box center [536, 474] width 426 height 30
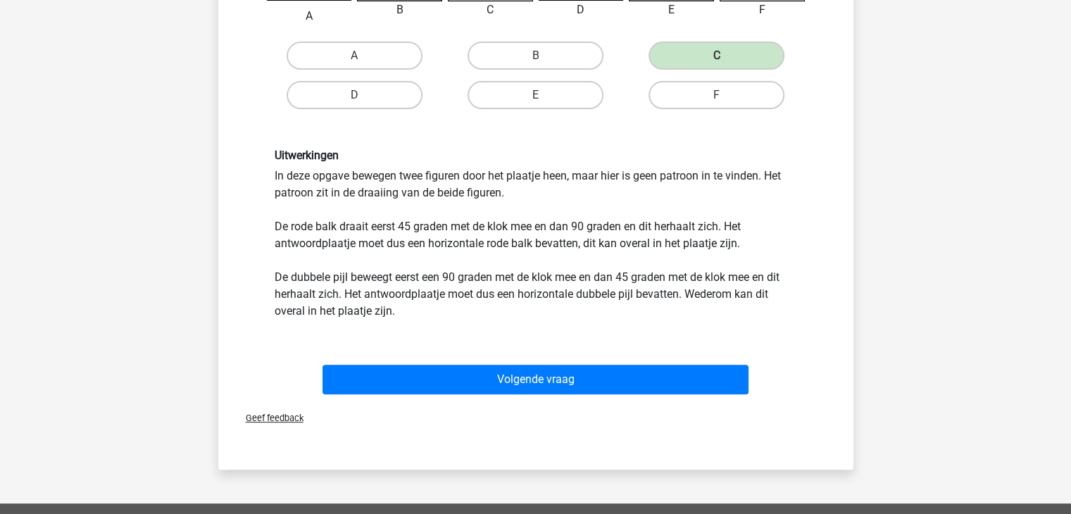
scroll to position [352, 0]
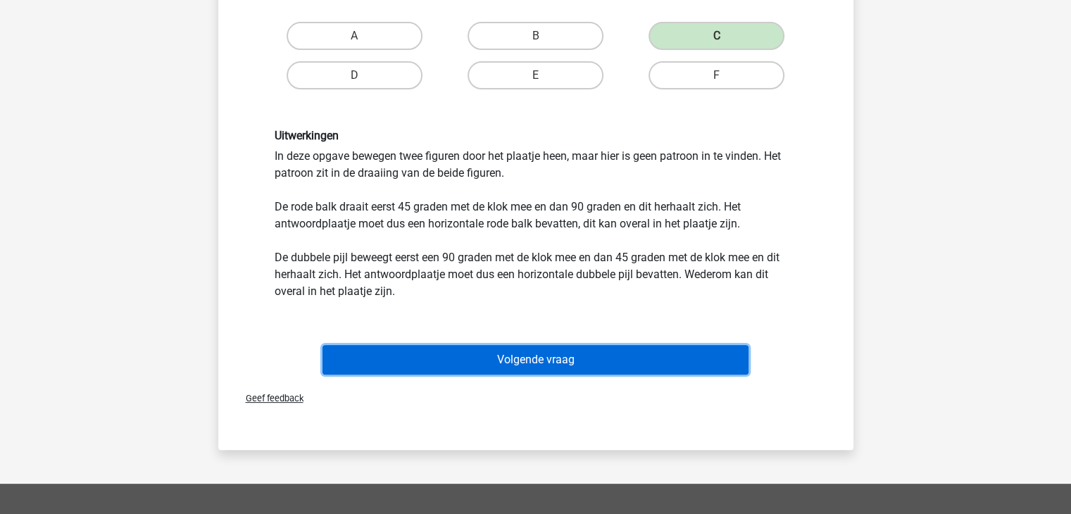
click at [520, 353] on button "Volgende vraag" at bounding box center [536, 360] width 426 height 30
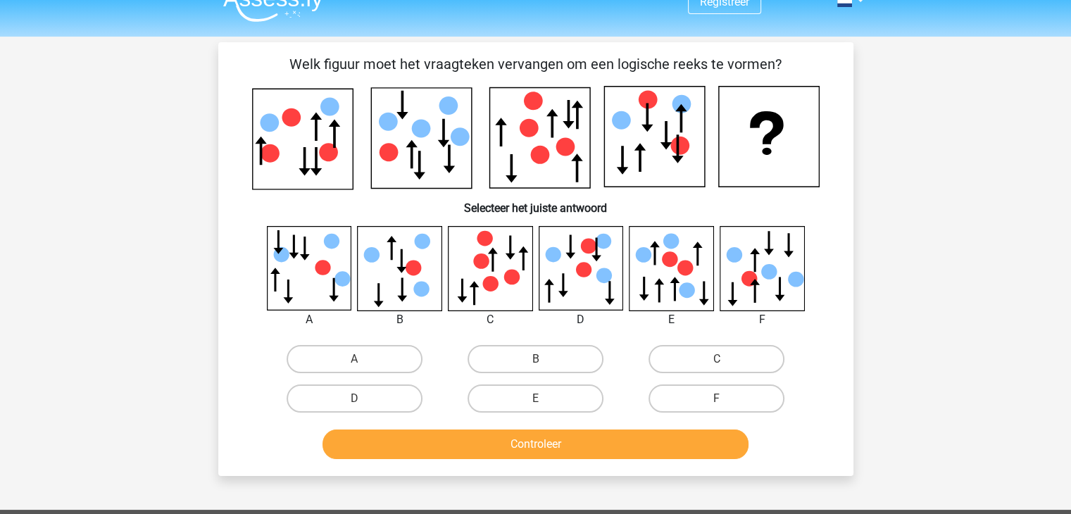
scroll to position [0, 0]
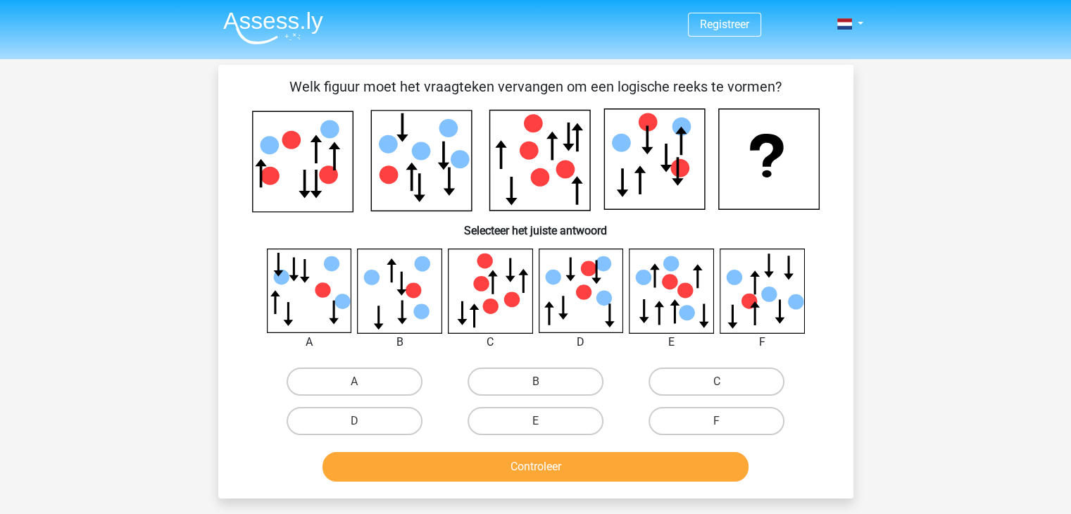
click at [504, 297] on icon at bounding box center [511, 299] width 15 height 15
click at [510, 384] on label "B" at bounding box center [536, 382] width 136 height 28
click at [535, 384] on input "B" at bounding box center [539, 386] width 9 height 9
radio input "true"
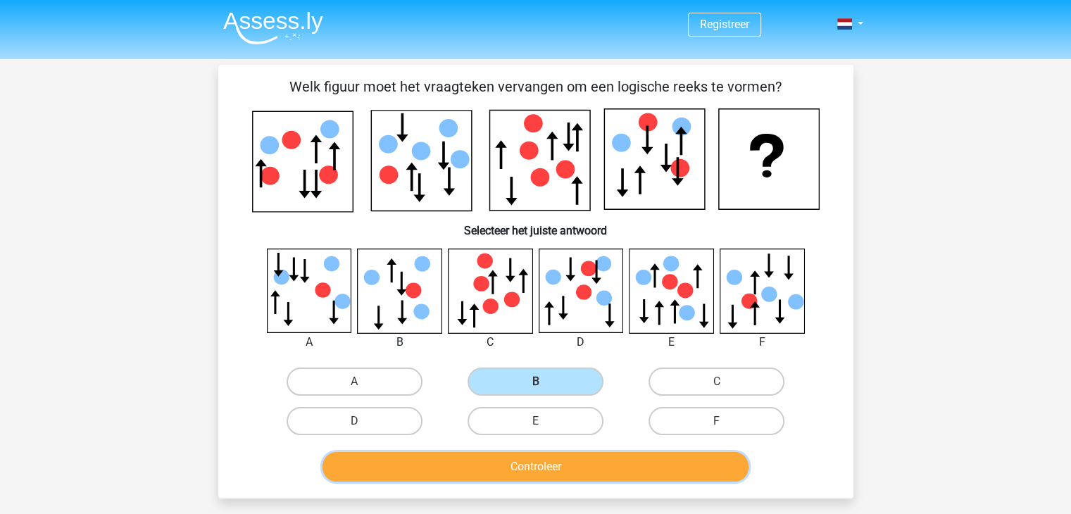
click at [539, 463] on button "Controleer" at bounding box center [536, 467] width 426 height 30
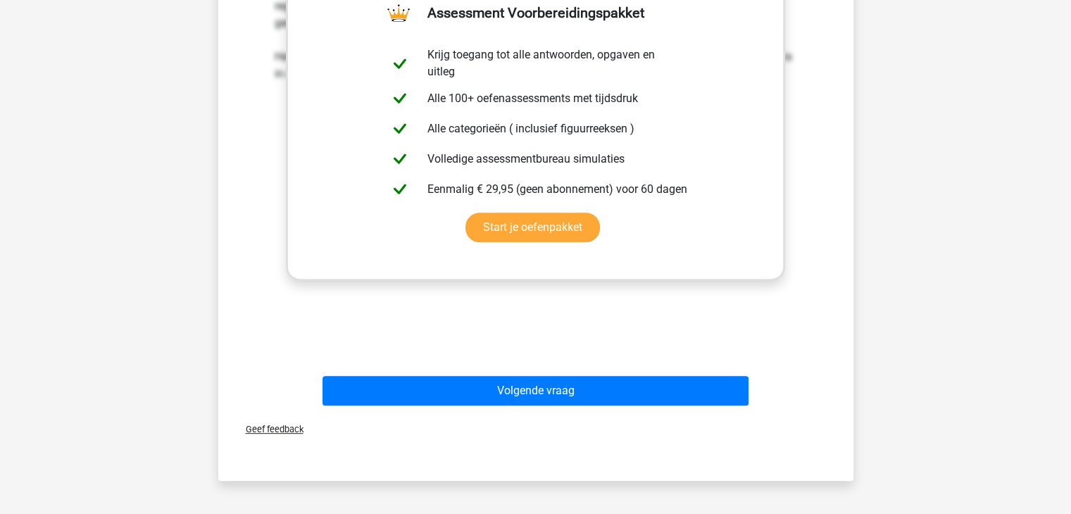
scroll to position [564, 0]
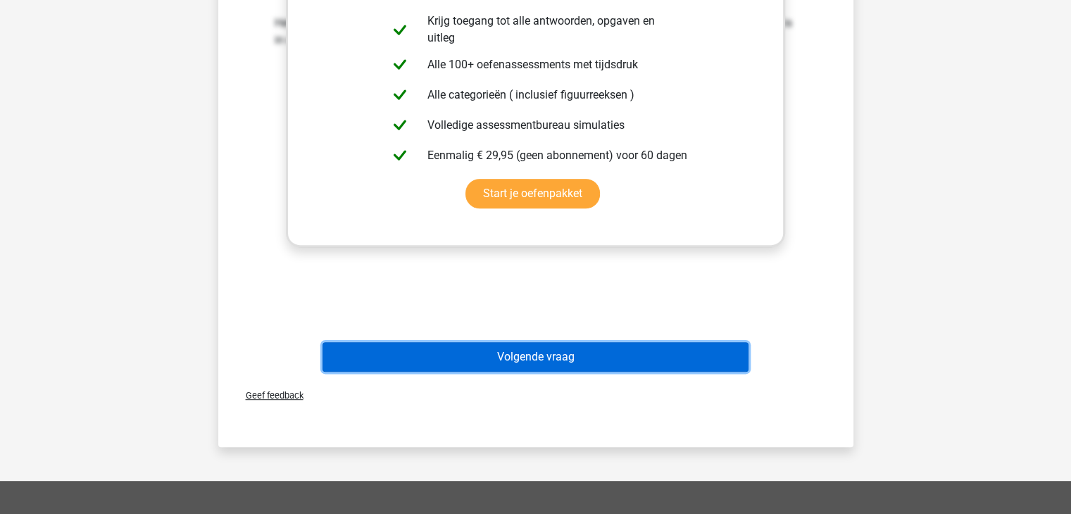
click at [544, 365] on button "Volgende vraag" at bounding box center [536, 357] width 426 height 30
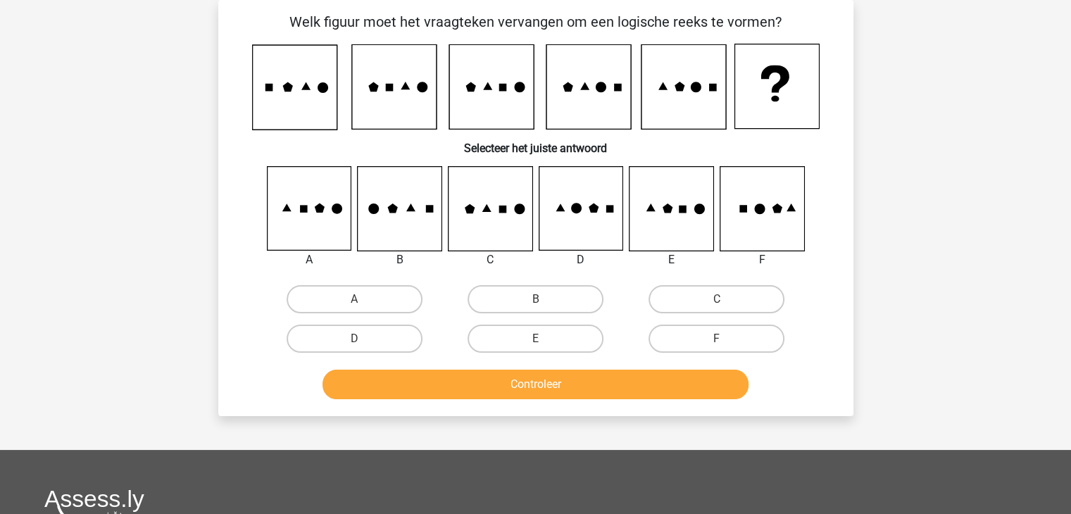
scroll to position [65, 0]
click at [739, 214] on icon at bounding box center [762, 209] width 84 height 84
click at [720, 335] on label "F" at bounding box center [717, 339] width 136 height 28
click at [720, 339] on input "F" at bounding box center [721, 343] width 9 height 9
radio input "true"
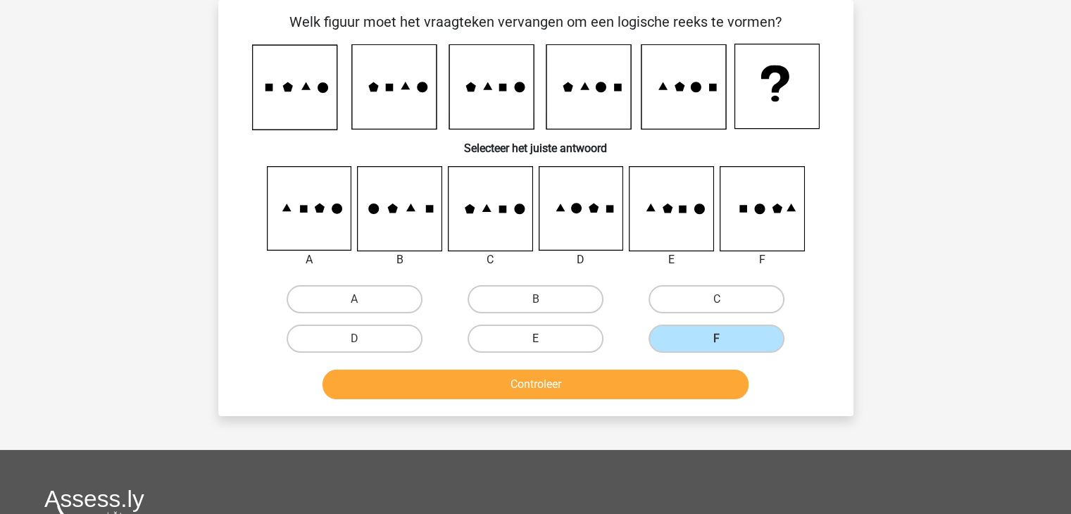
drag, startPoint x: 571, startPoint y: 331, endPoint x: 565, endPoint y: 340, distance: 11.1
click at [569, 332] on label "E" at bounding box center [536, 339] width 136 height 28
click at [545, 339] on input "E" at bounding box center [539, 343] width 9 height 9
radio input "true"
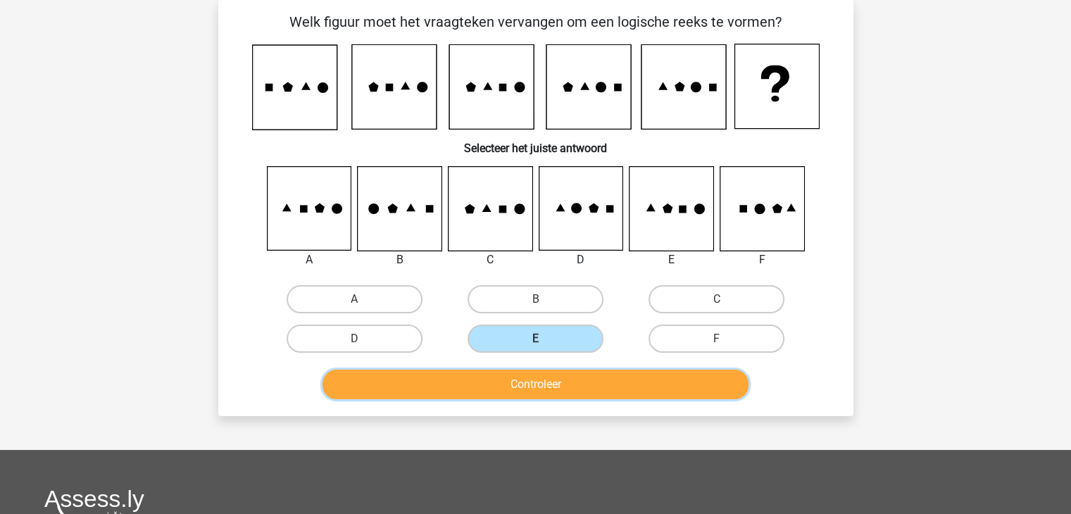
click at [556, 378] on button "Controleer" at bounding box center [536, 385] width 426 height 30
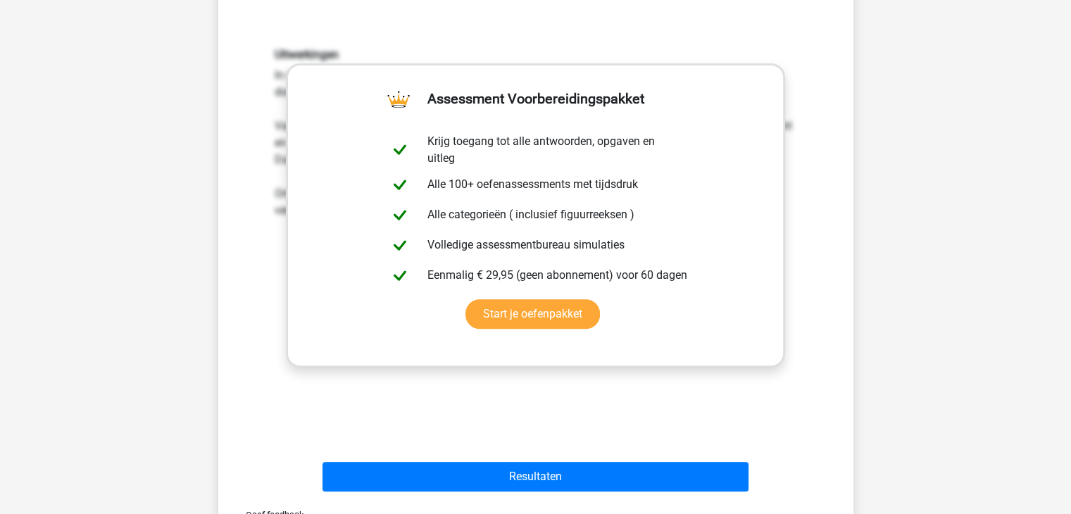
scroll to position [558, 0]
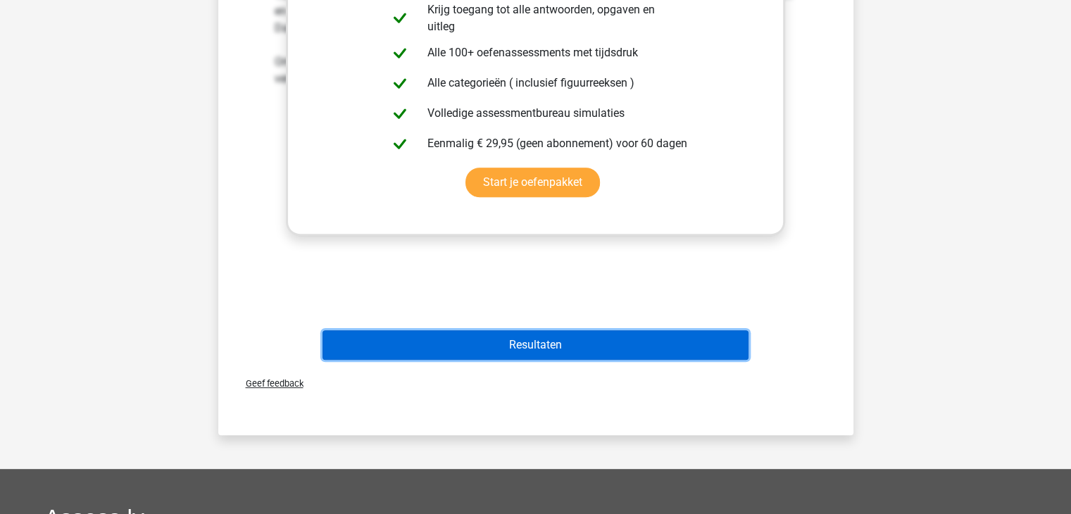
click at [511, 353] on button "Resultaten" at bounding box center [536, 345] width 426 height 30
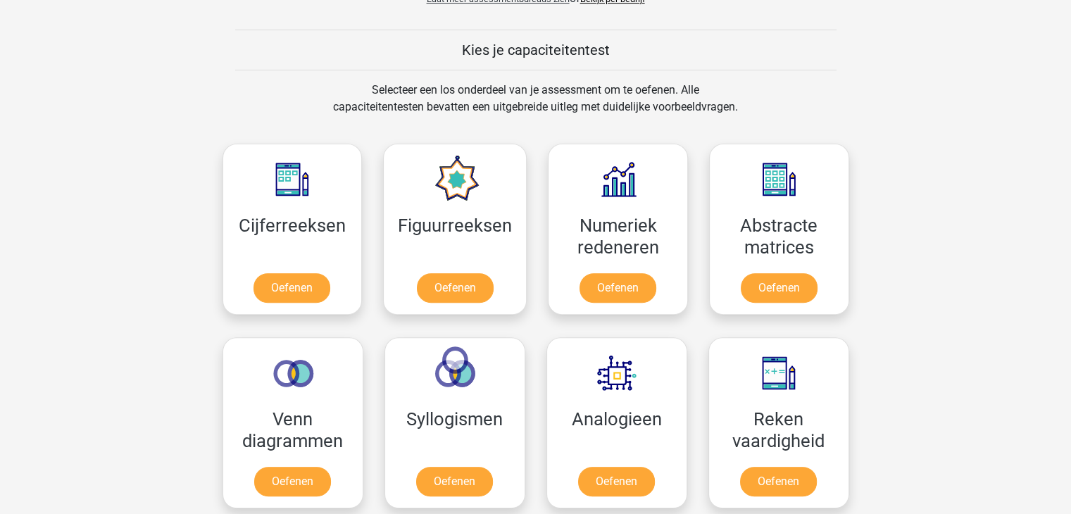
scroll to position [493, 0]
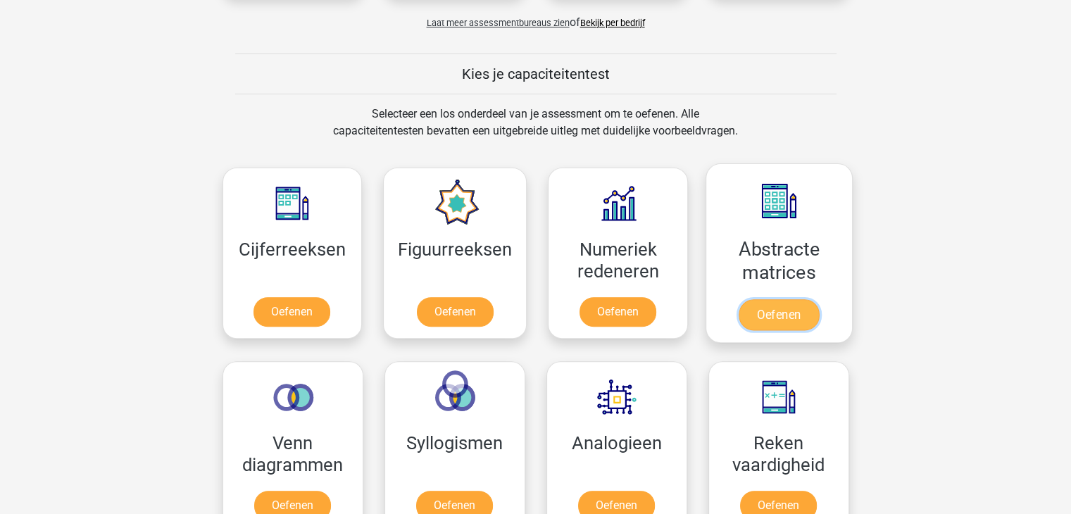
click at [744, 299] on link "Oefenen" at bounding box center [779, 314] width 80 height 31
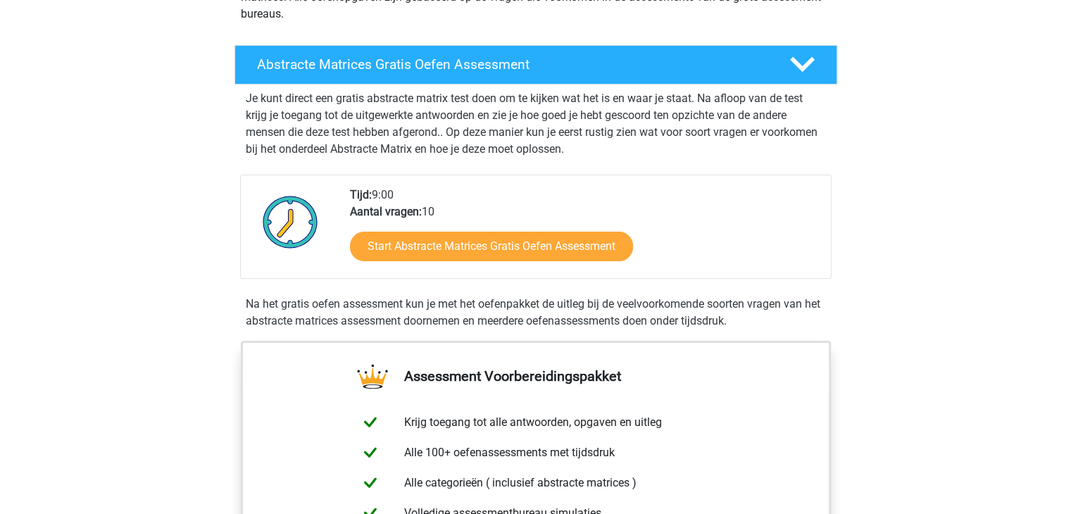
scroll to position [211, 0]
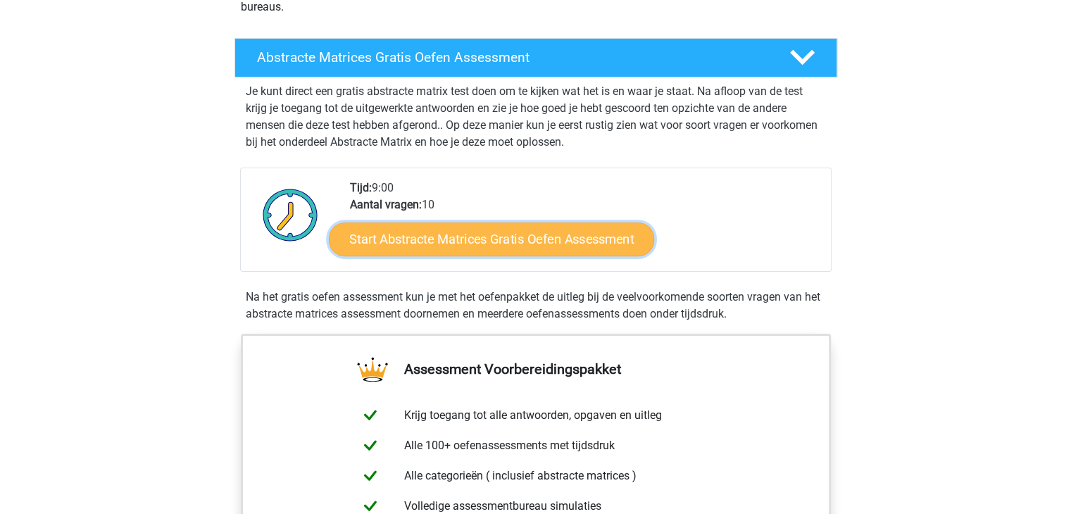
click at [558, 249] on link "Start Abstracte Matrices Gratis Oefen Assessment" at bounding box center [491, 239] width 325 height 34
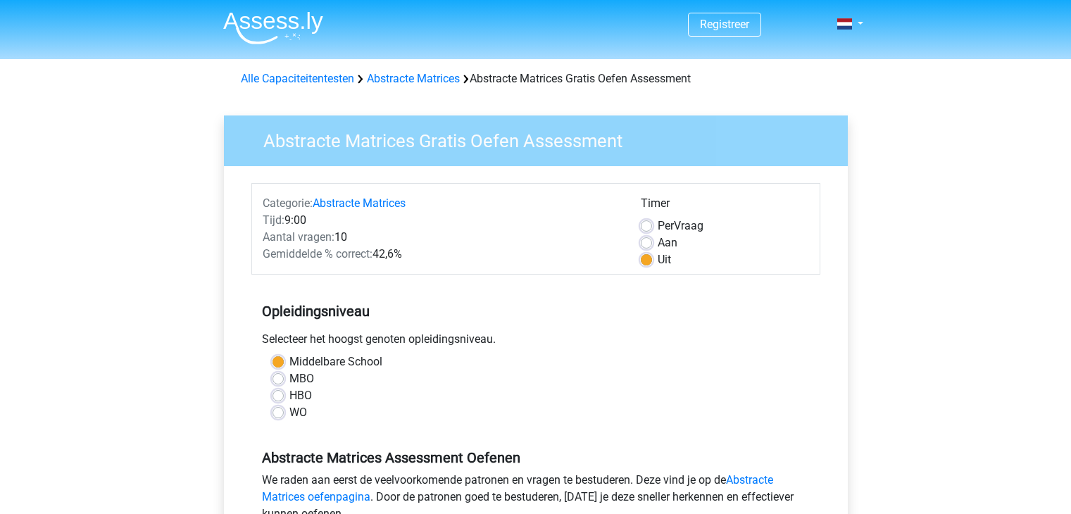
scroll to position [282, 0]
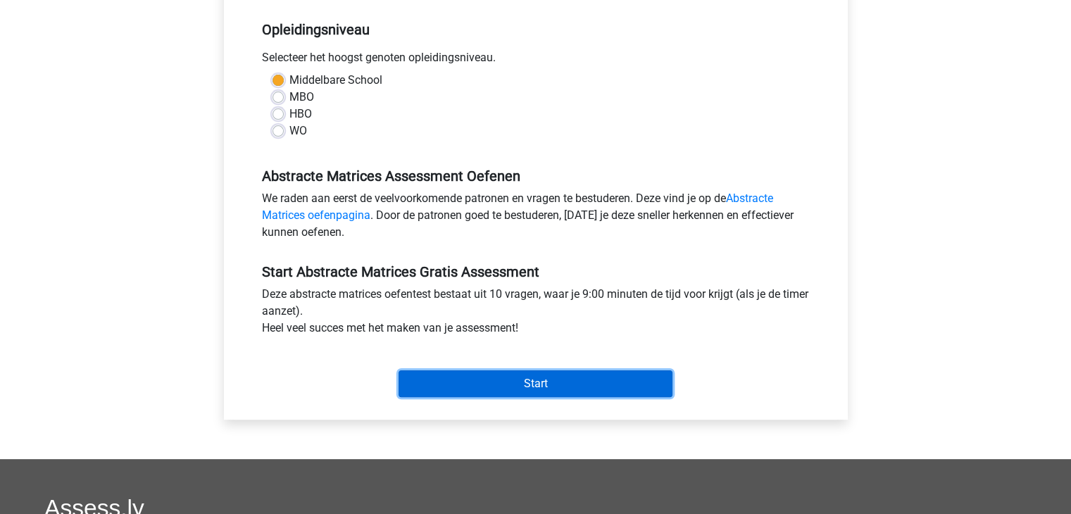
click at [521, 375] on input "Start" at bounding box center [536, 384] width 274 height 27
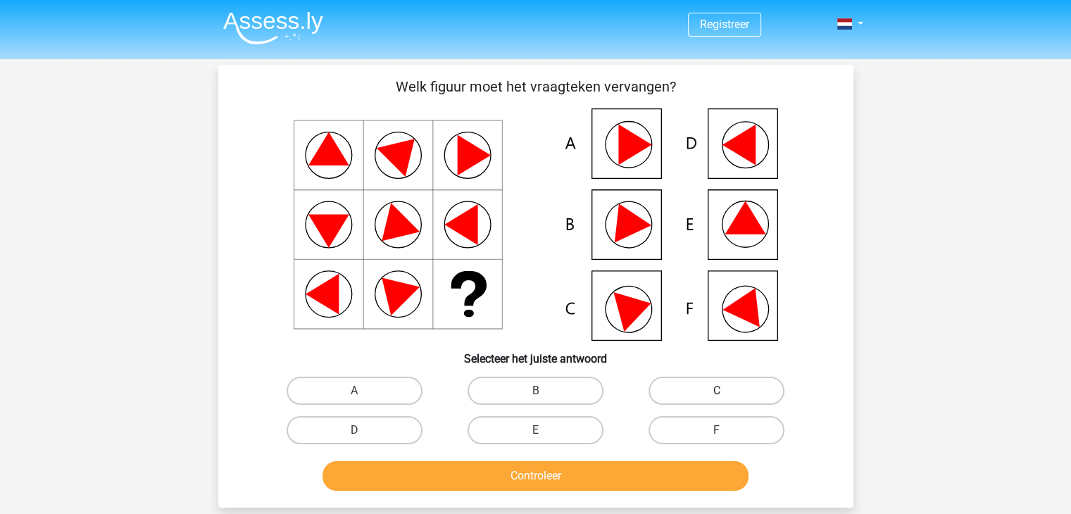
click at [668, 387] on label "C" at bounding box center [717, 391] width 136 height 28
click at [717, 391] on input "C" at bounding box center [721, 395] width 9 height 9
radio input "true"
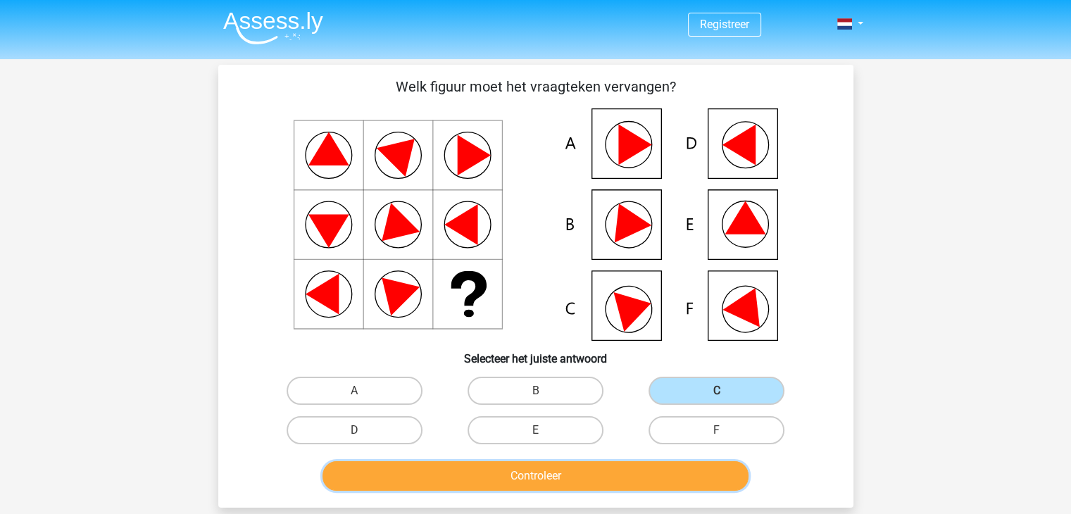
click at [620, 484] on button "Controleer" at bounding box center [536, 476] width 426 height 30
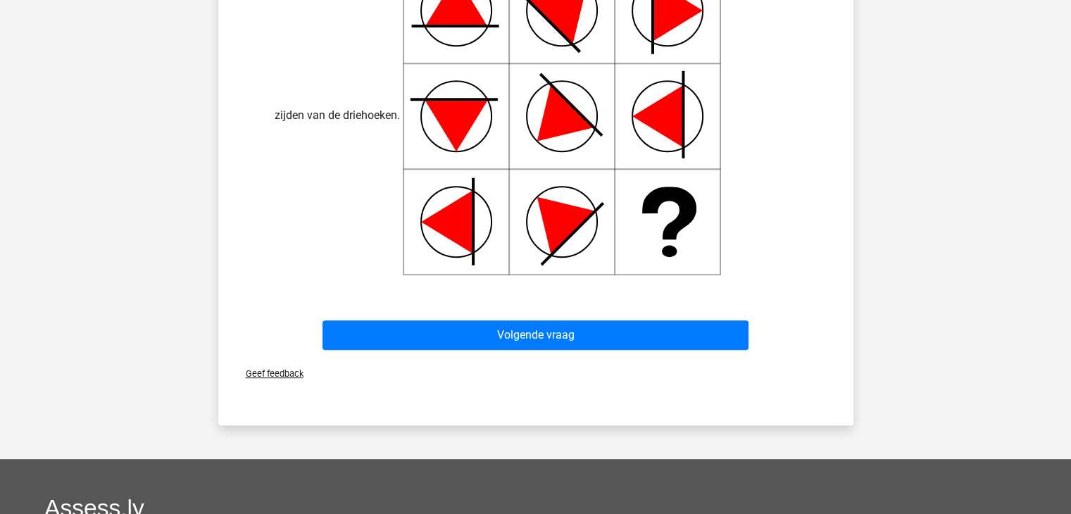
scroll to position [634, 0]
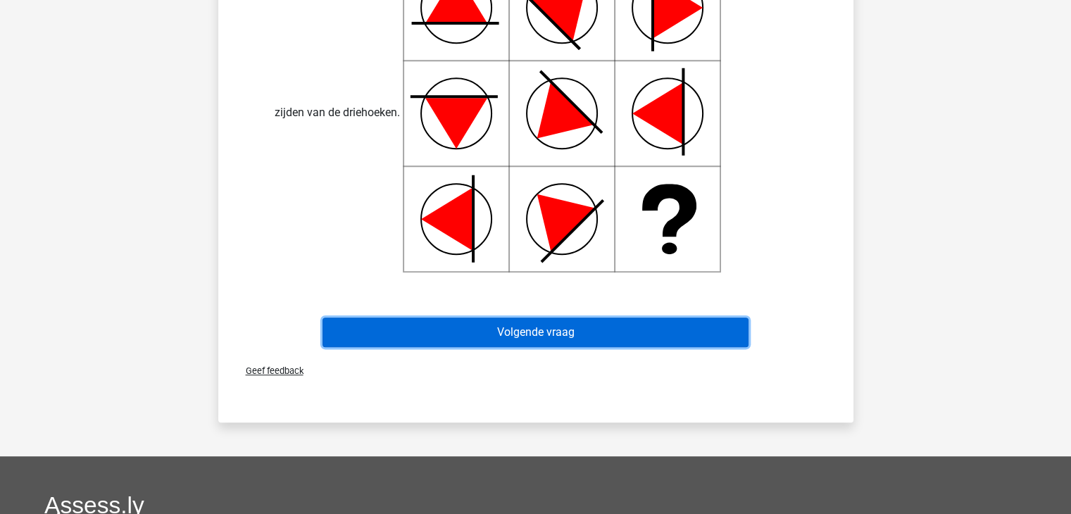
click at [552, 333] on button "Volgende vraag" at bounding box center [536, 333] width 426 height 30
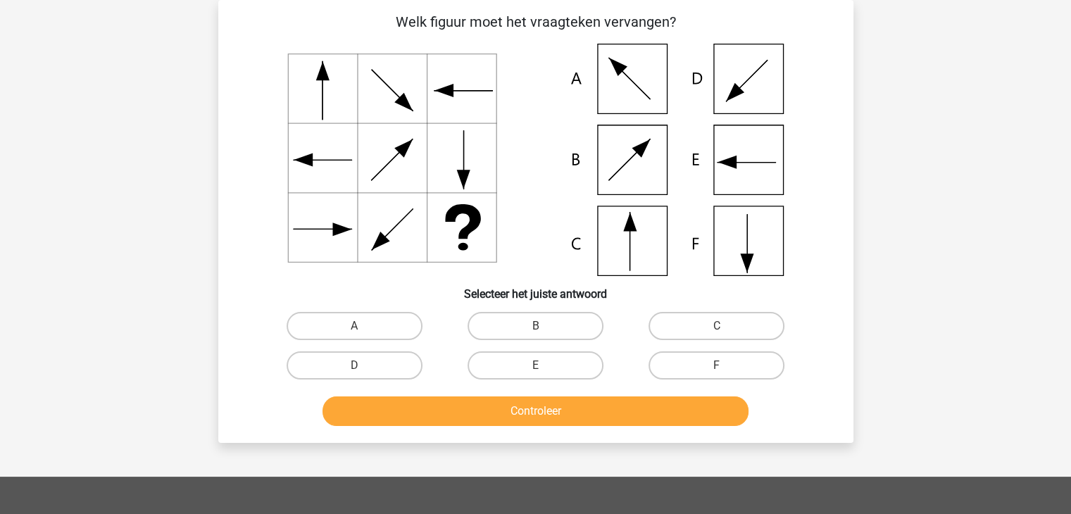
scroll to position [65, 0]
click at [493, 322] on label "B" at bounding box center [536, 326] width 136 height 28
click at [535, 326] on input "B" at bounding box center [539, 330] width 9 height 9
radio input "true"
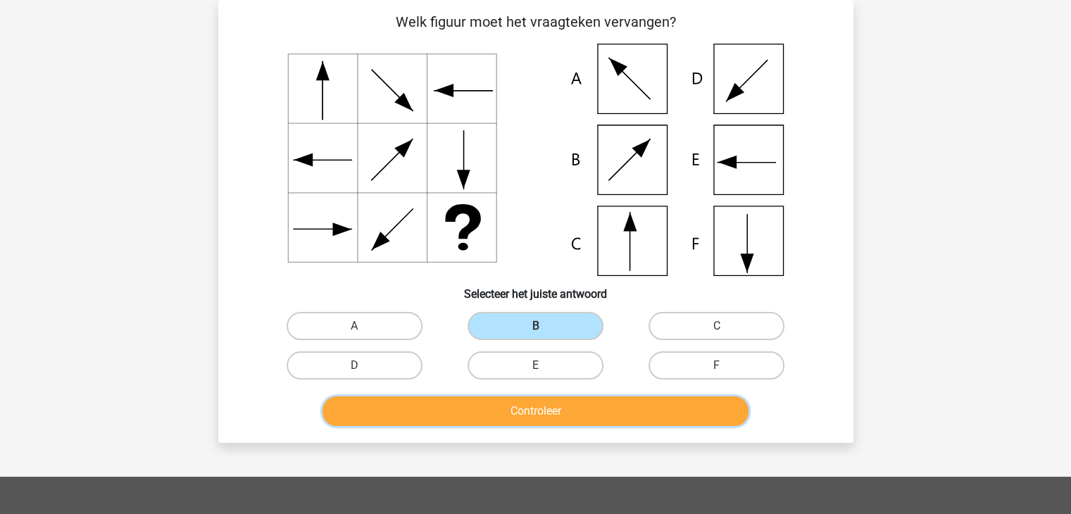
click at [501, 403] on button "Controleer" at bounding box center [536, 412] width 426 height 30
